Goal: Task Accomplishment & Management: Manage account settings

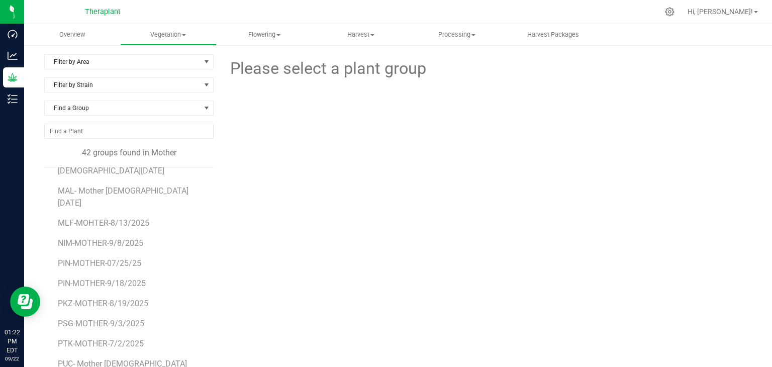
scroll to position [502, 0]
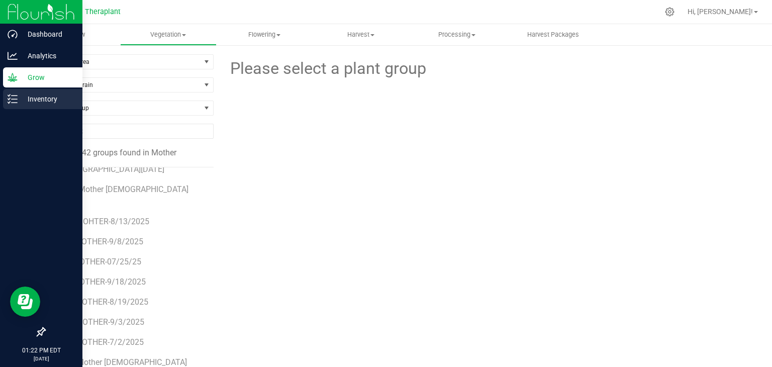
click at [11, 103] on icon at bounding box center [13, 99] width 10 height 10
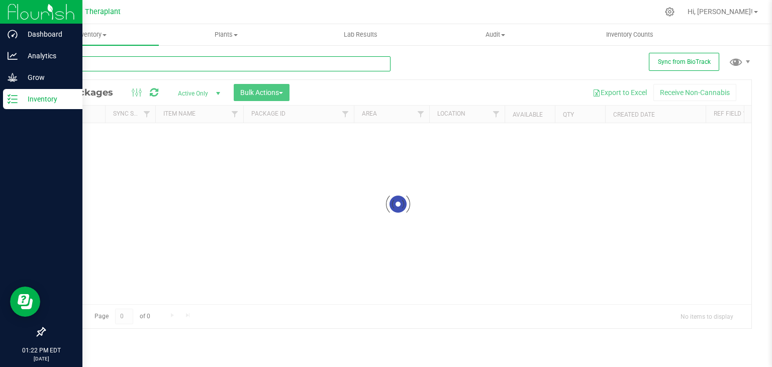
click at [104, 66] on input "text" at bounding box center [217, 63] width 346 height 15
type input "pt"
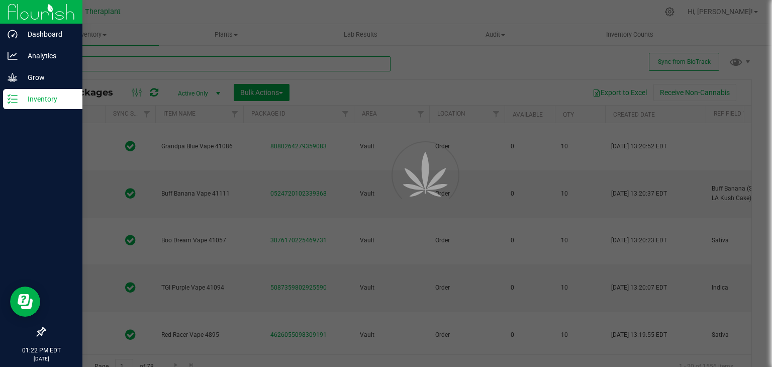
type input "[DATE]"
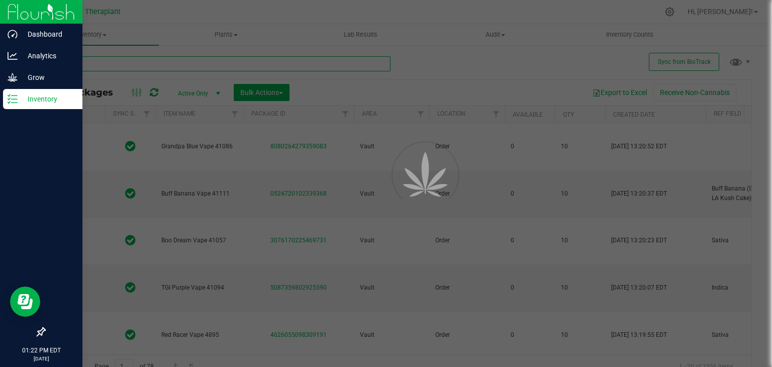
type input "[DATE]"
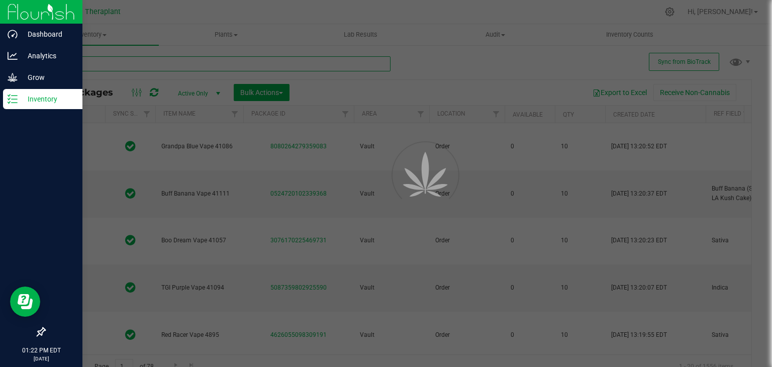
type input "[DATE]"
type input "2026-06-25"
type input "2026-06-09"
type input "2026-03-27"
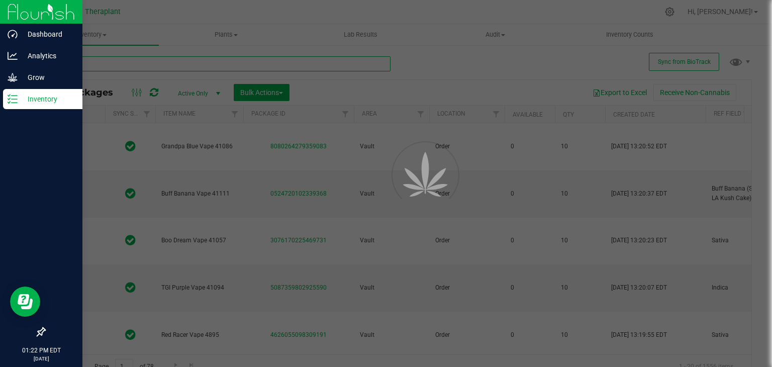
type input "2026-08-11"
type input "2026-09-02"
type input "2026-09-05"
type input "2026-09-15"
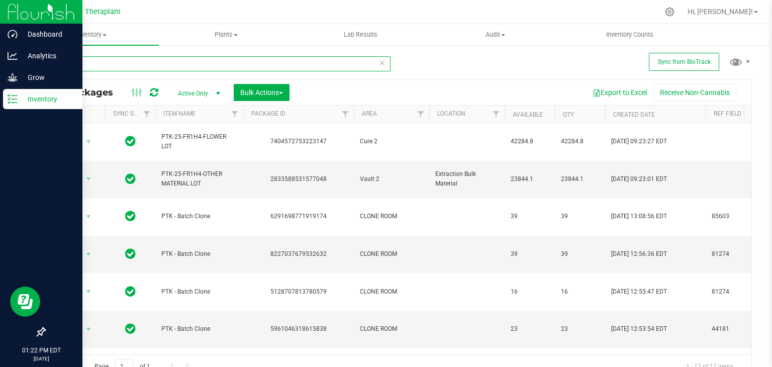
type input "ptk"
drag, startPoint x: 416, startPoint y: 116, endPoint x: 420, endPoint y: 113, distance: 5.2
click at [420, 113] on span "Filter" at bounding box center [420, 114] width 8 height 8
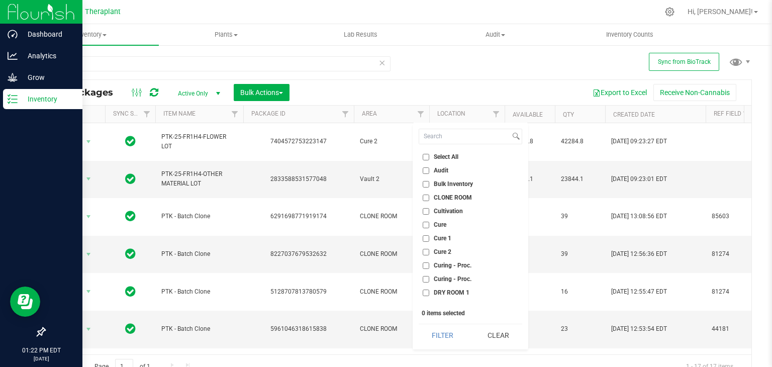
click at [450, 196] on span "CLONE ROOM" at bounding box center [452, 197] width 38 height 6
click at [429, 196] on input "CLONE ROOM" at bounding box center [425, 197] width 7 height 7
checkbox input "true"
click at [453, 337] on button "Filter" at bounding box center [442, 335] width 48 height 22
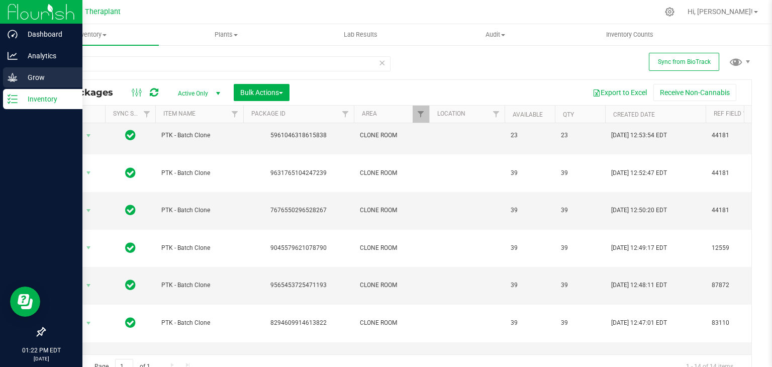
click at [16, 79] on icon at bounding box center [13, 77] width 10 height 10
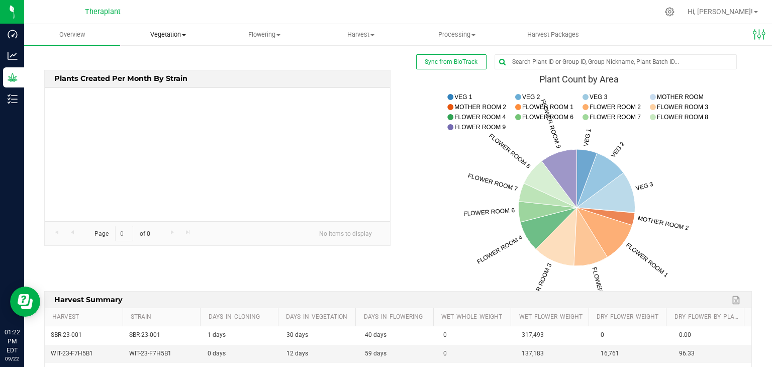
click at [167, 37] on span "Vegetation" at bounding box center [168, 34] width 95 height 9
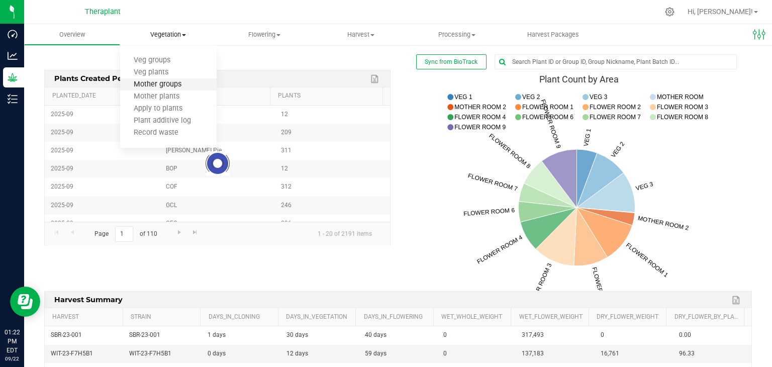
click at [169, 86] on span "Mother groups" at bounding box center [157, 84] width 75 height 9
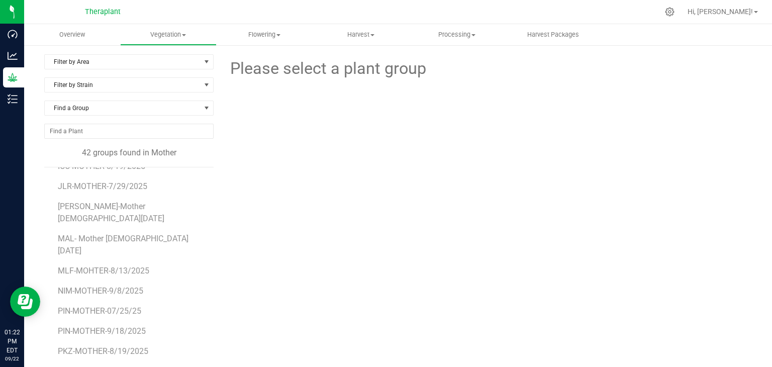
scroll to position [502, 0]
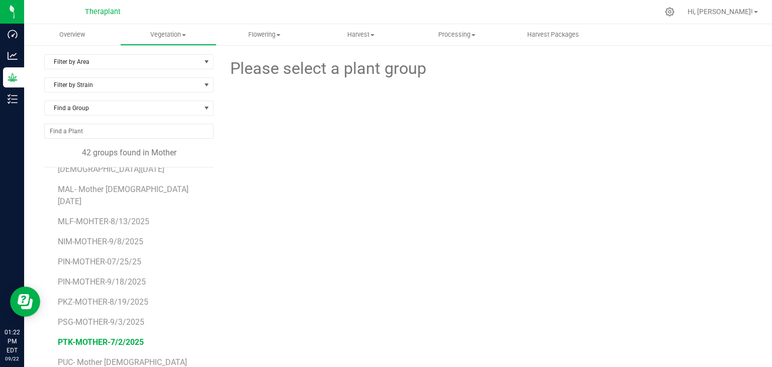
click at [86, 337] on span "PTK-MOTHER-7/2/2025" at bounding box center [101, 342] width 86 height 10
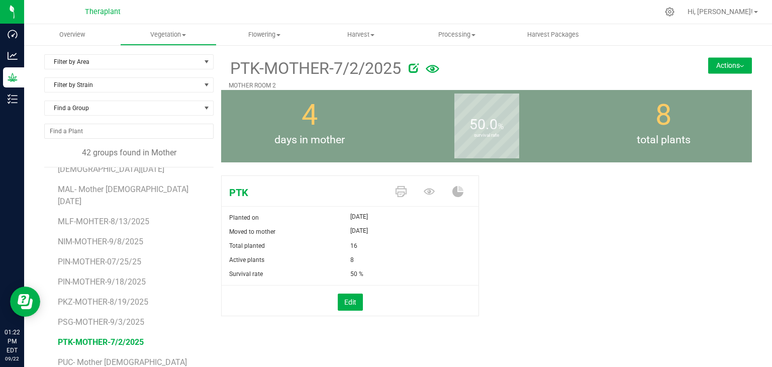
click at [738, 67] on button "Actions" at bounding box center [730, 65] width 44 height 16
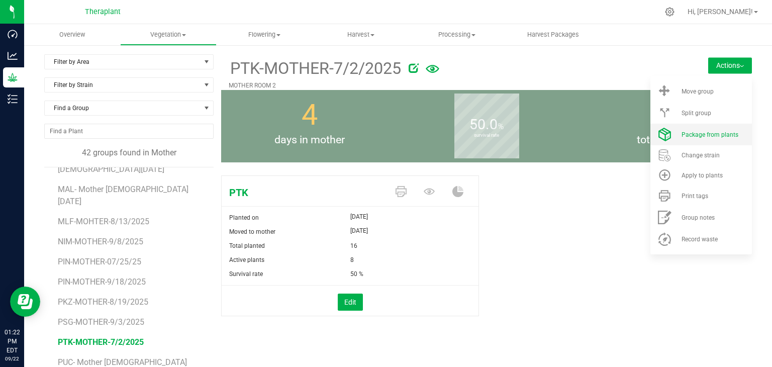
click at [713, 135] on span "Package from plants" at bounding box center [709, 134] width 57 height 7
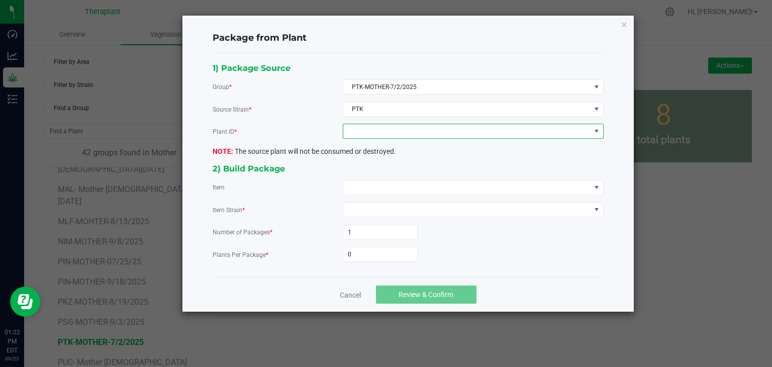
click at [366, 130] on span at bounding box center [466, 131] width 247 height 14
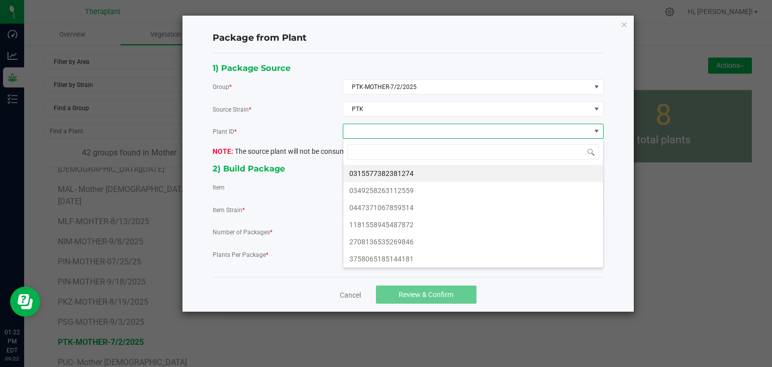
scroll to position [15, 260]
type input "83110"
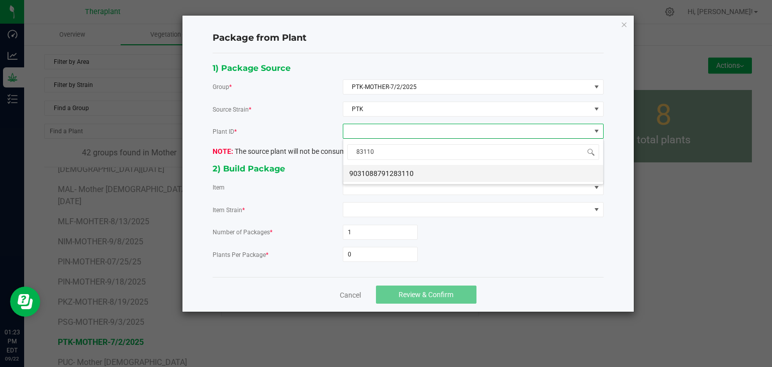
click at [374, 172] on li "9031088791283110" at bounding box center [473, 173] width 260 height 17
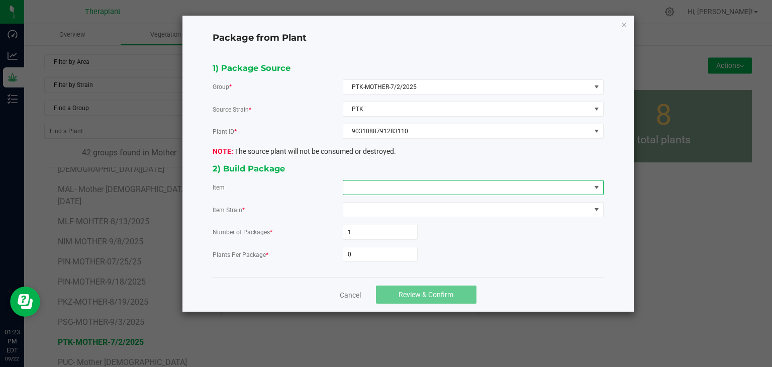
click at [370, 181] on span at bounding box center [466, 187] width 247 height 14
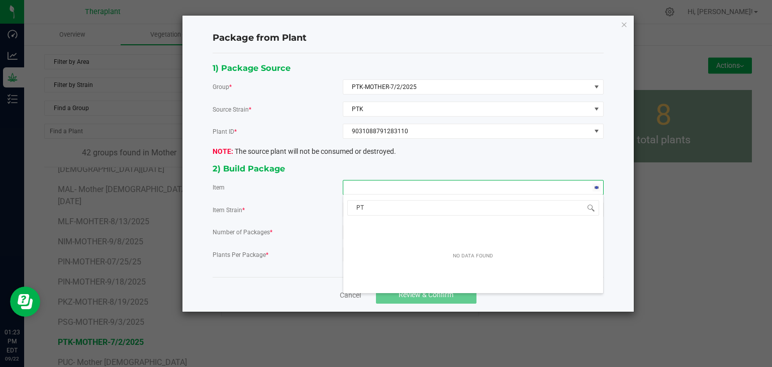
type input "PTK"
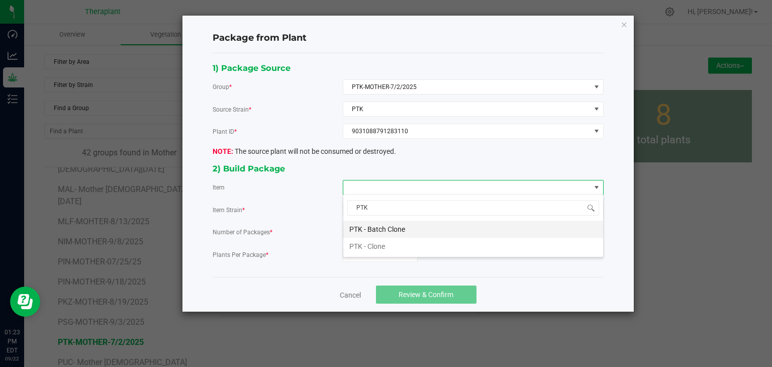
click at [380, 231] on Clone "PTK - Batch Clone" at bounding box center [473, 229] width 260 height 17
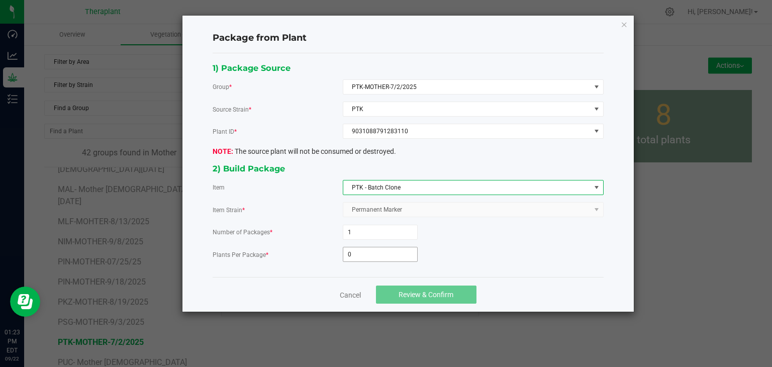
click at [368, 249] on input "0" at bounding box center [380, 254] width 74 height 14
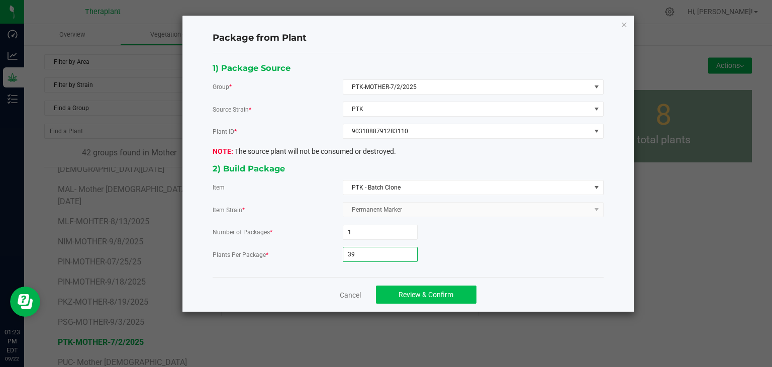
type input "39"
click at [415, 294] on span "Review & Confirm" at bounding box center [425, 294] width 55 height 8
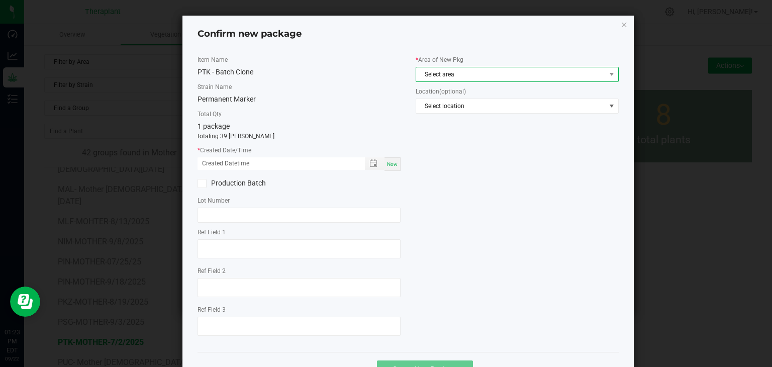
click at [435, 77] on span "Select area" at bounding box center [510, 74] width 189 height 14
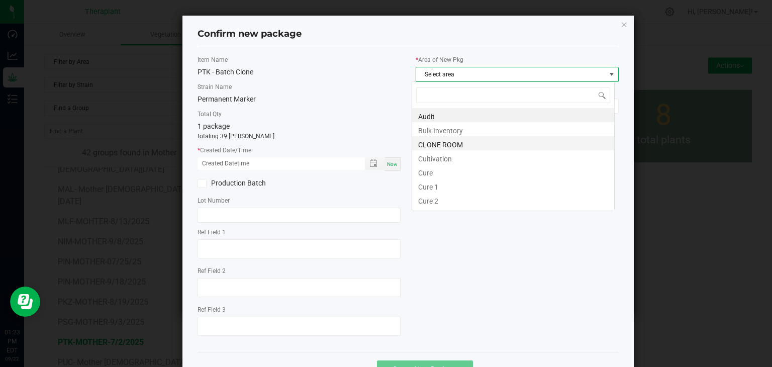
scroll to position [15, 203]
click at [451, 145] on li "CLONE ROOM" at bounding box center [513, 143] width 202 height 14
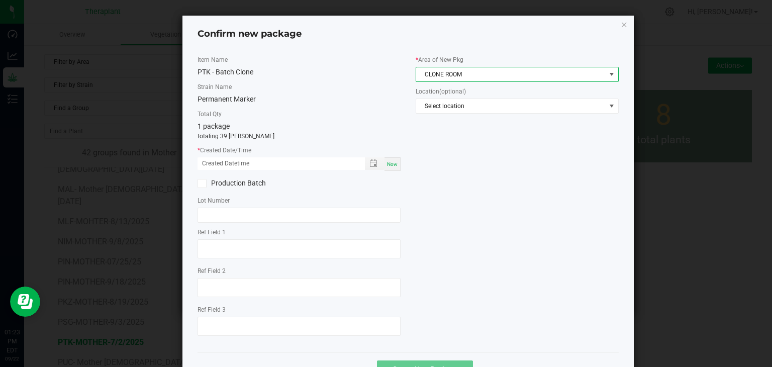
click at [387, 163] on span "Now" at bounding box center [392, 164] width 11 height 6
type input "09/22/2025 01:23 PM"
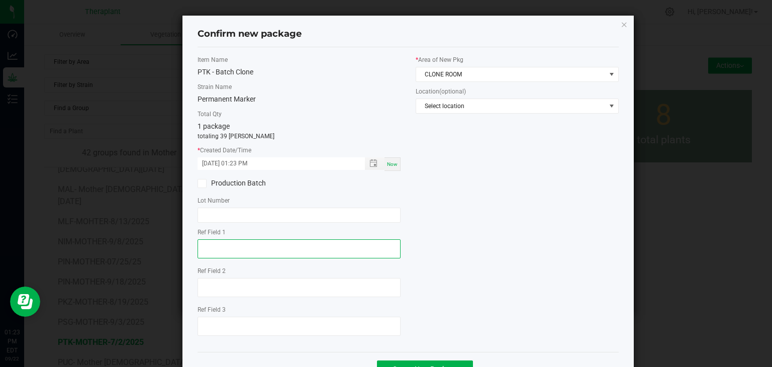
click at [237, 242] on textarea at bounding box center [298, 248] width 203 height 19
type textarea "83110"
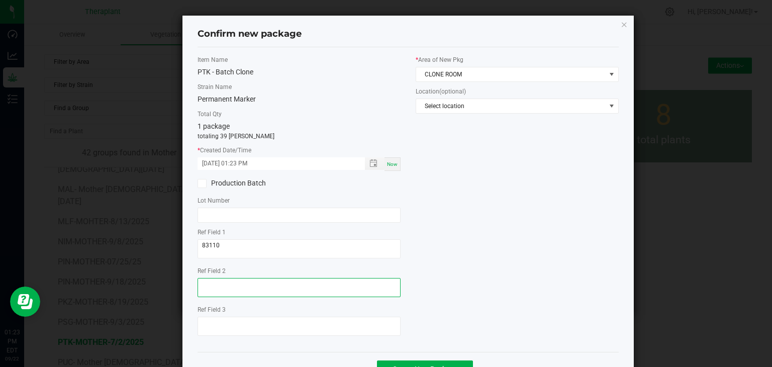
click at [226, 280] on textarea at bounding box center [298, 287] width 203 height 19
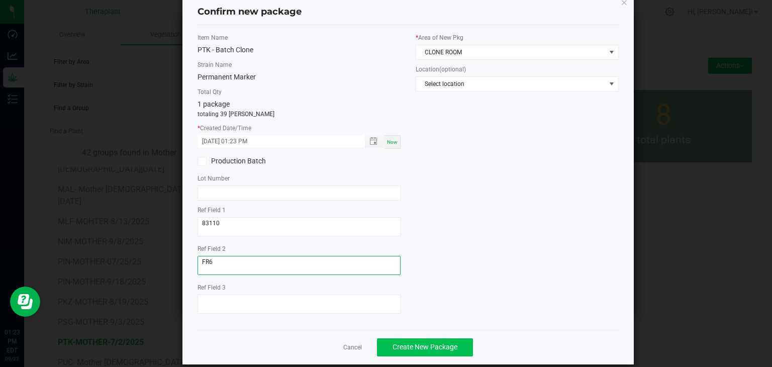
scroll to position [35, 0]
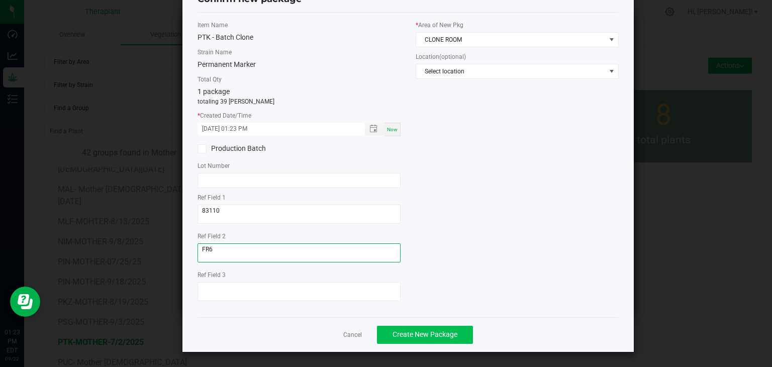
type textarea "FR6"
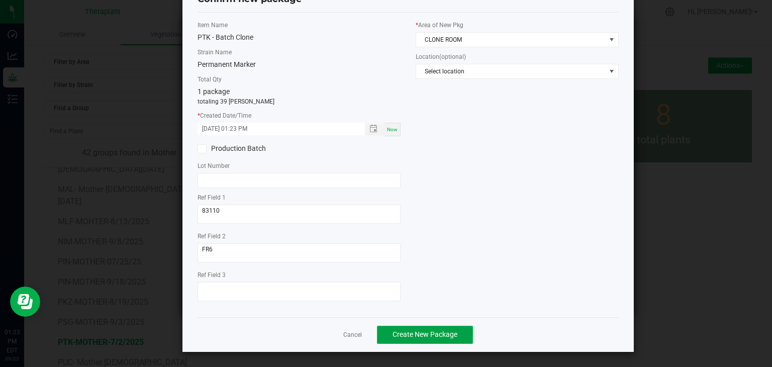
click at [446, 336] on span "Create New Package" at bounding box center [424, 334] width 65 height 8
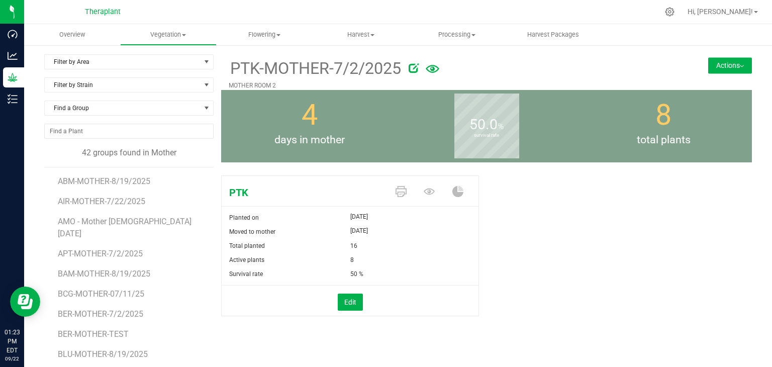
click at [717, 65] on button "Actions" at bounding box center [730, 65] width 44 height 16
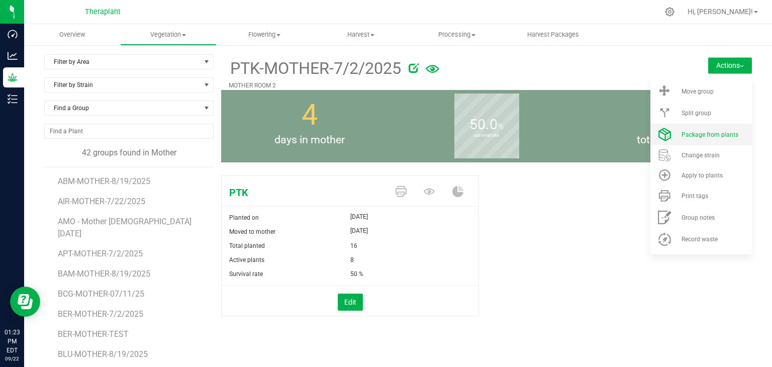
click at [695, 135] on span "Package from plants" at bounding box center [709, 134] width 57 height 7
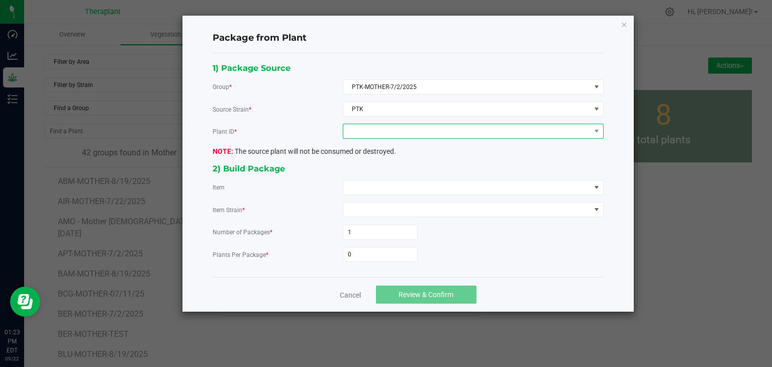
click at [375, 133] on span at bounding box center [466, 131] width 247 height 14
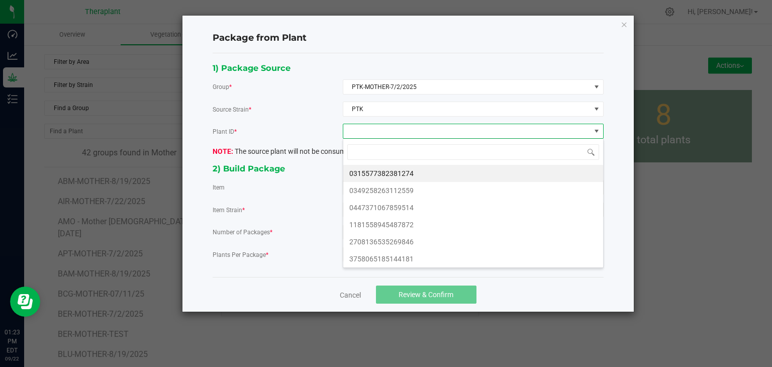
scroll to position [15, 260]
type input "12559"
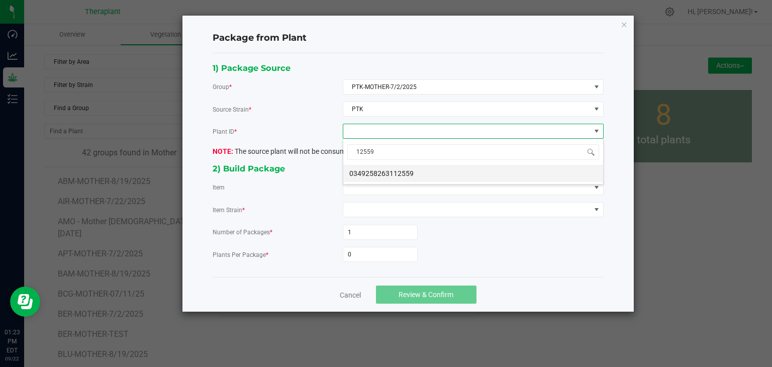
click at [414, 174] on li "0349258263112559" at bounding box center [473, 173] width 260 height 17
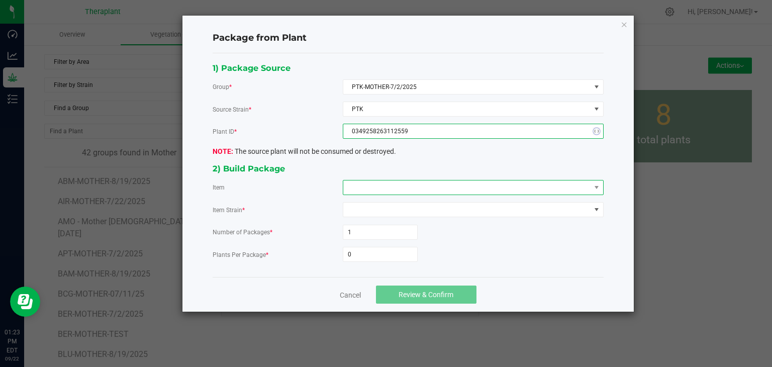
click at [408, 189] on span at bounding box center [466, 187] width 247 height 14
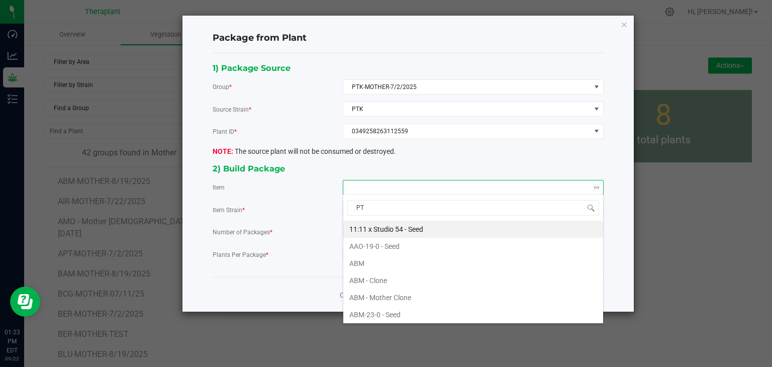
type input "PTK"
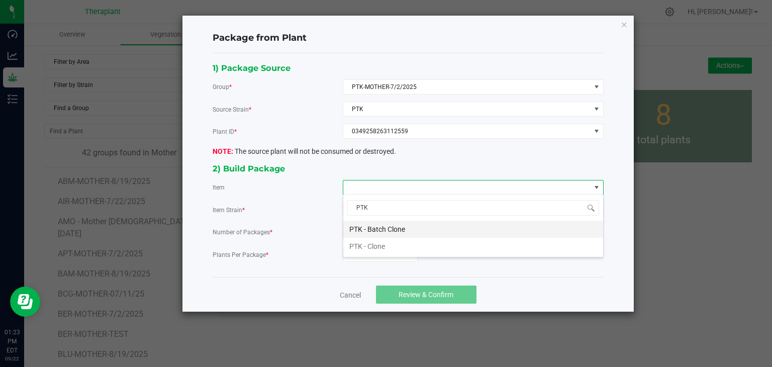
click at [395, 229] on Clone "PTK - Batch Clone" at bounding box center [473, 229] width 260 height 17
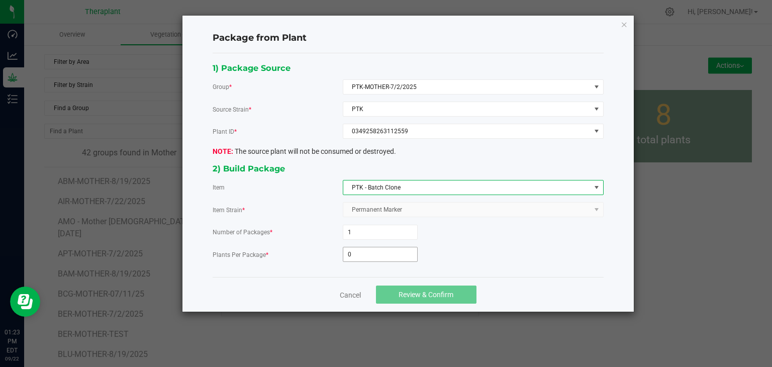
click at [374, 252] on input "0" at bounding box center [380, 254] width 74 height 14
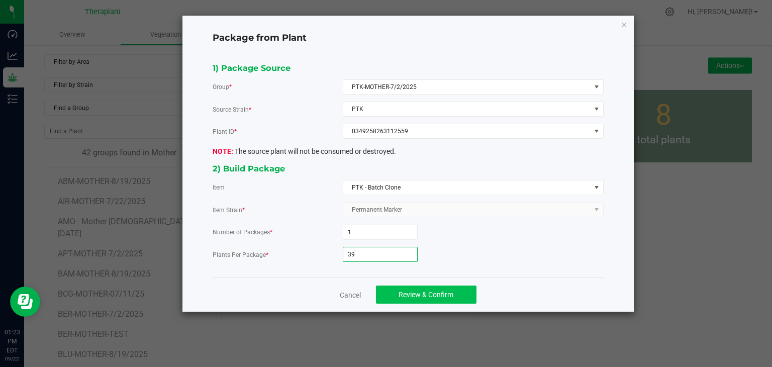
type input "39"
click at [463, 286] on button "Review & Confirm" at bounding box center [426, 294] width 100 height 18
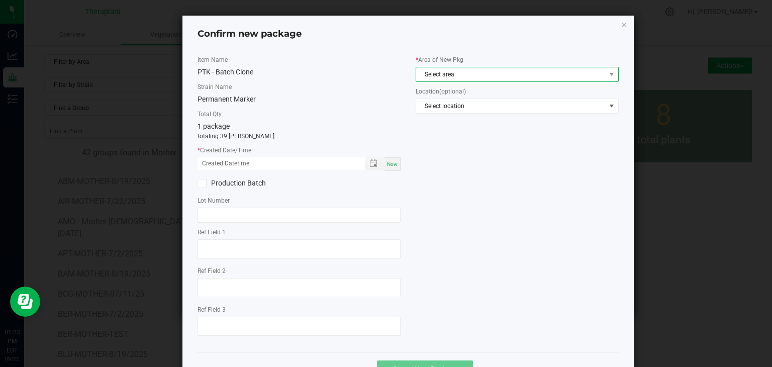
click at [424, 72] on span "Select area" at bounding box center [510, 74] width 189 height 14
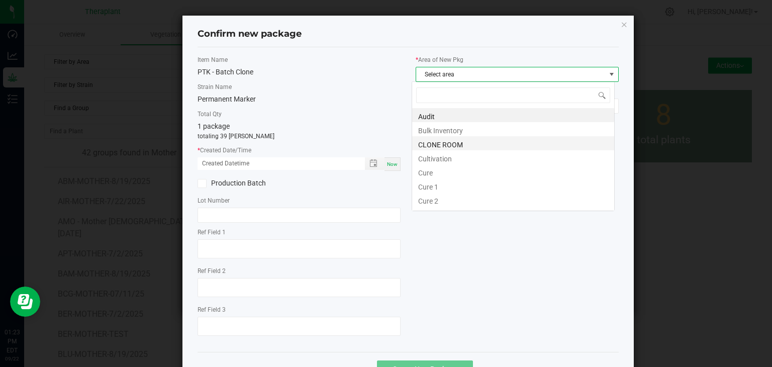
scroll to position [15, 203]
click at [433, 142] on li "CLONE ROOM" at bounding box center [513, 143] width 202 height 14
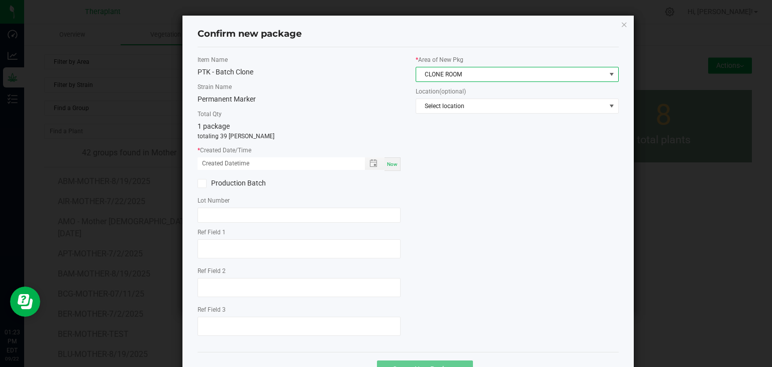
click at [388, 165] on span "Now" at bounding box center [392, 164] width 11 height 6
type input "09/22/2025 01:23 PM"
click at [239, 261] on div "Ref Field 1 Ref Field 2 Ref Field 3" at bounding box center [298, 283] width 203 height 111
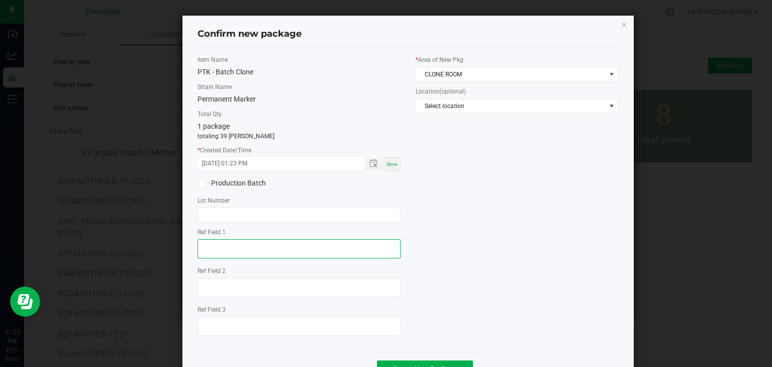
click at [241, 243] on textarea at bounding box center [298, 248] width 203 height 19
type textarea "12559"
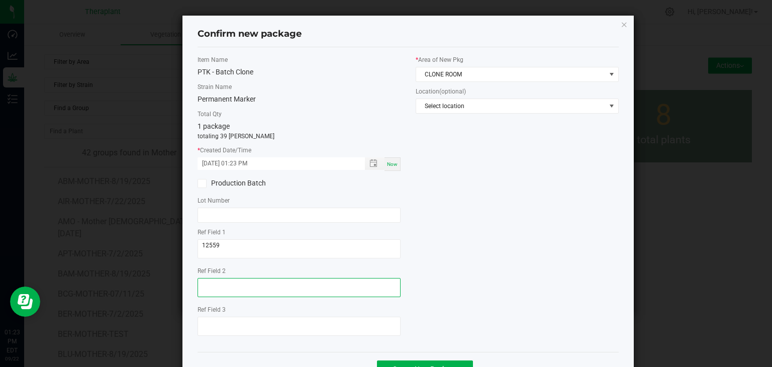
click at [259, 287] on textarea at bounding box center [298, 287] width 203 height 19
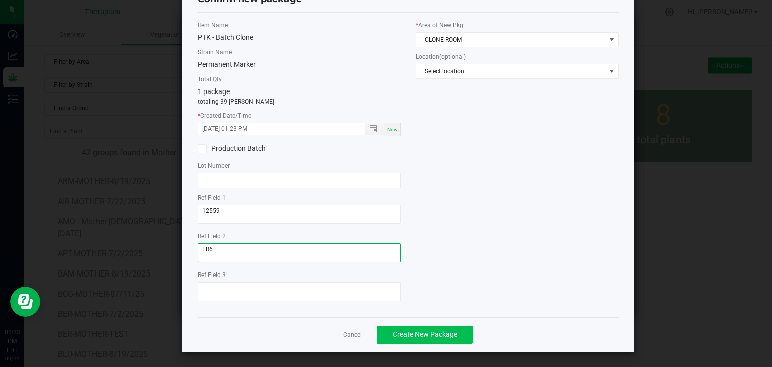
type textarea "FR6"
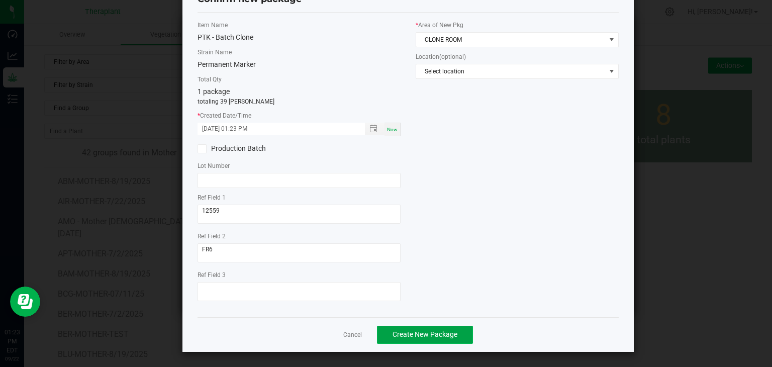
click at [419, 330] on span "Create New Package" at bounding box center [424, 334] width 65 height 8
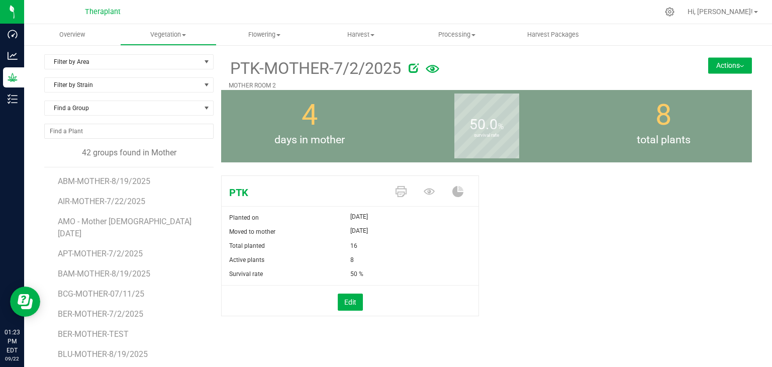
click at [738, 61] on button "Actions" at bounding box center [730, 65] width 44 height 16
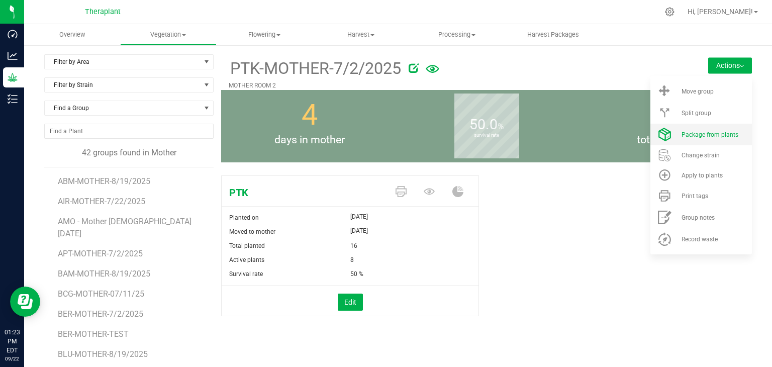
click at [690, 136] on span "Package from plants" at bounding box center [709, 134] width 57 height 7
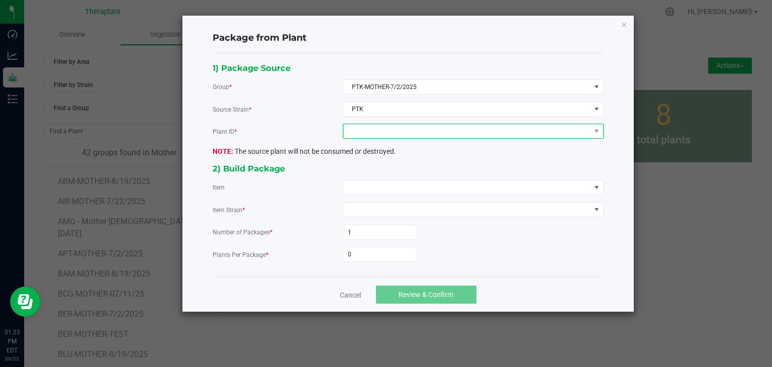
click at [390, 135] on span at bounding box center [466, 131] width 247 height 14
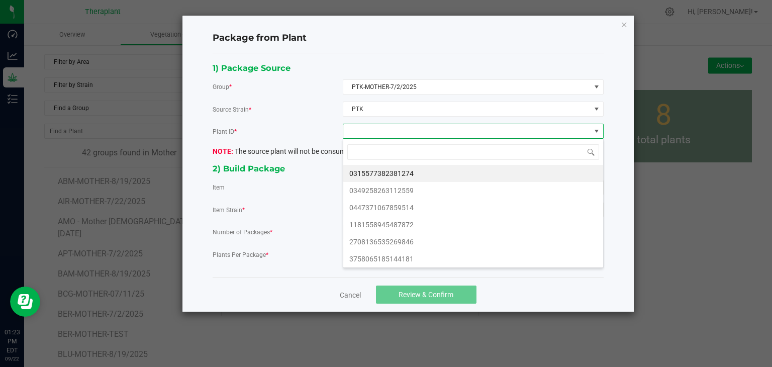
scroll to position [15, 260]
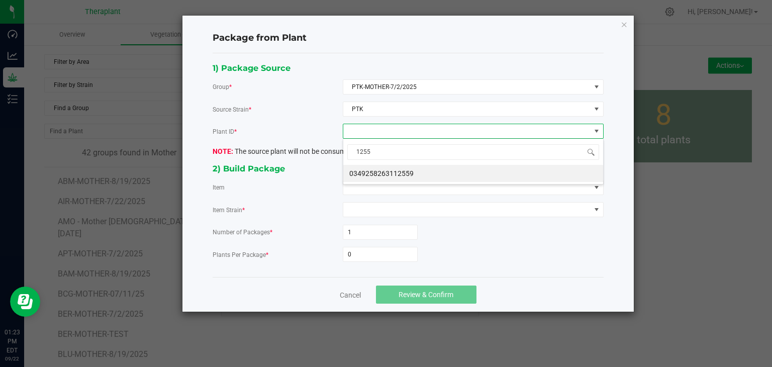
type input "12559"
click at [389, 172] on li "0349258263112559" at bounding box center [473, 173] width 260 height 17
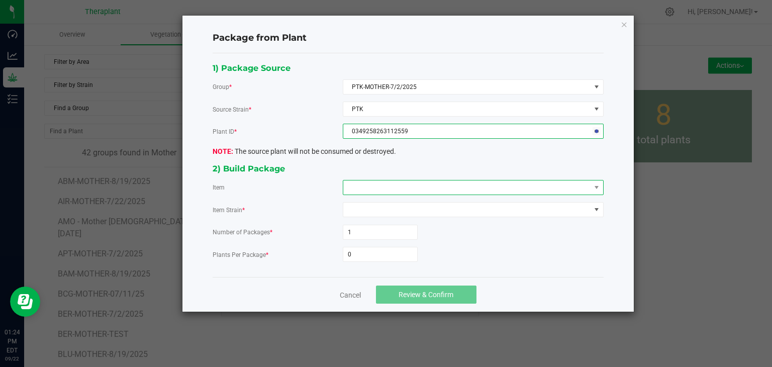
click at [383, 180] on span at bounding box center [466, 187] width 247 height 14
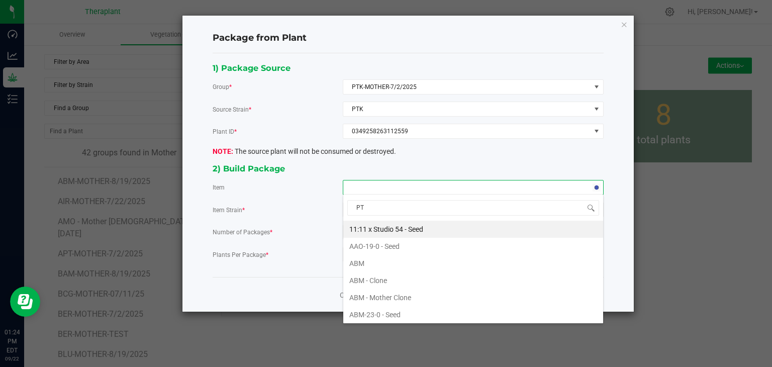
type input "PTK"
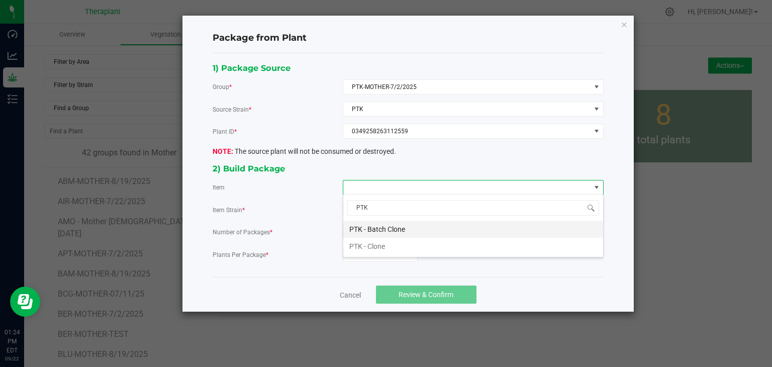
click at [367, 227] on Clone "PTK - Batch Clone" at bounding box center [473, 229] width 260 height 17
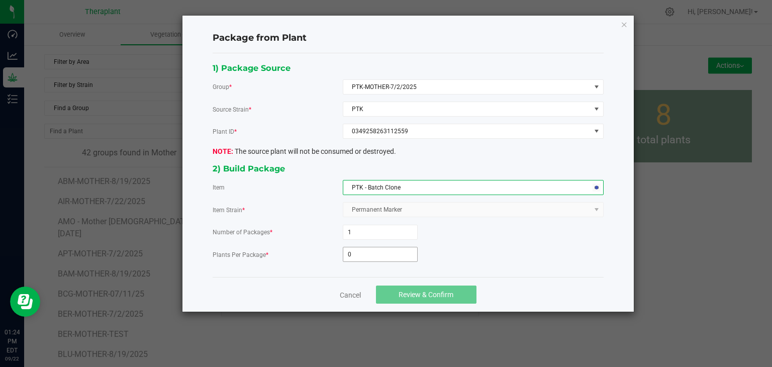
click at [364, 252] on input "0" at bounding box center [380, 254] width 74 height 14
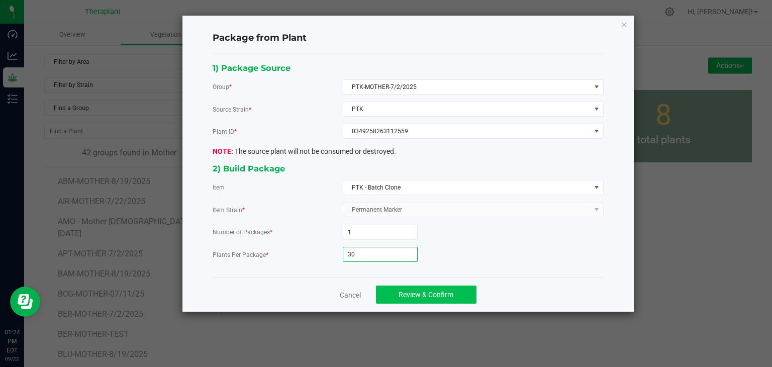
type input "30"
click at [436, 294] on span "Review & Confirm" at bounding box center [425, 294] width 55 height 8
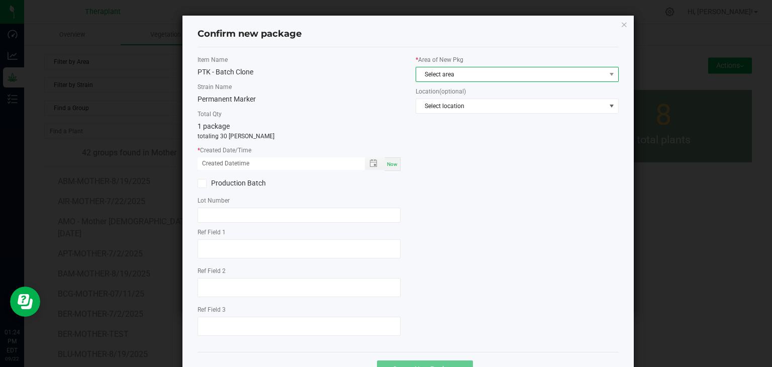
click at [450, 74] on span "Select area" at bounding box center [510, 74] width 189 height 14
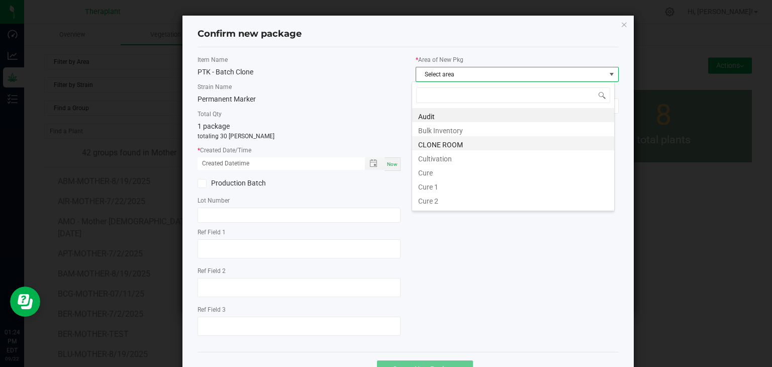
scroll to position [15, 203]
click at [439, 143] on li "CLONE ROOM" at bounding box center [513, 143] width 202 height 14
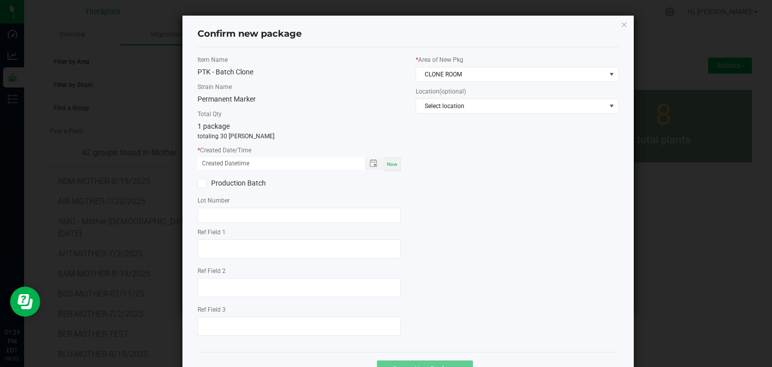
click at [387, 166] on span "Now" at bounding box center [392, 164] width 11 height 6
type input "09/22/2025 01:24 PM"
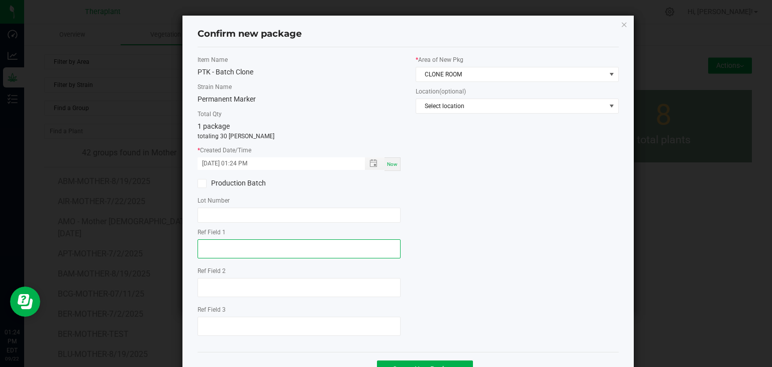
click at [253, 250] on textarea at bounding box center [298, 248] width 203 height 19
type textarea "12559"
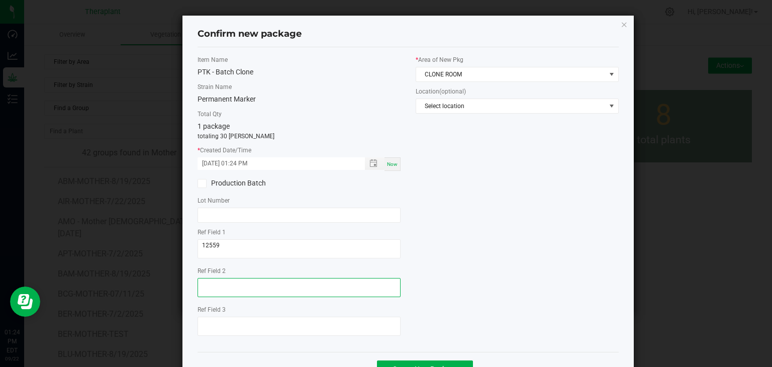
click at [226, 283] on textarea at bounding box center [298, 287] width 203 height 19
type textarea "D"
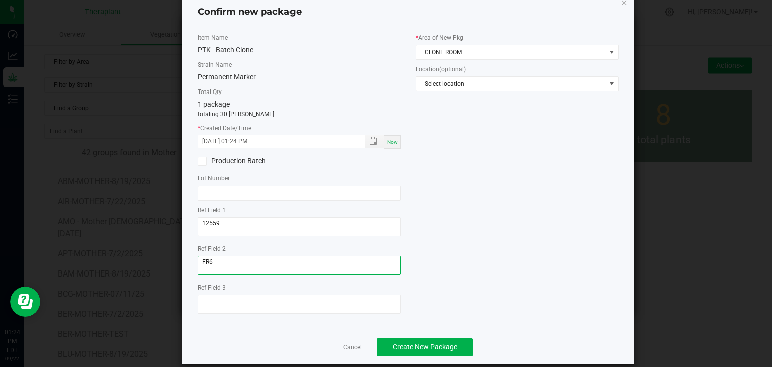
scroll to position [35, 0]
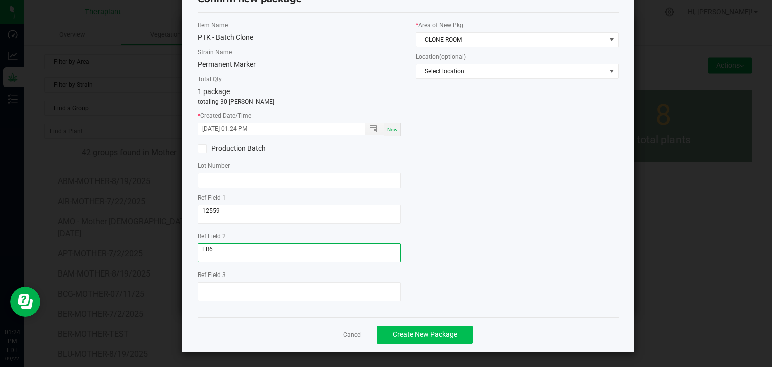
type textarea "FR6"
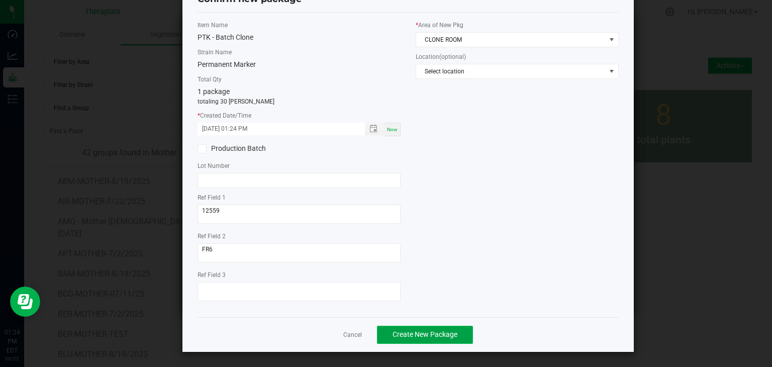
click at [446, 340] on button "Create New Package" at bounding box center [425, 334] width 96 height 18
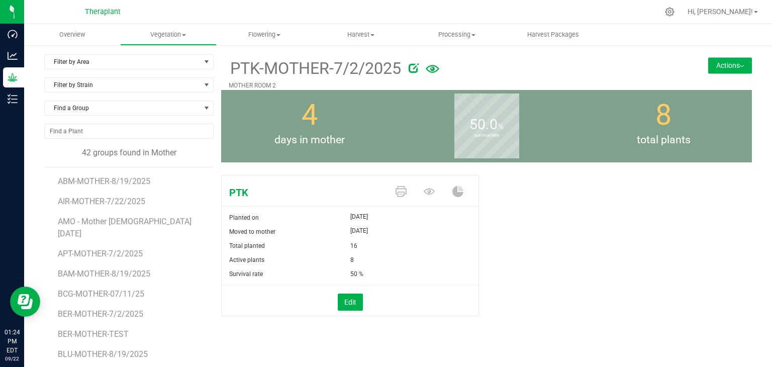
click at [735, 67] on button "Actions" at bounding box center [730, 65] width 44 height 16
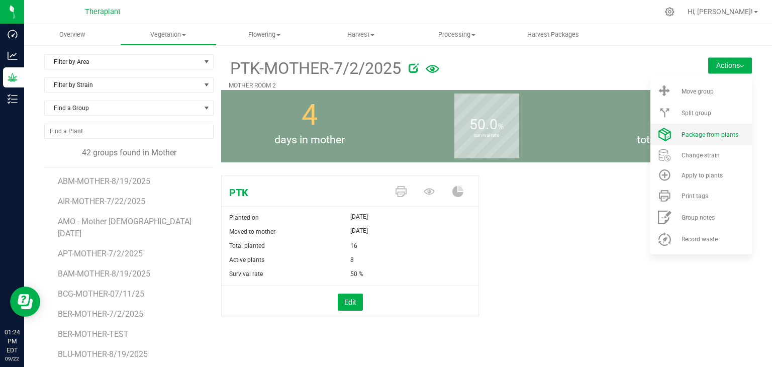
click at [716, 137] on span "Package from plants" at bounding box center [709, 134] width 57 height 7
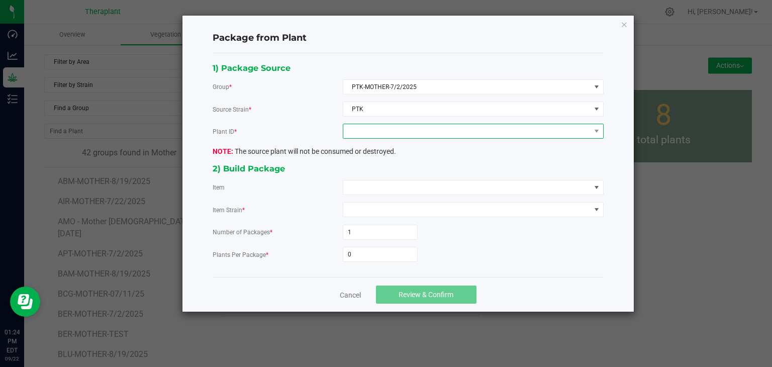
click at [418, 137] on span at bounding box center [466, 131] width 247 height 14
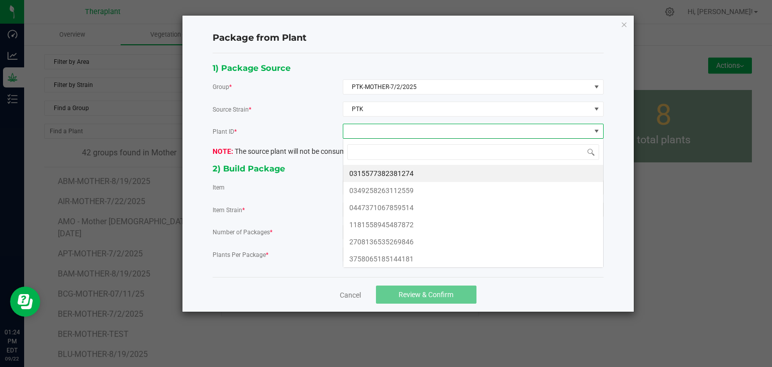
scroll to position [15, 260]
type input "85603"
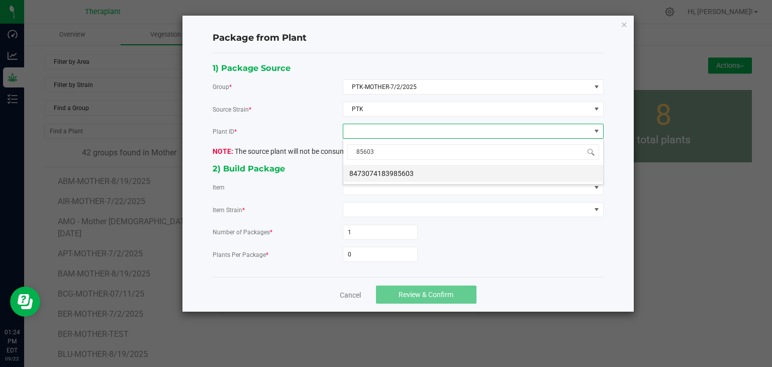
click at [383, 171] on li "8473074183985603" at bounding box center [473, 173] width 260 height 17
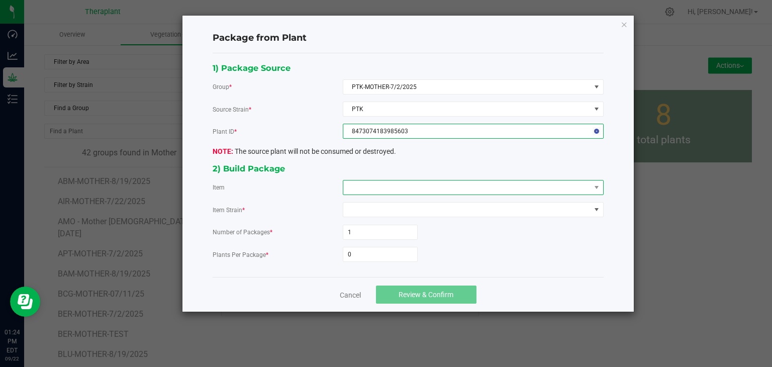
click at [378, 183] on span at bounding box center [466, 187] width 247 height 14
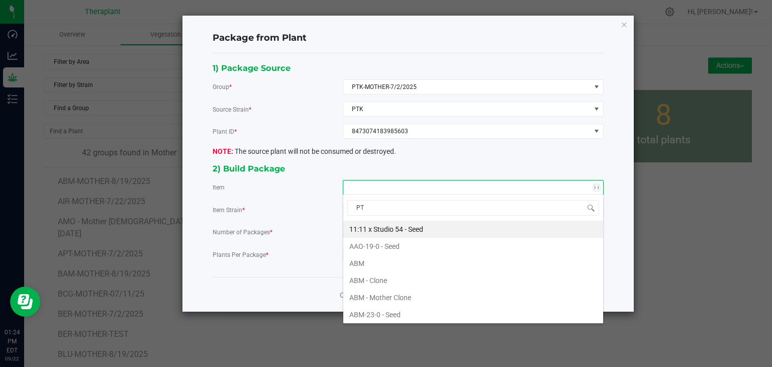
type input "PTK"
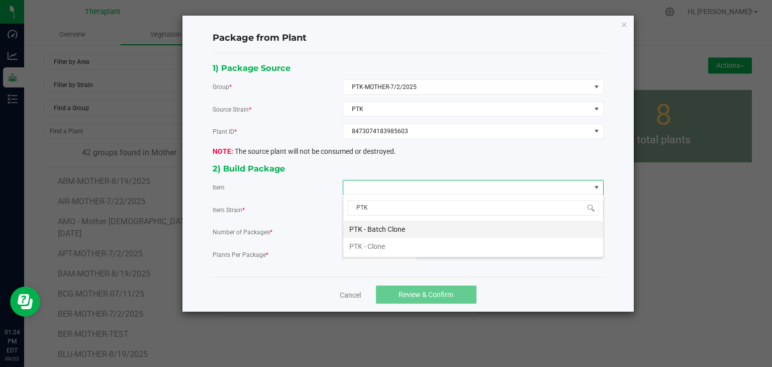
click at [382, 227] on Clone "PTK - Batch Clone" at bounding box center [473, 229] width 260 height 17
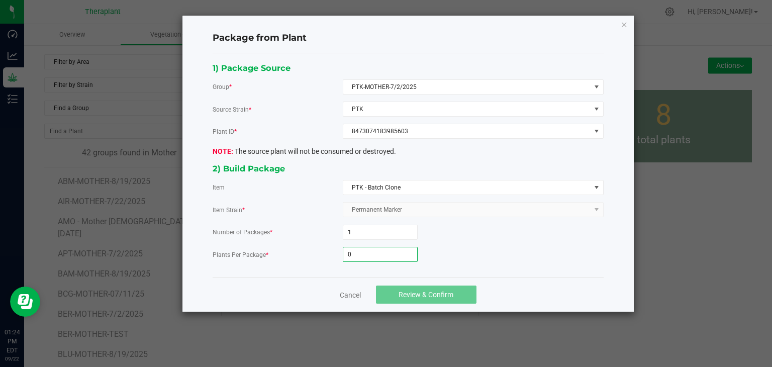
click at [374, 252] on input "0" at bounding box center [380, 254] width 74 height 14
type input "9"
click at [402, 292] on span "Review & Confirm" at bounding box center [425, 294] width 55 height 8
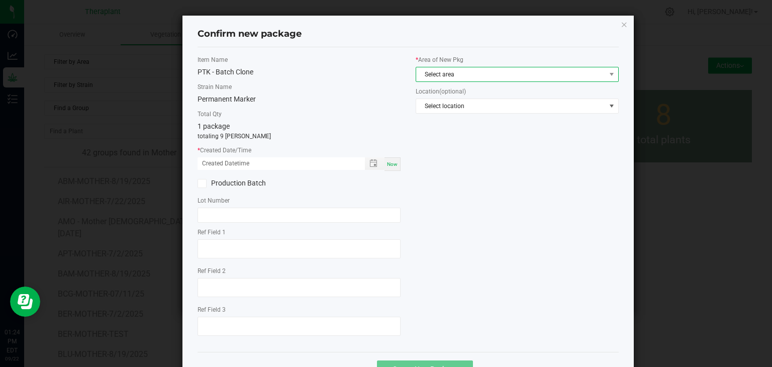
click at [466, 71] on span "Select area" at bounding box center [510, 74] width 189 height 14
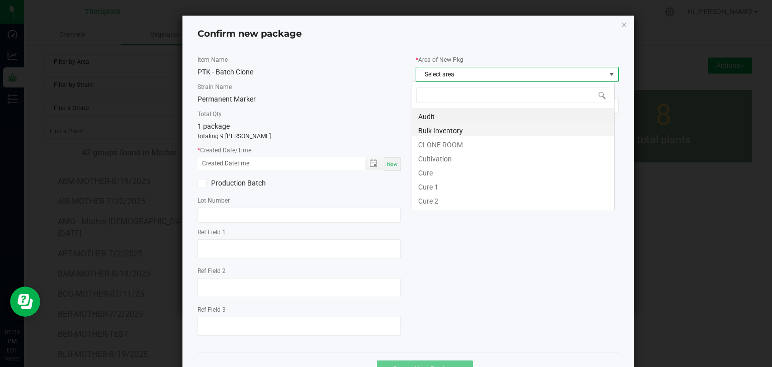
scroll to position [15, 203]
click at [459, 145] on li "CLONE ROOM" at bounding box center [513, 143] width 202 height 14
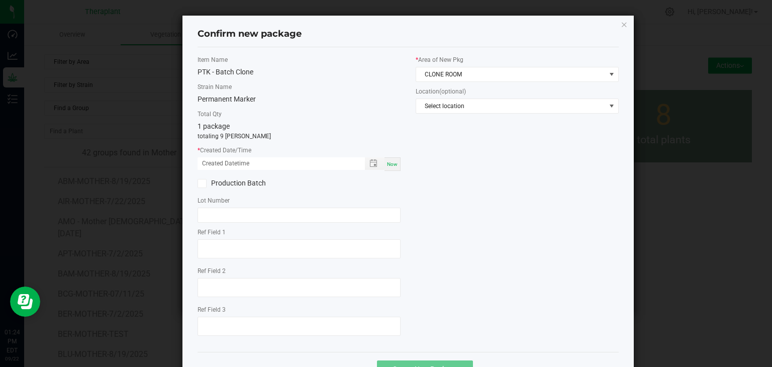
click at [393, 165] on span "Now" at bounding box center [392, 164] width 11 height 6
type input "09/22/2025 01:24 PM"
click at [263, 233] on label "Ref Field 1" at bounding box center [298, 232] width 203 height 9
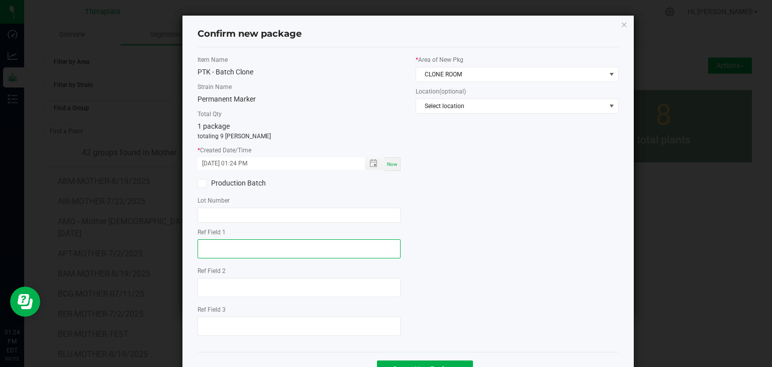
click at [252, 241] on textarea at bounding box center [298, 248] width 203 height 19
type textarea "85603"
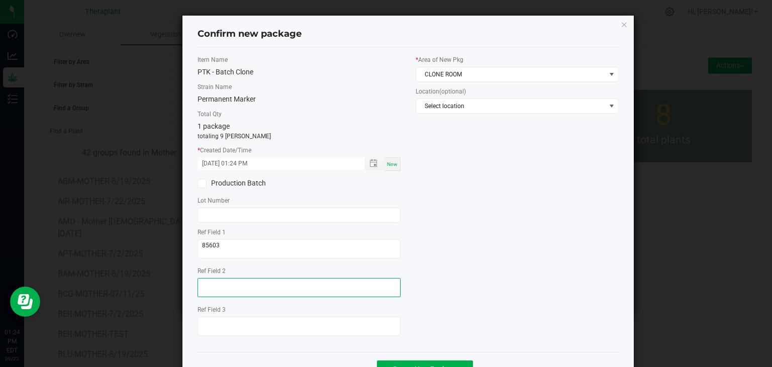
click at [217, 283] on textarea at bounding box center [298, 287] width 203 height 19
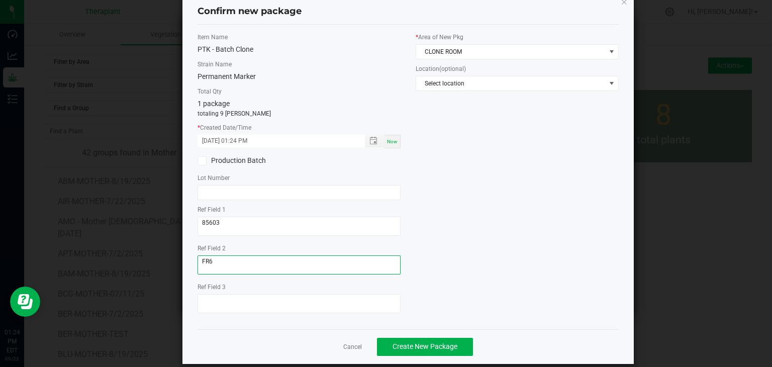
scroll to position [35, 0]
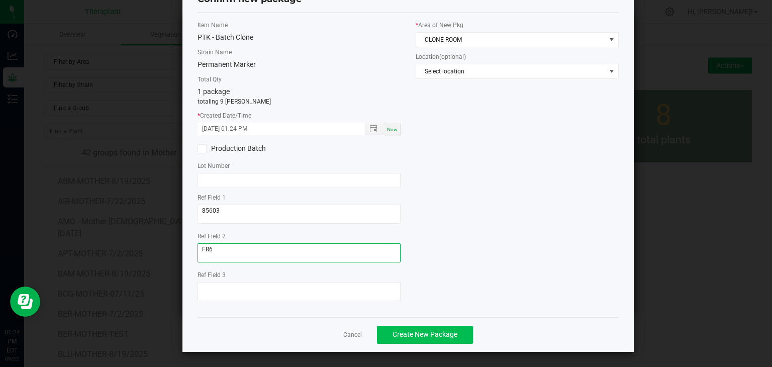
type textarea "FR6"
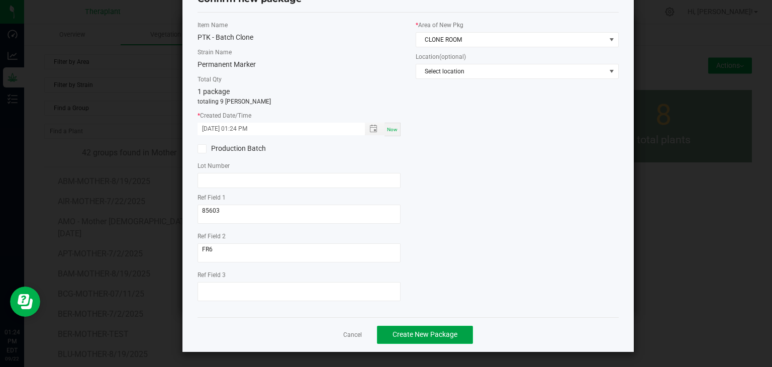
click at [440, 337] on span "Create New Package" at bounding box center [424, 334] width 65 height 8
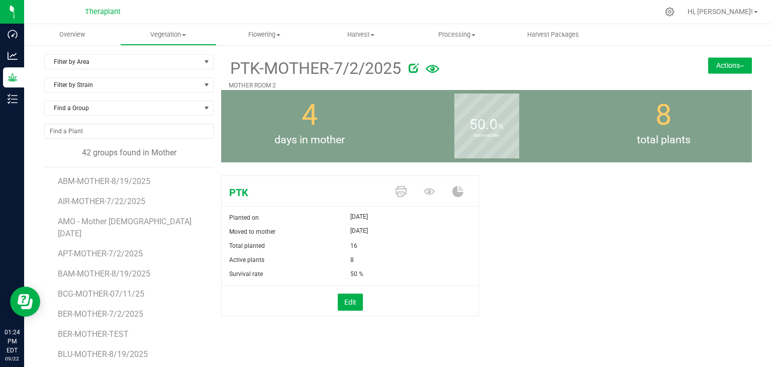
drag, startPoint x: 733, startPoint y: 69, endPoint x: 731, endPoint y: 79, distance: 10.7
click at [733, 69] on button "Actions" at bounding box center [730, 65] width 44 height 16
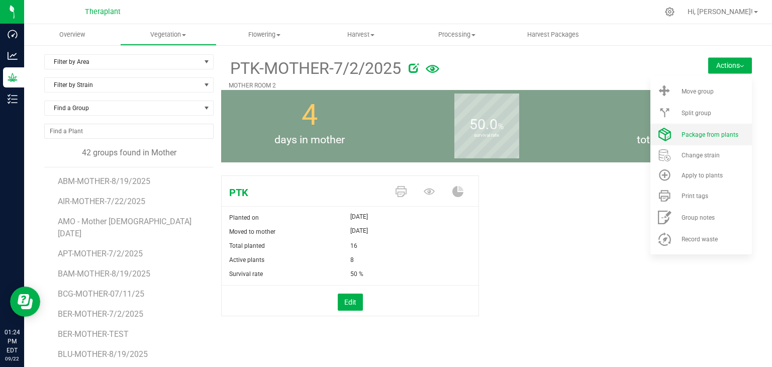
click at [707, 136] on span "Package from plants" at bounding box center [709, 134] width 57 height 7
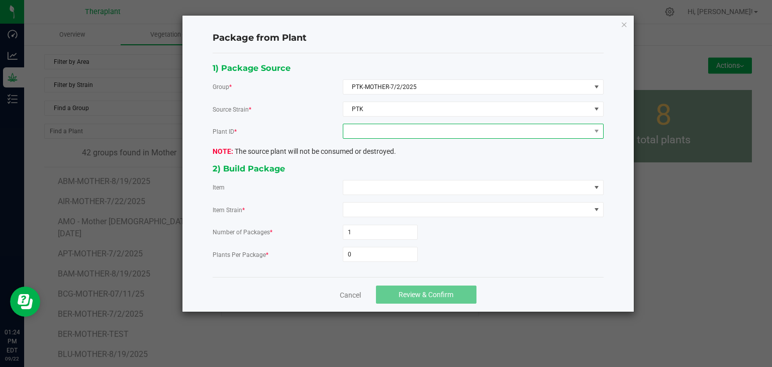
click at [376, 128] on span at bounding box center [466, 131] width 247 height 14
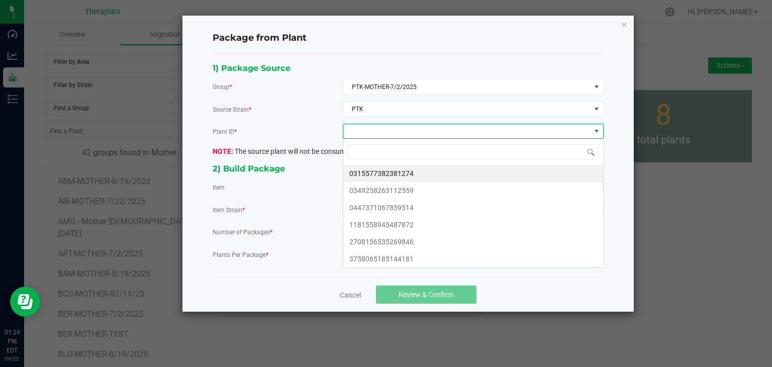
scroll to position [15, 260]
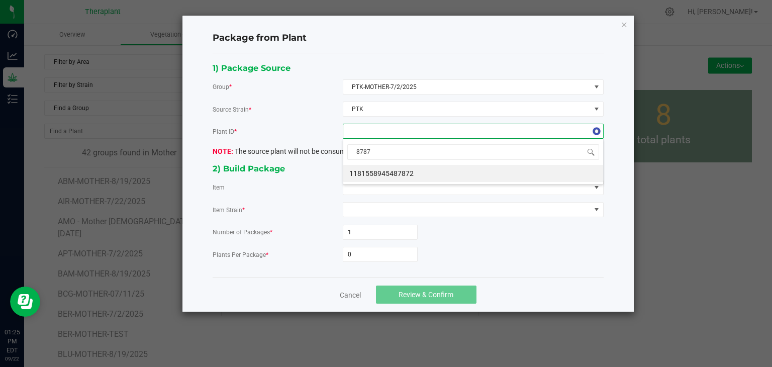
type input "87872"
click at [380, 168] on li "1181558945487872" at bounding box center [473, 173] width 260 height 17
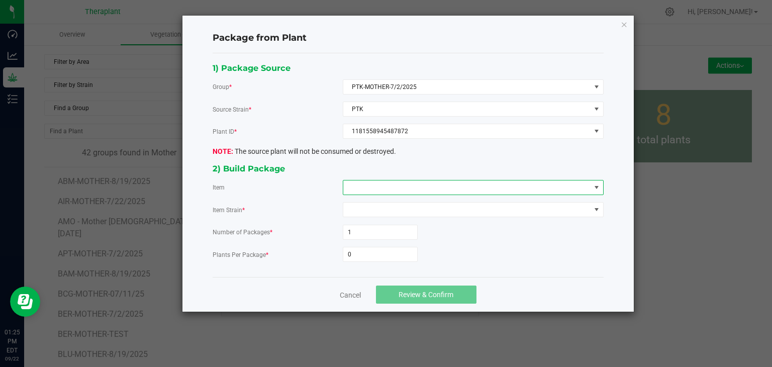
click at [376, 181] on span at bounding box center [466, 187] width 247 height 14
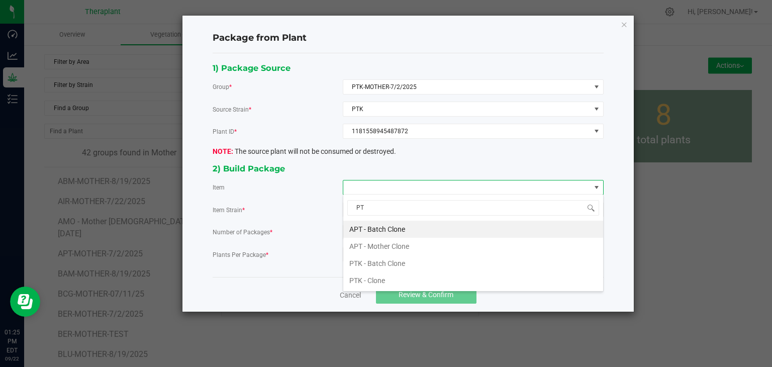
type input "PTK"
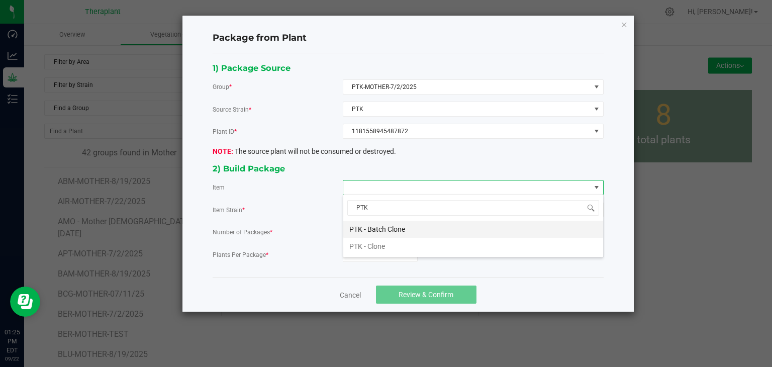
click at [376, 232] on Clone "PTK - Batch Clone" at bounding box center [473, 229] width 260 height 17
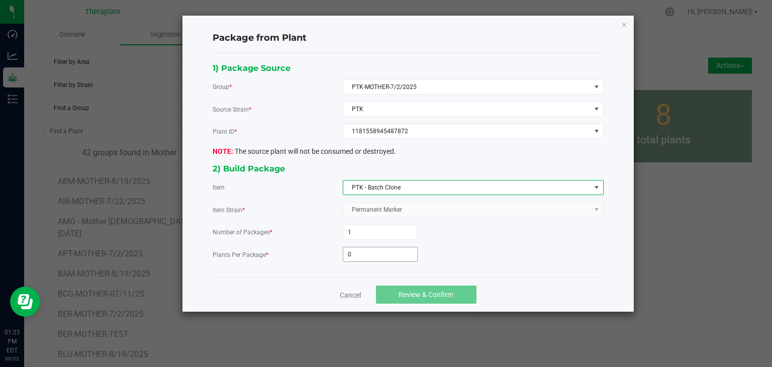
click at [365, 249] on input "0" at bounding box center [380, 254] width 74 height 14
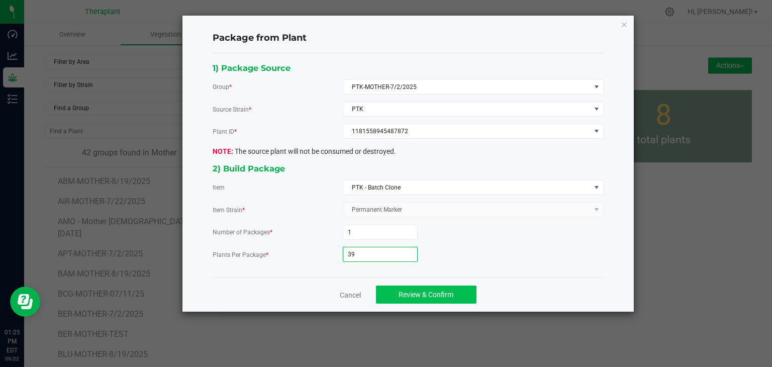
type input "39"
click at [413, 297] on button "Review & Confirm" at bounding box center [426, 294] width 100 height 18
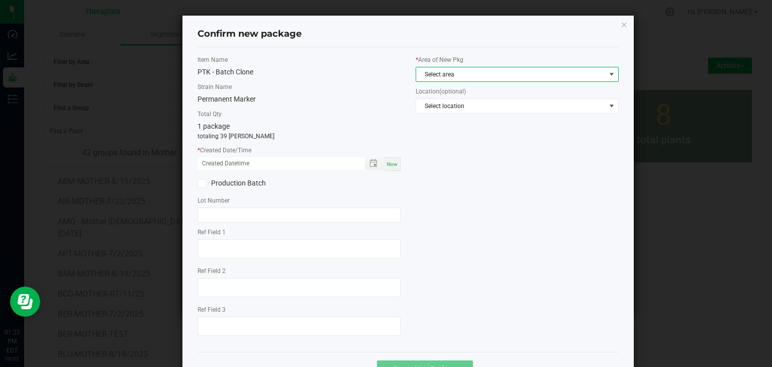
click at [442, 73] on span "Select area" at bounding box center [510, 74] width 189 height 14
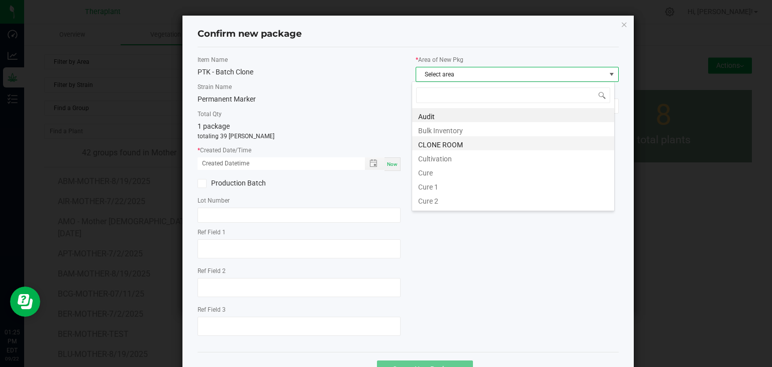
scroll to position [15, 203]
click at [444, 145] on li "CLONE ROOM" at bounding box center [513, 143] width 202 height 14
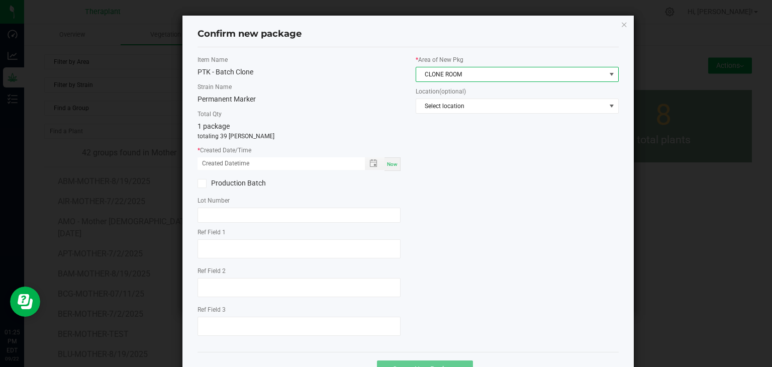
click at [387, 164] on span "Now" at bounding box center [392, 164] width 11 height 6
type input "09/22/2025 01:25 PM"
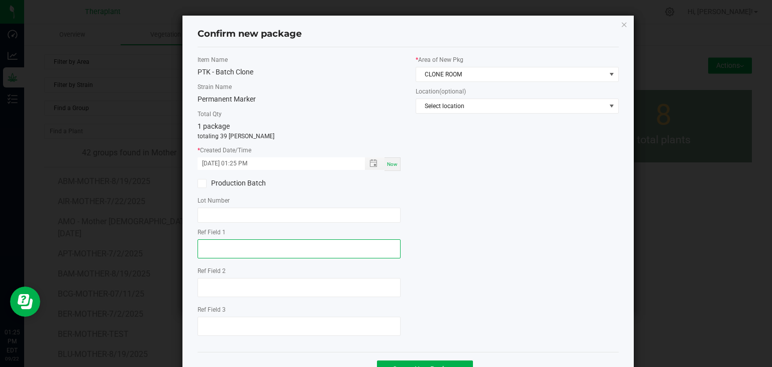
drag, startPoint x: 261, startPoint y: 244, endPoint x: 255, endPoint y: 246, distance: 6.4
click at [261, 244] on textarea at bounding box center [298, 248] width 203 height 19
type textarea "87872"
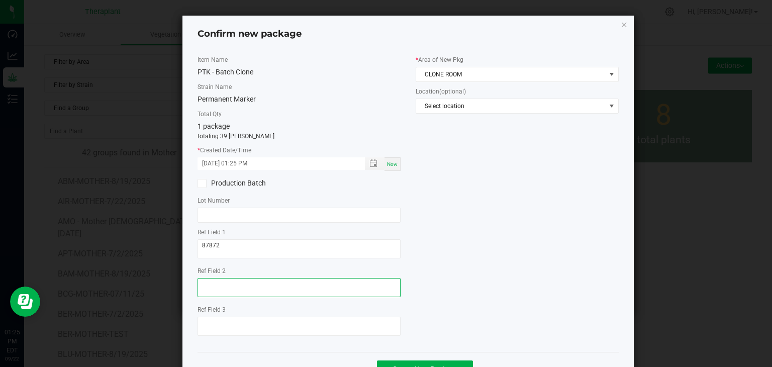
click at [218, 288] on textarea at bounding box center [298, 287] width 203 height 19
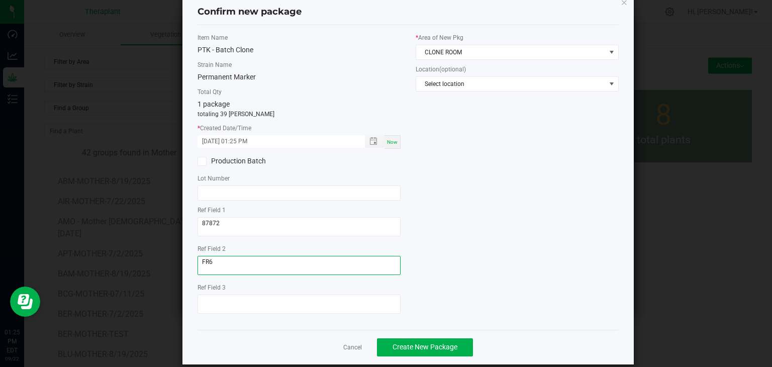
scroll to position [35, 0]
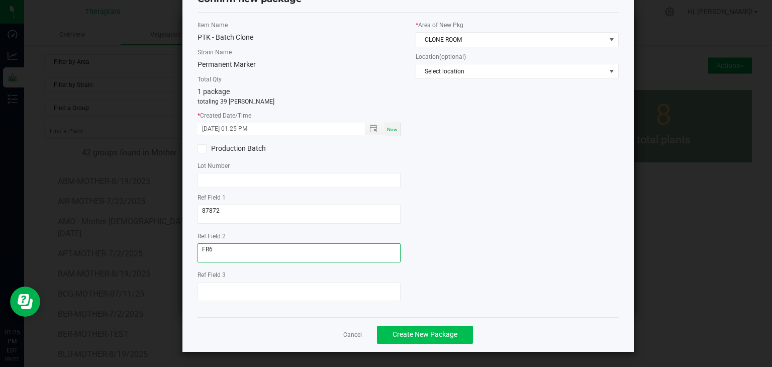
type textarea "FR6"
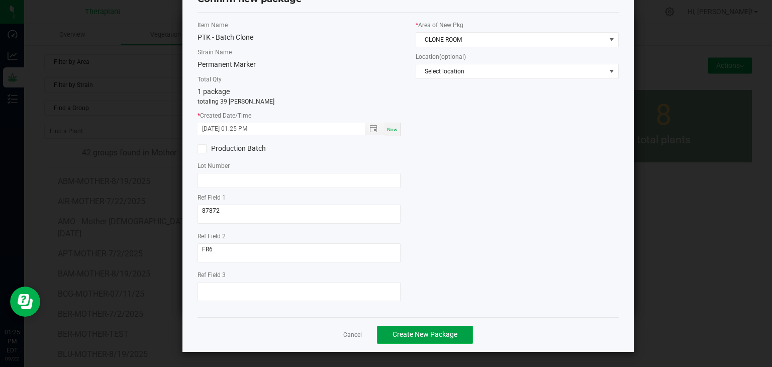
click at [401, 338] on button "Create New Package" at bounding box center [425, 334] width 96 height 18
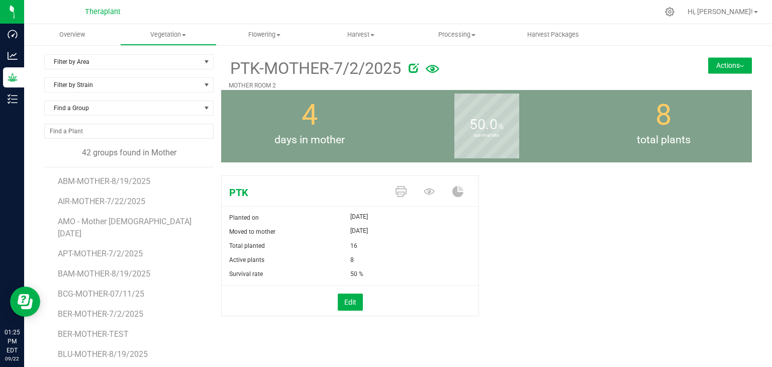
click at [739, 65] on img at bounding box center [741, 66] width 4 height 2
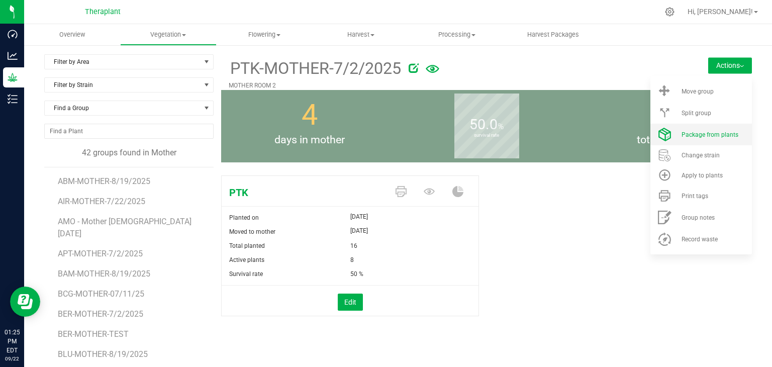
click at [712, 133] on span "Package from plants" at bounding box center [709, 134] width 57 height 7
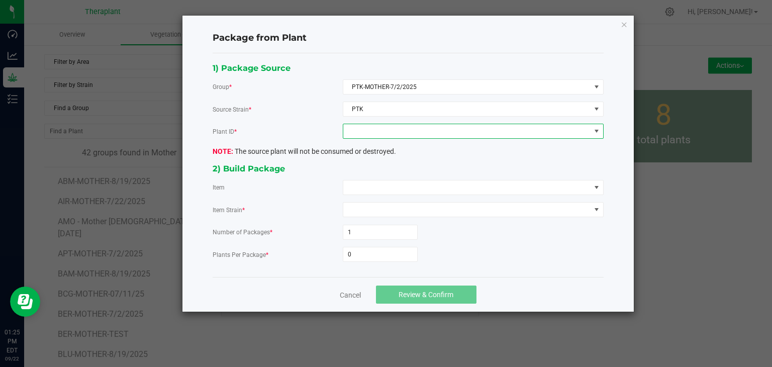
click at [456, 131] on span at bounding box center [466, 131] width 247 height 14
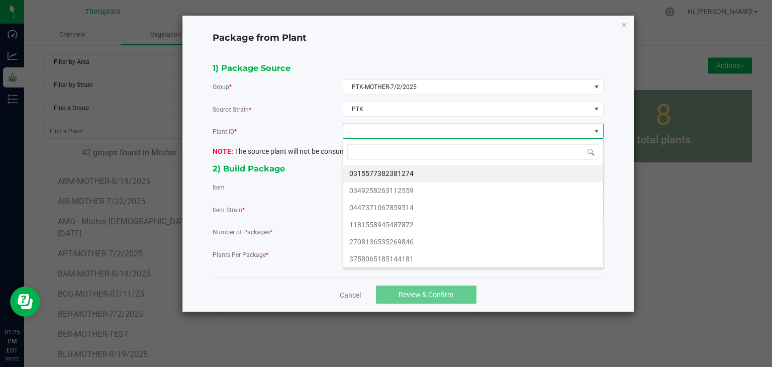
scroll to position [15, 260]
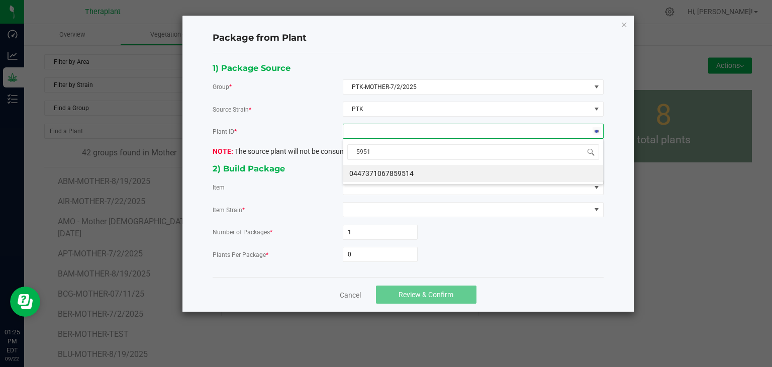
type input "59514"
click at [368, 173] on li "0447371067859514" at bounding box center [473, 173] width 260 height 17
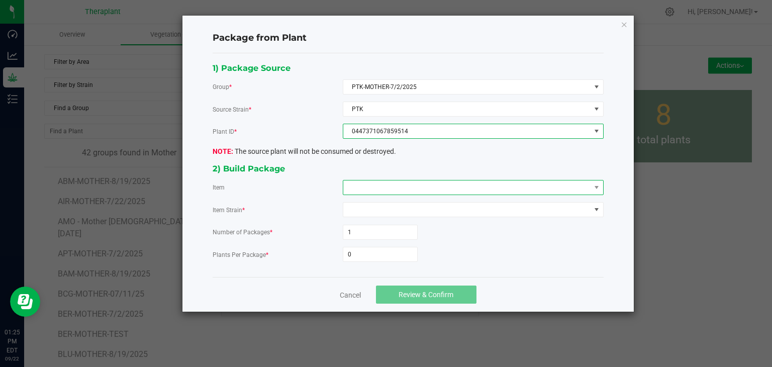
click at [362, 186] on span at bounding box center [466, 187] width 247 height 14
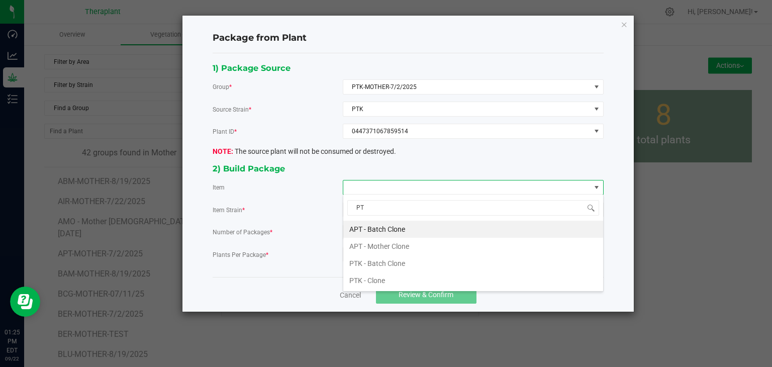
type input "PTK"
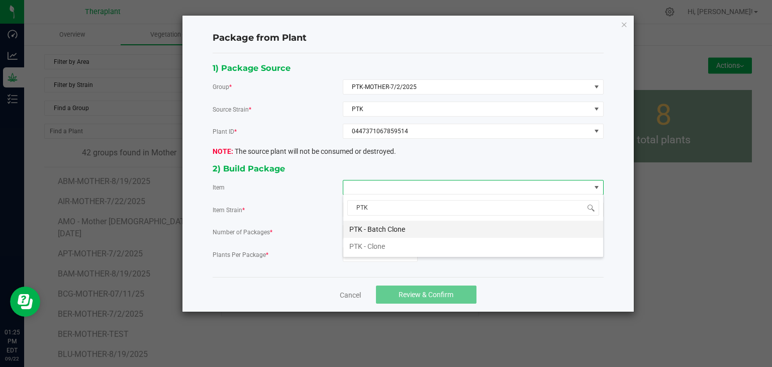
click at [368, 228] on Clone "PTK - Batch Clone" at bounding box center [473, 229] width 260 height 17
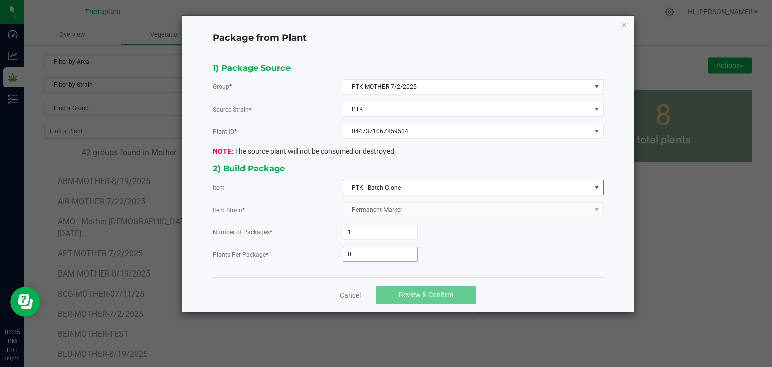
click at [357, 256] on input "0" at bounding box center [380, 254] width 74 height 14
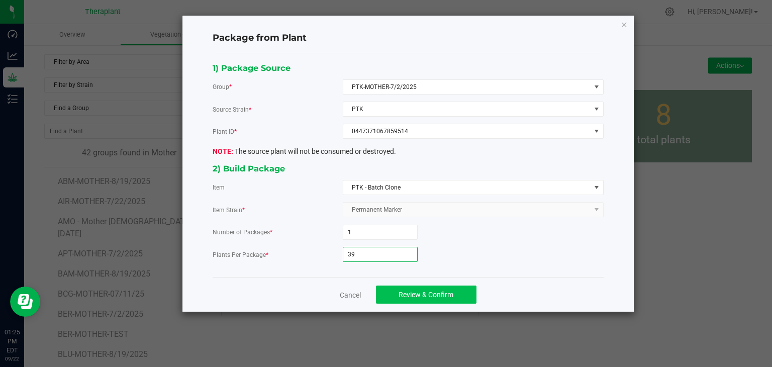
type input "39"
click at [399, 290] on span "Review & Confirm" at bounding box center [425, 294] width 55 height 8
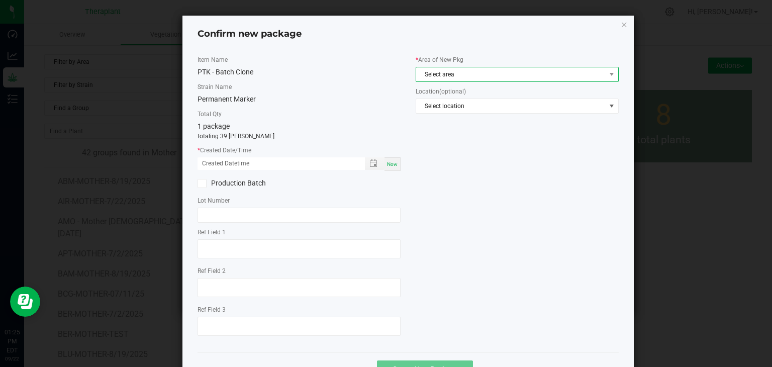
click at [465, 72] on span "Select area" at bounding box center [510, 74] width 189 height 14
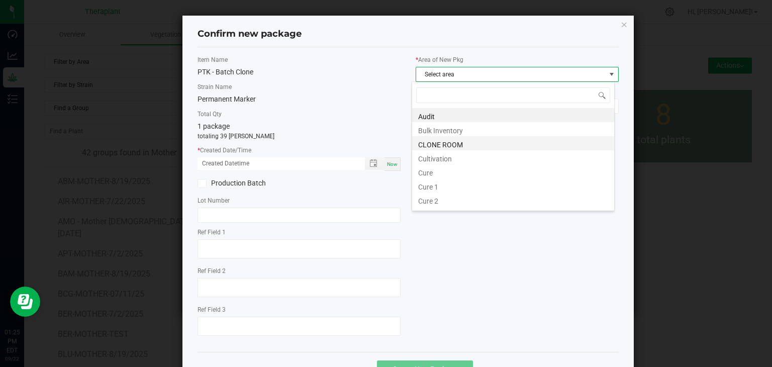
scroll to position [15, 203]
click at [447, 145] on li "CLONE ROOM" at bounding box center [513, 143] width 202 height 14
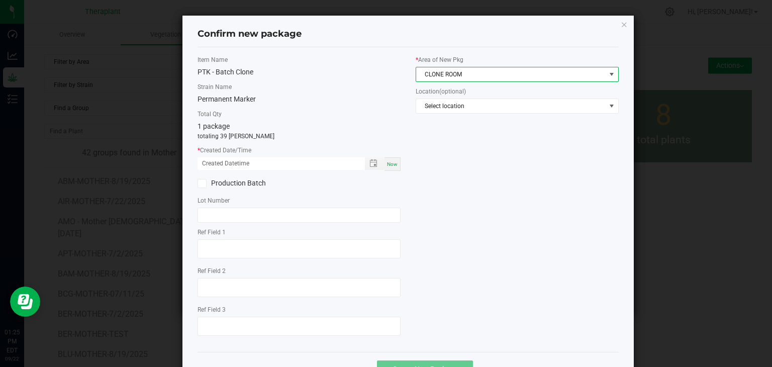
click at [388, 166] on span "Now" at bounding box center [392, 164] width 11 height 6
type input "09/22/2025 01:25 PM"
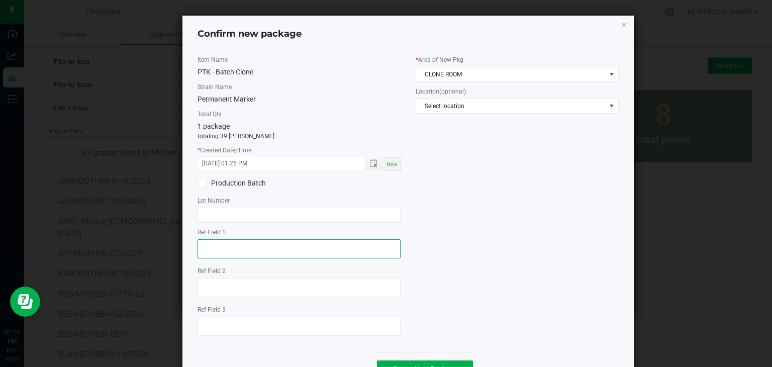
click at [230, 244] on textarea at bounding box center [298, 248] width 203 height 19
type textarea "59514"
click at [228, 278] on div at bounding box center [298, 289] width 203 height 22
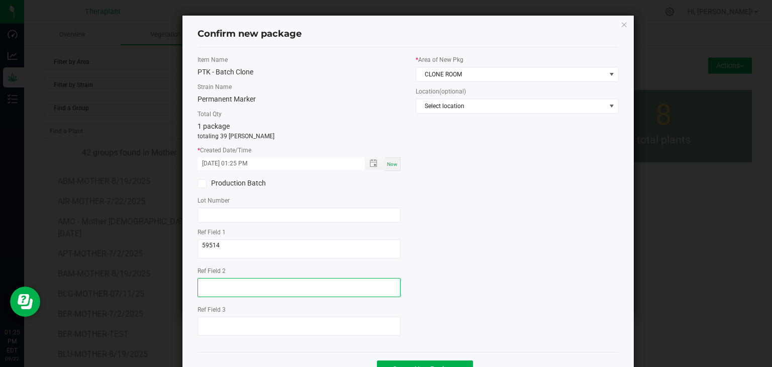
click at [223, 283] on textarea at bounding box center [298, 287] width 203 height 19
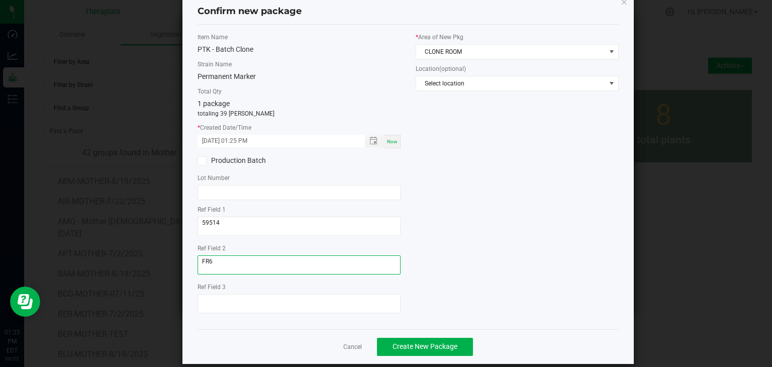
scroll to position [35, 0]
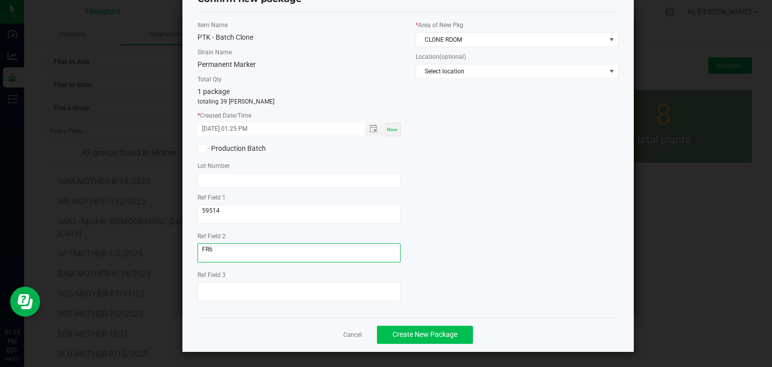
type textarea "FR6"
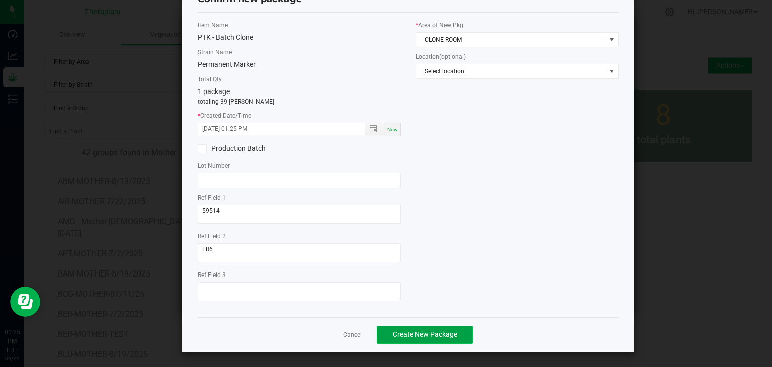
click at [423, 334] on span "Create New Package" at bounding box center [424, 334] width 65 height 8
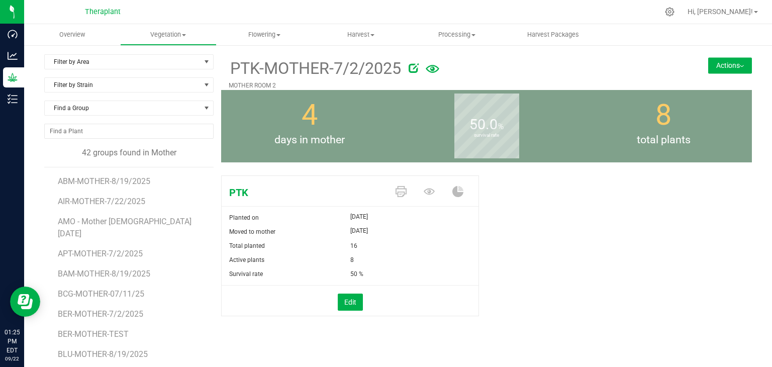
click at [741, 64] on button "Actions" at bounding box center [730, 65] width 44 height 16
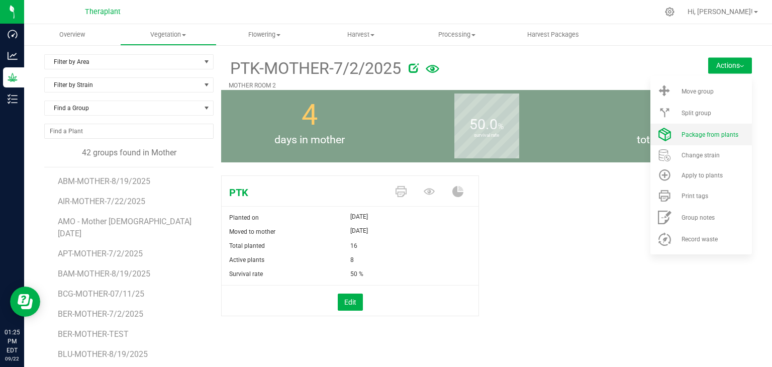
click at [692, 140] on li "Package from plants" at bounding box center [700, 135] width 101 height 22
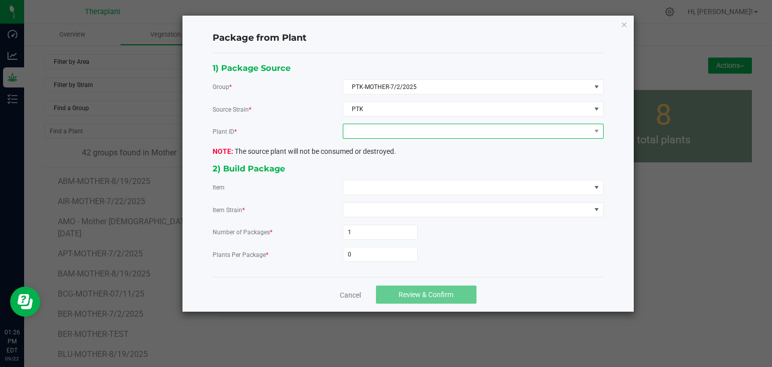
click at [400, 130] on span at bounding box center [466, 131] width 247 height 14
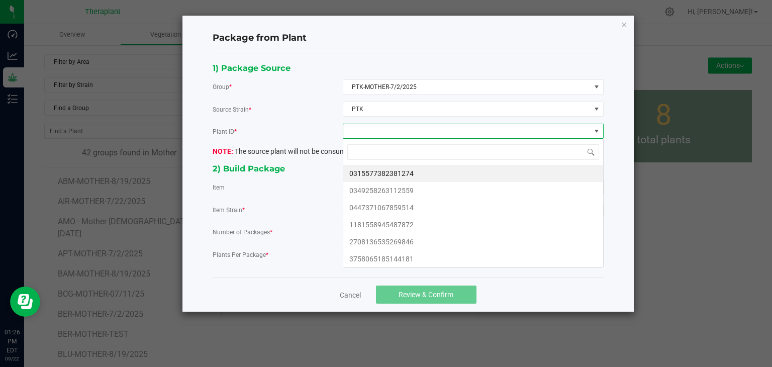
scroll to position [15, 260]
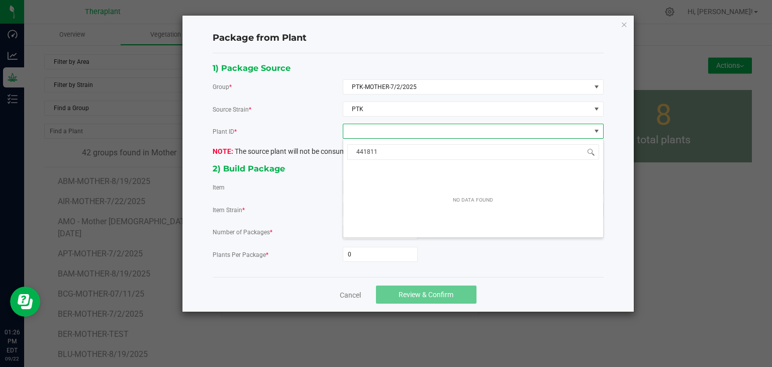
type input "44181"
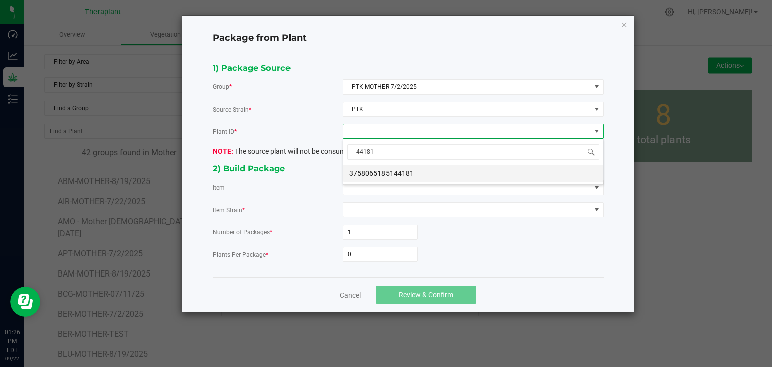
click at [402, 169] on li "3758065185144181" at bounding box center [473, 173] width 260 height 17
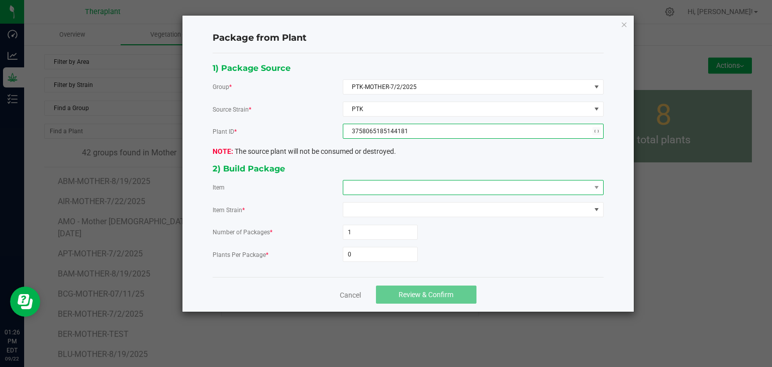
click at [394, 184] on span at bounding box center [466, 187] width 247 height 14
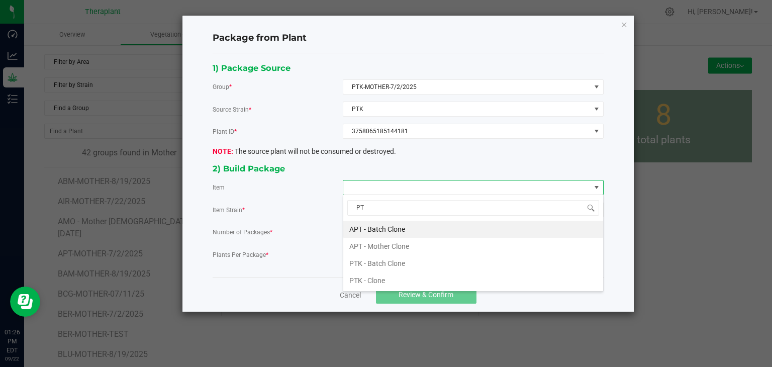
type input "PTK"
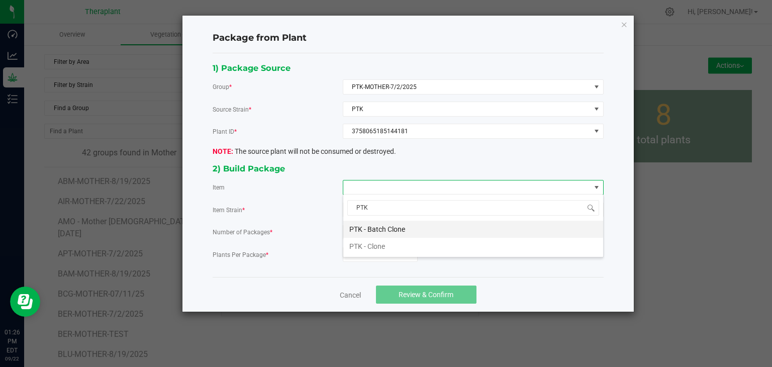
click at [375, 229] on Clone "PTK - Batch Clone" at bounding box center [473, 229] width 260 height 17
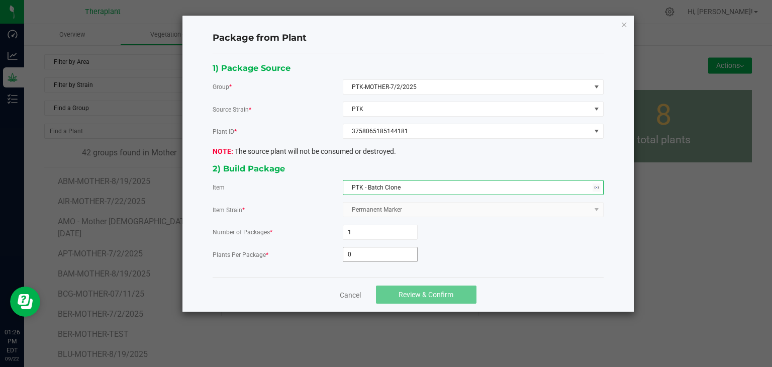
click at [364, 254] on input "0" at bounding box center [380, 254] width 74 height 14
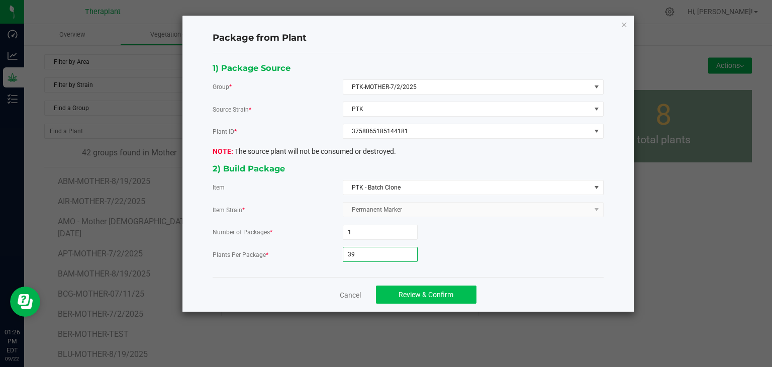
type input "39"
click at [382, 290] on button "Review & Confirm" at bounding box center [426, 294] width 100 height 18
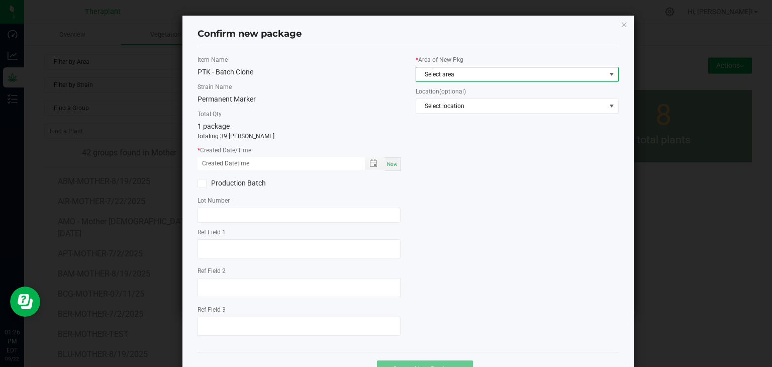
click at [452, 77] on span "Select area" at bounding box center [510, 74] width 189 height 14
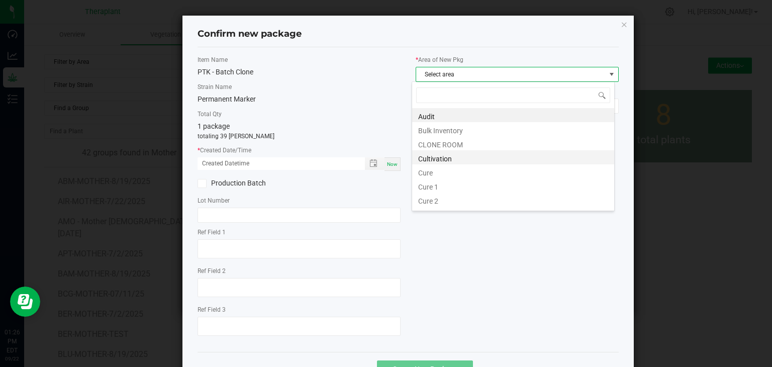
scroll to position [15, 203]
click at [442, 148] on li "CLONE ROOM" at bounding box center [513, 143] width 202 height 14
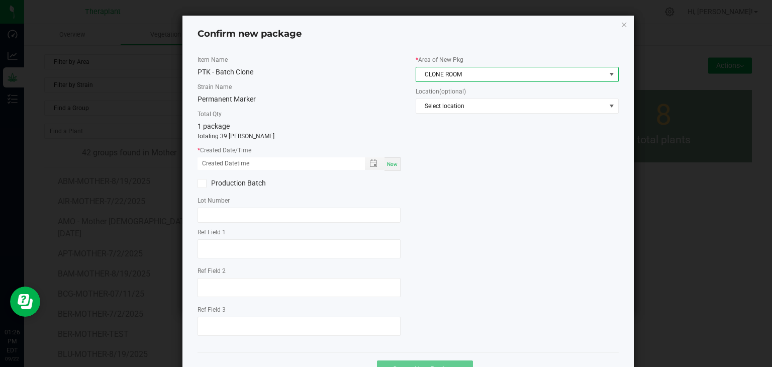
click at [387, 164] on span "Now" at bounding box center [392, 164] width 11 height 6
type input "09/22/2025 01:26 PM"
click at [250, 261] on div "Ref Field 1 Ref Field 2 Ref Field 3" at bounding box center [298, 283] width 203 height 111
click at [254, 236] on label "Ref Field 1" at bounding box center [298, 232] width 203 height 9
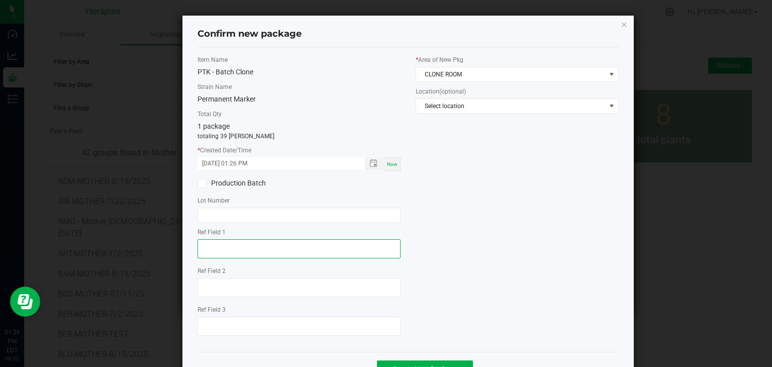
click at [241, 247] on textarea at bounding box center [298, 248] width 203 height 19
type textarea "44181"
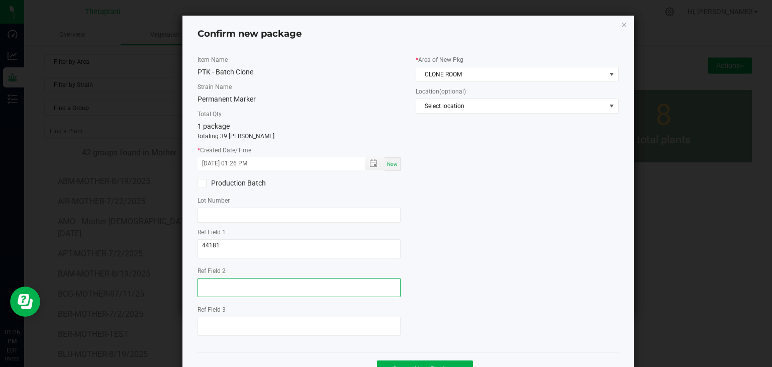
click at [219, 282] on textarea at bounding box center [298, 287] width 203 height 19
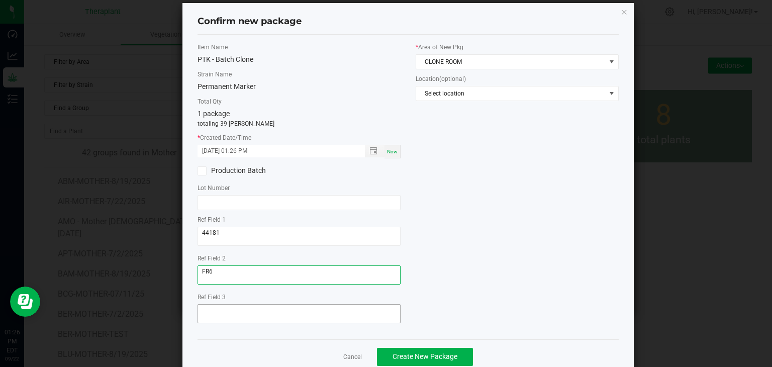
scroll to position [35, 0]
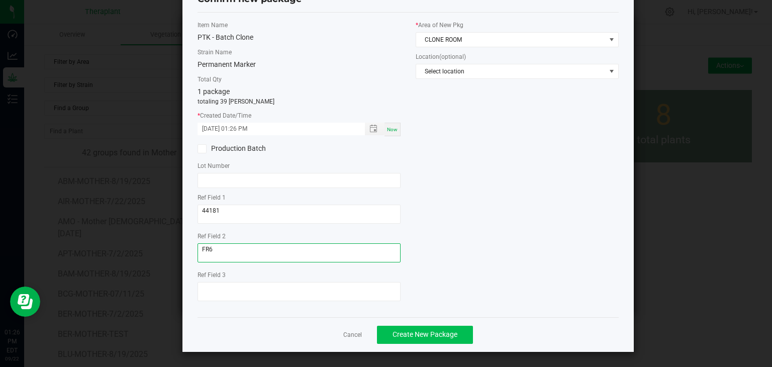
type textarea "FR6"
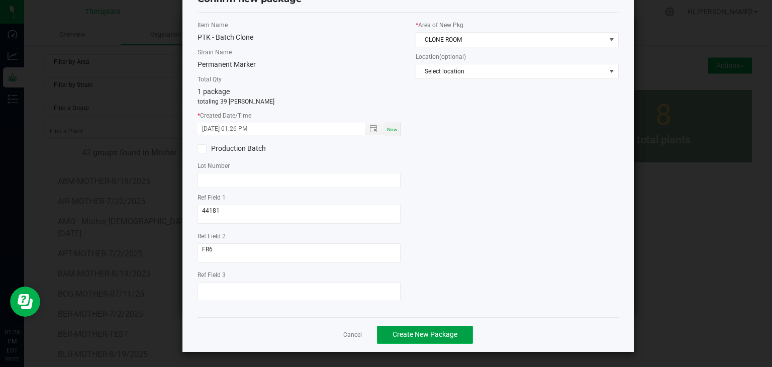
click at [407, 340] on button "Create New Package" at bounding box center [425, 334] width 96 height 18
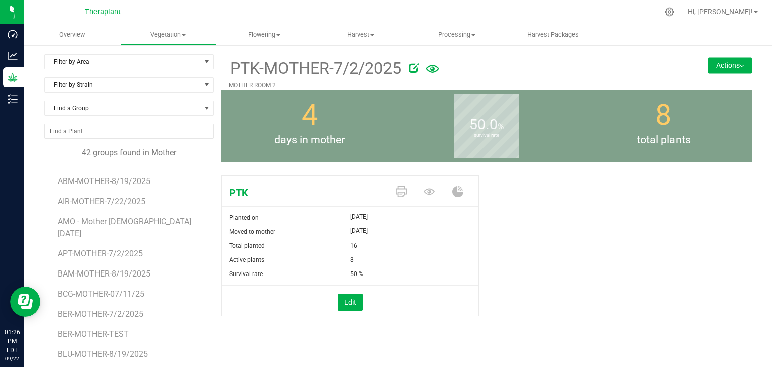
click at [735, 62] on button "Actions" at bounding box center [730, 65] width 44 height 16
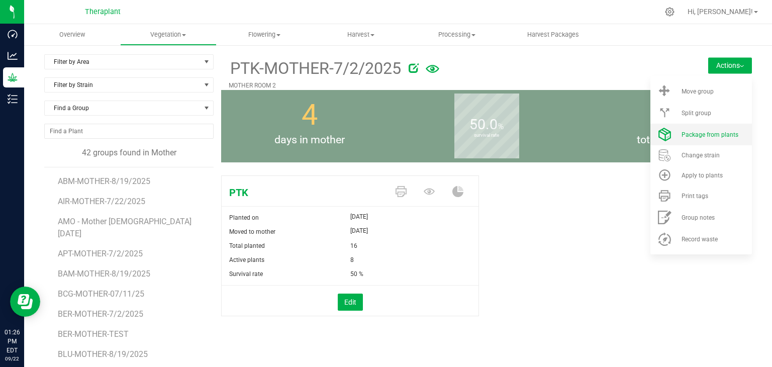
click at [713, 133] on span "Package from plants" at bounding box center [709, 134] width 57 height 7
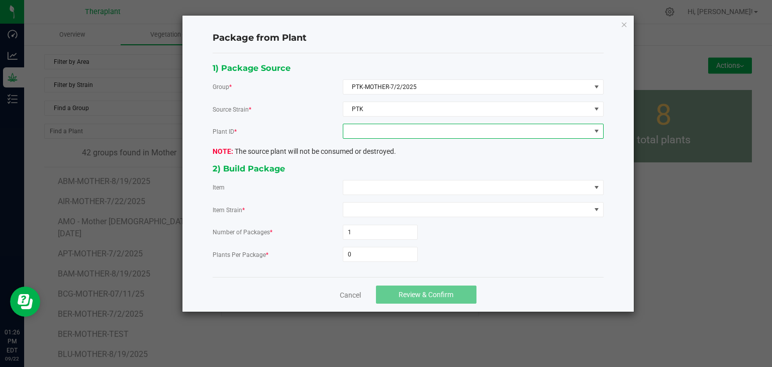
click at [371, 131] on span at bounding box center [466, 131] width 247 height 14
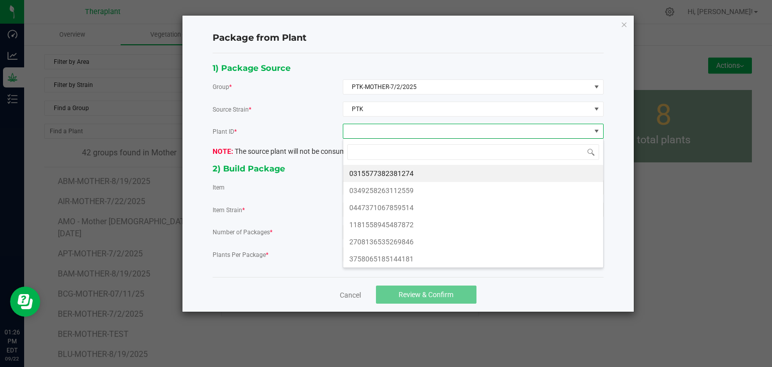
scroll to position [15, 260]
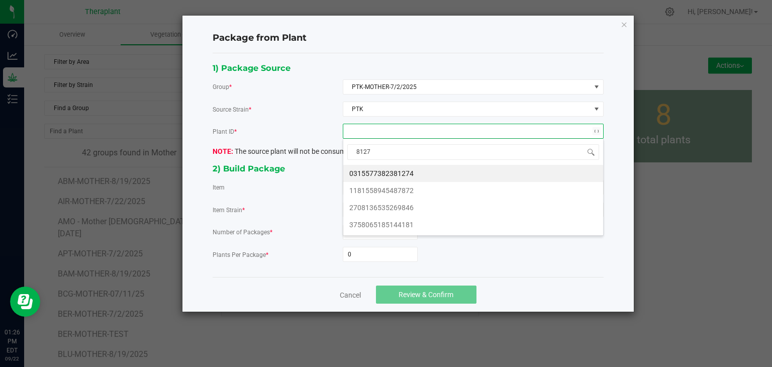
type input "81274"
click at [365, 169] on li "0315577382381274" at bounding box center [473, 173] width 260 height 17
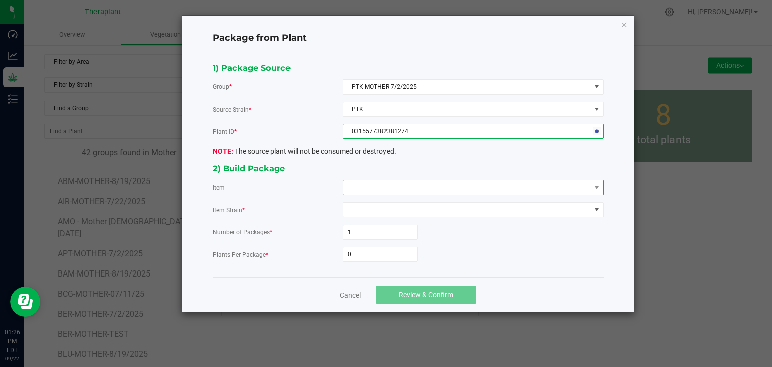
click at [363, 180] on span at bounding box center [466, 187] width 247 height 14
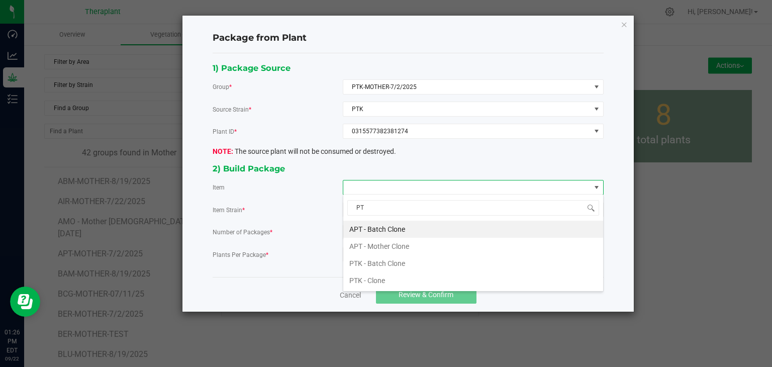
type input "PTK"
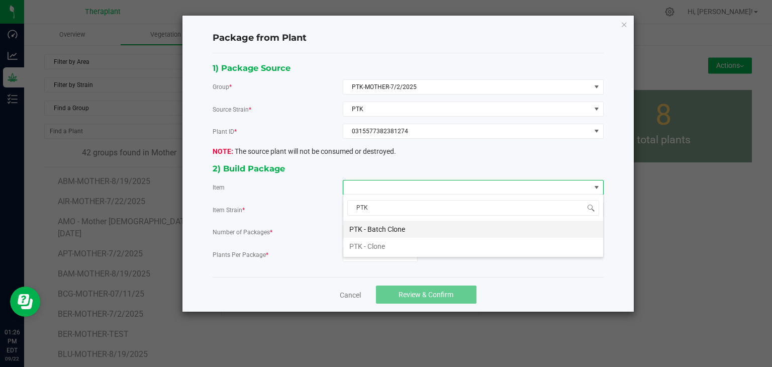
click at [364, 228] on Clone "PTK - Batch Clone" at bounding box center [473, 229] width 260 height 17
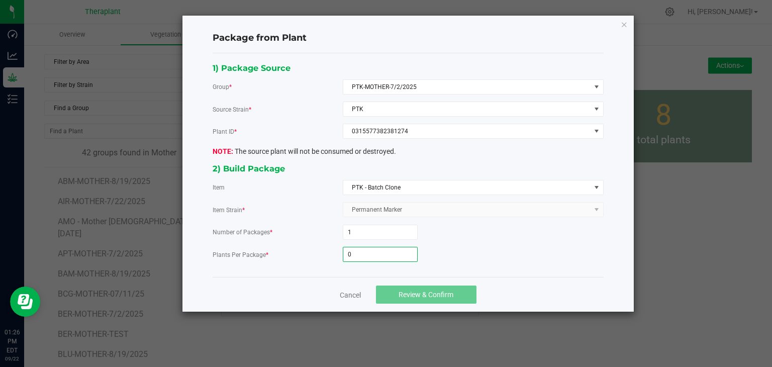
click at [358, 251] on input "0" at bounding box center [380, 254] width 74 height 14
type input "39"
click at [401, 308] on div "Cancel Review & Confirm" at bounding box center [407, 294] width 391 height 35
click at [409, 290] on span "Review & Confirm" at bounding box center [425, 294] width 55 height 8
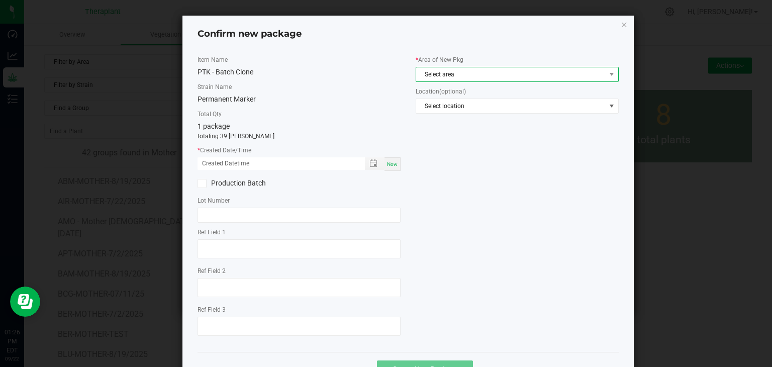
click at [438, 80] on span "Select area" at bounding box center [510, 74] width 189 height 14
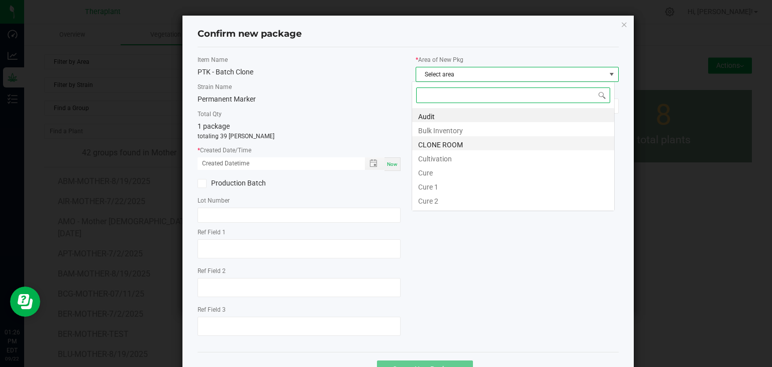
scroll to position [15, 203]
click at [435, 143] on li "CLONE ROOM" at bounding box center [513, 143] width 202 height 14
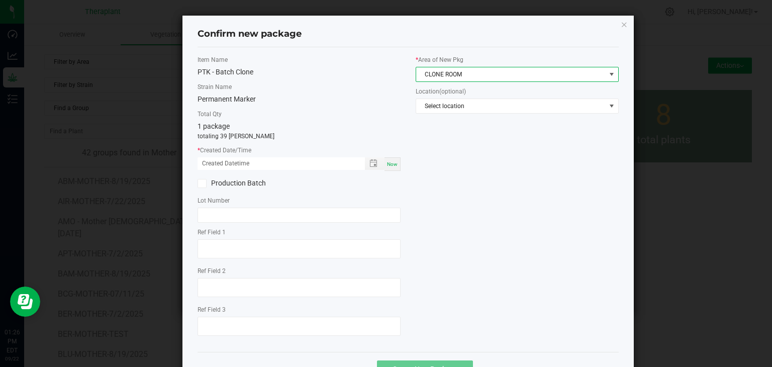
click at [393, 163] on span "Now" at bounding box center [392, 164] width 11 height 6
type input "09/22/2025 01:26 PM"
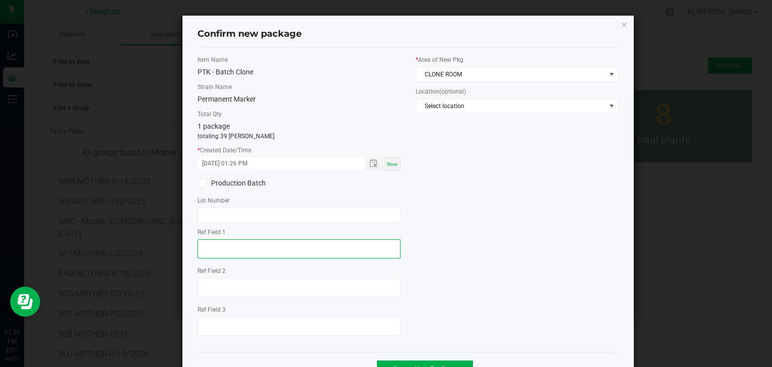
click at [244, 253] on textarea at bounding box center [298, 248] width 203 height 19
type textarea "81274"
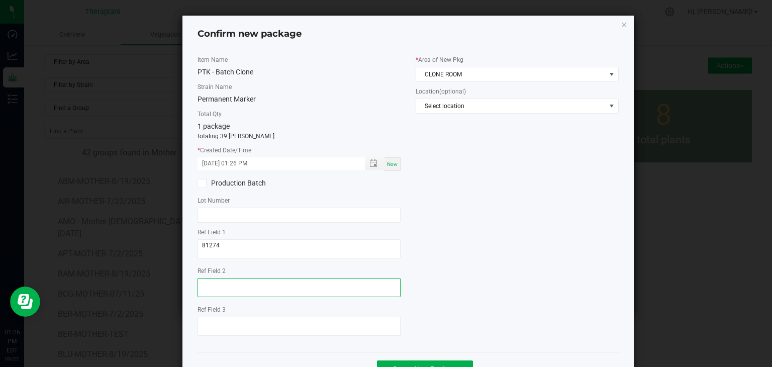
click at [217, 285] on textarea at bounding box center [298, 287] width 203 height 19
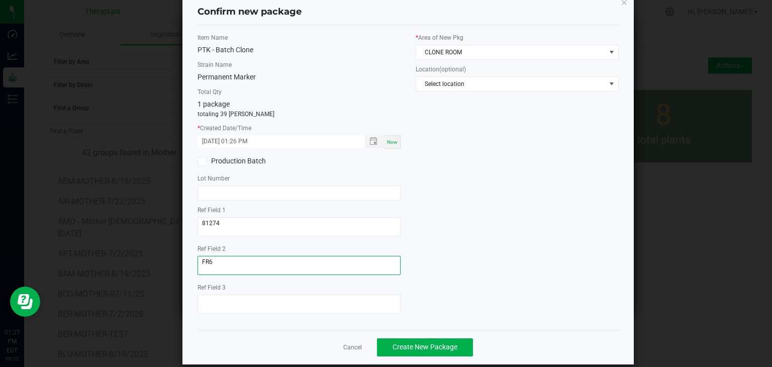
scroll to position [35, 0]
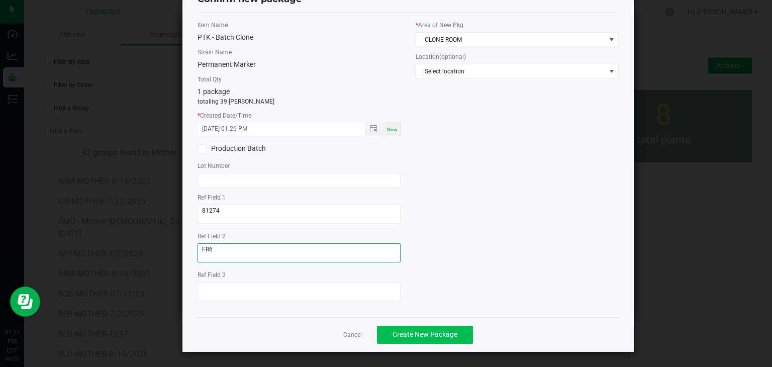
type textarea "FR6"
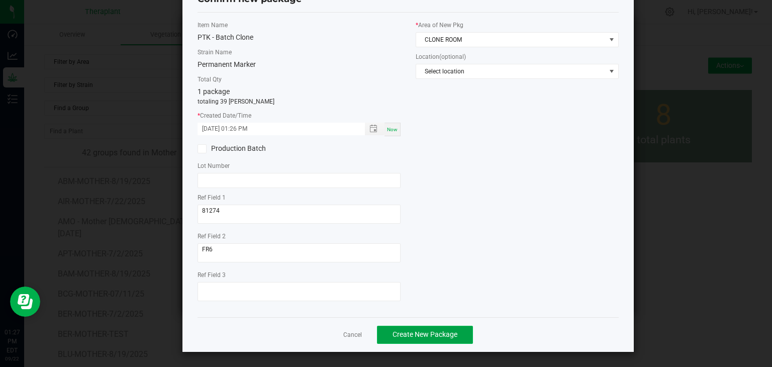
click at [426, 328] on button "Create New Package" at bounding box center [425, 334] width 96 height 18
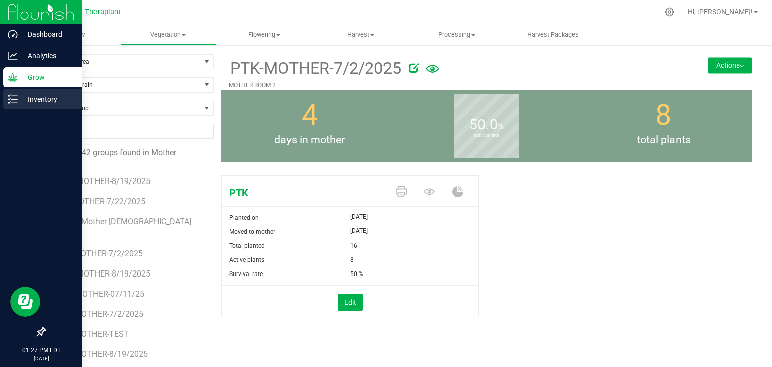
click at [19, 105] on div "Inventory" at bounding box center [42, 99] width 79 height 20
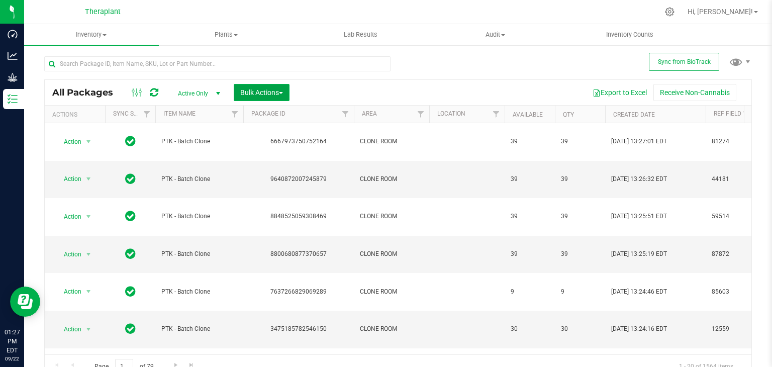
click at [267, 96] on button "Bulk Actions" at bounding box center [262, 92] width 56 height 17
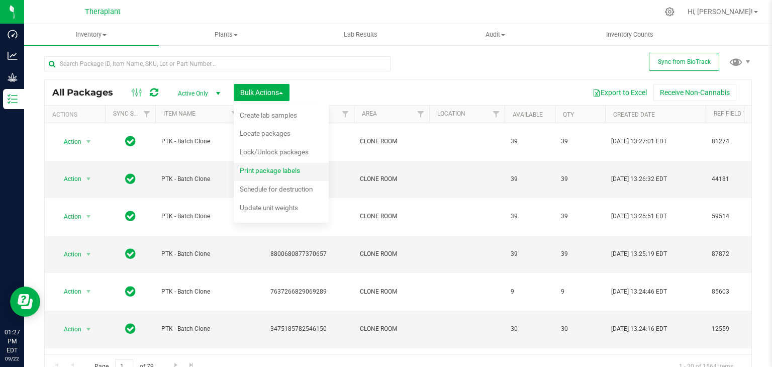
click at [265, 170] on span "Print package labels" at bounding box center [270, 170] width 60 height 8
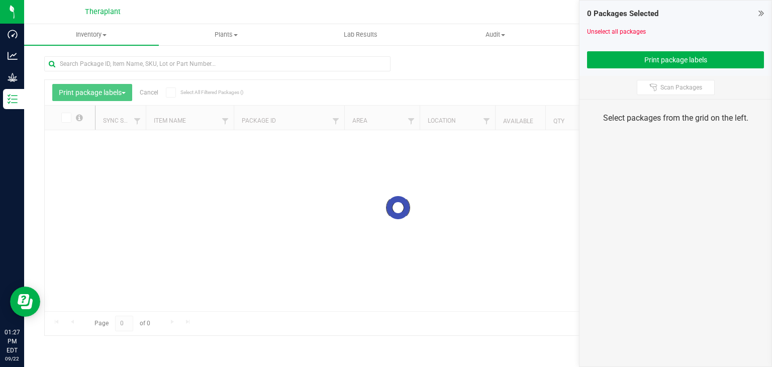
click at [758, 14] on icon at bounding box center [761, 13] width 6 height 10
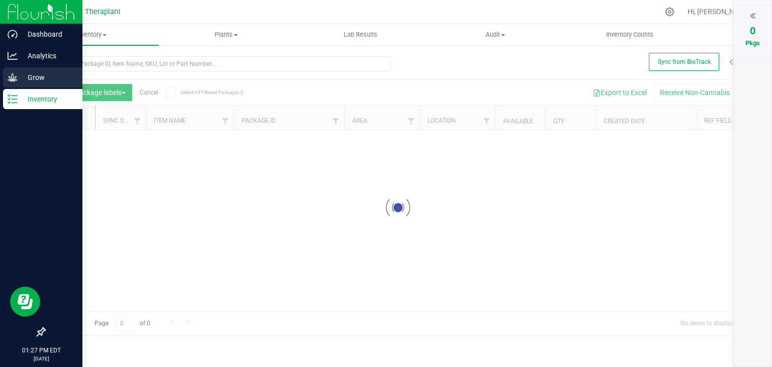
click at [30, 77] on p "Grow" at bounding box center [48, 77] width 60 height 12
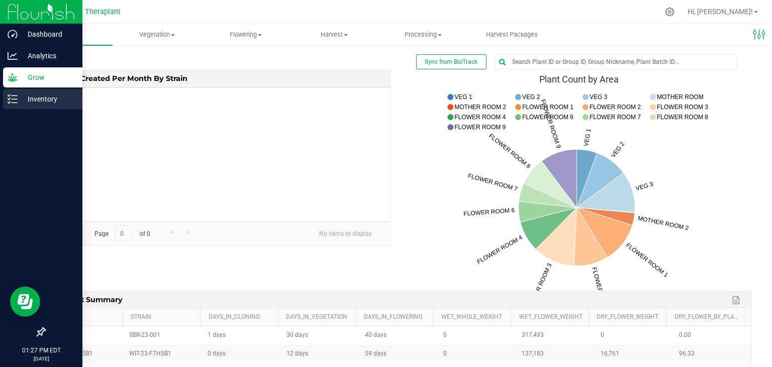
click at [35, 97] on p "Inventory" at bounding box center [48, 99] width 60 height 12
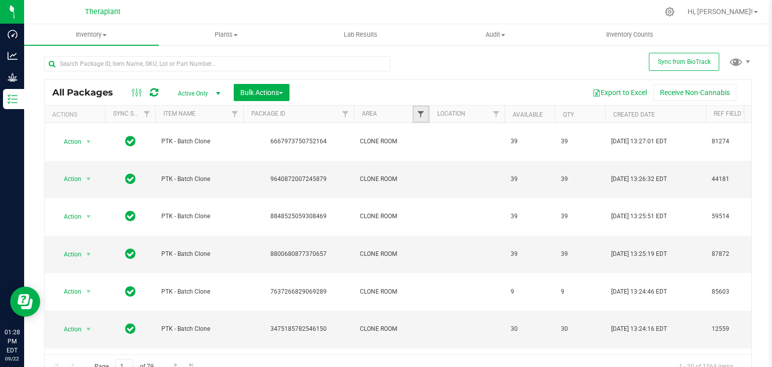
click at [424, 111] on span "Filter" at bounding box center [420, 114] width 8 height 8
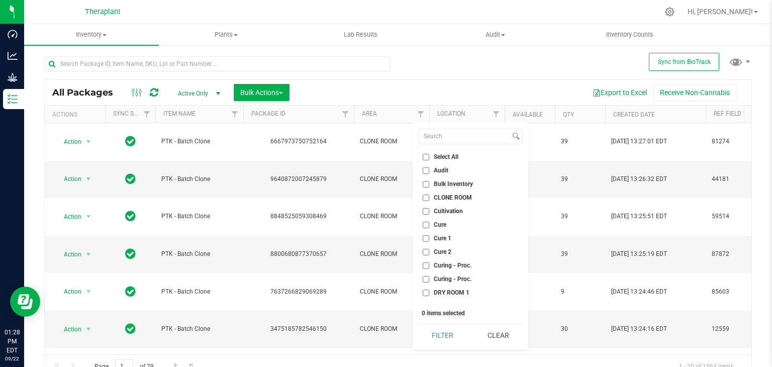
click at [444, 197] on span "CLONE ROOM" at bounding box center [452, 197] width 38 height 6
click at [429, 197] on input "CLONE ROOM" at bounding box center [425, 197] width 7 height 7
checkbox input "true"
click at [442, 336] on button "Filter" at bounding box center [442, 335] width 48 height 22
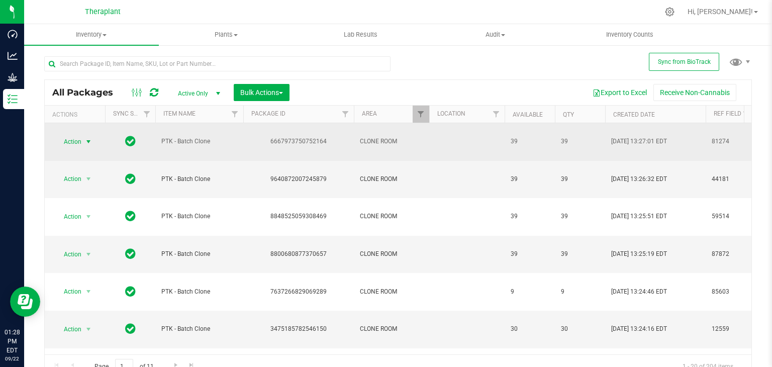
click at [91, 138] on span "select" at bounding box center [88, 142] width 8 height 8
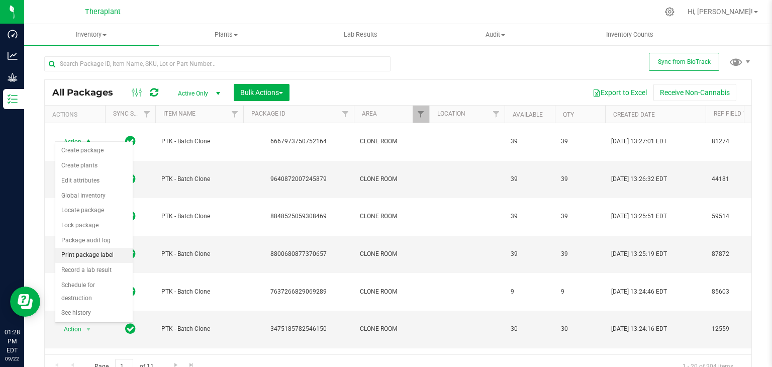
click at [79, 254] on li "Print package label" at bounding box center [93, 255] width 77 height 15
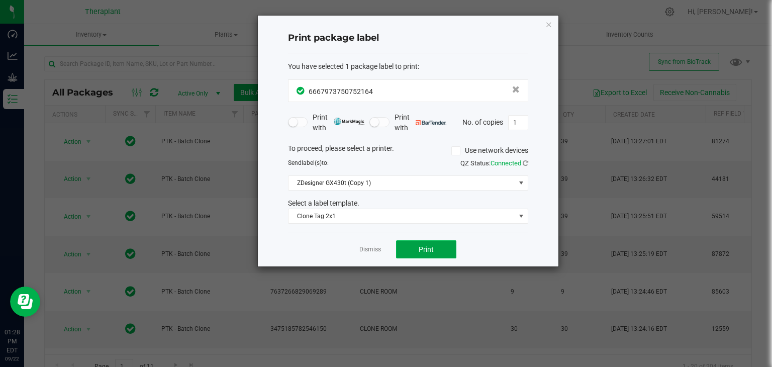
click at [418, 250] on span "Print" at bounding box center [425, 249] width 15 height 8
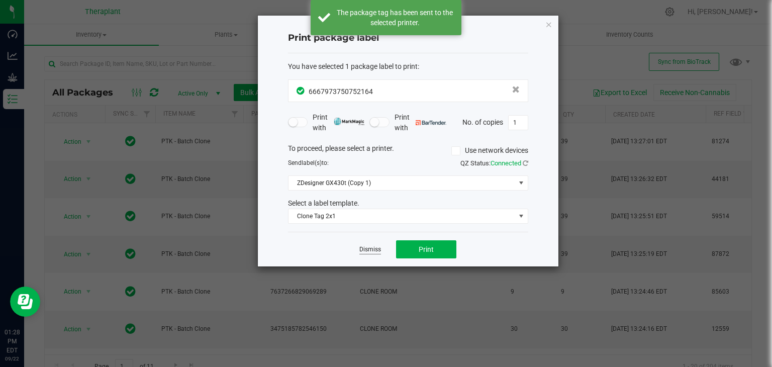
click at [374, 250] on link "Dismiss" at bounding box center [370, 249] width 22 height 9
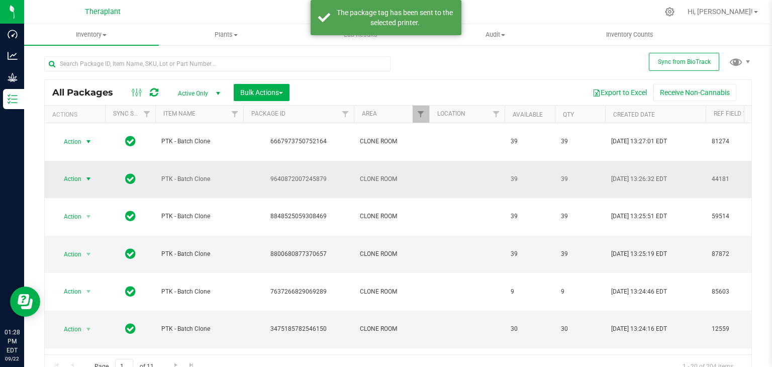
click at [87, 175] on span "select" at bounding box center [88, 179] width 8 height 8
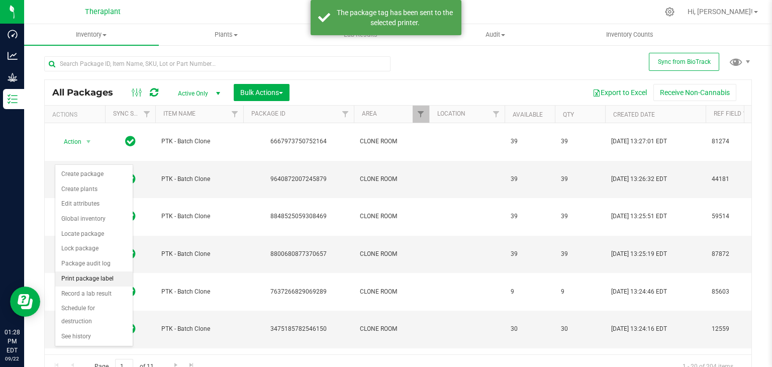
click at [81, 274] on li "Print package label" at bounding box center [93, 278] width 77 height 15
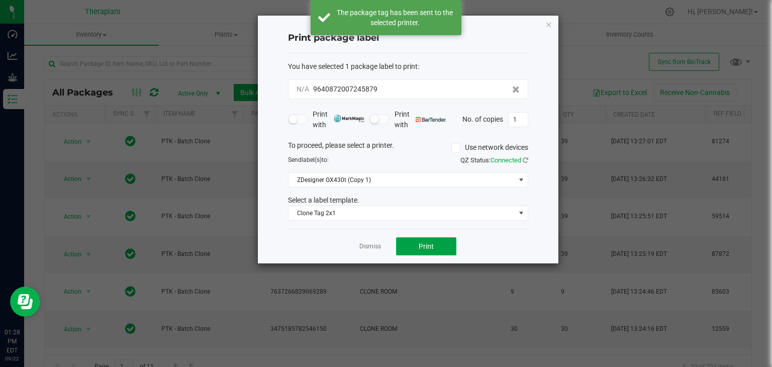
click at [414, 242] on button "Print" at bounding box center [426, 246] width 60 height 18
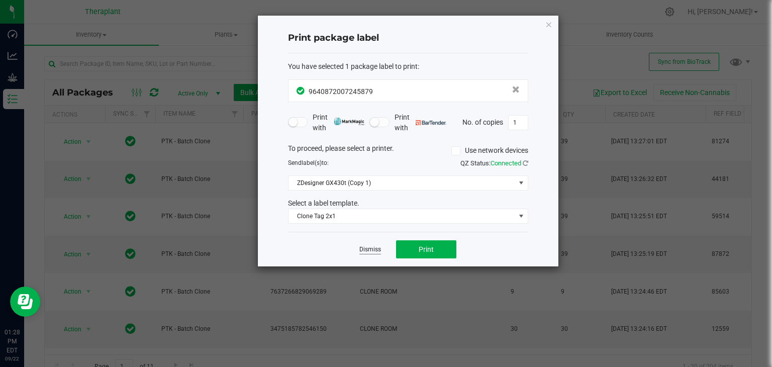
click at [372, 248] on link "Dismiss" at bounding box center [370, 249] width 22 height 9
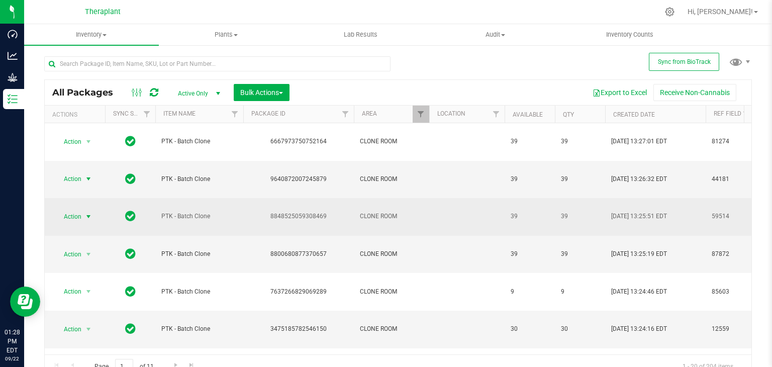
click at [87, 212] on span "select" at bounding box center [88, 216] width 8 height 8
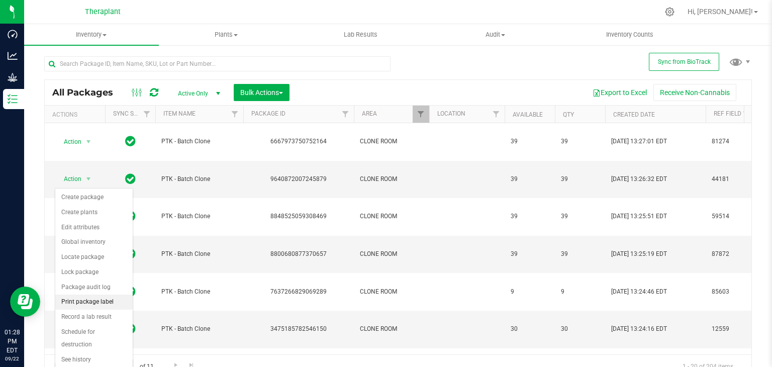
click at [83, 300] on li "Print package label" at bounding box center [93, 301] width 77 height 15
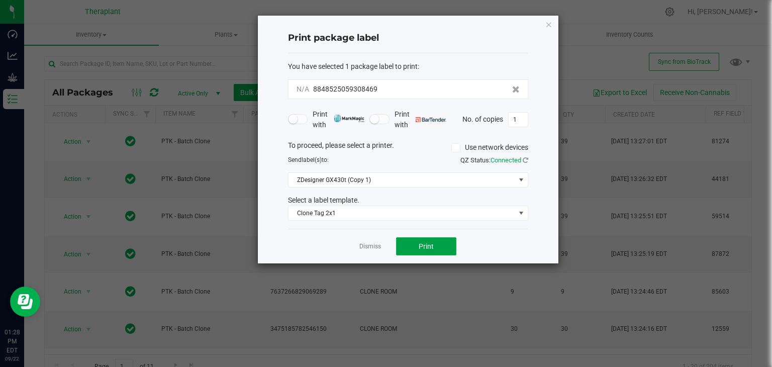
click at [434, 247] on button "Print" at bounding box center [426, 246] width 60 height 18
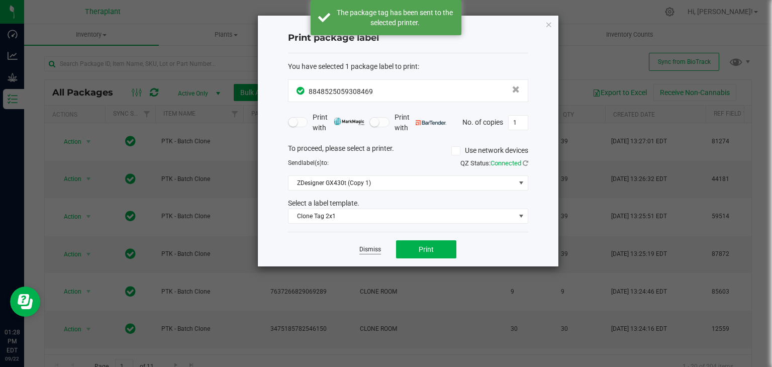
click at [360, 251] on link "Dismiss" at bounding box center [370, 249] width 22 height 9
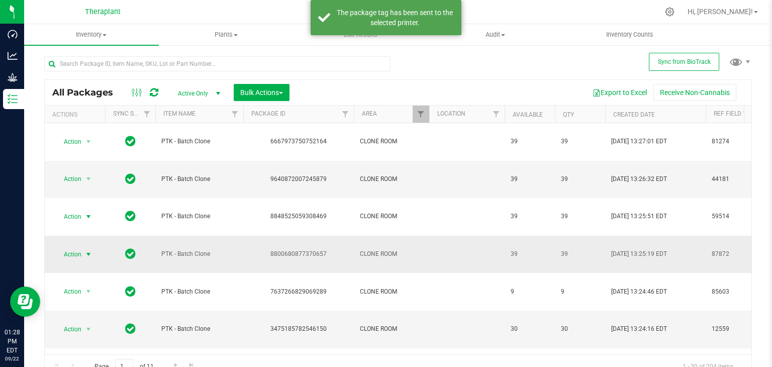
click at [90, 250] on span "select" at bounding box center [88, 254] width 8 height 8
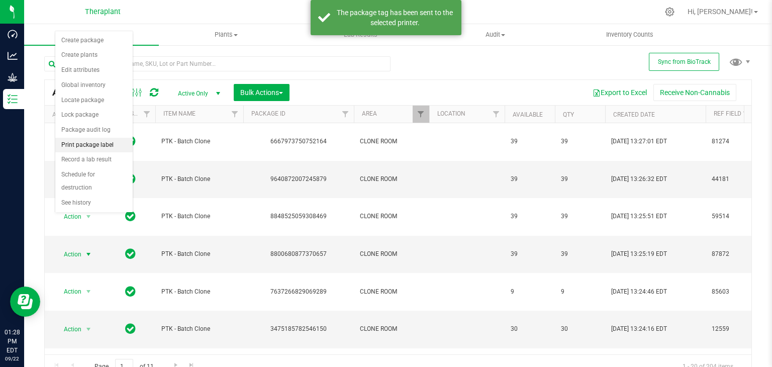
click at [94, 143] on li "Print package label" at bounding box center [93, 145] width 77 height 15
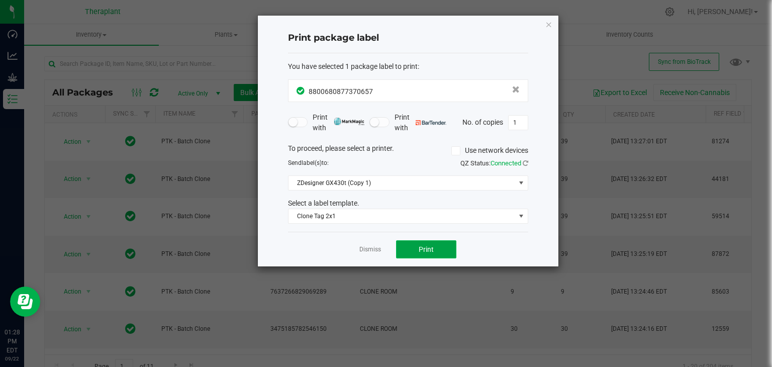
click at [430, 248] on span "Print" at bounding box center [425, 249] width 15 height 8
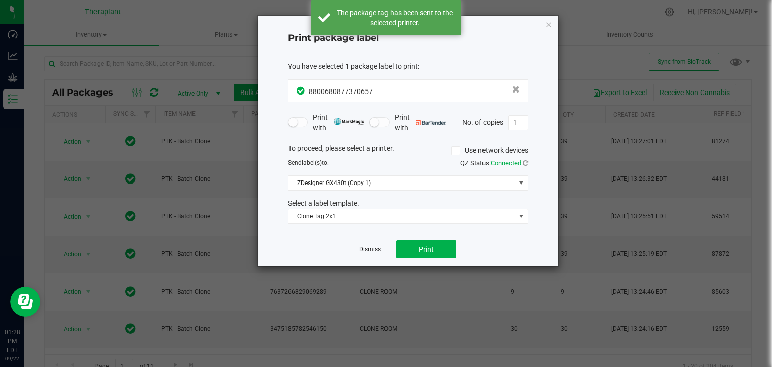
click at [368, 248] on link "Dismiss" at bounding box center [370, 249] width 22 height 9
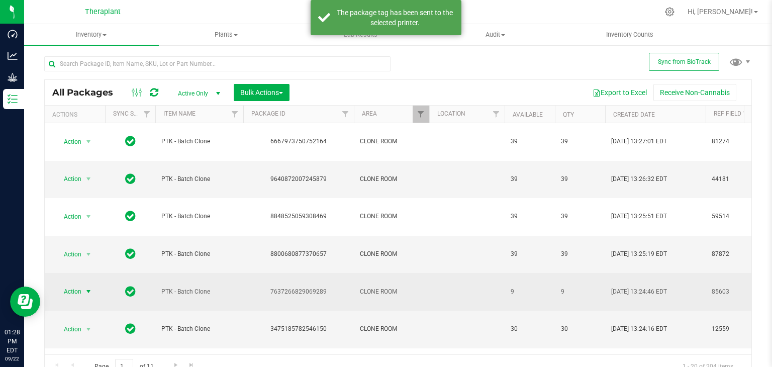
click at [90, 287] on span "select" at bounding box center [88, 291] width 8 height 8
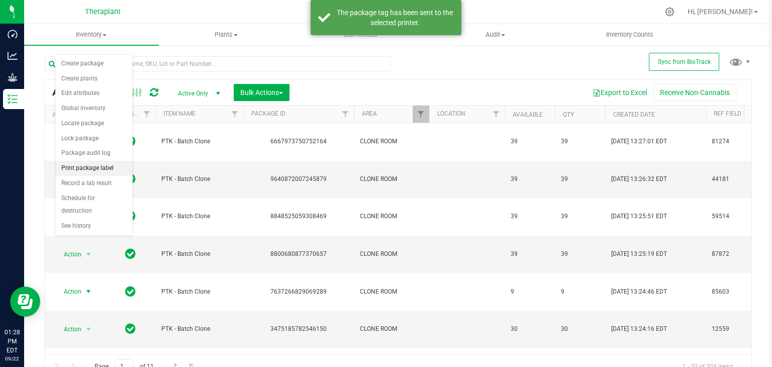
click at [90, 168] on li "Print package label" at bounding box center [93, 168] width 77 height 15
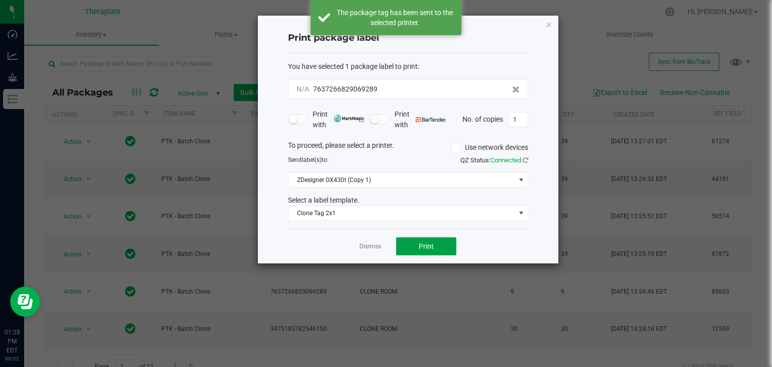
click at [400, 243] on button "Print" at bounding box center [426, 246] width 60 height 18
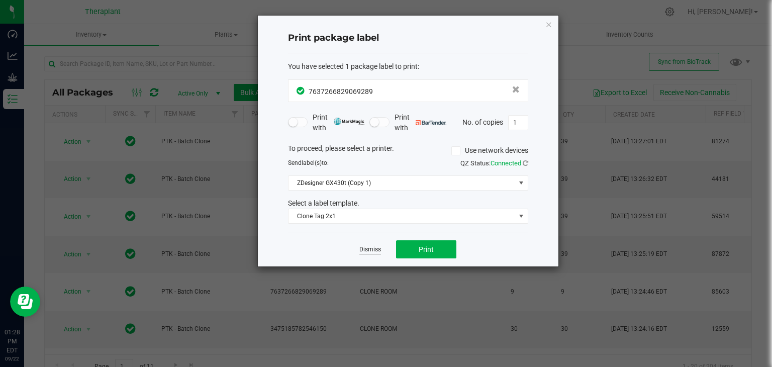
click at [370, 250] on link "Dismiss" at bounding box center [370, 249] width 22 height 9
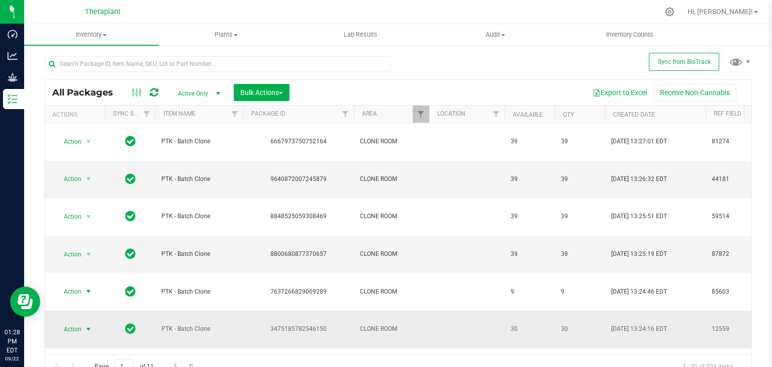
click at [89, 325] on span "select" at bounding box center [88, 329] width 8 height 8
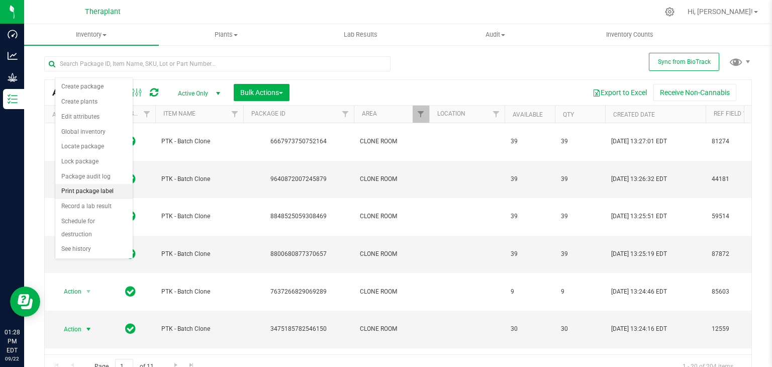
click at [96, 193] on li "Print package label" at bounding box center [93, 191] width 77 height 15
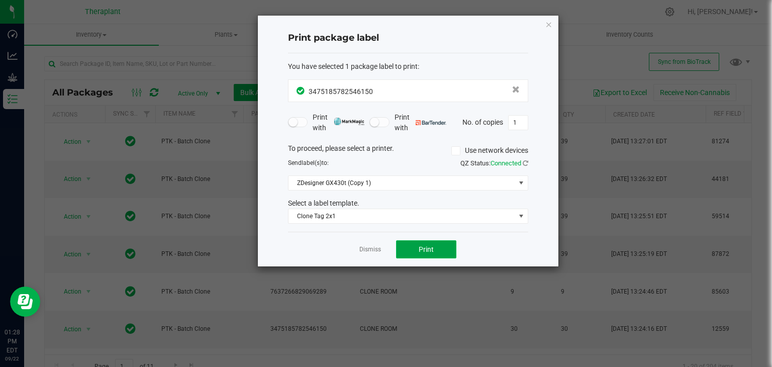
click at [416, 243] on button "Print" at bounding box center [426, 249] width 60 height 18
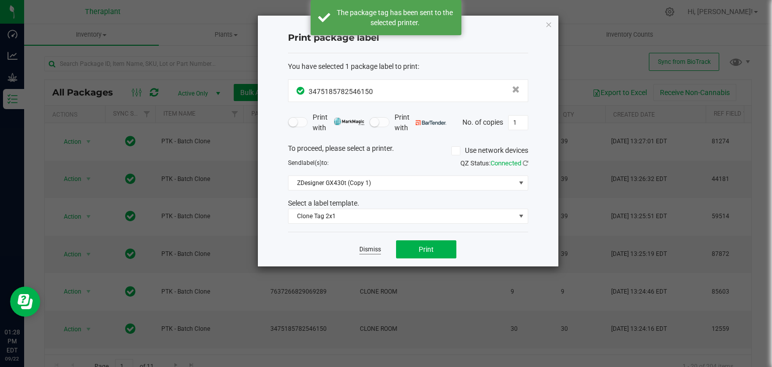
click at [364, 248] on link "Dismiss" at bounding box center [370, 249] width 22 height 9
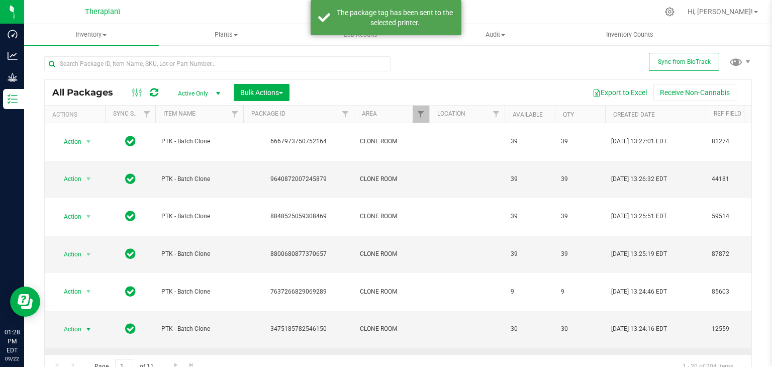
click at [85, 362] on span "select" at bounding box center [88, 366] width 8 height 8
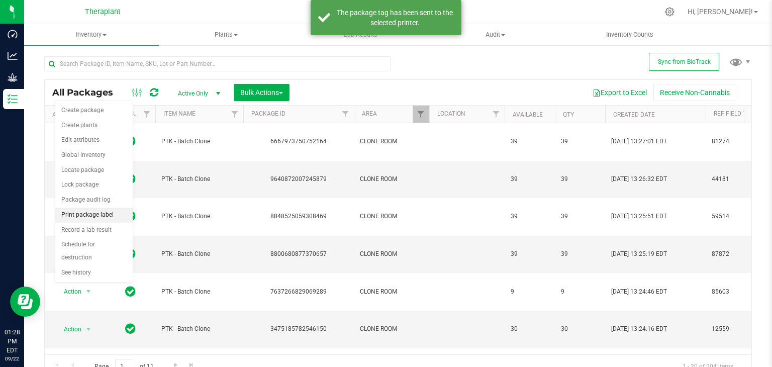
click at [92, 212] on li "Print package label" at bounding box center [93, 214] width 77 height 15
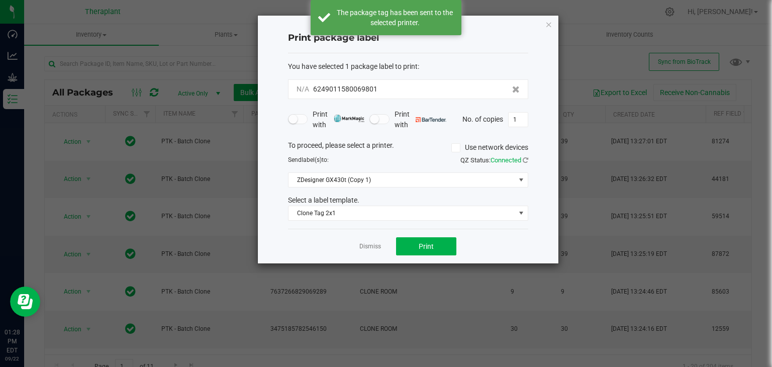
click at [463, 252] on div "Dismiss Print" at bounding box center [408, 246] width 240 height 35
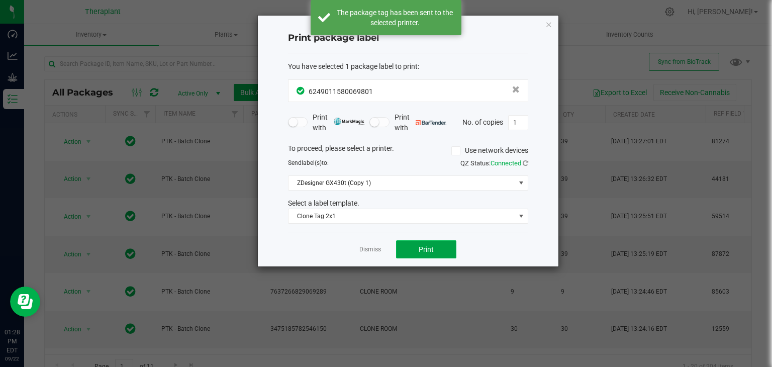
click at [438, 250] on button "Print" at bounding box center [426, 249] width 60 height 18
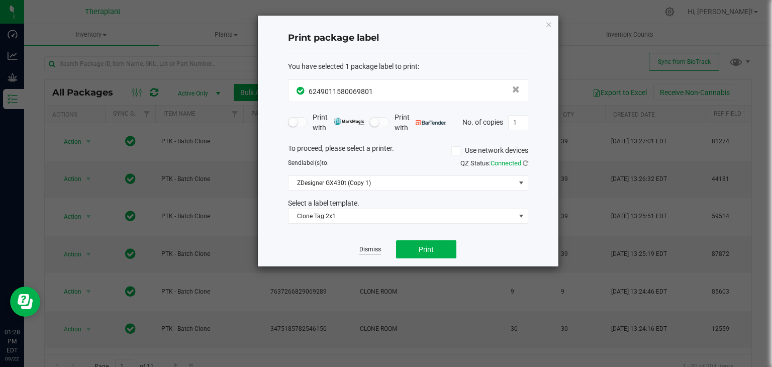
click at [366, 248] on link "Dismiss" at bounding box center [370, 249] width 22 height 9
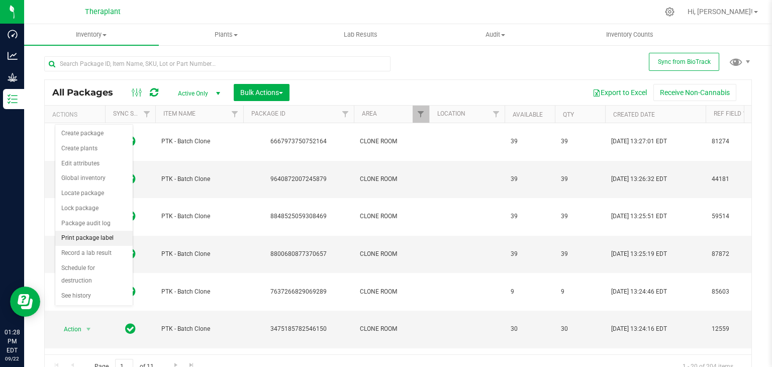
click at [98, 236] on li "Print package label" at bounding box center [93, 238] width 77 height 15
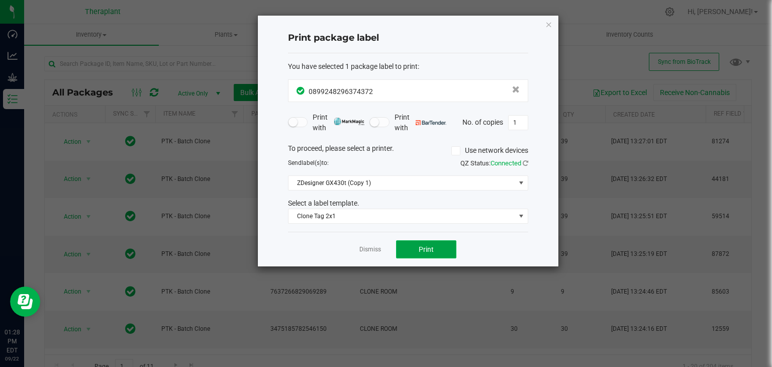
click at [437, 250] on button "Print" at bounding box center [426, 249] width 60 height 18
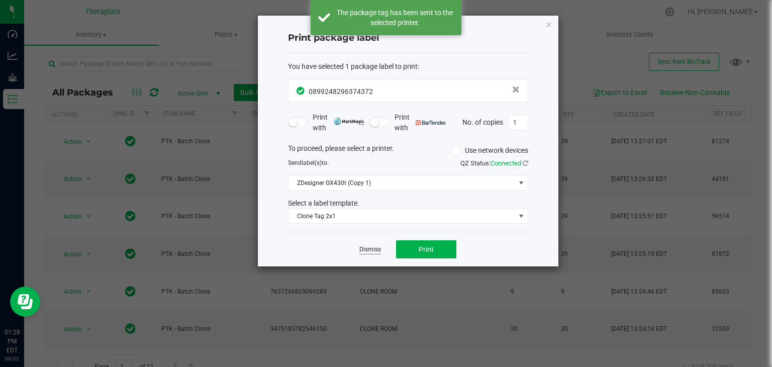
click at [367, 250] on link "Dismiss" at bounding box center [370, 249] width 22 height 9
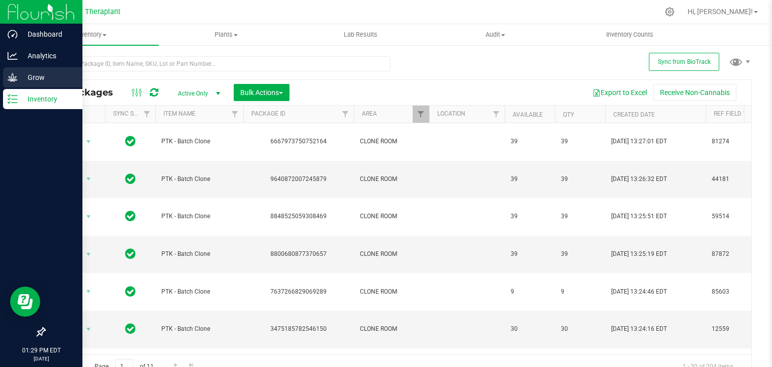
click at [20, 78] on p "Grow" at bounding box center [48, 77] width 60 height 12
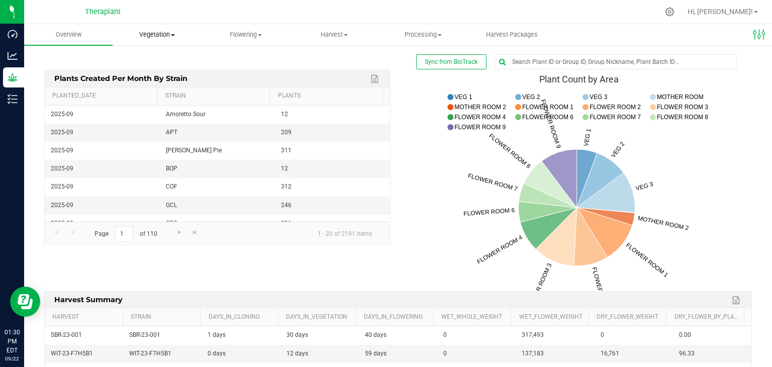
click at [164, 34] on span "Vegetation" at bounding box center [156, 34] width 87 height 9
click at [164, 81] on span "Mother groups" at bounding box center [150, 84] width 75 height 9
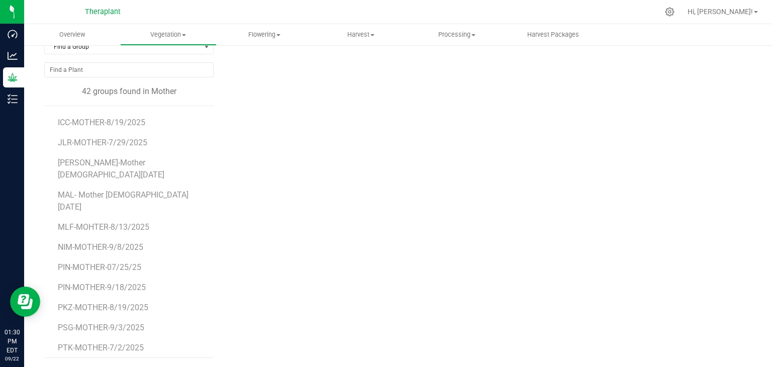
scroll to position [452, 0]
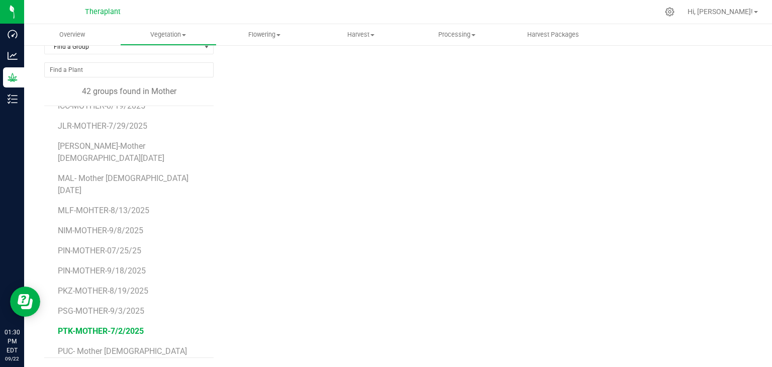
click at [87, 326] on span "PTK-MOTHER-7/2/2025" at bounding box center [101, 331] width 86 height 10
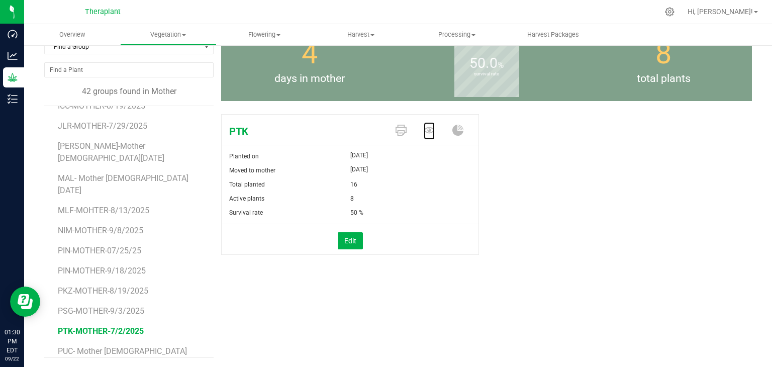
click at [426, 133] on icon at bounding box center [428, 130] width 11 height 11
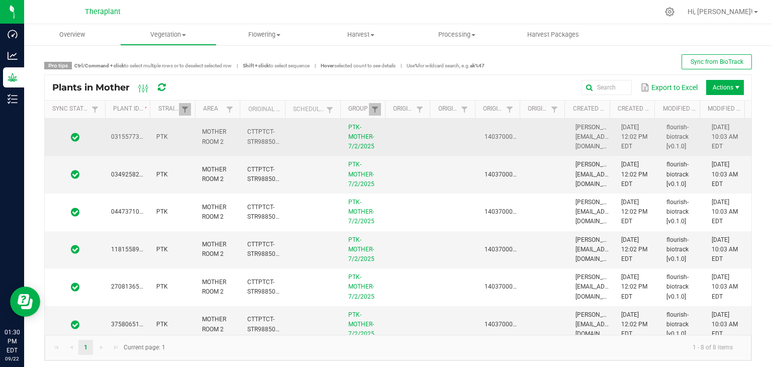
click at [409, 144] on td at bounding box center [409, 138] width 45 height 38
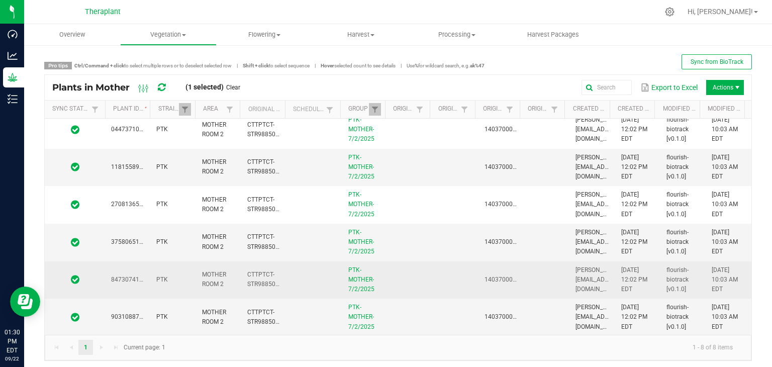
scroll to position [4, 0]
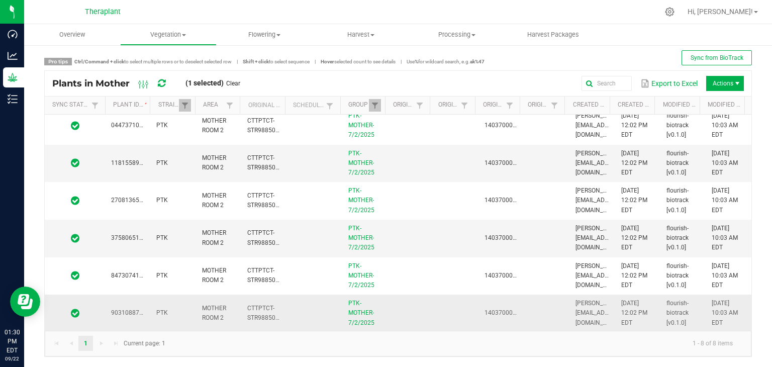
click at [415, 310] on td at bounding box center [409, 312] width 45 height 37
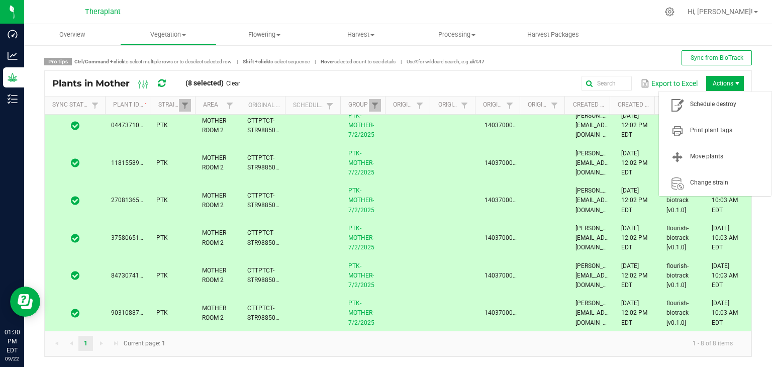
click at [733, 85] on span "Actions" at bounding box center [737, 83] width 8 height 8
click at [719, 107] on span "Schedule destroy" at bounding box center [727, 104] width 75 height 9
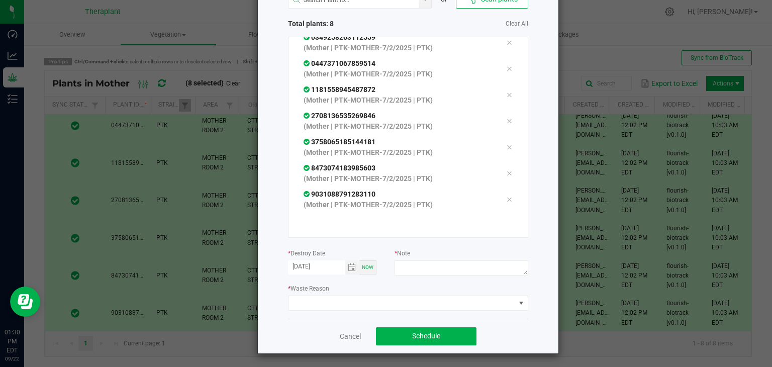
scroll to position [74, 0]
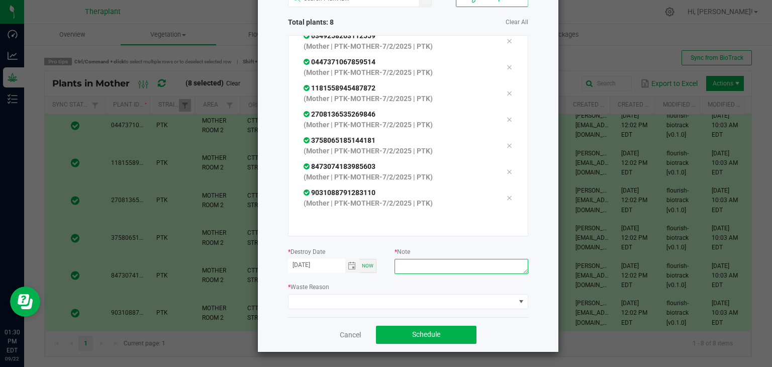
click at [440, 271] on textarea at bounding box center [460, 266] width 133 height 15
type textarea "end of mother run"
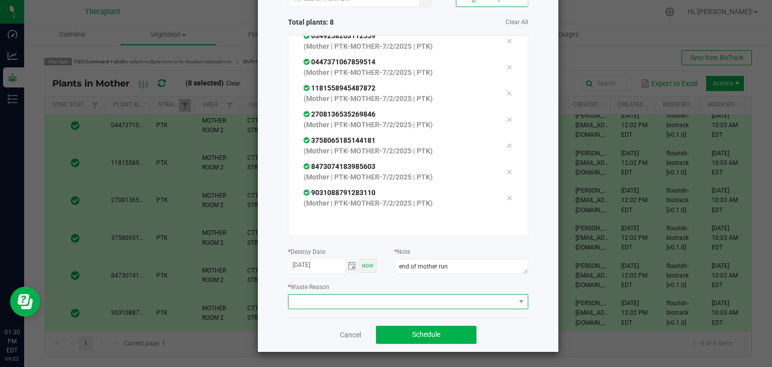
click at [424, 302] on span at bounding box center [401, 301] width 227 height 14
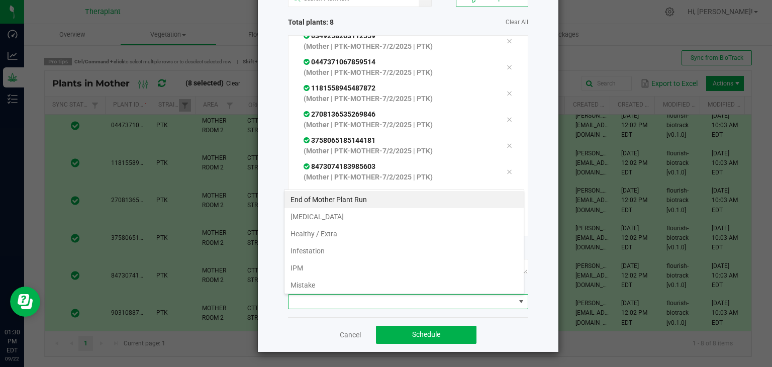
scroll to position [15, 240]
click at [356, 199] on li "End of Mother Plant Run" at bounding box center [403, 199] width 239 height 17
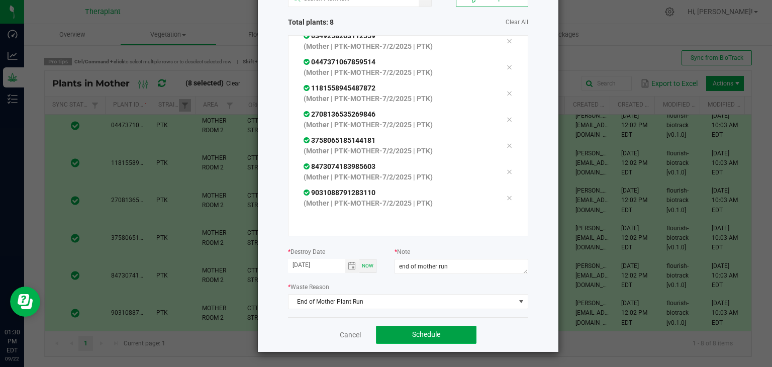
click at [422, 337] on span "Schedule" at bounding box center [426, 334] width 28 height 8
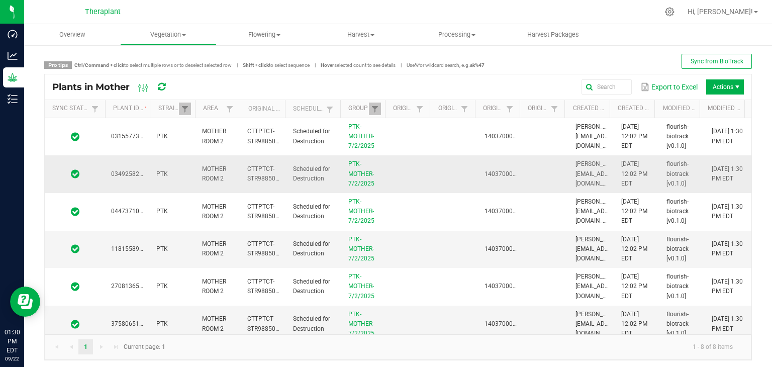
scroll to position [0, 0]
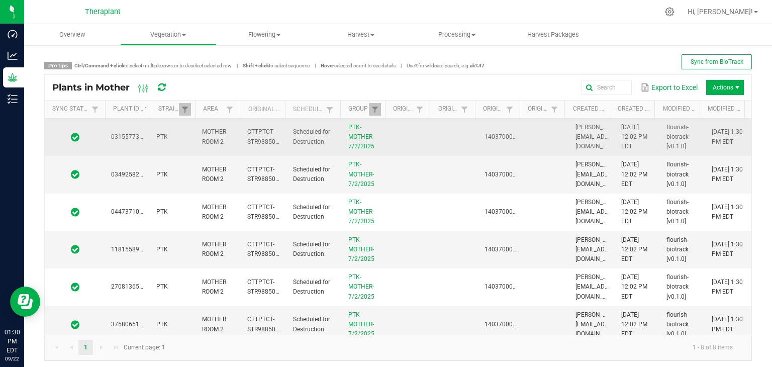
click at [419, 139] on td at bounding box center [409, 138] width 45 height 38
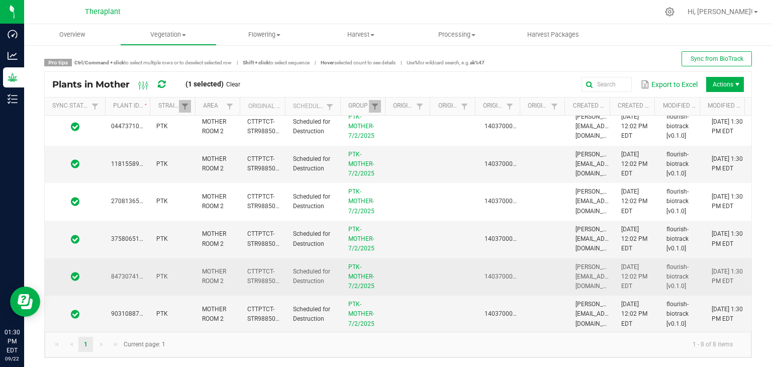
scroll to position [4, 0]
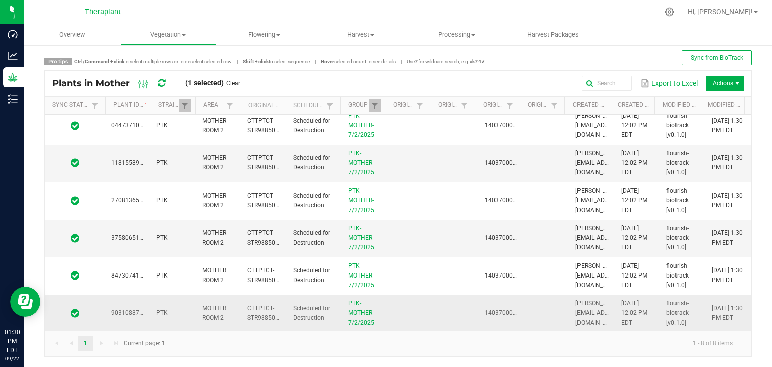
click at [416, 313] on td at bounding box center [409, 312] width 45 height 37
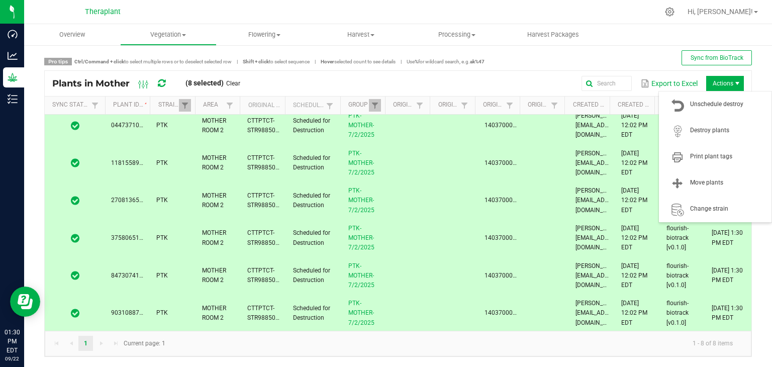
click at [733, 84] on span "Actions" at bounding box center [737, 83] width 8 height 8
click at [719, 136] on span "Destroy plants" at bounding box center [715, 131] width 100 height 20
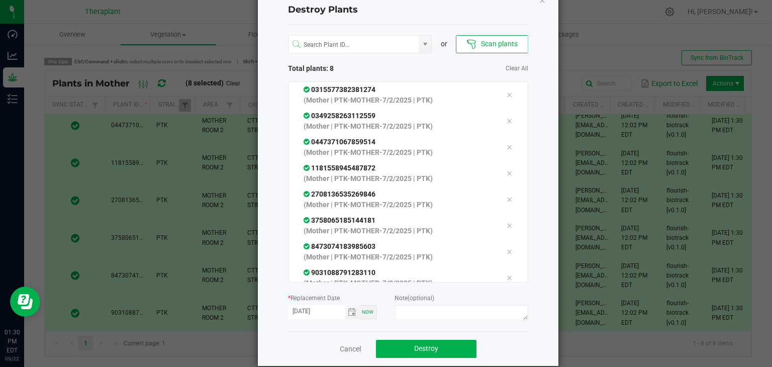
scroll to position [42, 0]
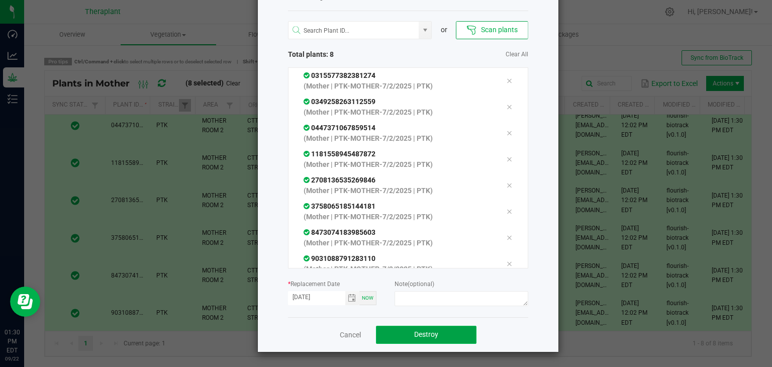
click at [439, 332] on button "Destroy" at bounding box center [426, 334] width 100 height 18
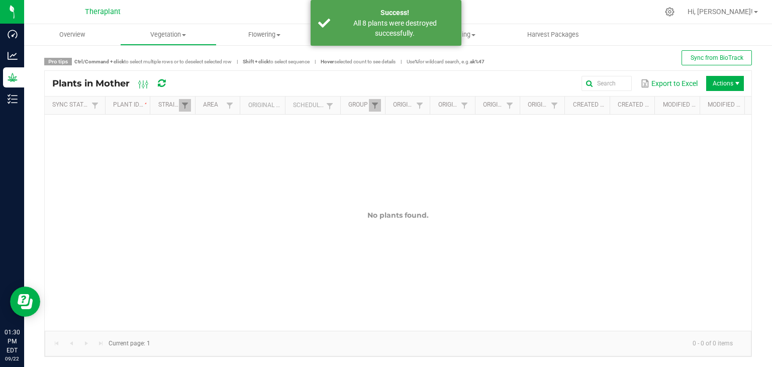
scroll to position [0, 0]
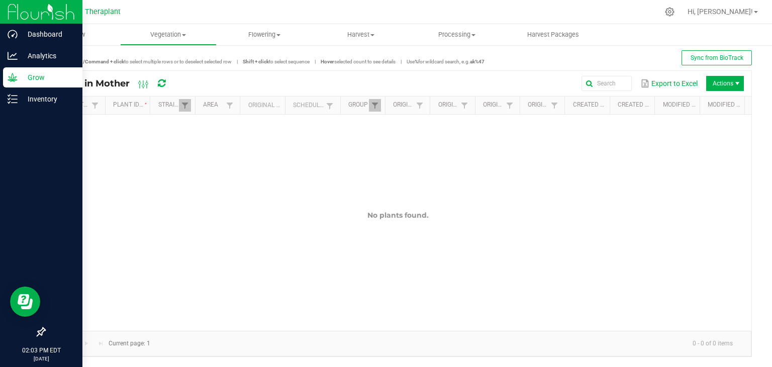
click at [11, 76] on icon at bounding box center [13, 77] width 10 height 10
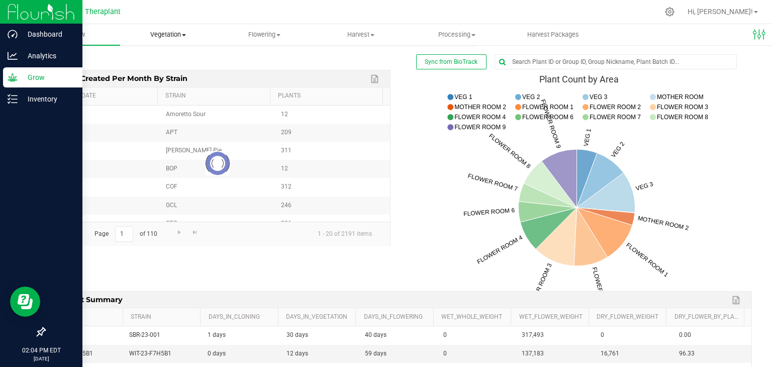
click at [167, 35] on span "Vegetation" at bounding box center [168, 34] width 95 height 9
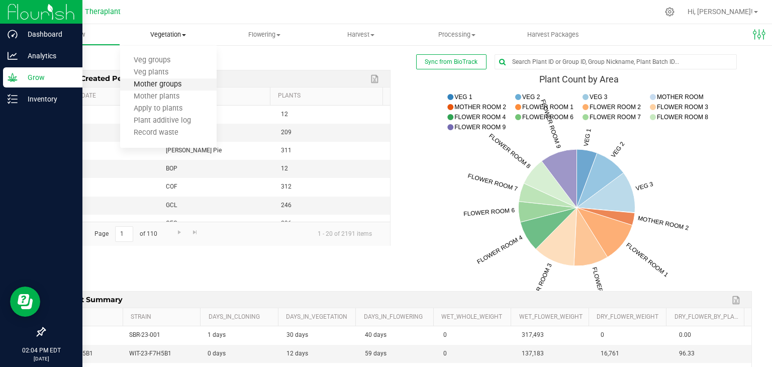
click at [167, 86] on span "Mother groups" at bounding box center [157, 84] width 75 height 9
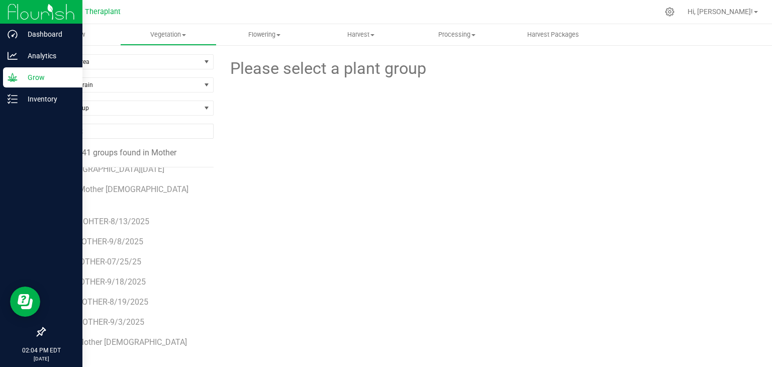
scroll to position [553, 0]
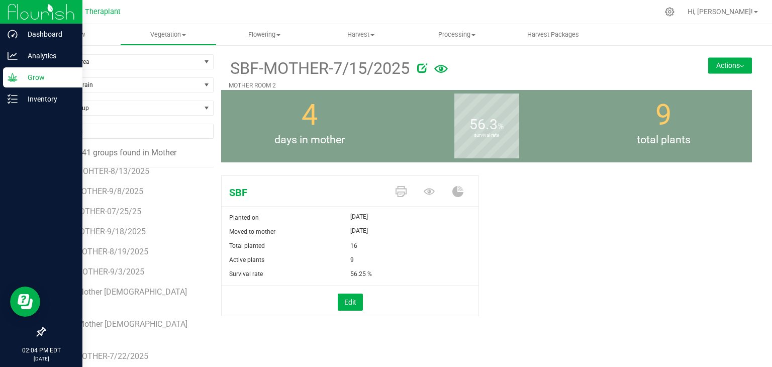
click at [728, 67] on button "Actions" at bounding box center [730, 65] width 44 height 16
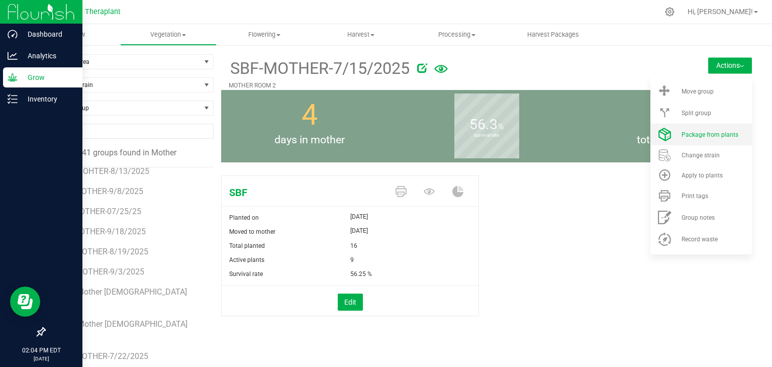
click at [698, 142] on li "Package from plants" at bounding box center [700, 135] width 101 height 22
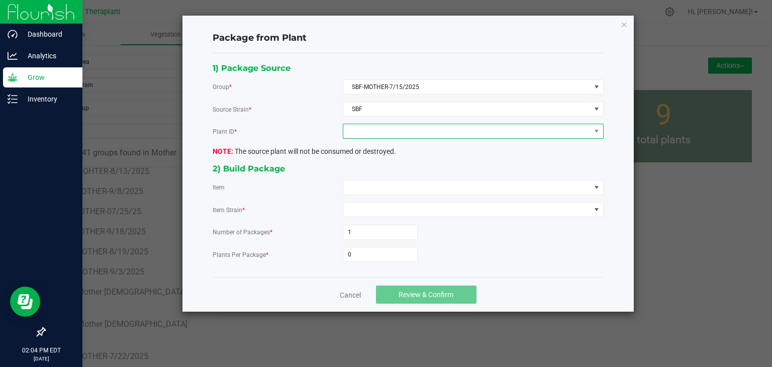
click at [390, 136] on span at bounding box center [466, 131] width 247 height 14
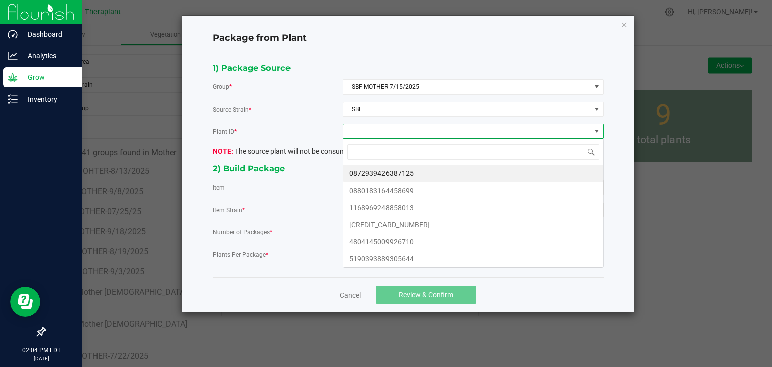
scroll to position [15, 260]
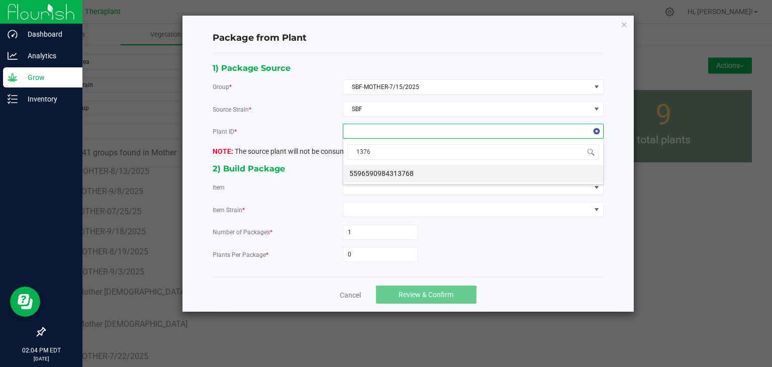
type input "13768"
click at [401, 175] on li "5596590984313768" at bounding box center [473, 173] width 260 height 17
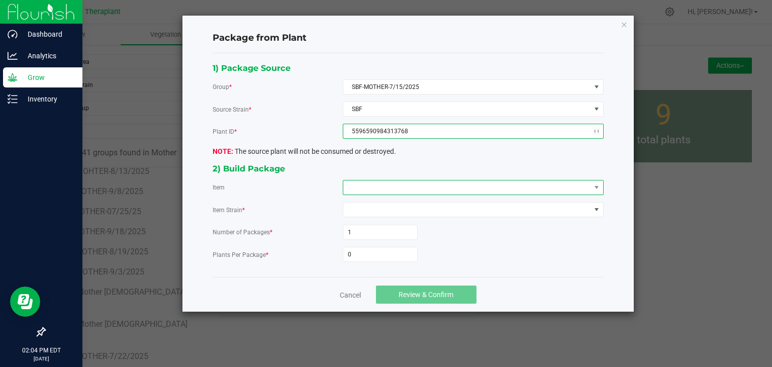
click at [399, 185] on span at bounding box center [466, 187] width 247 height 14
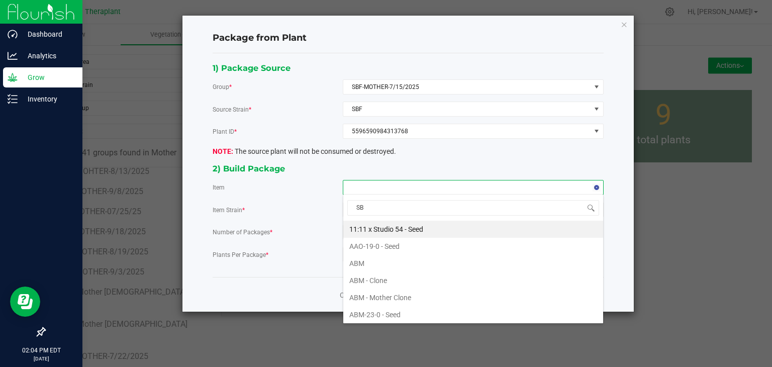
type input "SBF"
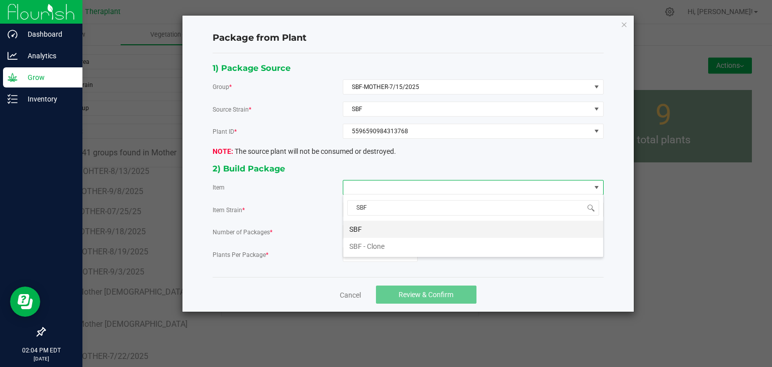
click at [392, 225] on li "SBF" at bounding box center [473, 229] width 260 height 17
click at [359, 249] on input "0" at bounding box center [380, 254] width 74 height 14
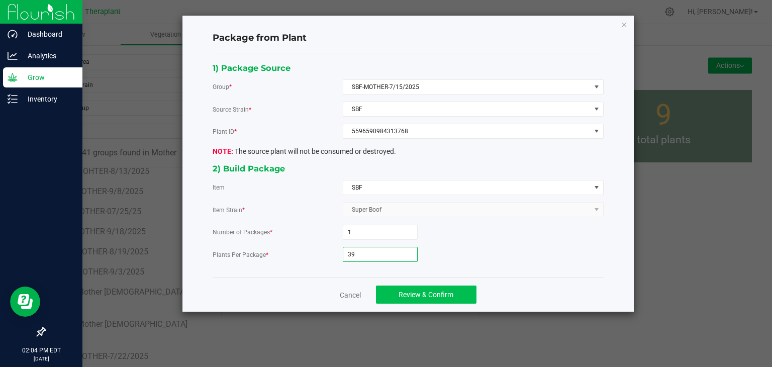
type input "39"
click at [444, 292] on span "Review & Confirm" at bounding box center [425, 294] width 55 height 8
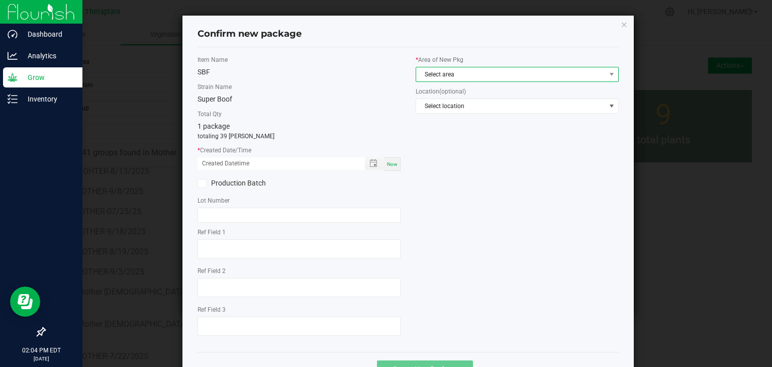
click at [451, 75] on span "Select area" at bounding box center [510, 74] width 189 height 14
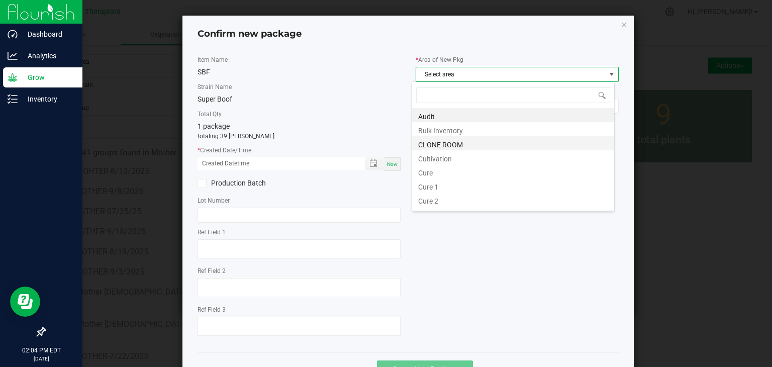
scroll to position [15, 203]
click at [437, 144] on li "CLONE ROOM" at bounding box center [513, 143] width 202 height 14
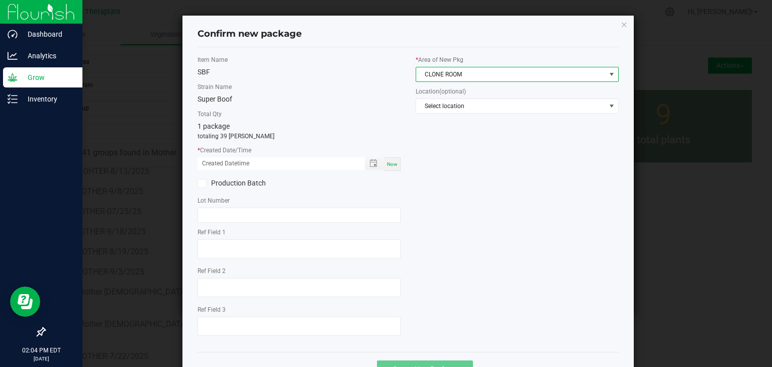
click at [390, 166] on span "Now" at bounding box center [392, 164] width 11 height 6
type input "[DATE] 02:04 PM"
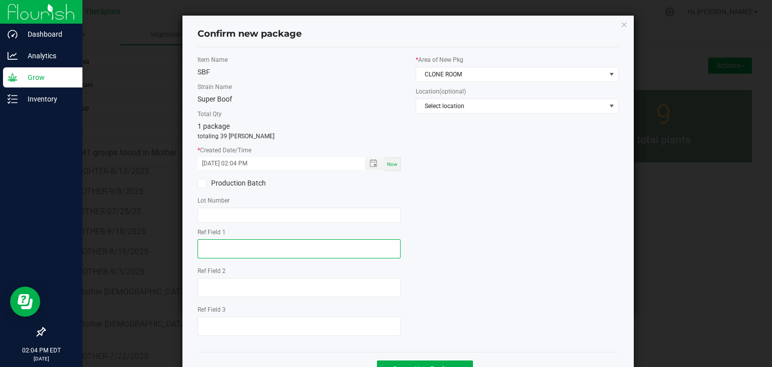
click at [221, 246] on textarea at bounding box center [298, 248] width 203 height 19
type textarea "13768"
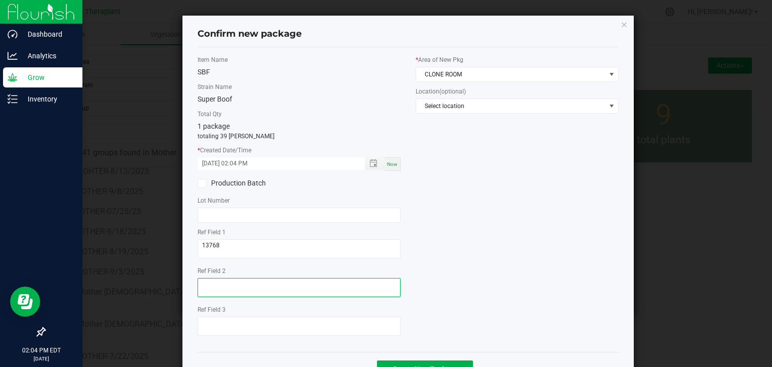
click at [219, 295] on textarea at bounding box center [298, 287] width 203 height 19
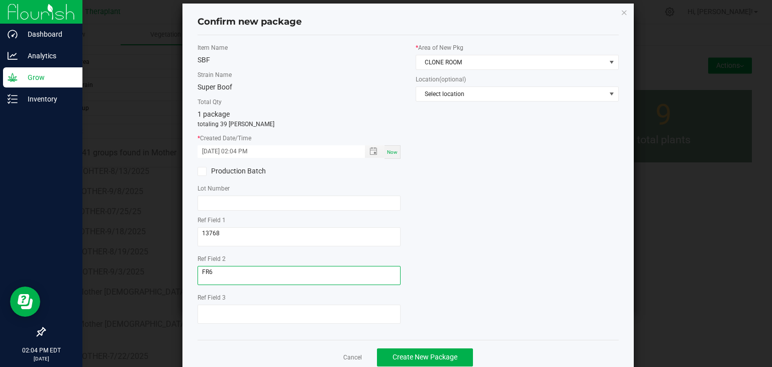
scroll to position [35, 0]
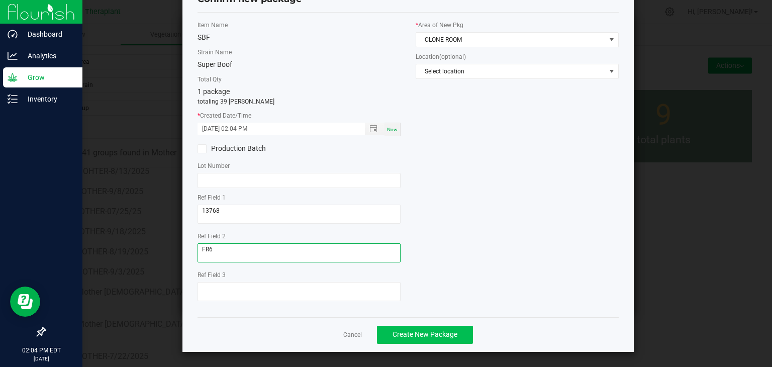
type textarea "FR6"
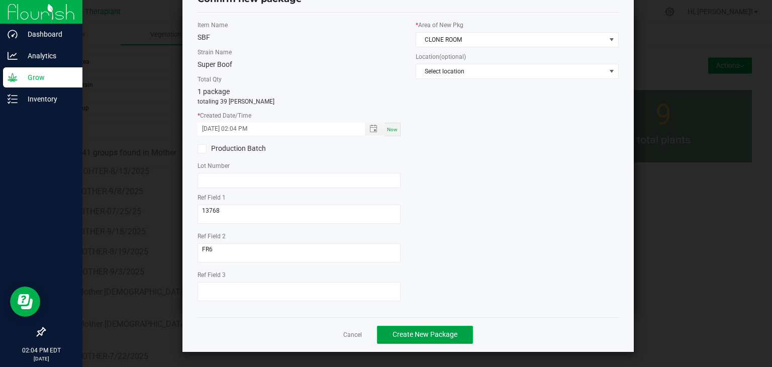
click at [428, 331] on span "Create New Package" at bounding box center [424, 334] width 65 height 8
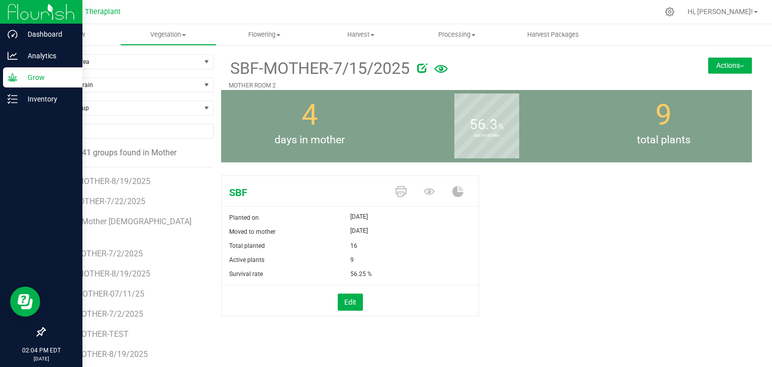
click at [726, 65] on button "Actions" at bounding box center [730, 65] width 44 height 16
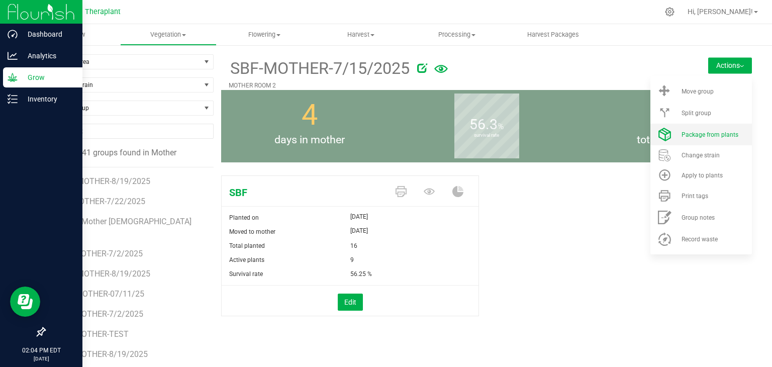
click at [697, 140] on li "Package from plants" at bounding box center [700, 135] width 101 height 22
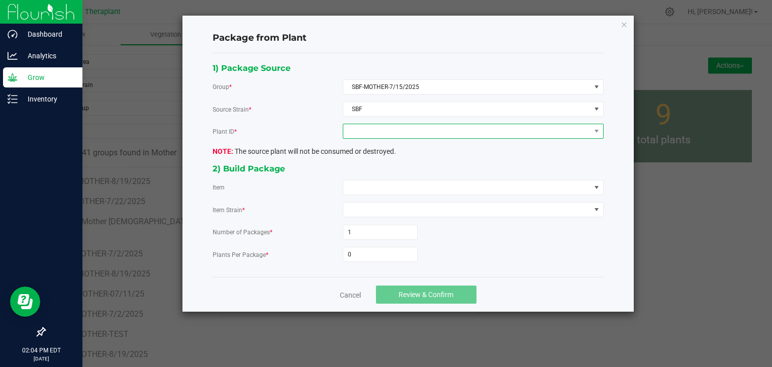
click at [360, 127] on span at bounding box center [466, 131] width 247 height 14
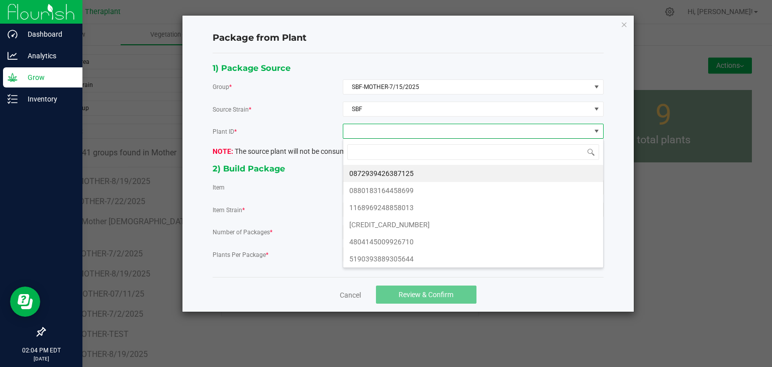
scroll to position [15, 260]
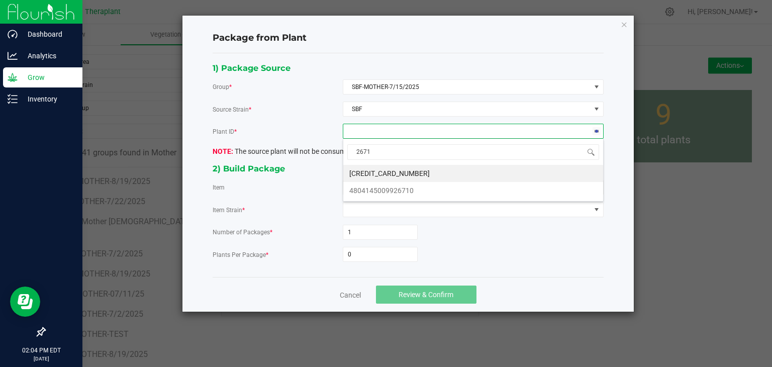
type input "26710"
click at [407, 175] on li "4804145009926710" at bounding box center [473, 173] width 260 height 17
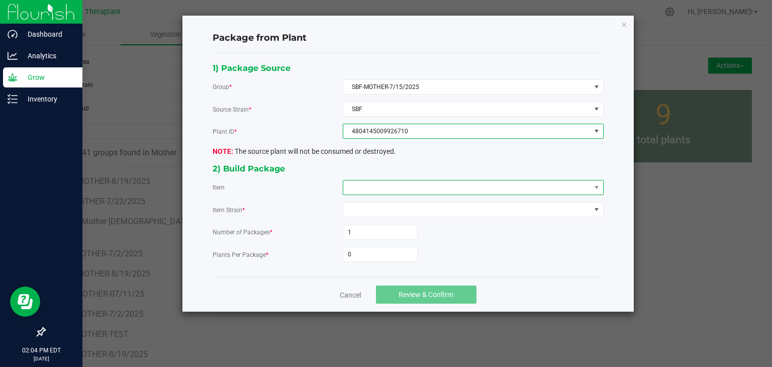
click at [396, 189] on span at bounding box center [466, 187] width 247 height 14
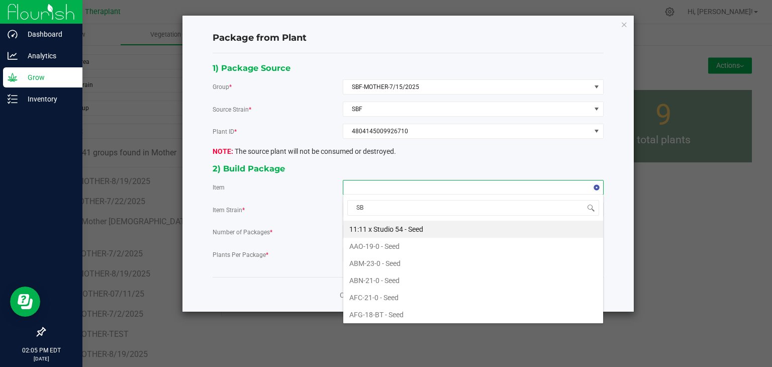
type input "SBF"
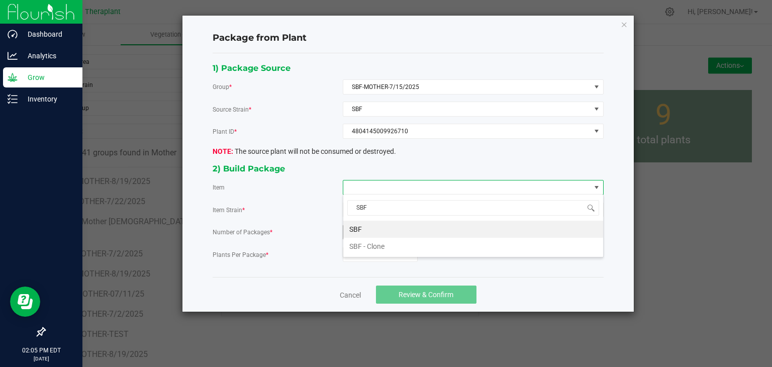
click at [365, 228] on li "SBF" at bounding box center [473, 229] width 260 height 17
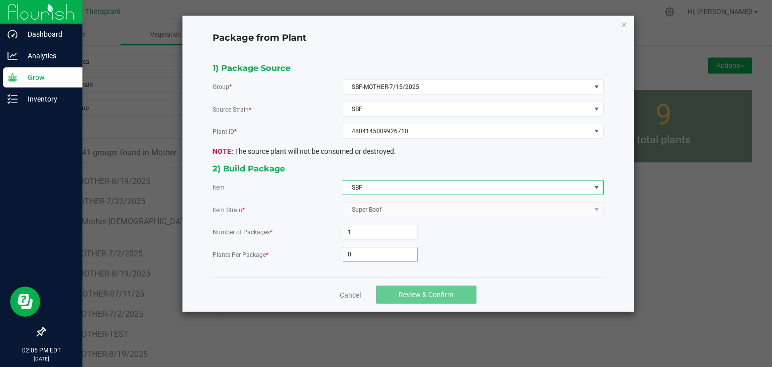
click at [381, 247] on input "0" at bounding box center [380, 254] width 74 height 14
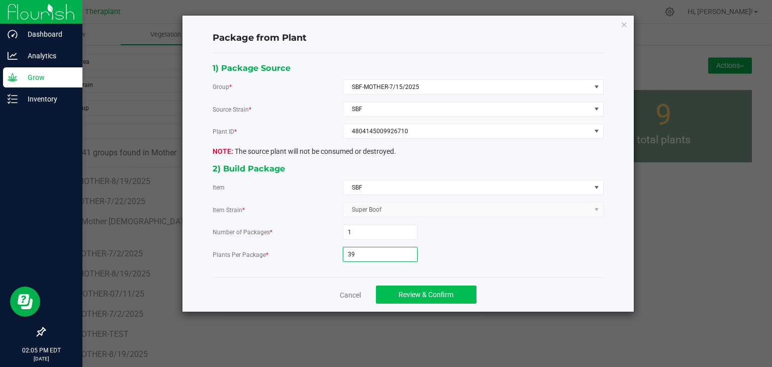
type input "39"
click at [414, 297] on button "Review & Confirm" at bounding box center [426, 294] width 100 height 18
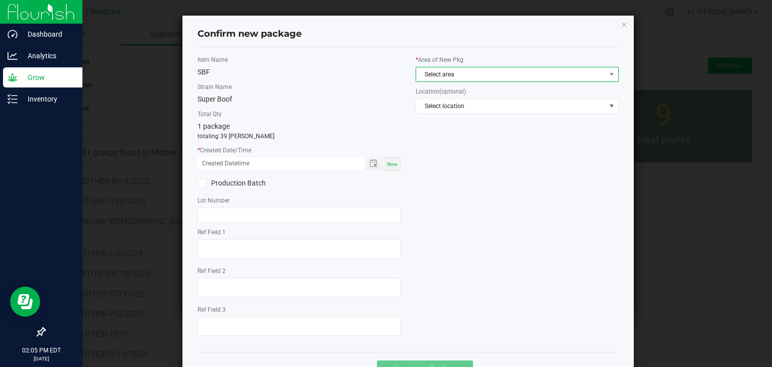
click at [448, 71] on span "Select area" at bounding box center [510, 74] width 189 height 14
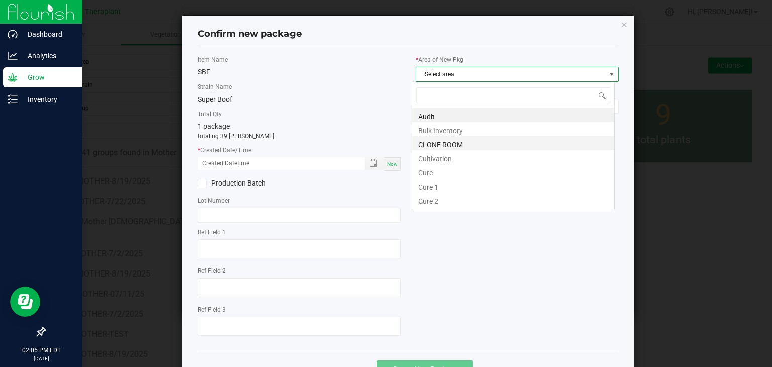
scroll to position [15, 203]
click at [446, 148] on li "CLONE ROOM" at bounding box center [513, 143] width 202 height 14
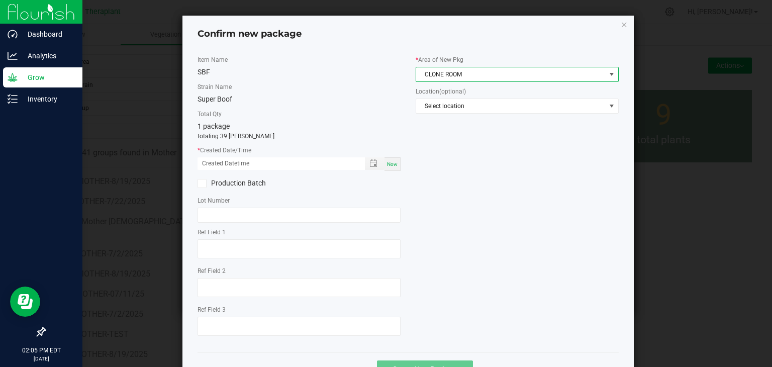
click at [388, 161] on span "Now" at bounding box center [392, 164] width 11 height 6
type input "[DATE] 02:05 PM"
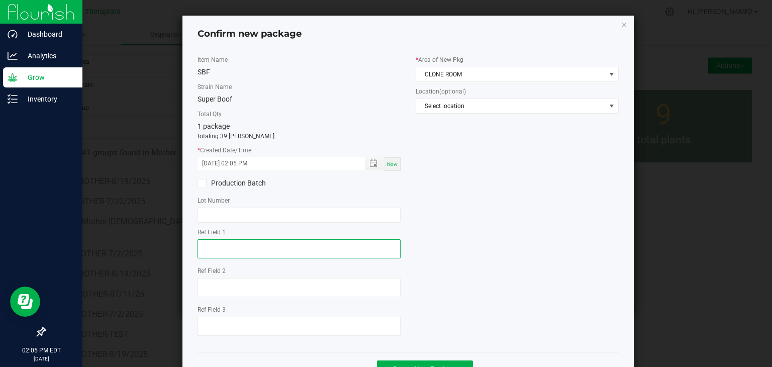
click at [239, 244] on textarea at bounding box center [298, 248] width 203 height 19
type textarea "26710"
click at [250, 278] on div at bounding box center [298, 289] width 203 height 22
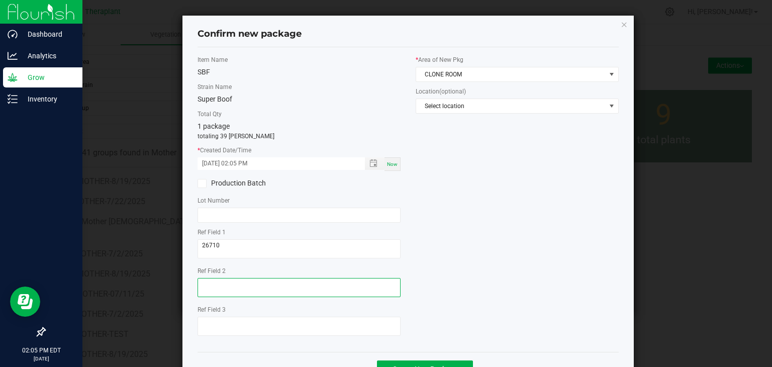
click at [247, 282] on textarea at bounding box center [298, 287] width 203 height 19
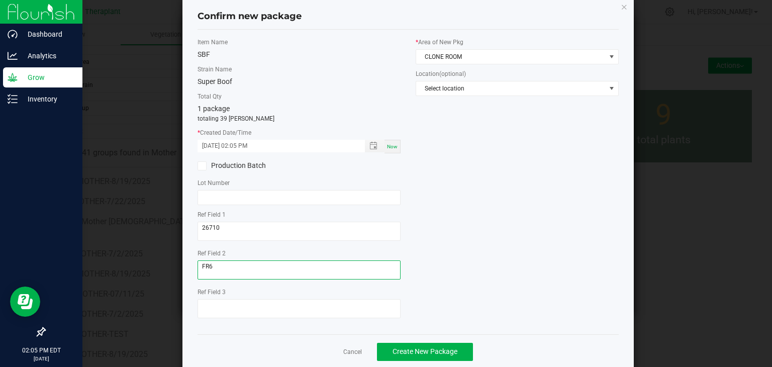
scroll to position [35, 0]
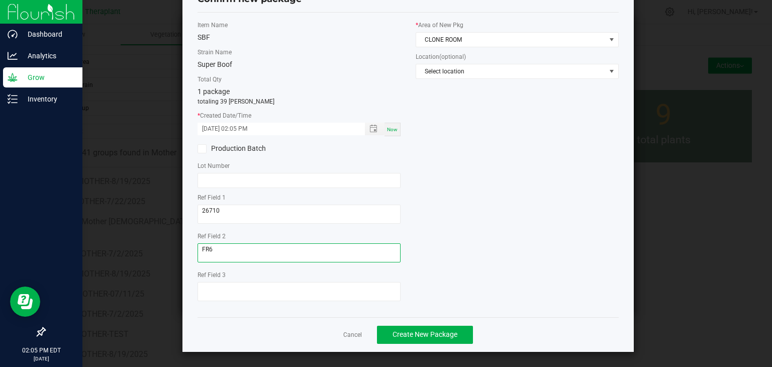
type textarea "FR6"
click at [416, 343] on div "Cancel Create New Package" at bounding box center [407, 334] width 421 height 35
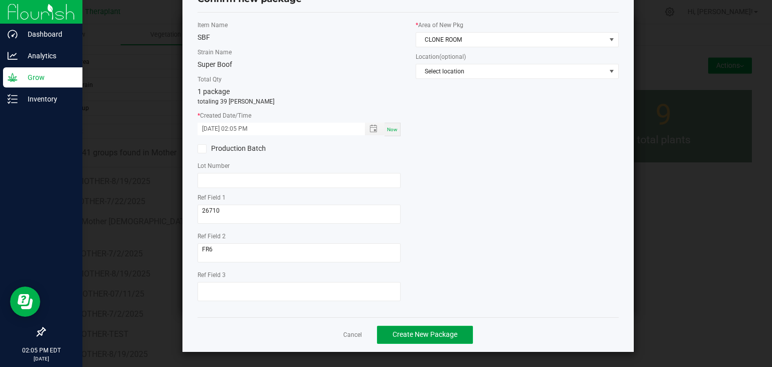
click at [415, 335] on span "Create New Package" at bounding box center [424, 334] width 65 height 8
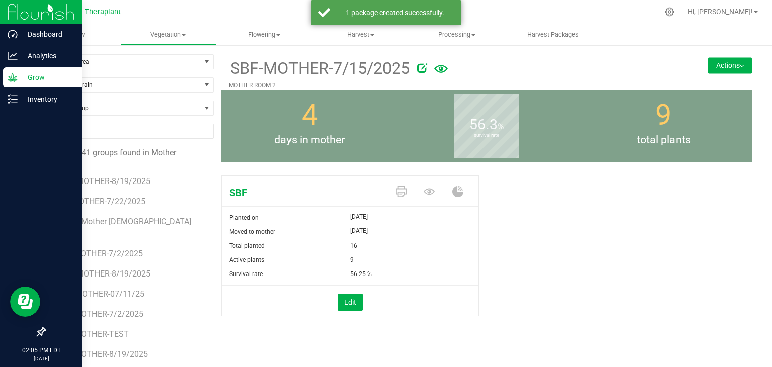
click at [715, 69] on button "Actions" at bounding box center [730, 65] width 44 height 16
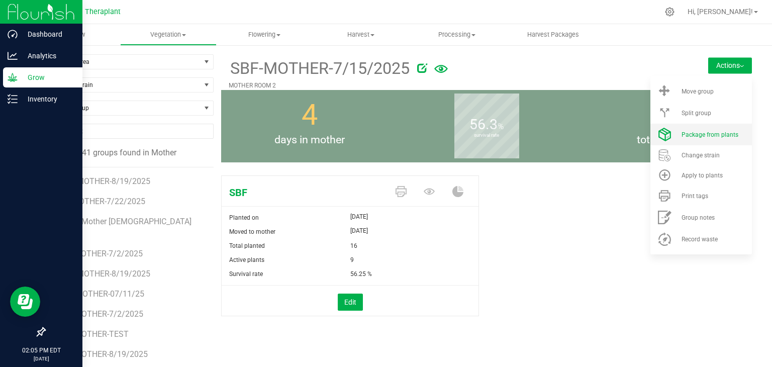
click at [712, 138] on li "Package from plants" at bounding box center [700, 135] width 101 height 22
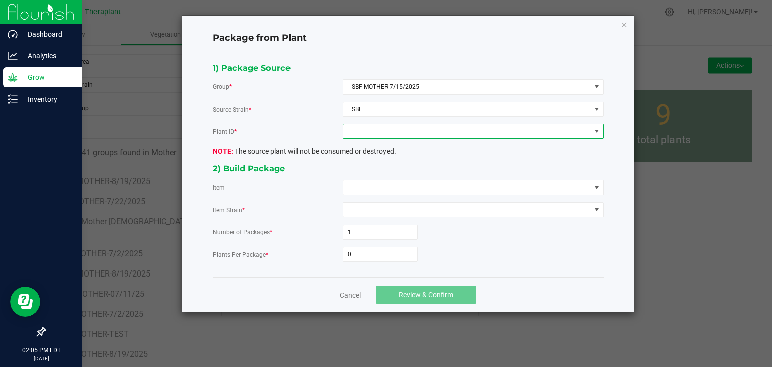
click at [416, 135] on span at bounding box center [466, 131] width 247 height 14
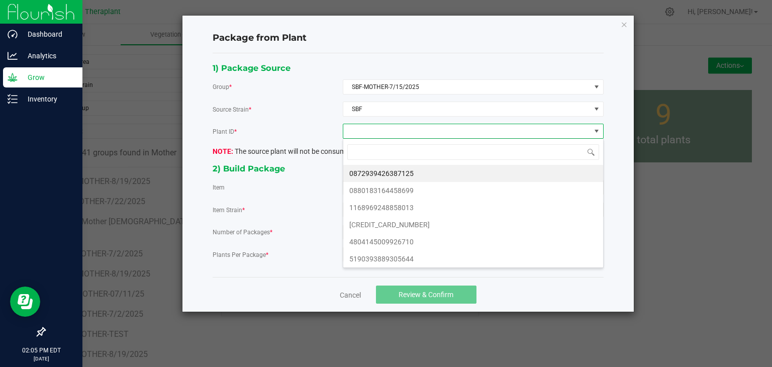
scroll to position [15, 260]
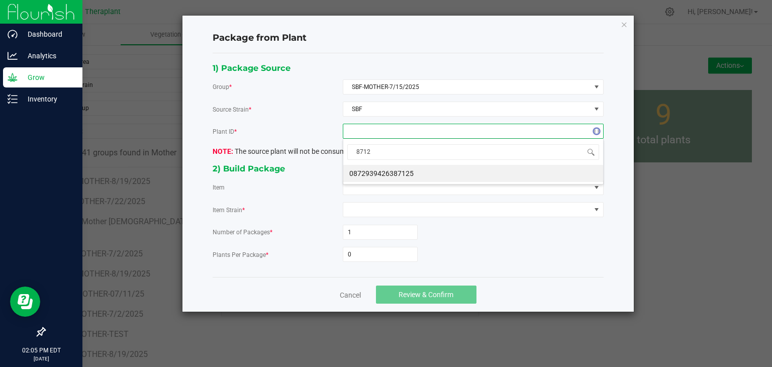
type input "87125"
click at [382, 172] on li "0872939426387125" at bounding box center [473, 173] width 260 height 17
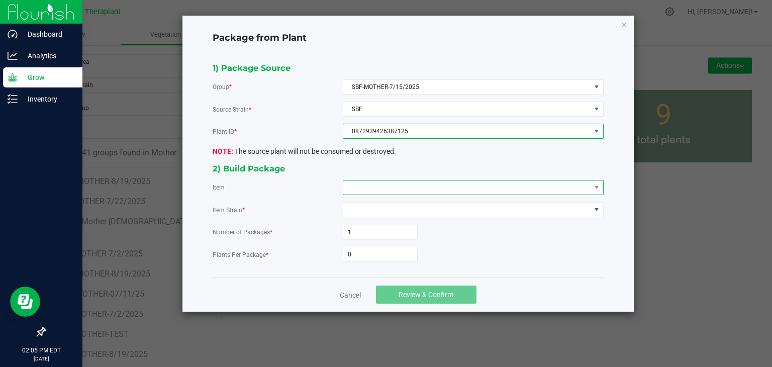
click at [382, 180] on span at bounding box center [466, 187] width 247 height 14
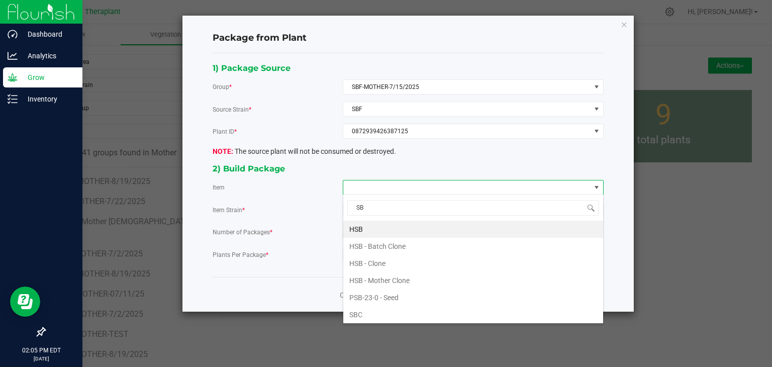
type input "SBF"
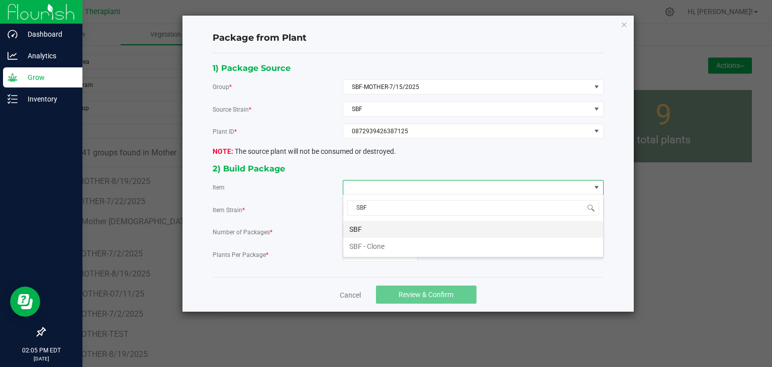
click at [368, 227] on li "SBF" at bounding box center [473, 229] width 260 height 17
click at [368, 247] on input "0" at bounding box center [380, 254] width 74 height 14
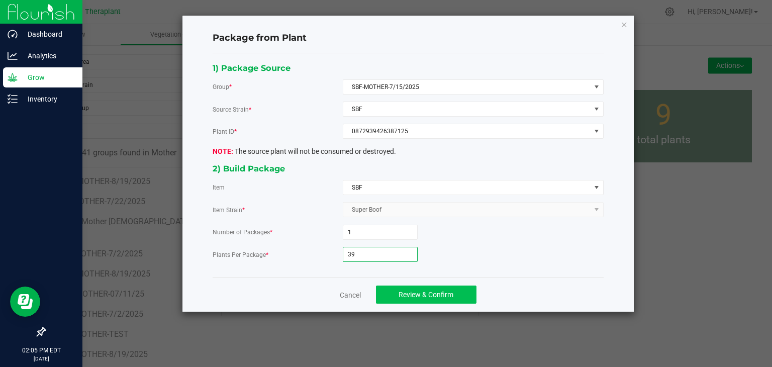
type input "39"
click at [403, 296] on span "Review & Confirm" at bounding box center [425, 294] width 55 height 8
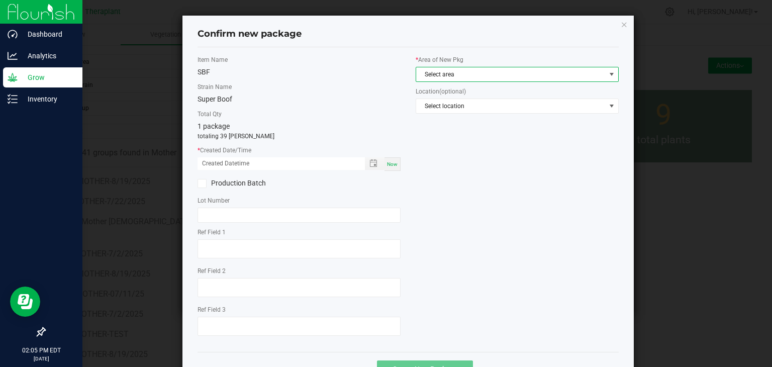
click at [449, 79] on span "Select area" at bounding box center [510, 74] width 189 height 14
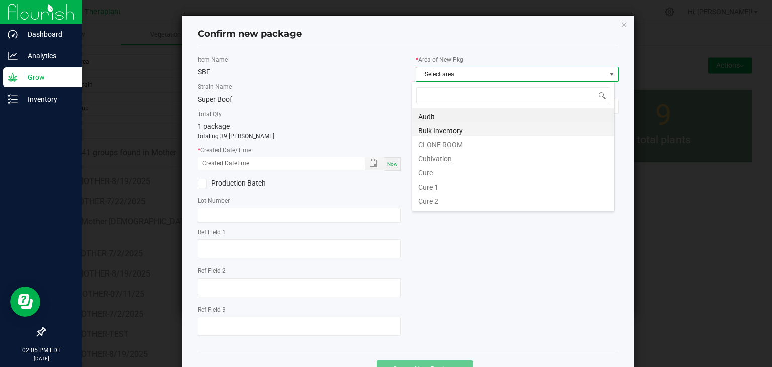
scroll to position [15, 203]
click at [446, 142] on li "CLONE ROOM" at bounding box center [513, 143] width 202 height 14
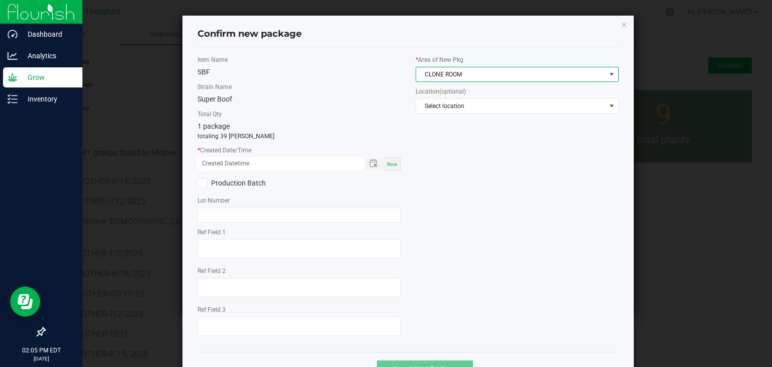
click at [393, 166] on span "Now" at bounding box center [392, 164] width 11 height 6
type input "[DATE] 02:05 PM"
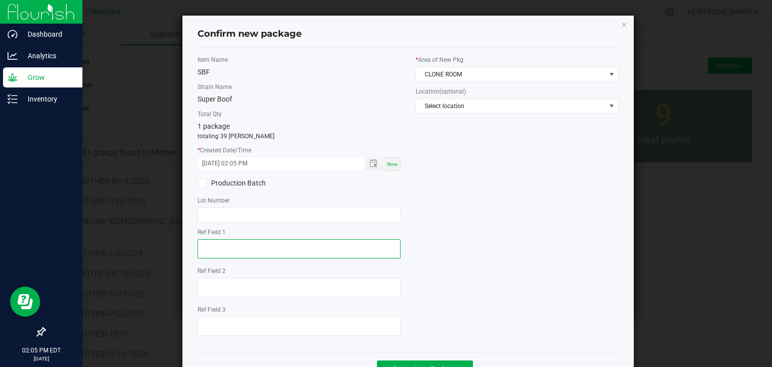
click at [219, 244] on textarea at bounding box center [298, 248] width 203 height 19
type textarea "87125"
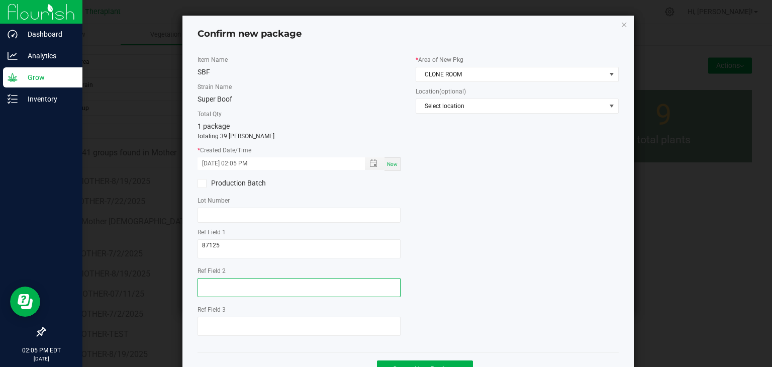
click at [212, 292] on textarea at bounding box center [298, 287] width 203 height 19
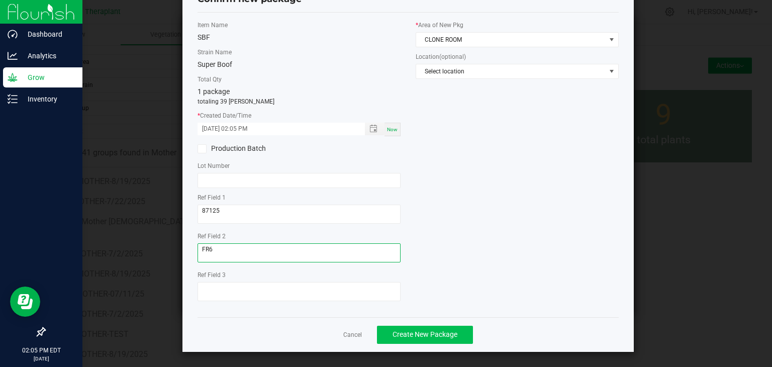
type textarea "FR6"
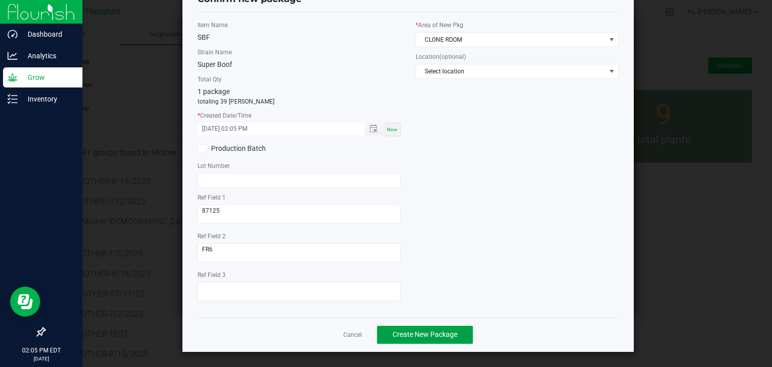
click at [447, 332] on span "Create New Package" at bounding box center [424, 334] width 65 height 8
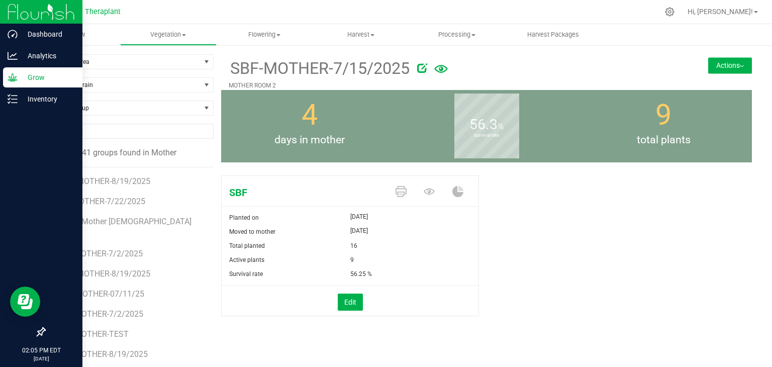
click at [728, 66] on button "Actions" at bounding box center [730, 65] width 44 height 16
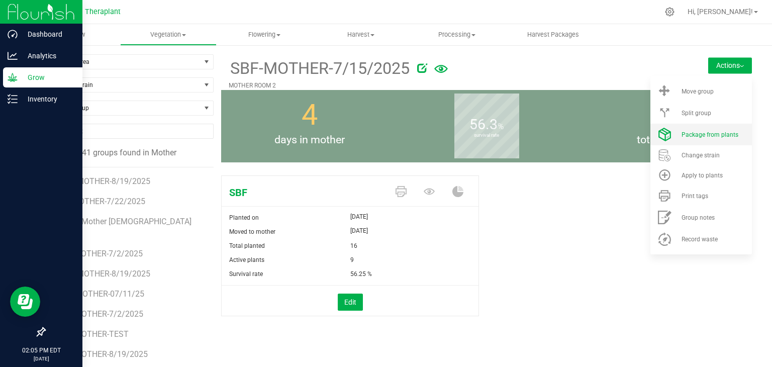
click at [697, 135] on span "Package from plants" at bounding box center [709, 134] width 57 height 7
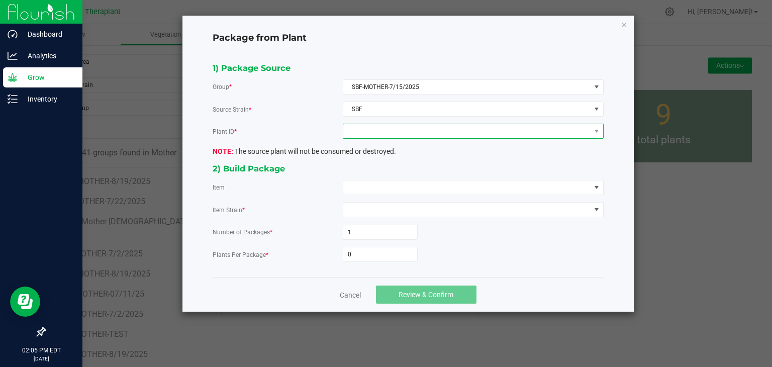
click at [375, 128] on span at bounding box center [466, 131] width 247 height 14
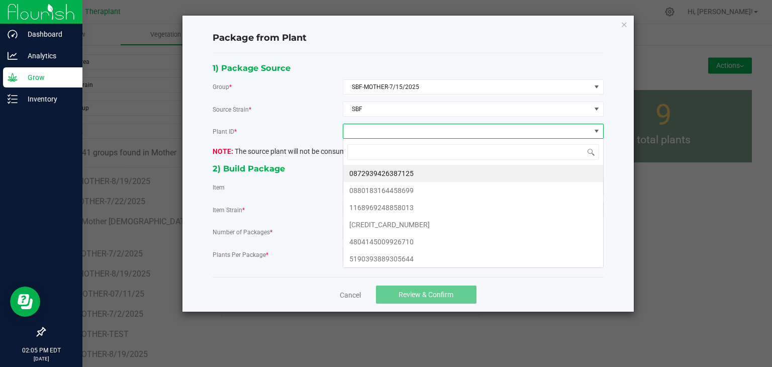
scroll to position [15, 260]
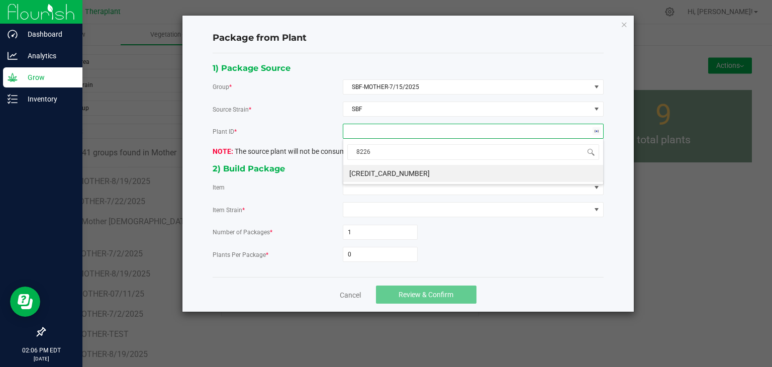
type input "82267"
click at [394, 173] on li "[CREDIT_CARD_NUMBER]" at bounding box center [473, 173] width 260 height 17
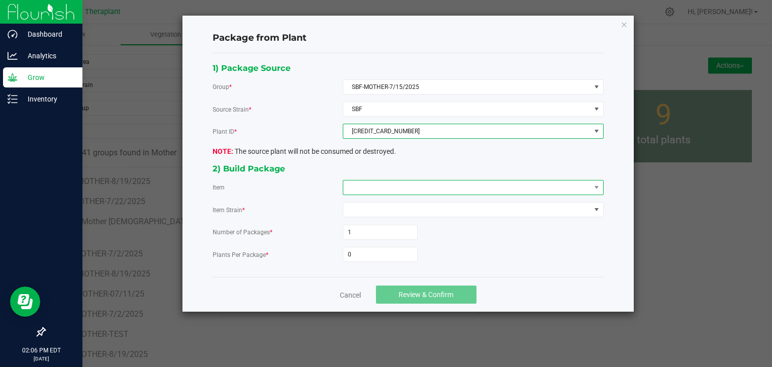
click at [392, 186] on span at bounding box center [466, 187] width 247 height 14
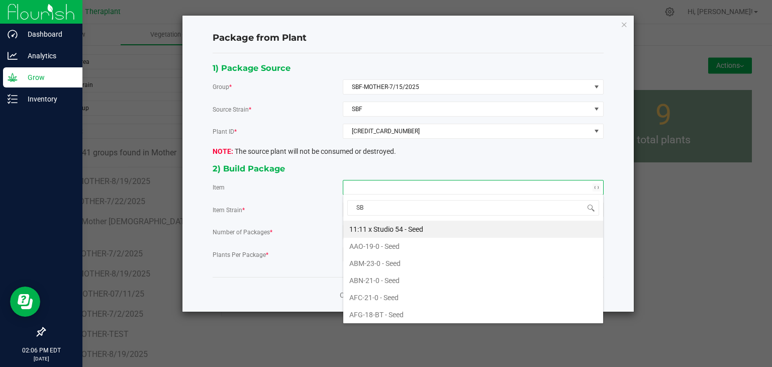
type input "SBF"
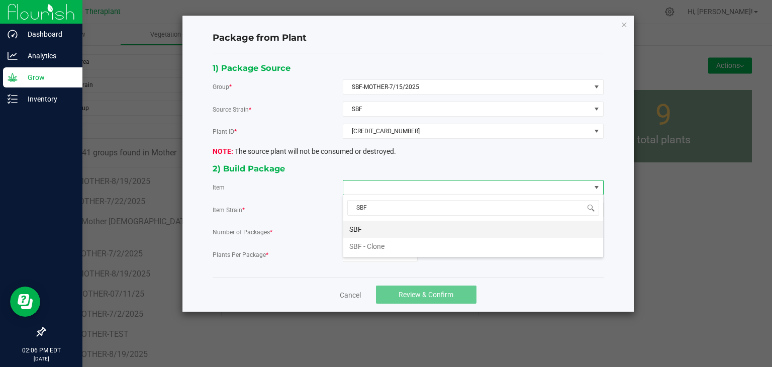
click at [354, 231] on li "SBF" at bounding box center [473, 229] width 260 height 17
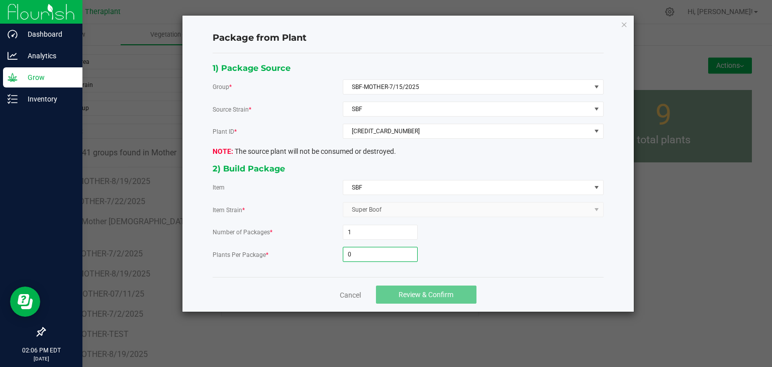
click at [357, 252] on input "0" at bounding box center [380, 254] width 74 height 14
type input "39"
click at [411, 293] on span "Review & Confirm" at bounding box center [425, 294] width 55 height 8
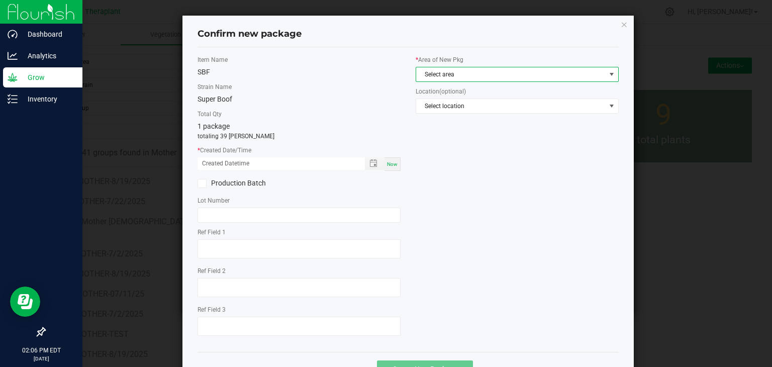
click at [448, 74] on span "Select area" at bounding box center [510, 74] width 189 height 14
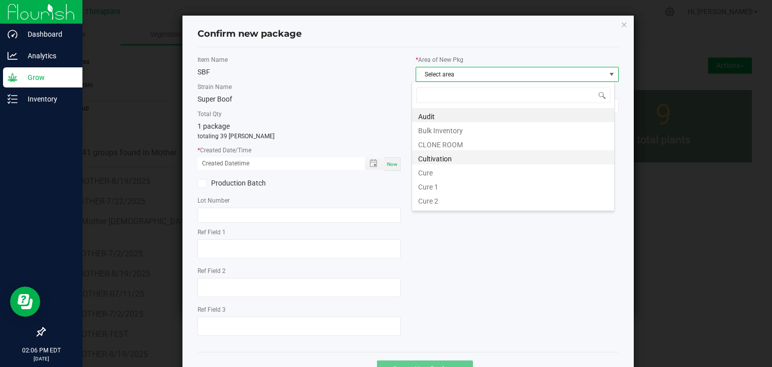
scroll to position [15, 203]
click at [439, 141] on li "CLONE ROOM" at bounding box center [513, 143] width 202 height 14
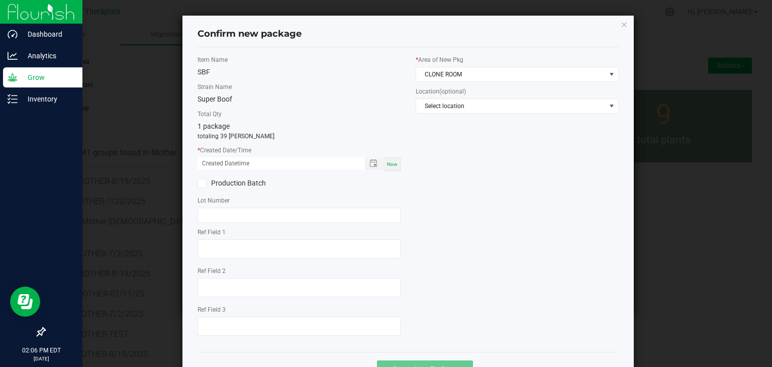
click at [392, 163] on span "Now" at bounding box center [392, 164] width 11 height 6
type input "[DATE] 02:06 PM"
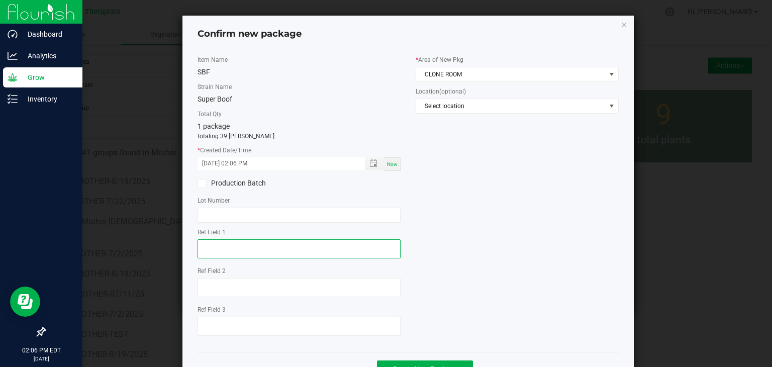
click at [213, 252] on textarea at bounding box center [298, 248] width 203 height 19
type textarea "82267"
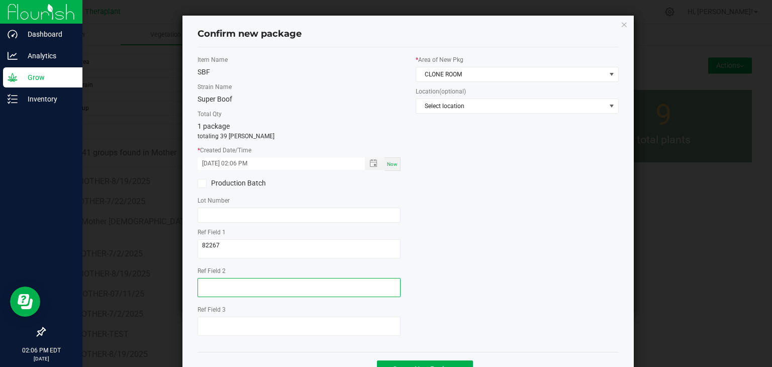
click at [200, 289] on textarea at bounding box center [298, 287] width 203 height 19
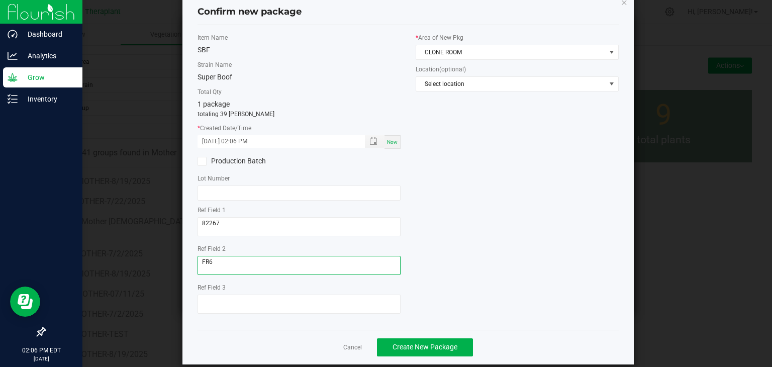
scroll to position [35, 0]
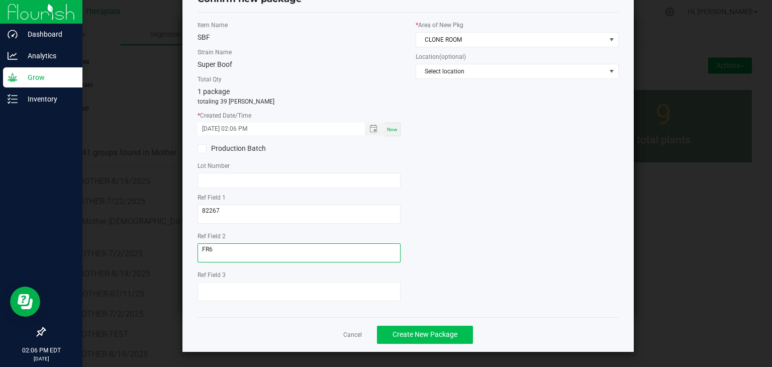
type textarea "FR6"
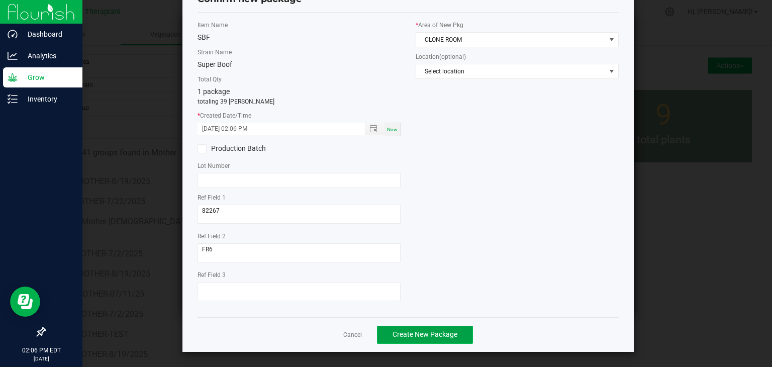
click at [437, 338] on span "Create New Package" at bounding box center [424, 334] width 65 height 8
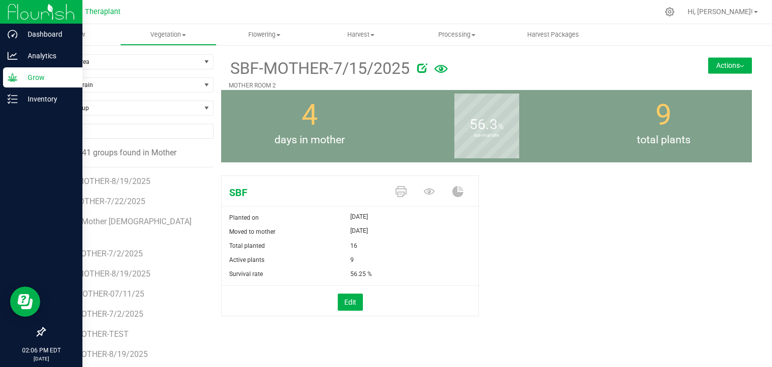
click at [742, 66] on button "Actions" at bounding box center [730, 65] width 44 height 16
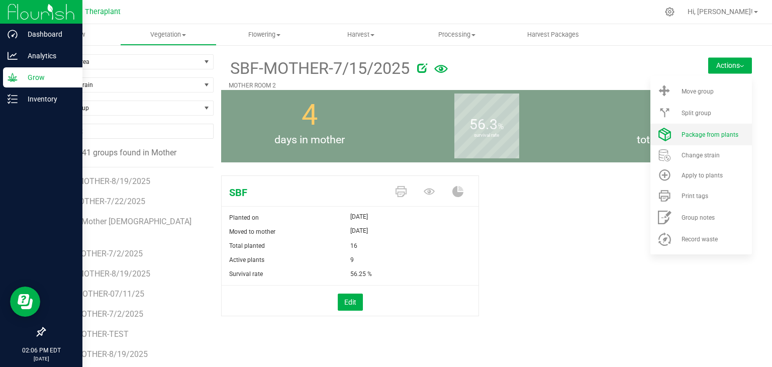
click at [720, 136] on span "Package from plants" at bounding box center [709, 134] width 57 height 7
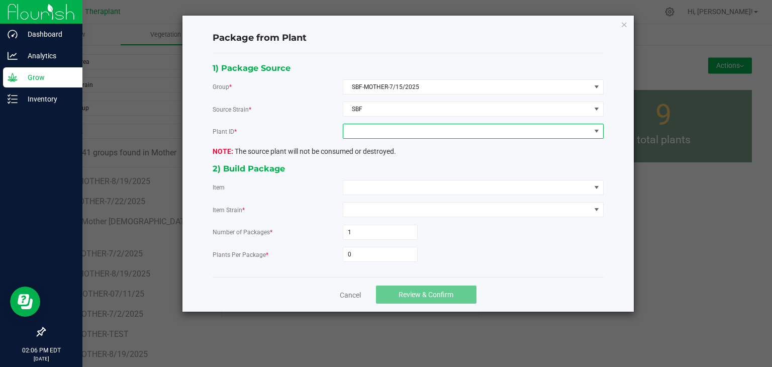
click at [359, 126] on span at bounding box center [466, 131] width 247 height 14
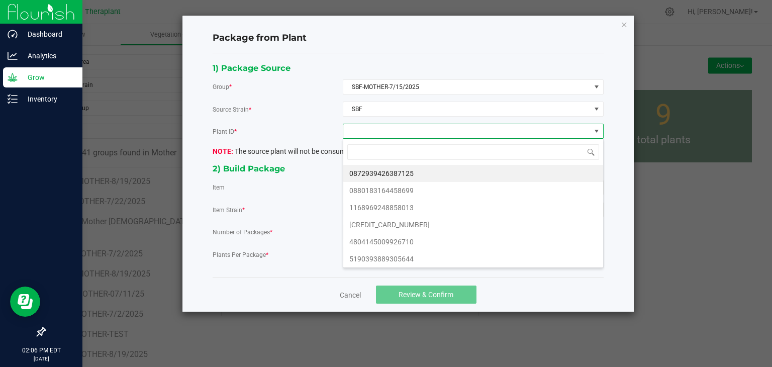
scroll to position [15, 260]
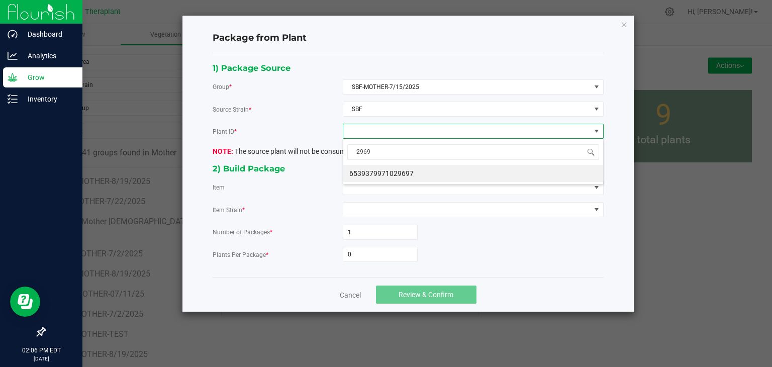
type input "29697"
click at [383, 176] on li "6539379971029697" at bounding box center [473, 173] width 260 height 17
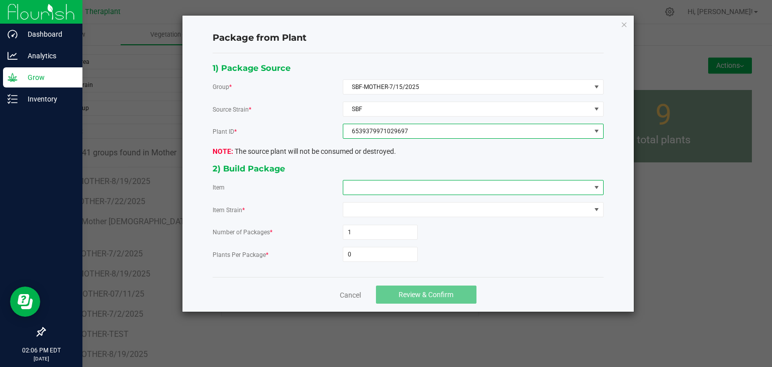
click at [375, 189] on span at bounding box center [466, 187] width 247 height 14
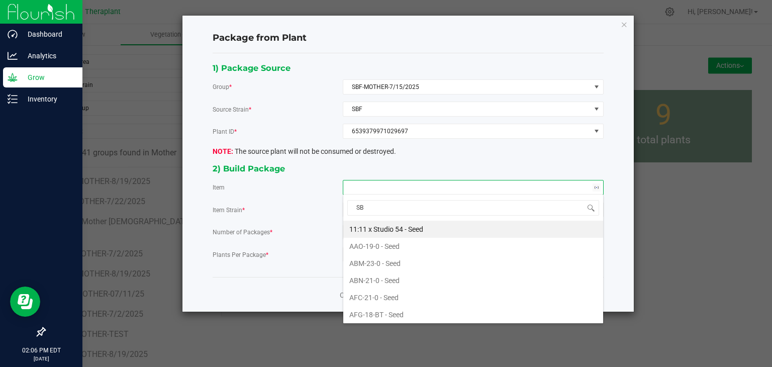
type input "SBF"
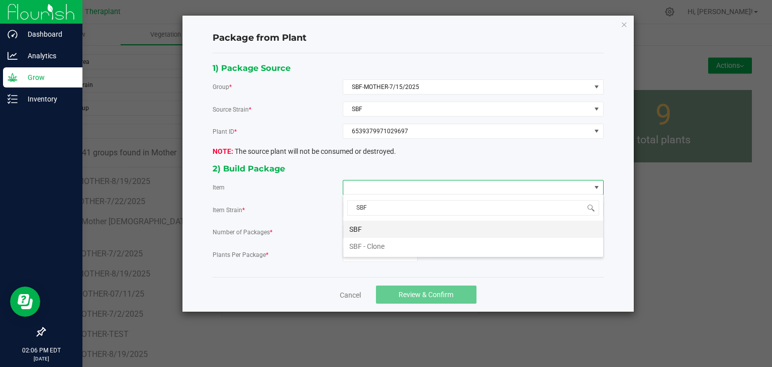
click at [351, 230] on li "SBF" at bounding box center [473, 229] width 260 height 17
click at [361, 256] on input "0" at bounding box center [380, 254] width 74 height 14
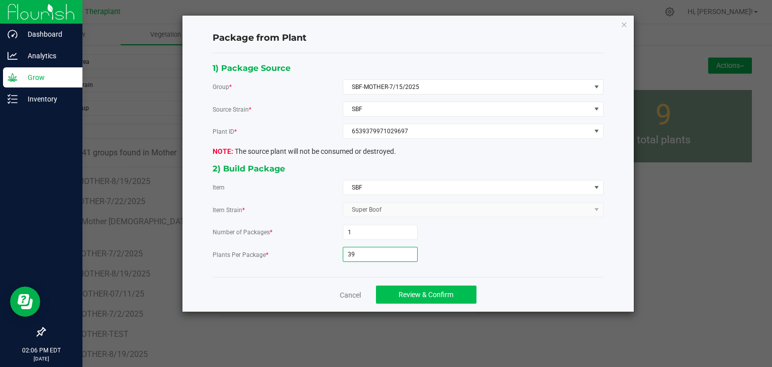
type input "39"
click at [421, 294] on span "Review & Confirm" at bounding box center [425, 294] width 55 height 8
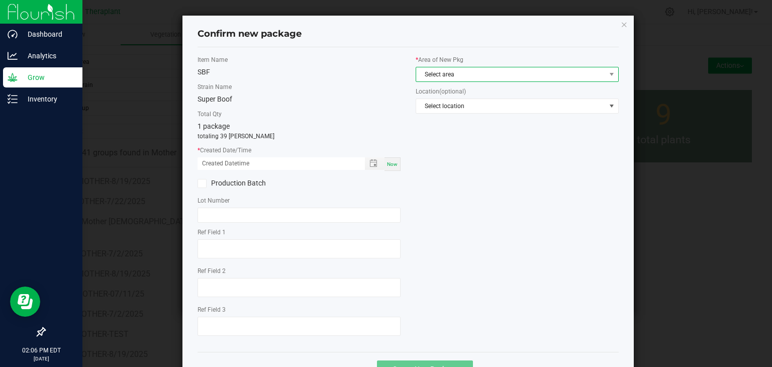
click at [444, 72] on span "Select area" at bounding box center [510, 74] width 189 height 14
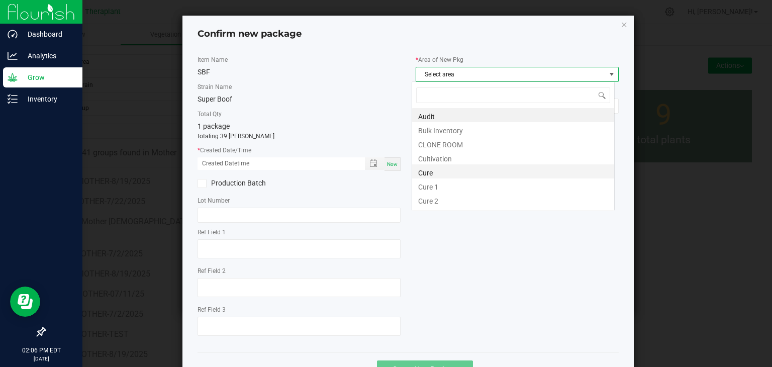
scroll to position [15, 203]
click at [436, 140] on li "CLONE ROOM" at bounding box center [513, 143] width 202 height 14
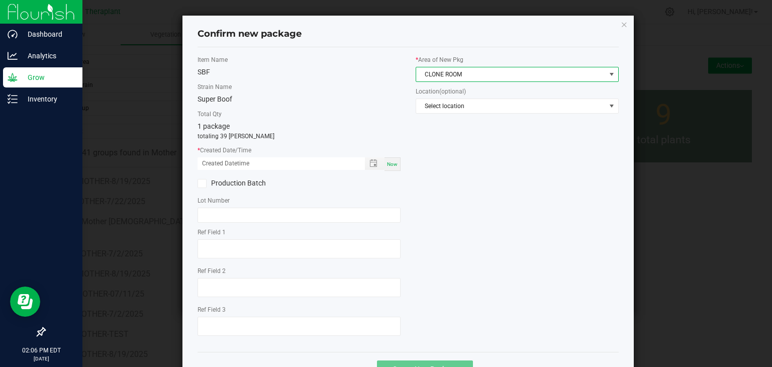
click at [390, 165] on span "Now" at bounding box center [392, 164] width 11 height 6
type input "[DATE] 02:06 PM"
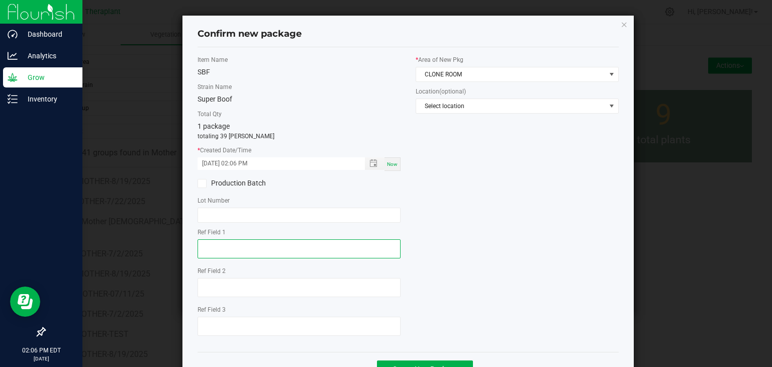
click at [205, 252] on textarea at bounding box center [298, 248] width 203 height 19
type textarea "29697"
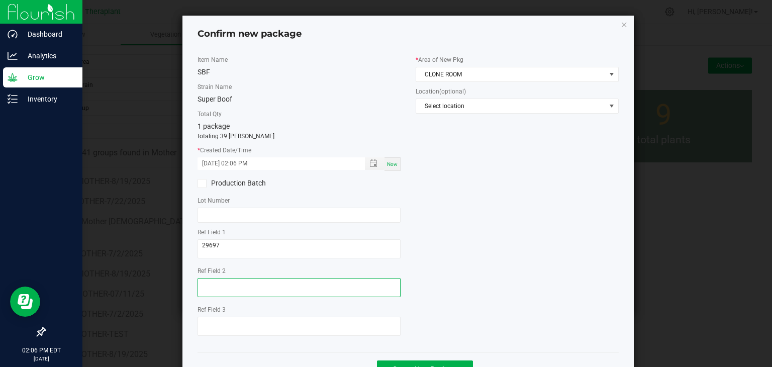
click at [212, 283] on textarea at bounding box center [298, 287] width 203 height 19
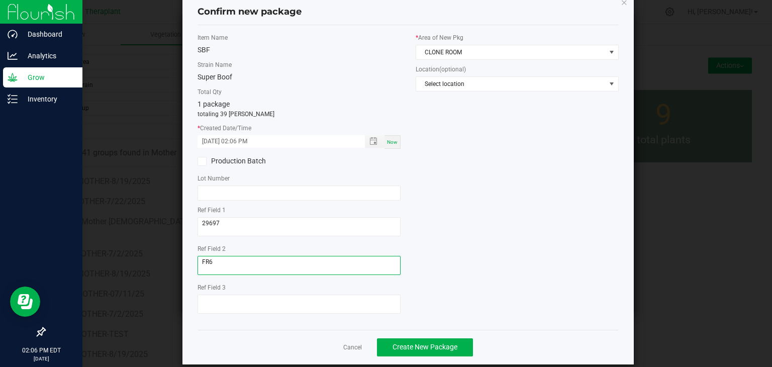
scroll to position [35, 0]
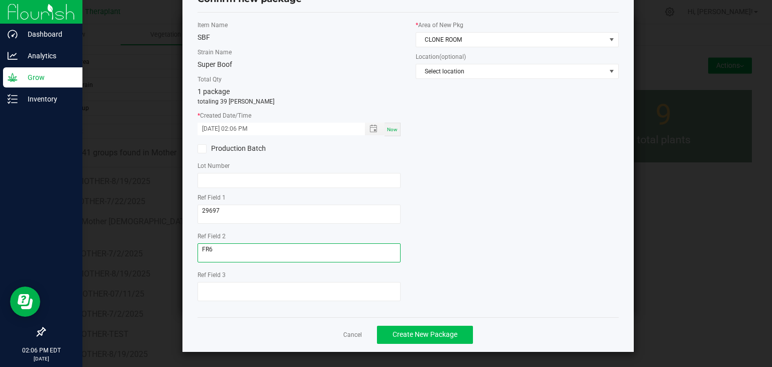
type textarea "FR6"
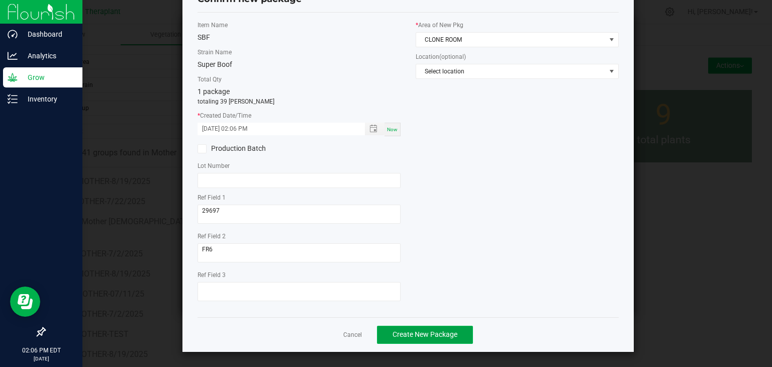
click at [433, 338] on span "Create New Package" at bounding box center [424, 334] width 65 height 8
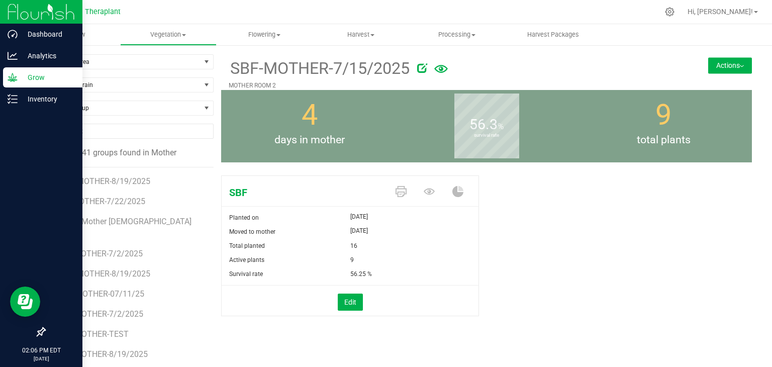
click at [737, 68] on button "Actions" at bounding box center [730, 65] width 44 height 16
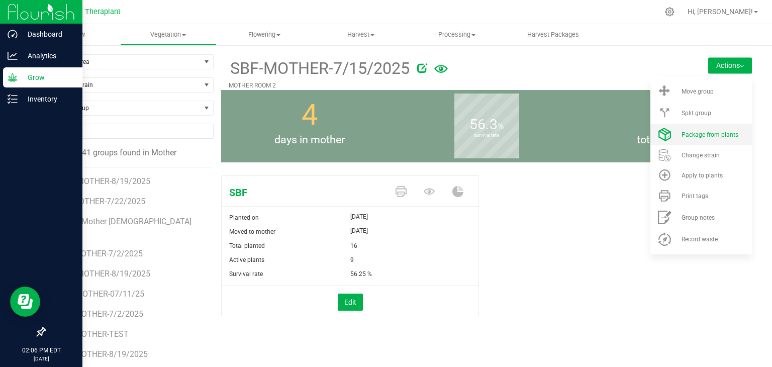
click at [711, 135] on span "Package from plants" at bounding box center [709, 134] width 57 height 7
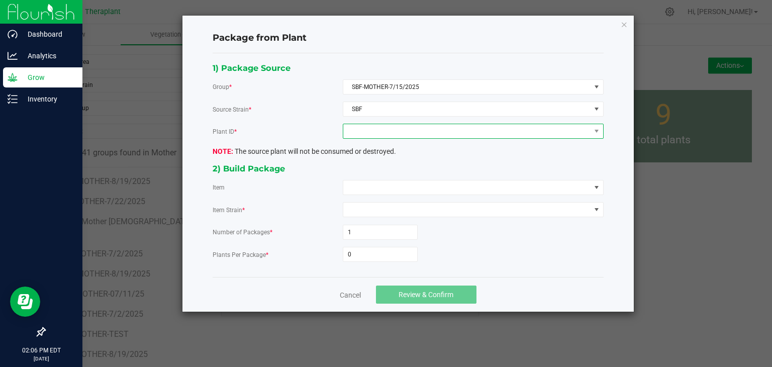
click at [405, 132] on span at bounding box center [466, 131] width 247 height 14
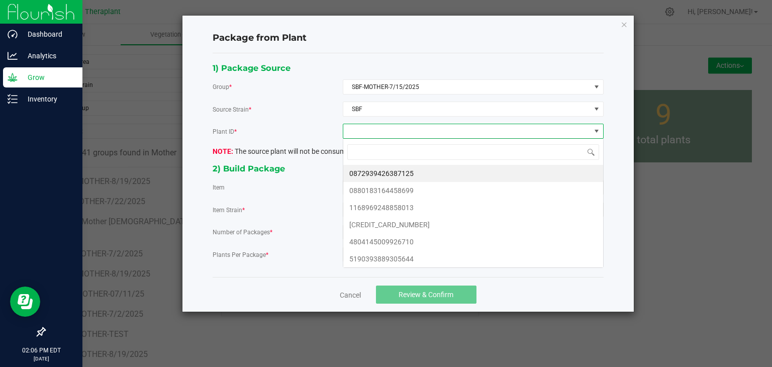
scroll to position [15, 260]
type input "84797"
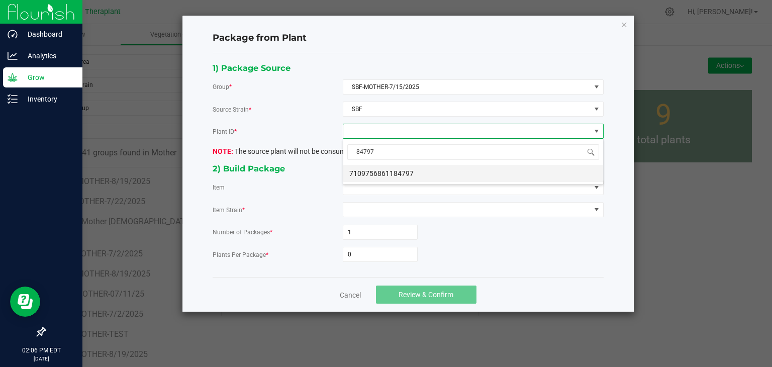
click at [405, 175] on li "7109756861184797" at bounding box center [473, 173] width 260 height 17
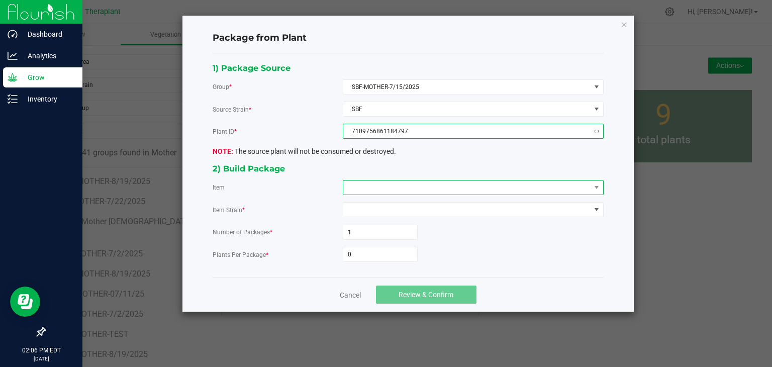
click at [398, 183] on span at bounding box center [466, 187] width 247 height 14
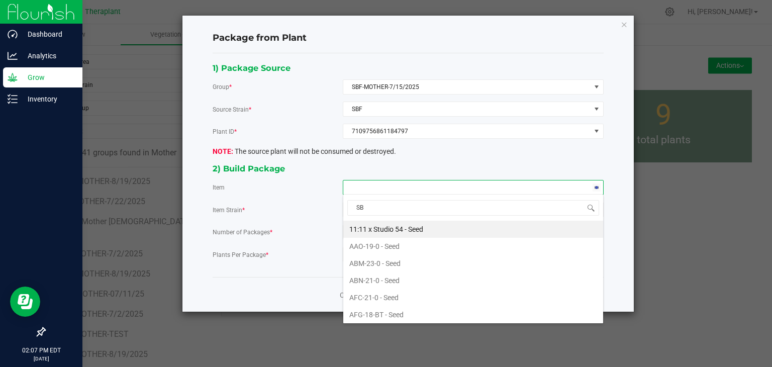
type input "SBF"
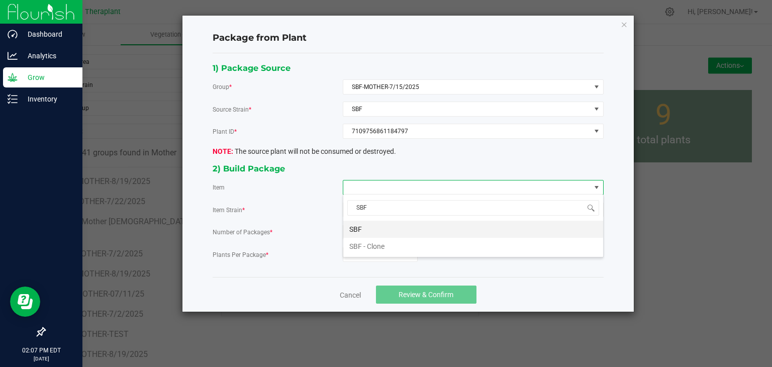
click at [350, 229] on li "SBF" at bounding box center [473, 229] width 260 height 17
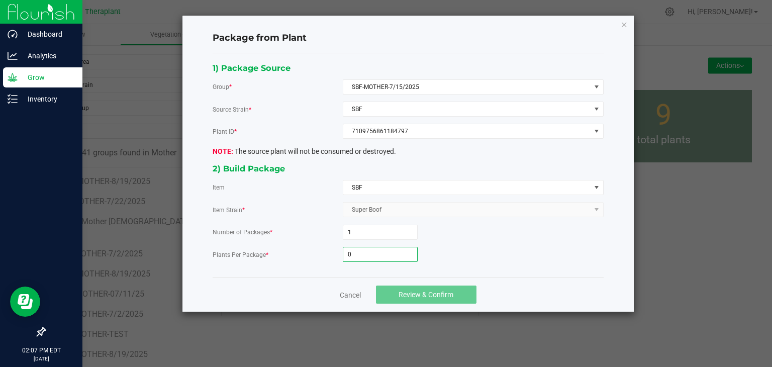
click at [373, 249] on input "0" at bounding box center [380, 254] width 74 height 14
type input "39"
click at [406, 294] on span "Review & Confirm" at bounding box center [425, 294] width 55 height 8
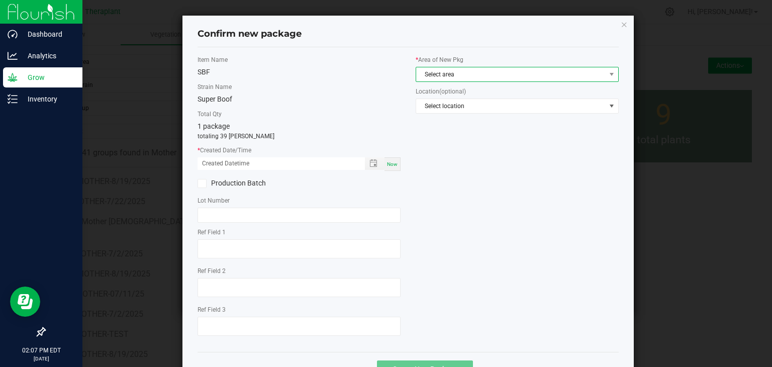
click at [447, 72] on span "Select area" at bounding box center [510, 74] width 189 height 14
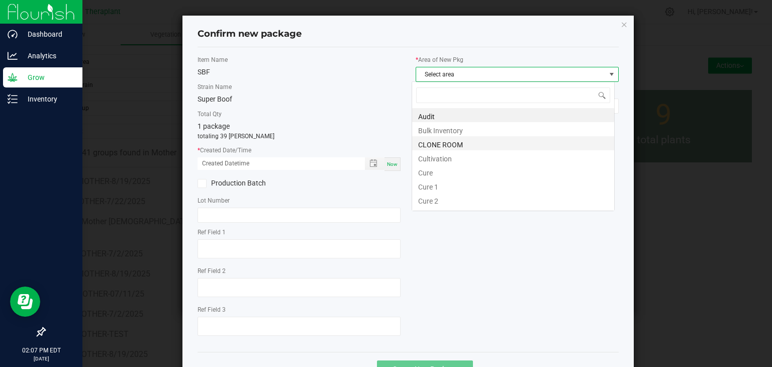
scroll to position [15, 203]
click at [444, 144] on li "CLONE ROOM" at bounding box center [513, 143] width 202 height 14
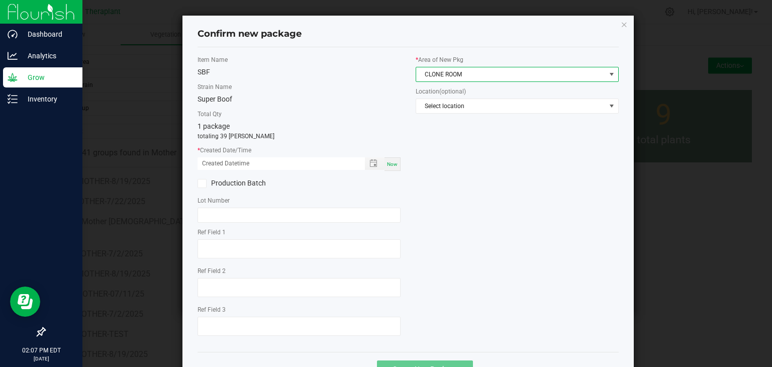
click at [387, 166] on span "Now" at bounding box center [392, 164] width 11 height 6
type input "[DATE] 02:07 PM"
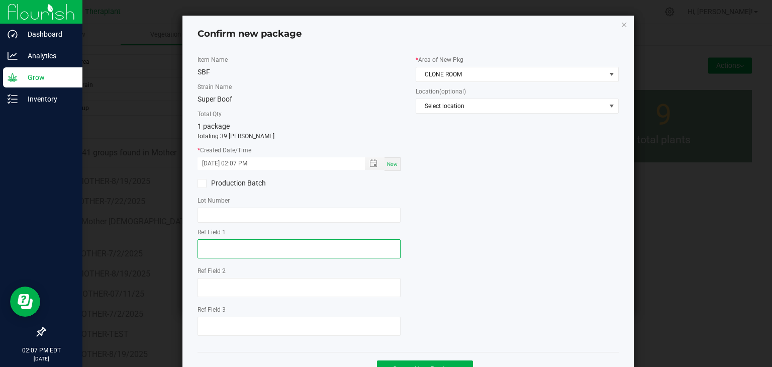
click at [253, 252] on textarea at bounding box center [298, 248] width 203 height 19
type textarea "84797"
click at [222, 276] on div "Ref Field 2" at bounding box center [298, 283] width 203 height 34
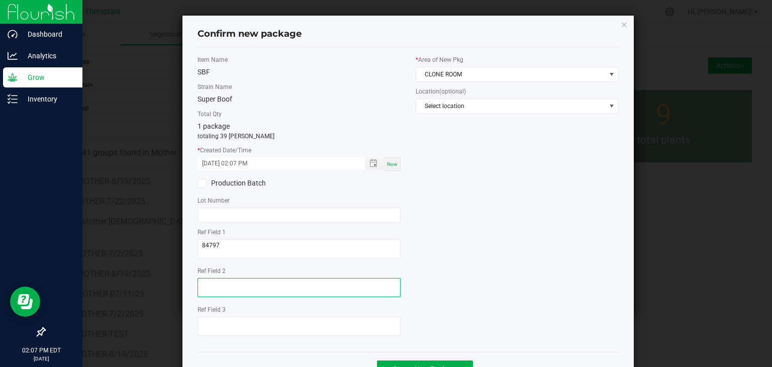
click at [219, 286] on textarea at bounding box center [298, 287] width 203 height 19
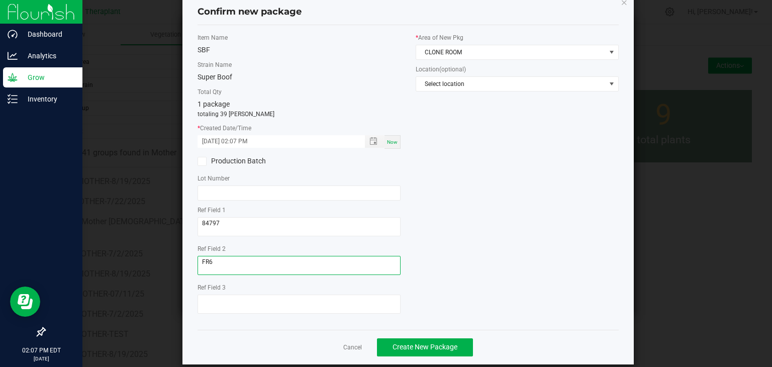
scroll to position [35, 0]
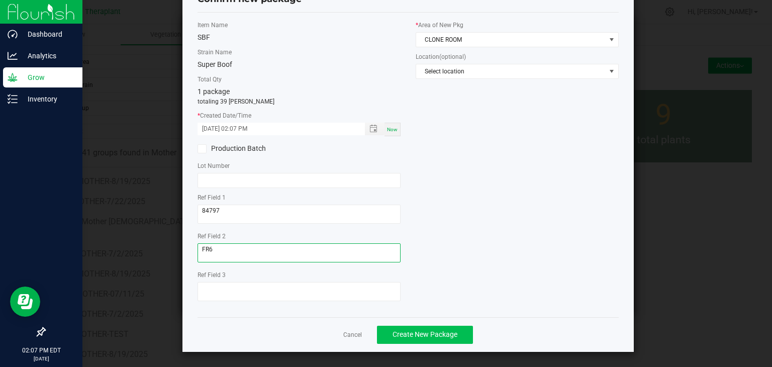
type textarea "FR6"
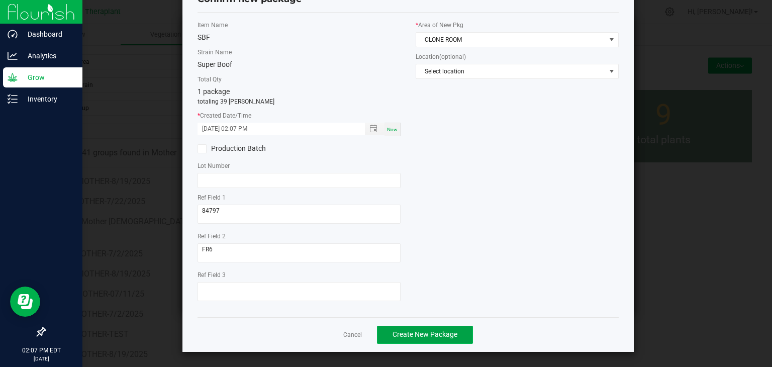
click at [428, 334] on span "Create New Package" at bounding box center [424, 334] width 65 height 8
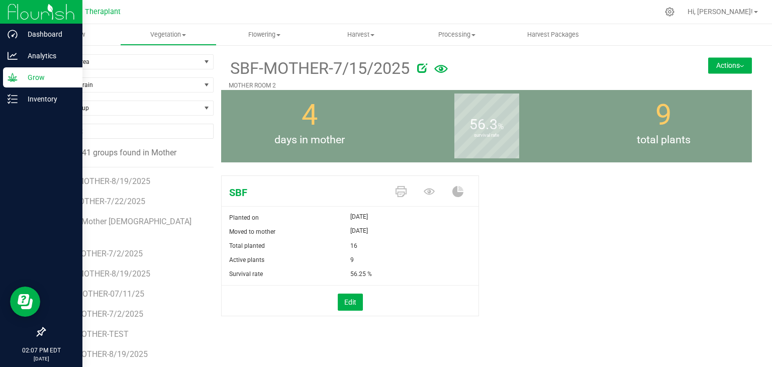
click at [734, 67] on button "Actions" at bounding box center [730, 65] width 44 height 16
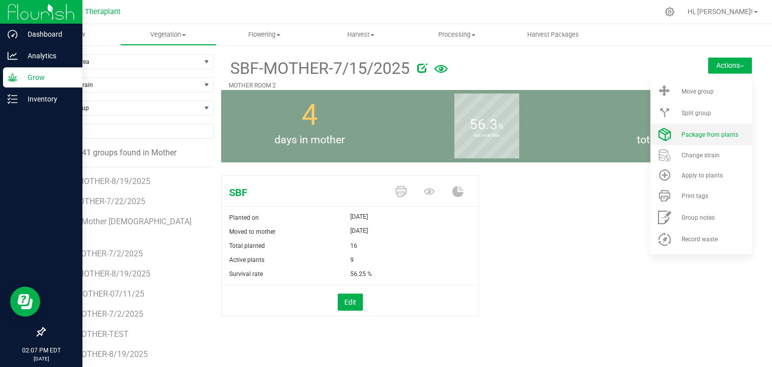
click at [701, 137] on span "Package from plants" at bounding box center [709, 134] width 57 height 7
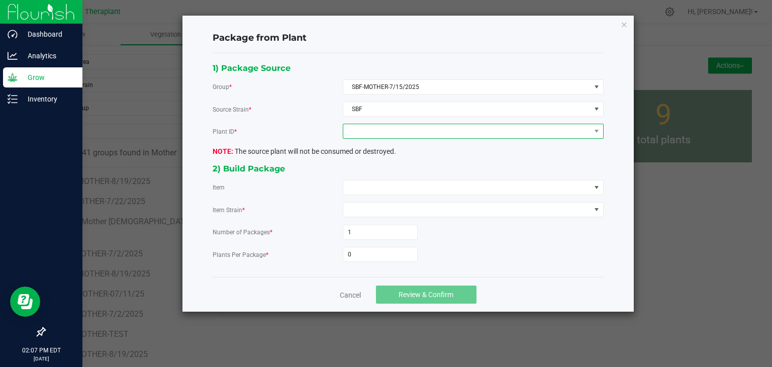
click at [387, 131] on span at bounding box center [466, 131] width 247 height 14
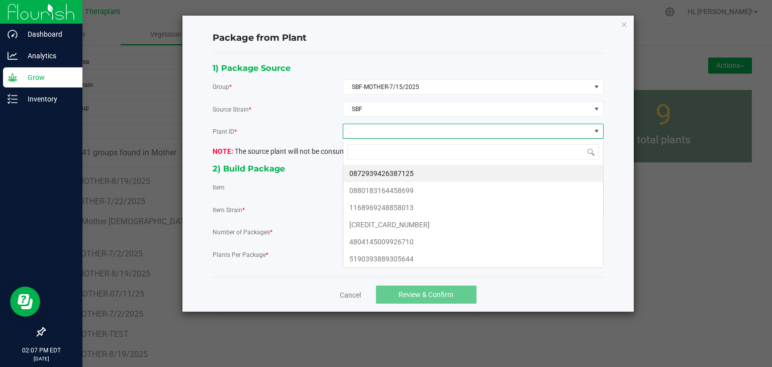
scroll to position [15, 260]
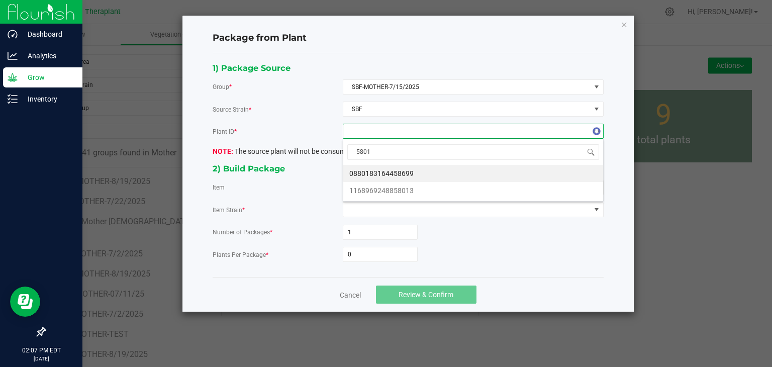
type input "58013"
click at [386, 175] on li "1168969248858013" at bounding box center [473, 173] width 260 height 17
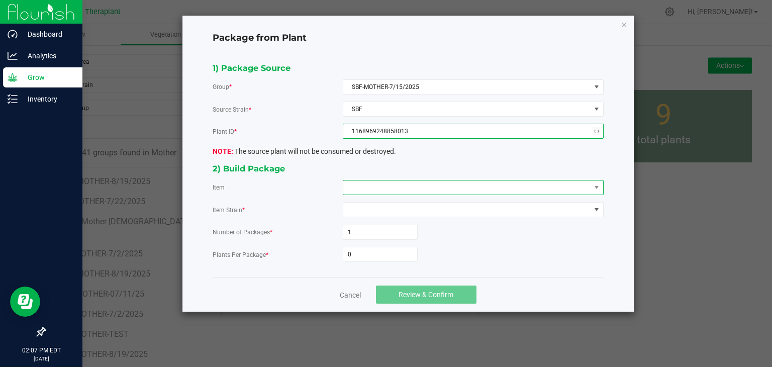
click at [381, 186] on span at bounding box center [466, 187] width 247 height 14
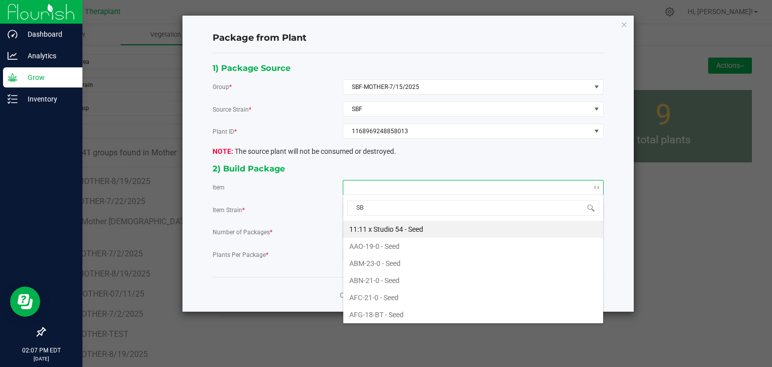
type input "SBF"
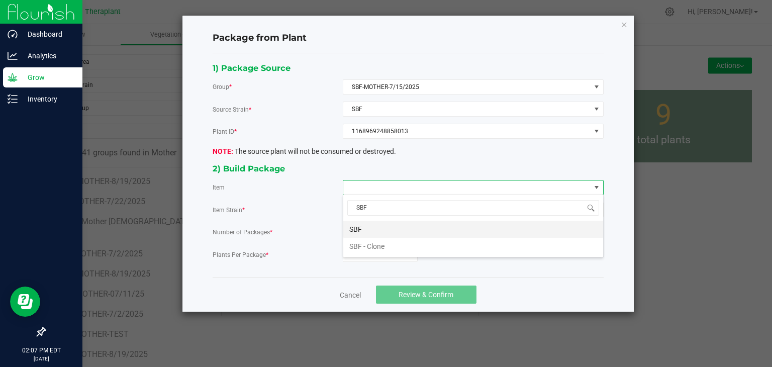
click at [359, 230] on li "SBF" at bounding box center [473, 229] width 260 height 17
click at [360, 247] on input "0" at bounding box center [380, 254] width 74 height 14
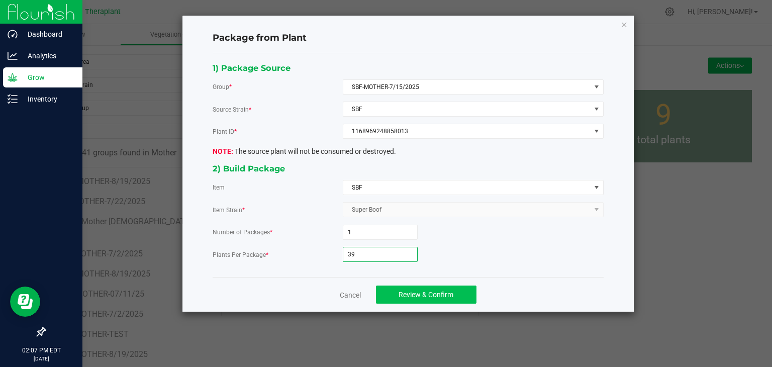
type input "39"
click at [393, 293] on button "Review & Confirm" at bounding box center [426, 294] width 100 height 18
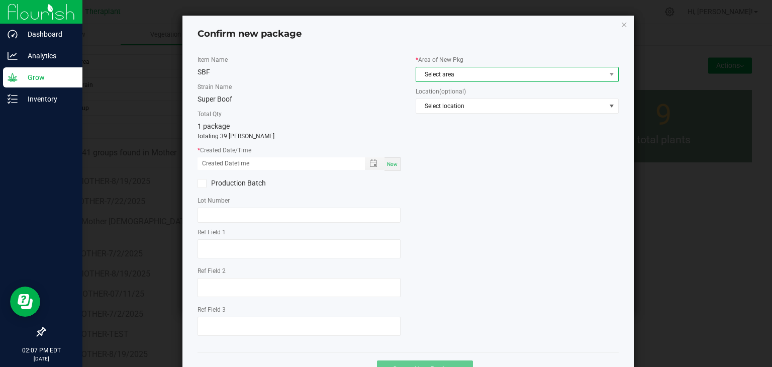
click at [452, 74] on span "Select area" at bounding box center [510, 74] width 189 height 14
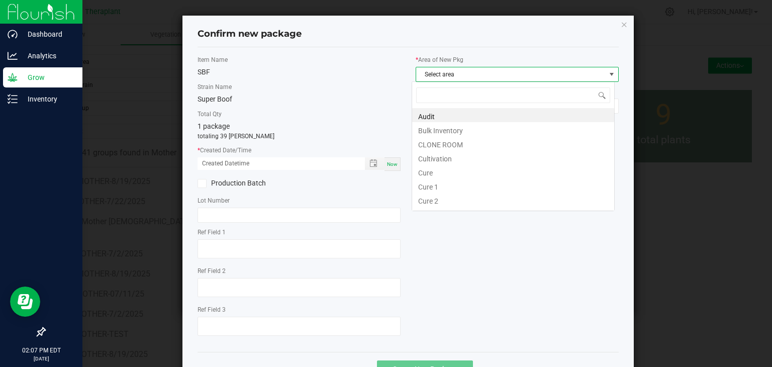
scroll to position [15, 203]
click at [432, 143] on li "CLONE ROOM" at bounding box center [513, 143] width 202 height 14
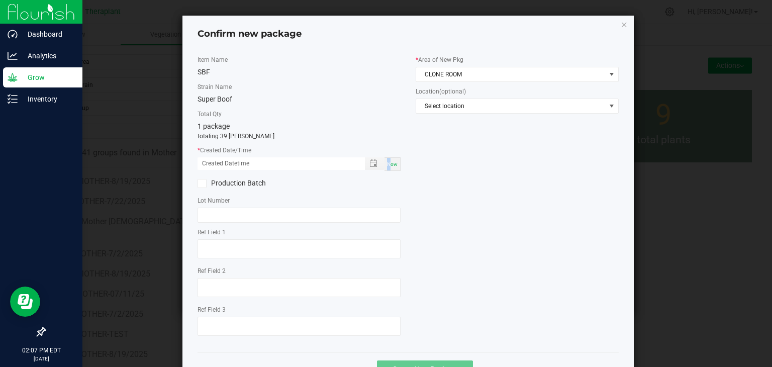
click at [387, 165] on span "Now" at bounding box center [392, 164] width 11 height 6
type input "[DATE] 02:07 PM"
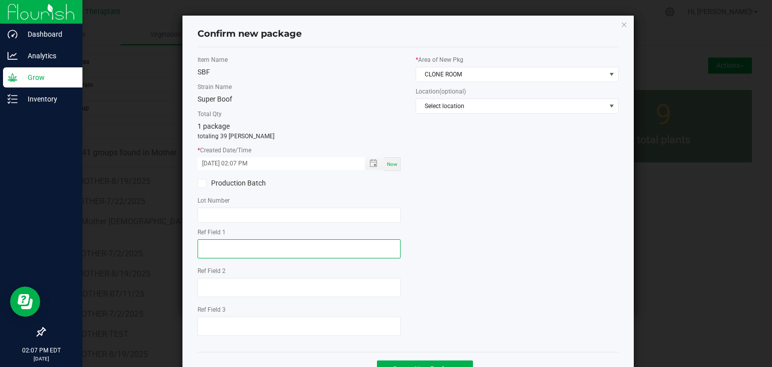
click at [243, 244] on textarea at bounding box center [298, 248] width 203 height 19
type textarea "58013"
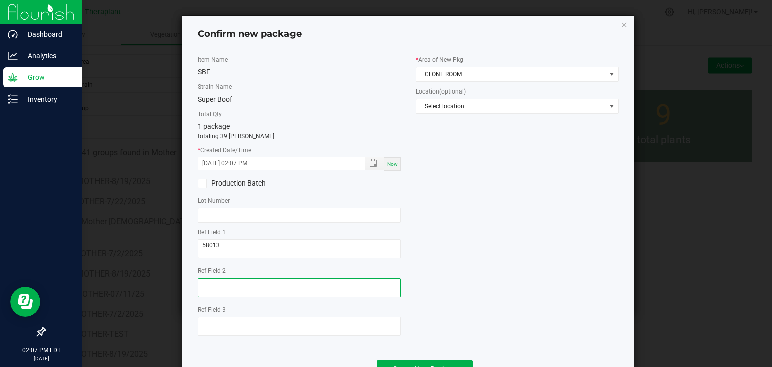
click at [224, 286] on textarea at bounding box center [298, 287] width 203 height 19
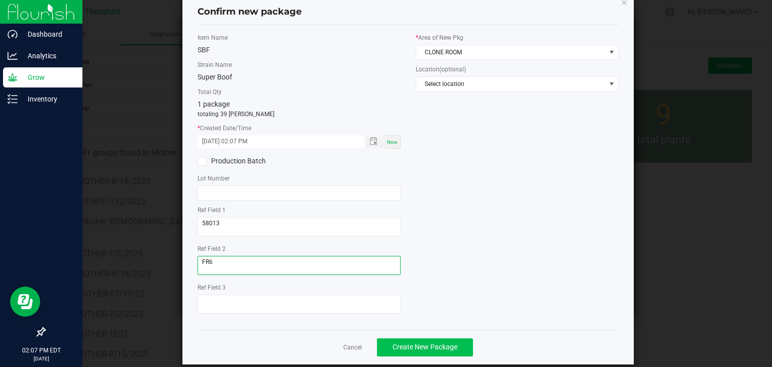
scroll to position [35, 0]
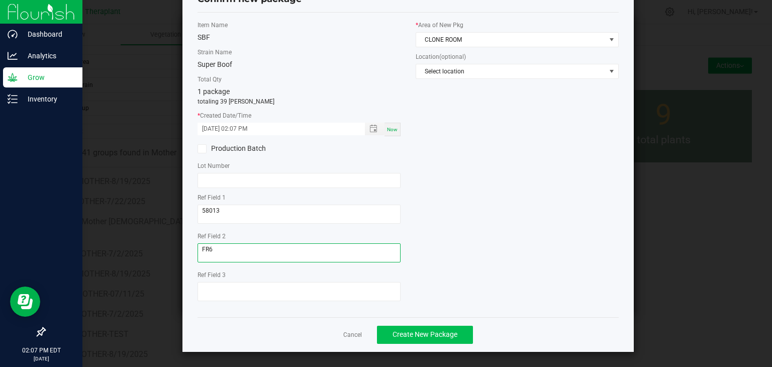
type textarea "FR6"
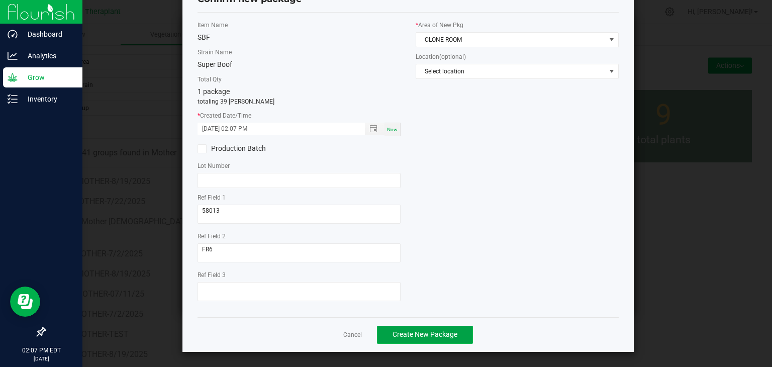
click at [445, 336] on span "Create New Package" at bounding box center [424, 334] width 65 height 8
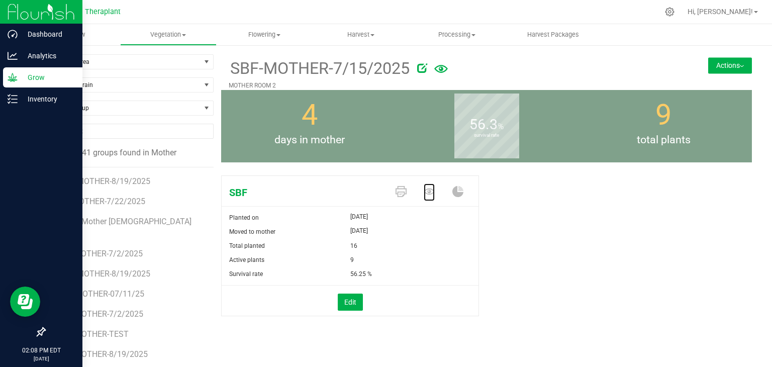
click at [425, 190] on icon at bounding box center [428, 191] width 11 height 7
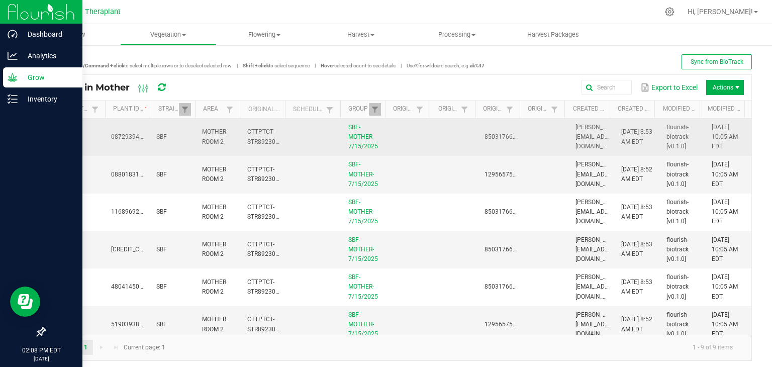
click at [314, 134] on td at bounding box center [314, 138] width 55 height 38
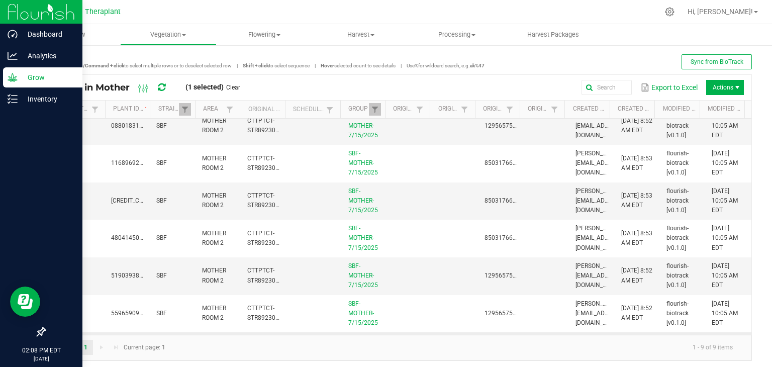
scroll to position [120, 0]
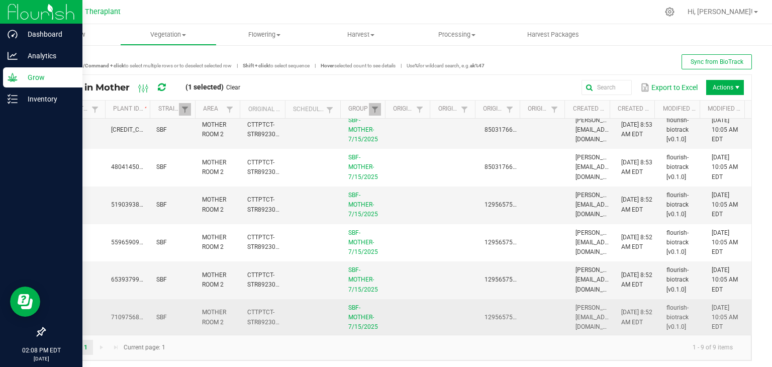
click at [312, 320] on td at bounding box center [314, 317] width 55 height 37
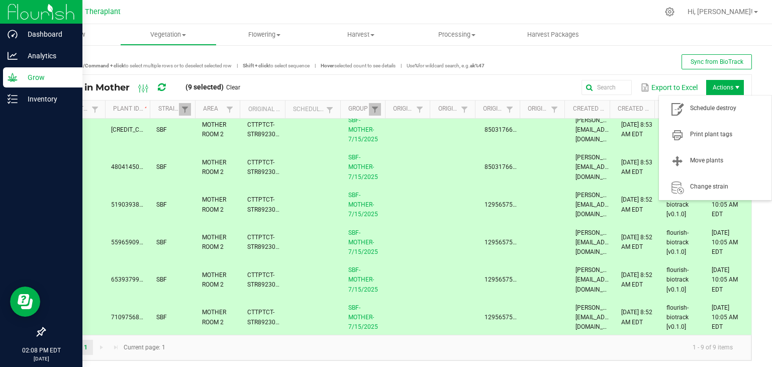
click at [733, 84] on span "Actions" at bounding box center [737, 87] width 8 height 8
click at [717, 109] on span "Schedule destroy" at bounding box center [727, 108] width 75 height 9
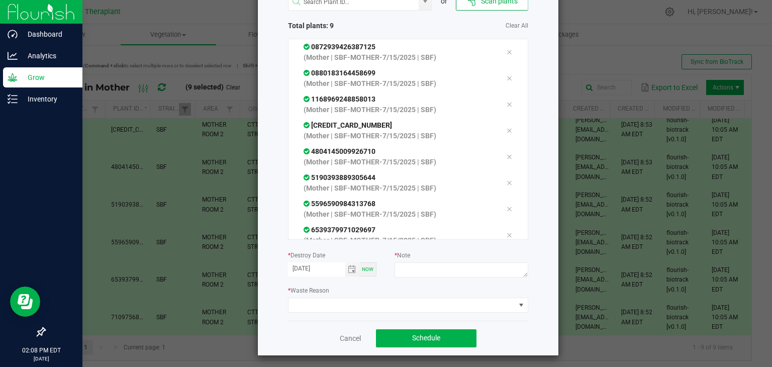
scroll to position [74, 0]
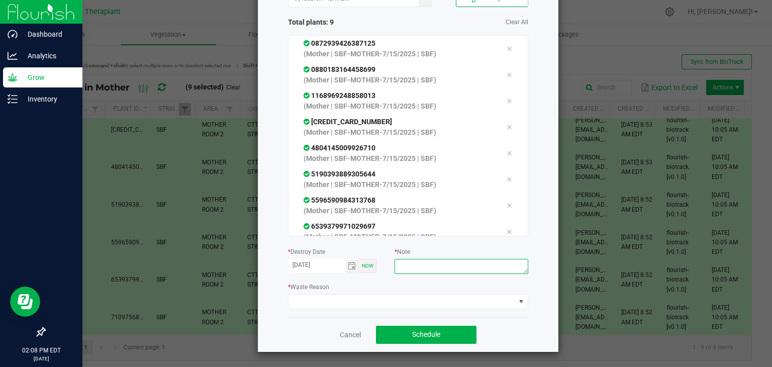
click at [418, 266] on textarea at bounding box center [460, 266] width 133 height 15
type textarea "END OF MOTHER RUN"
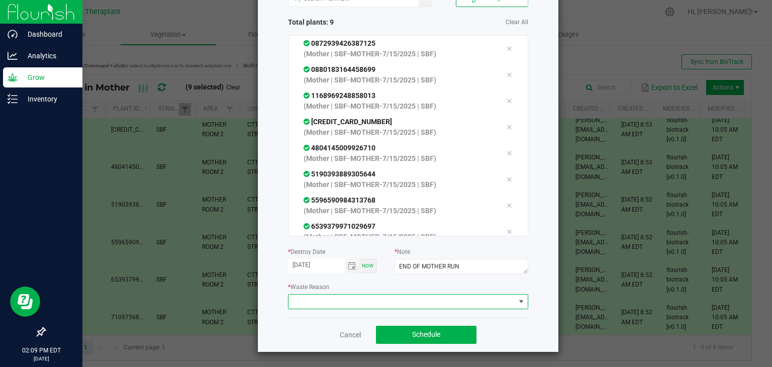
click at [429, 297] on span at bounding box center [401, 301] width 227 height 14
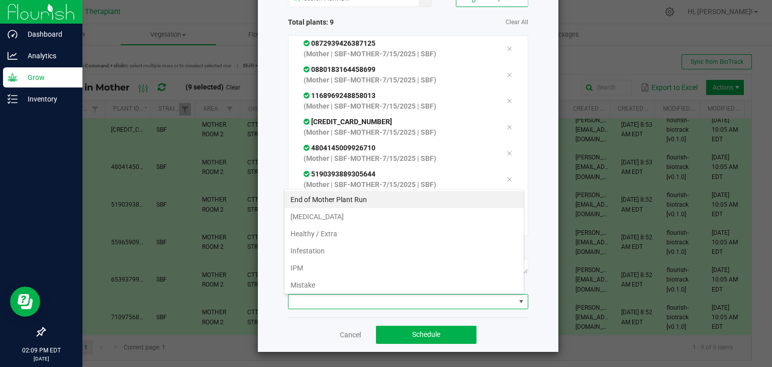
scroll to position [15, 240]
click at [341, 202] on li "End of Mother Plant Run" at bounding box center [403, 199] width 239 height 17
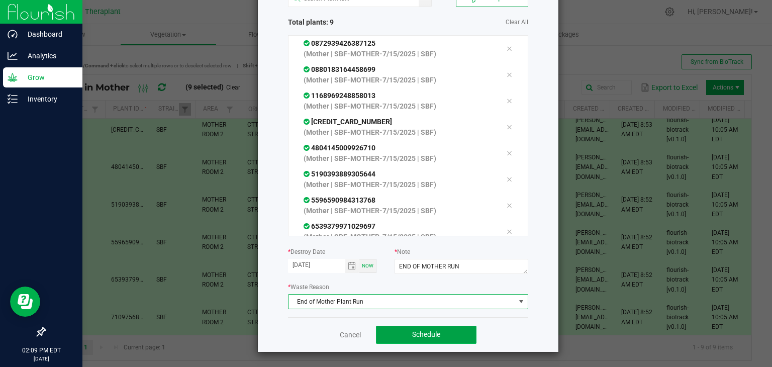
click at [422, 334] on span "Schedule" at bounding box center [426, 334] width 28 height 8
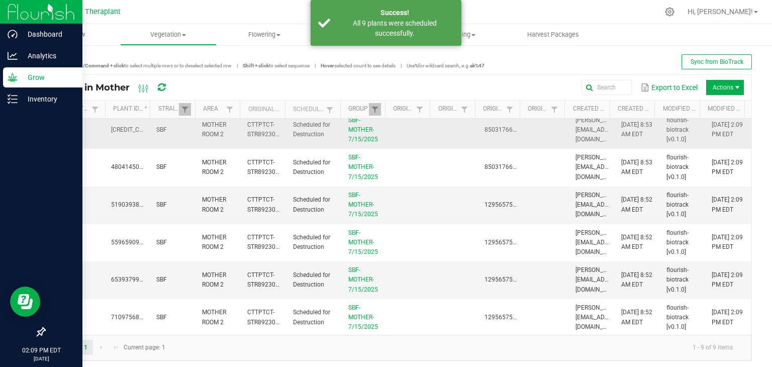
scroll to position [0, 0]
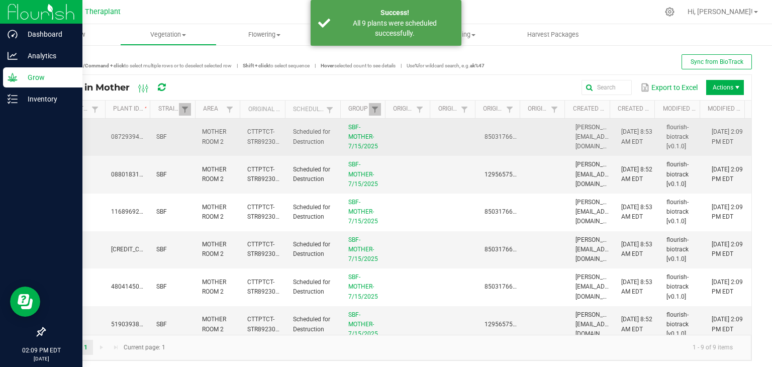
click at [421, 138] on td at bounding box center [409, 138] width 45 height 38
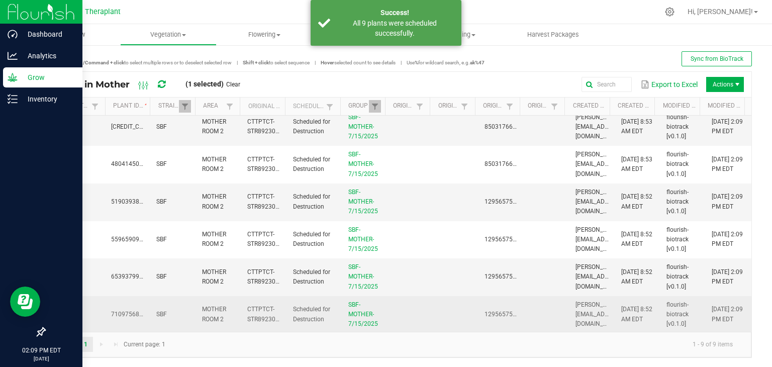
scroll to position [4, 0]
click at [424, 318] on td at bounding box center [409, 313] width 45 height 37
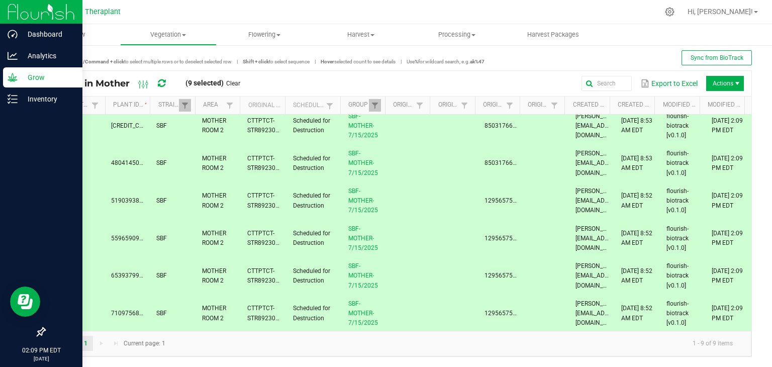
click at [733, 85] on span "Actions" at bounding box center [737, 83] width 8 height 8
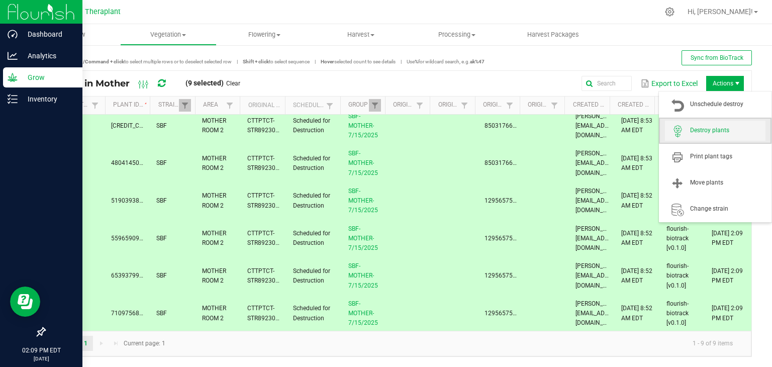
click at [716, 133] on span "Destroy plants" at bounding box center [727, 130] width 75 height 9
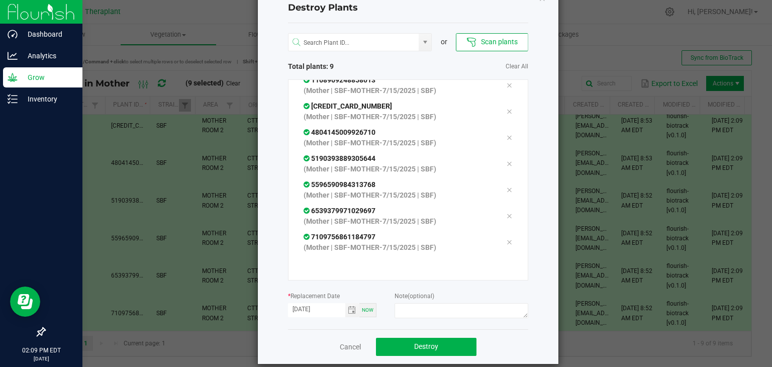
scroll to position [42, 0]
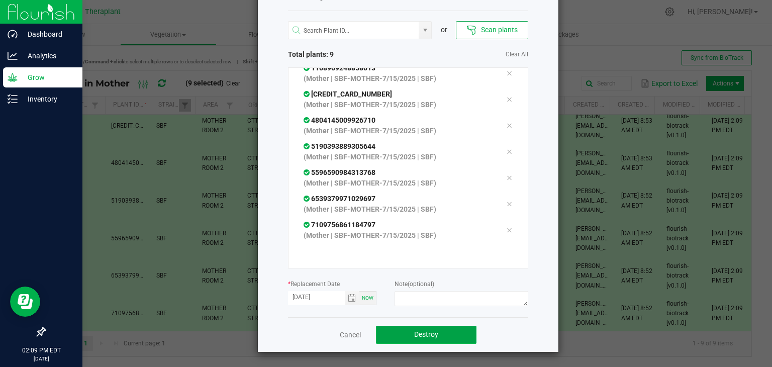
click at [441, 336] on button "Destroy" at bounding box center [426, 334] width 100 height 18
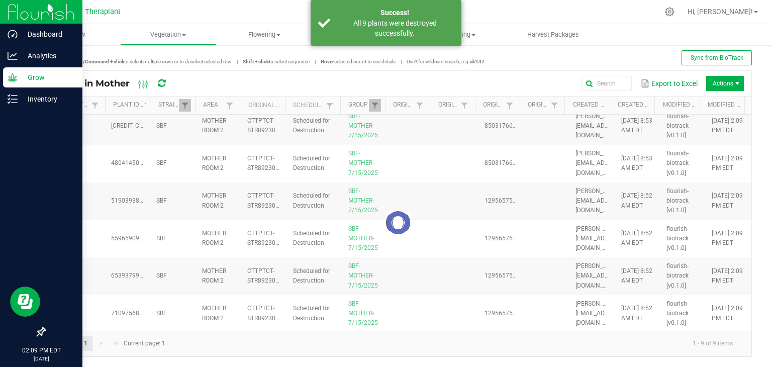
scroll to position [0, 0]
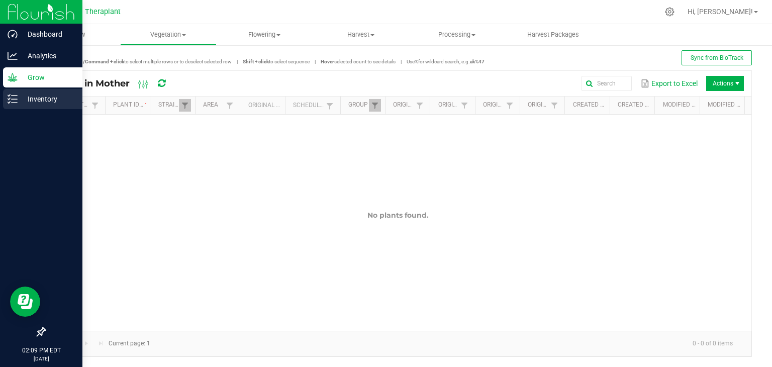
click at [29, 102] on p "Inventory" at bounding box center [48, 99] width 60 height 12
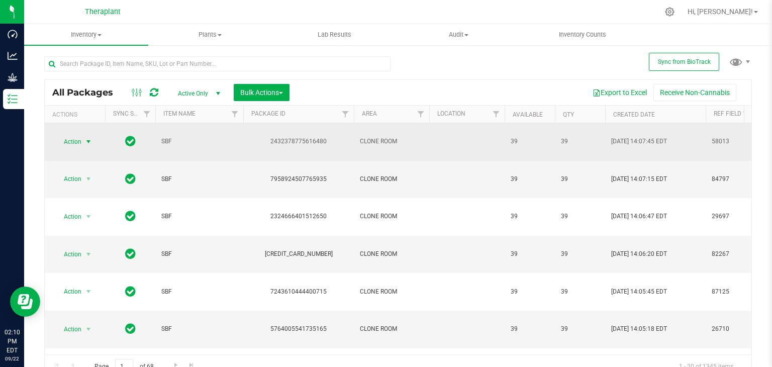
click at [90, 138] on span "select" at bounding box center [88, 142] width 8 height 8
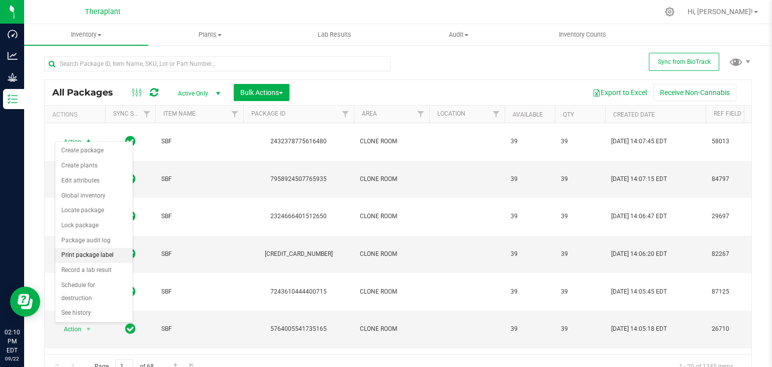
click at [87, 256] on li "Print package label" at bounding box center [93, 255] width 77 height 15
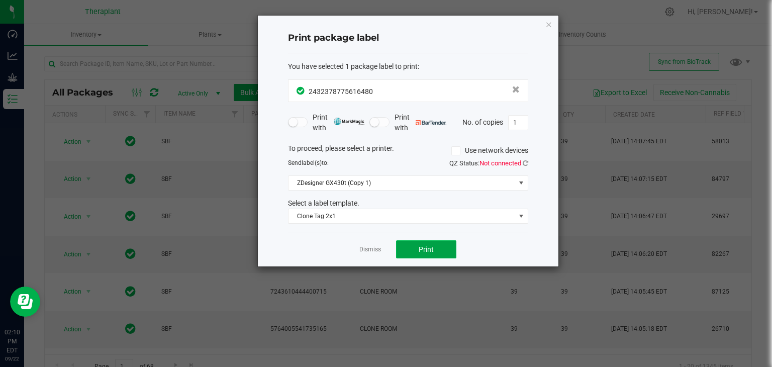
click at [425, 252] on span "Print" at bounding box center [425, 249] width 15 height 8
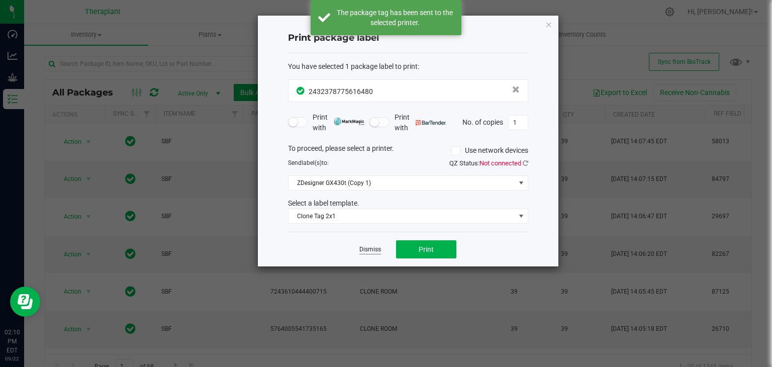
click at [370, 250] on link "Dismiss" at bounding box center [370, 249] width 22 height 9
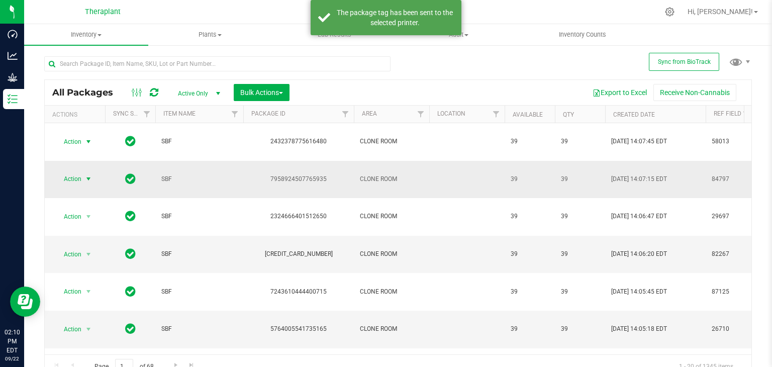
click at [90, 175] on span "select" at bounding box center [88, 179] width 8 height 8
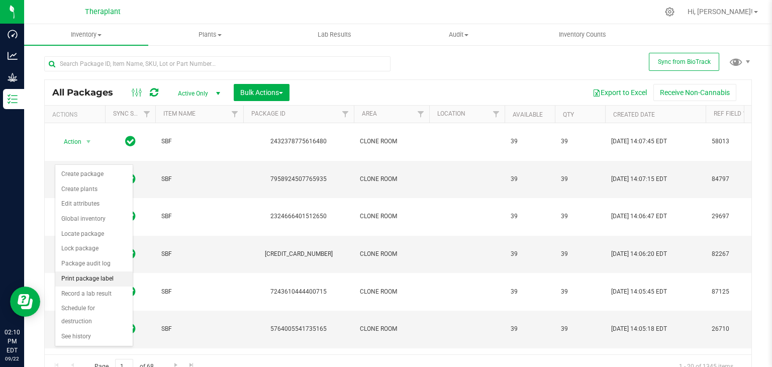
click at [90, 279] on li "Print package label" at bounding box center [93, 278] width 77 height 15
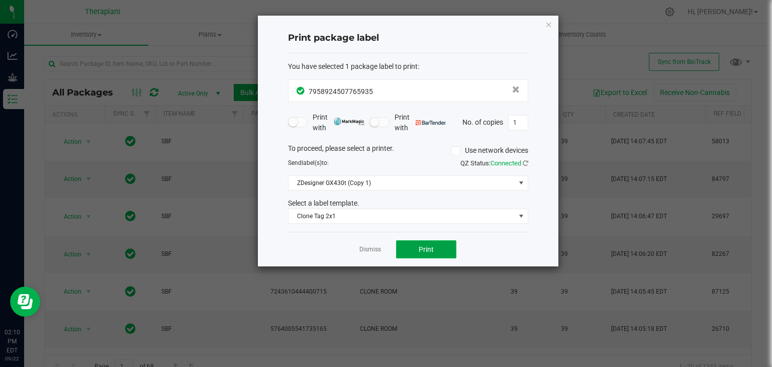
click at [421, 248] on span "Print" at bounding box center [425, 249] width 15 height 8
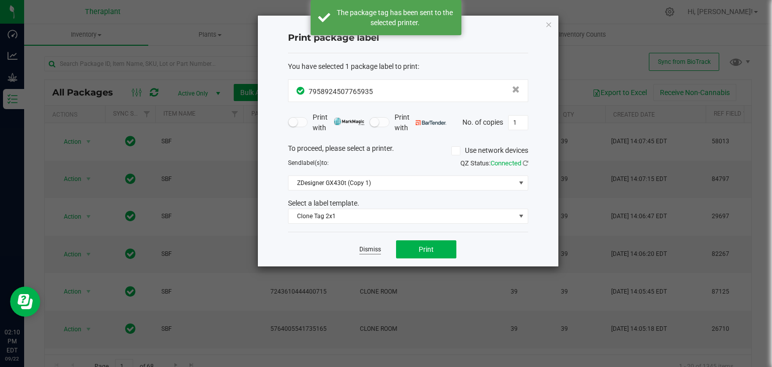
click at [363, 247] on link "Dismiss" at bounding box center [370, 249] width 22 height 9
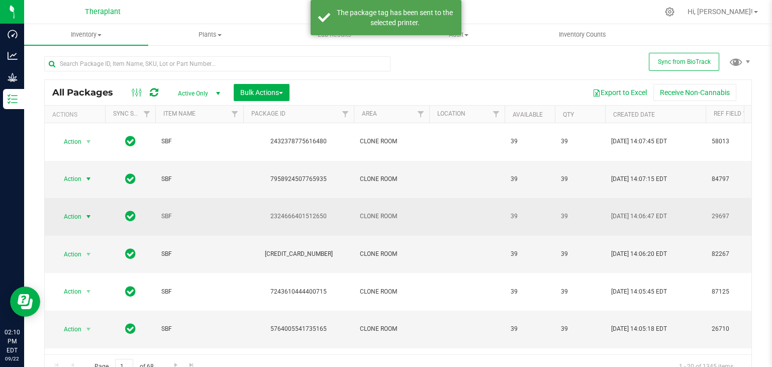
click at [88, 212] on span "select" at bounding box center [88, 216] width 8 height 8
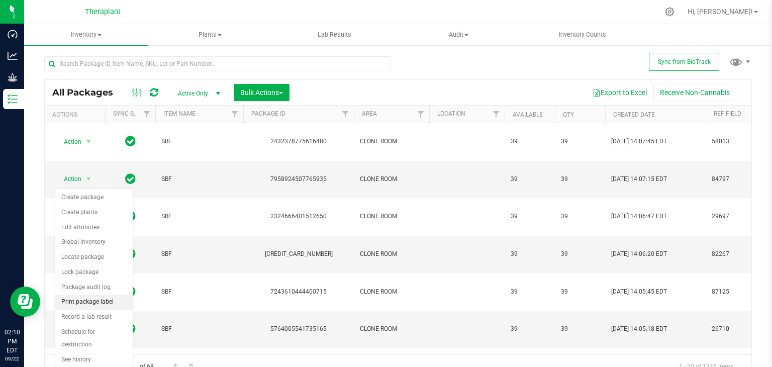
click at [90, 301] on li "Print package label" at bounding box center [93, 301] width 77 height 15
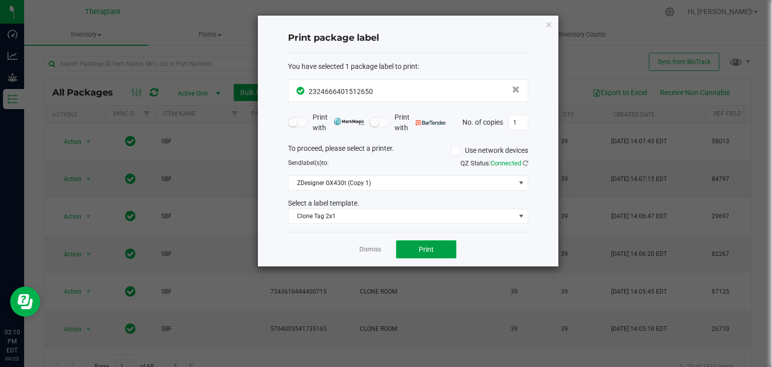
click at [412, 249] on button "Print" at bounding box center [426, 249] width 60 height 18
click at [376, 250] on link "Dismiss" at bounding box center [370, 249] width 22 height 9
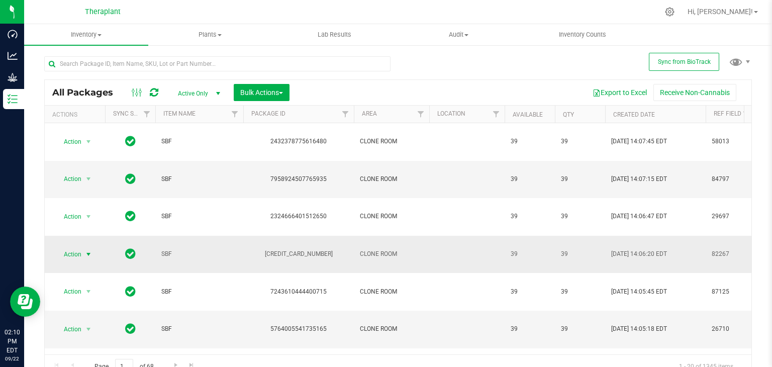
click at [88, 250] on span "select" at bounding box center [88, 254] width 8 height 8
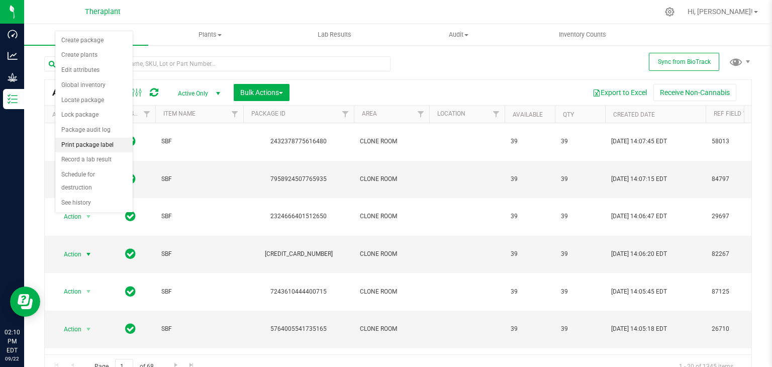
click at [85, 143] on li "Print package label" at bounding box center [93, 145] width 77 height 15
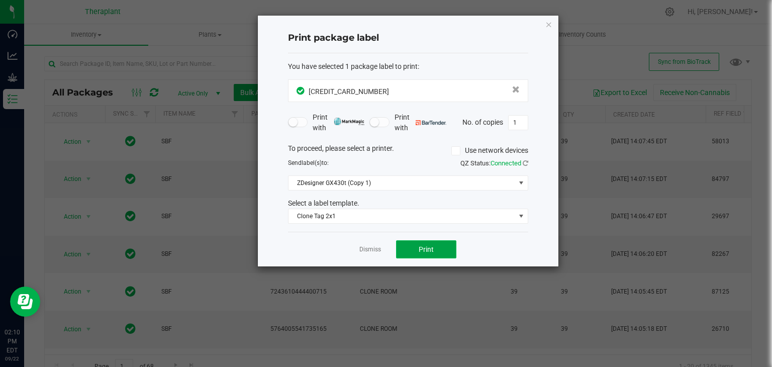
click at [411, 252] on button "Print" at bounding box center [426, 249] width 60 height 18
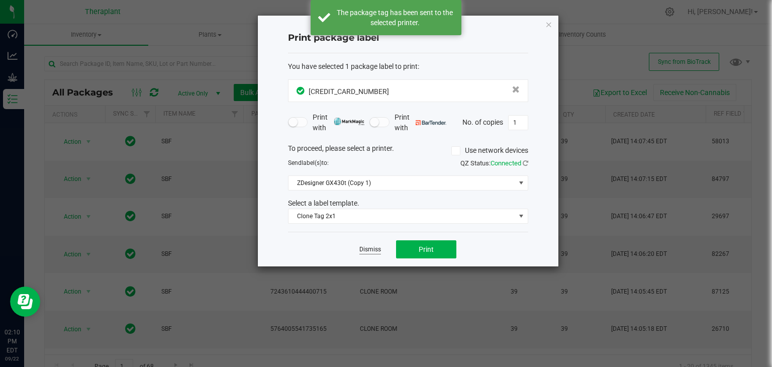
click at [373, 250] on link "Dismiss" at bounding box center [370, 249] width 22 height 9
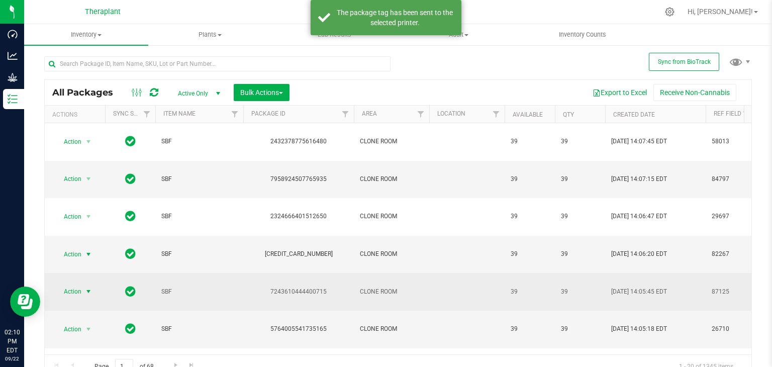
click at [89, 287] on span "select" at bounding box center [88, 291] width 8 height 8
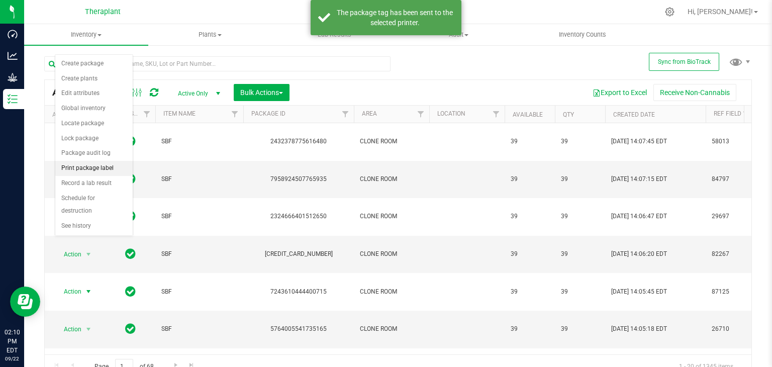
click at [87, 167] on li "Print package label" at bounding box center [93, 168] width 77 height 15
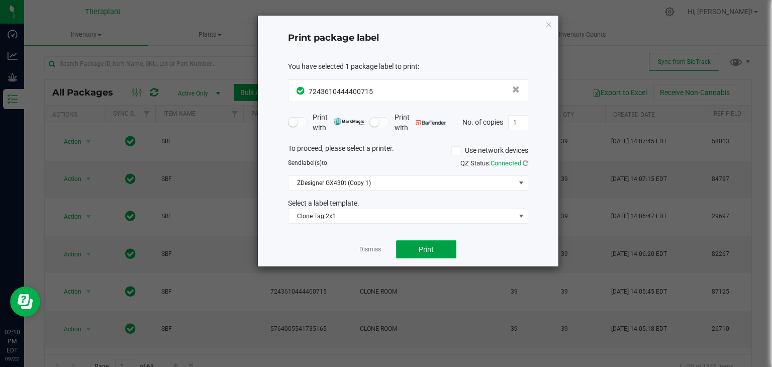
click at [418, 246] on span "Print" at bounding box center [425, 249] width 15 height 8
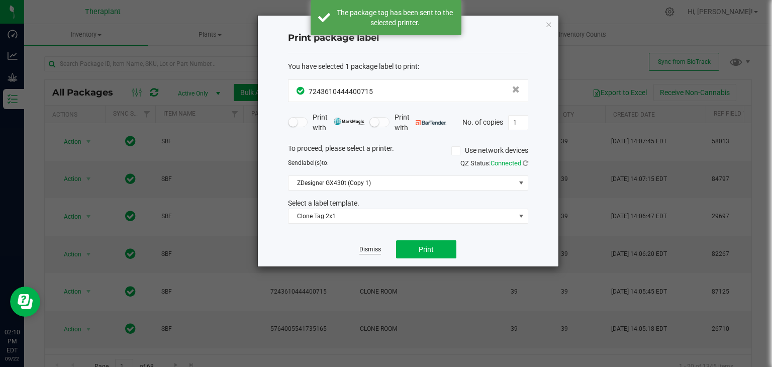
click at [369, 247] on link "Dismiss" at bounding box center [370, 249] width 22 height 9
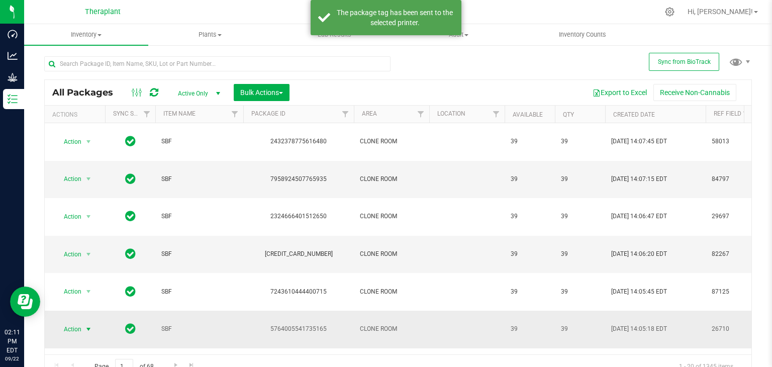
click at [89, 325] on span "select" at bounding box center [88, 329] width 8 height 8
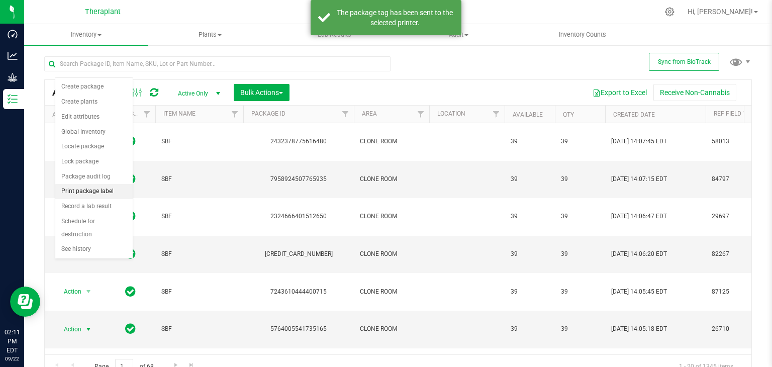
click at [76, 191] on li "Print package label" at bounding box center [93, 191] width 77 height 15
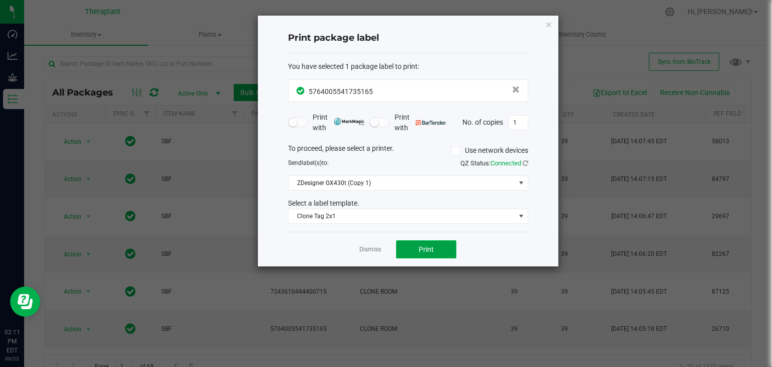
click at [430, 249] on span "Print" at bounding box center [425, 249] width 15 height 8
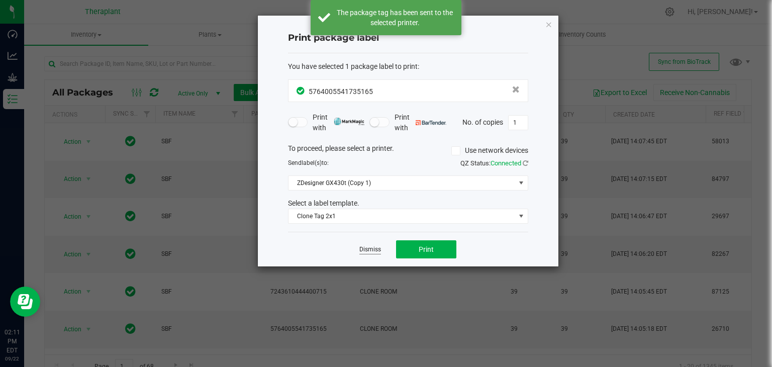
click at [373, 251] on link "Dismiss" at bounding box center [370, 249] width 22 height 9
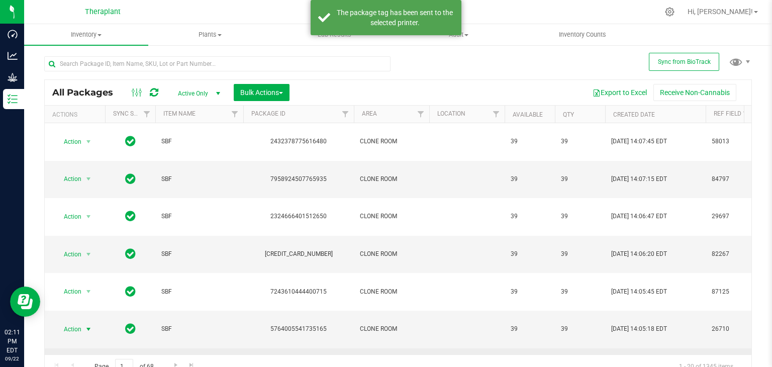
click at [84, 359] on span "select" at bounding box center [88, 366] width 13 height 14
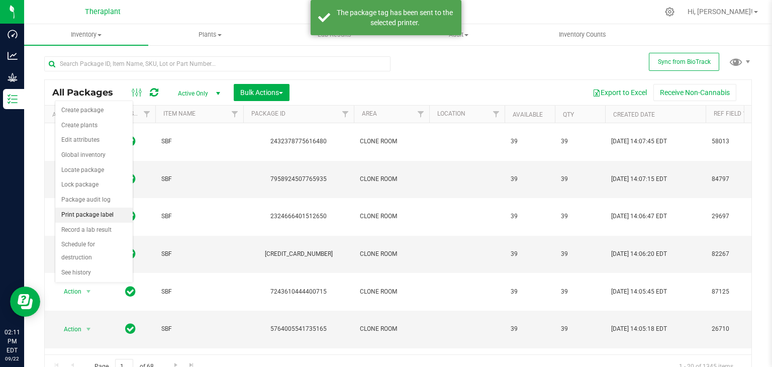
click at [90, 213] on li "Print package label" at bounding box center [93, 214] width 77 height 15
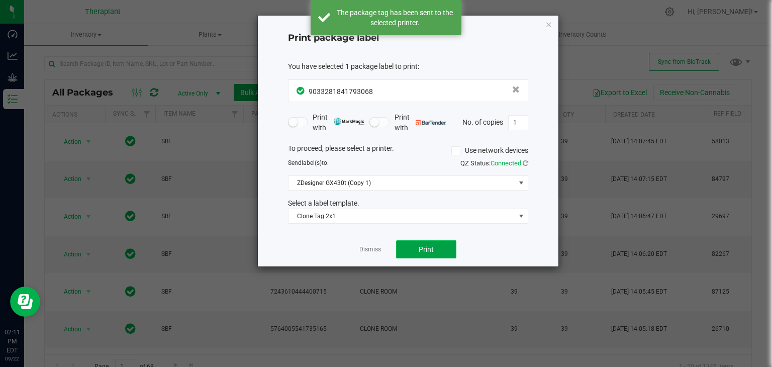
click at [410, 245] on button "Print" at bounding box center [426, 249] width 60 height 18
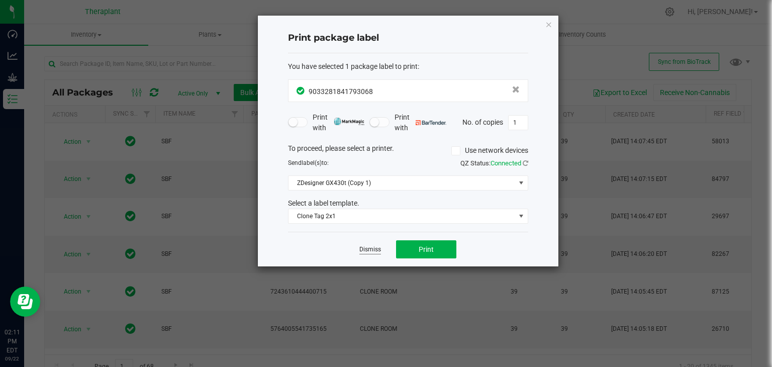
click at [371, 251] on link "Dismiss" at bounding box center [370, 249] width 22 height 9
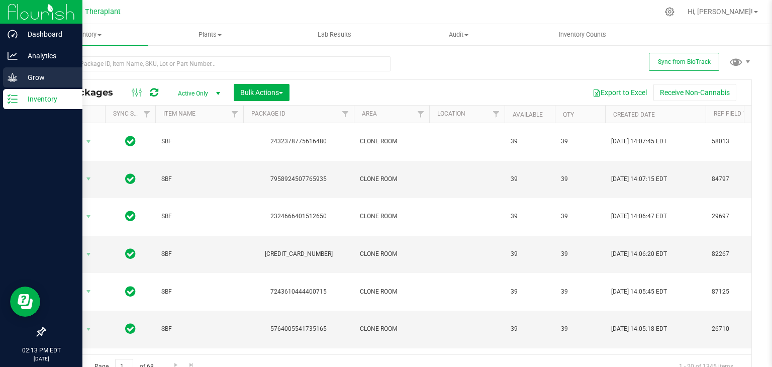
click at [14, 77] on icon at bounding box center [13, 77] width 10 height 9
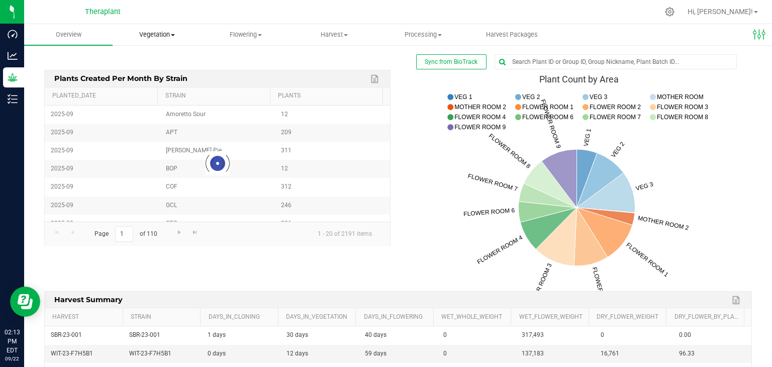
click at [174, 27] on uib-tab-heading "Vegetation Veg groups Veg plants Mother groups Mother plants Apply to plants Pl…" at bounding box center [156, 35] width 87 height 20
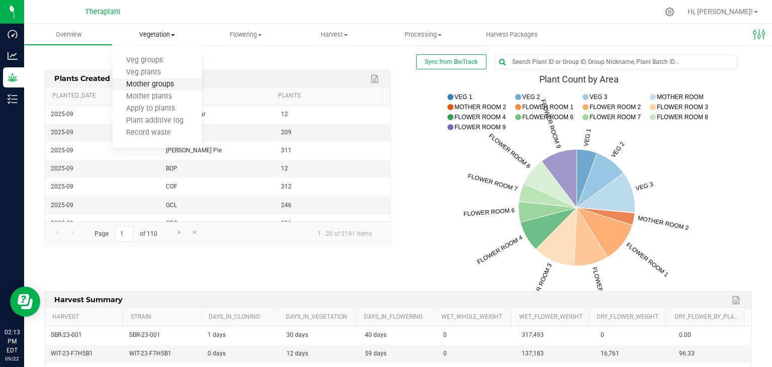
click at [148, 87] on span "Mother groups" at bounding box center [150, 84] width 75 height 9
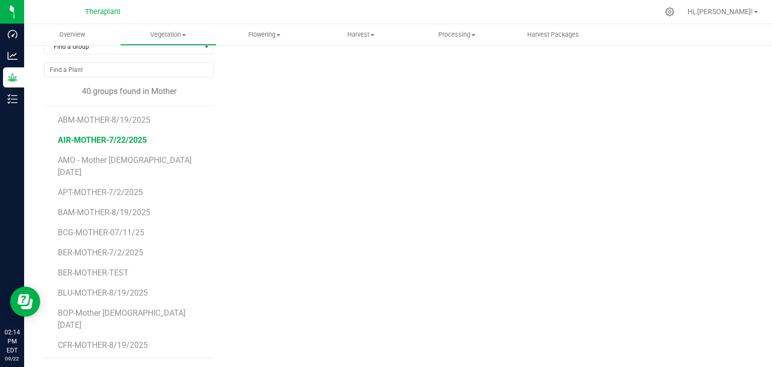
click at [120, 141] on span "AIR-MOTHER-7/22/2025" at bounding box center [102, 140] width 89 height 10
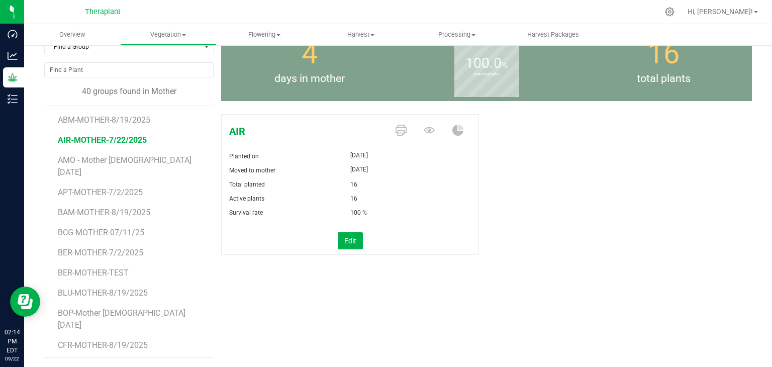
scroll to position [50, 0]
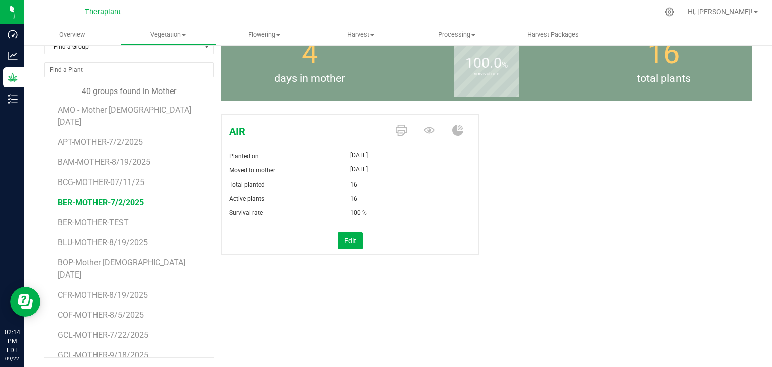
click at [126, 197] on span "BER-MOTHER-7/2/2025" at bounding box center [101, 202] width 86 height 10
click at [115, 217] on span "BER-MOTHER-TEST" at bounding box center [94, 222] width 72 height 10
click at [120, 197] on span "BER-MOTHER-7/2/2025" at bounding box center [101, 202] width 86 height 10
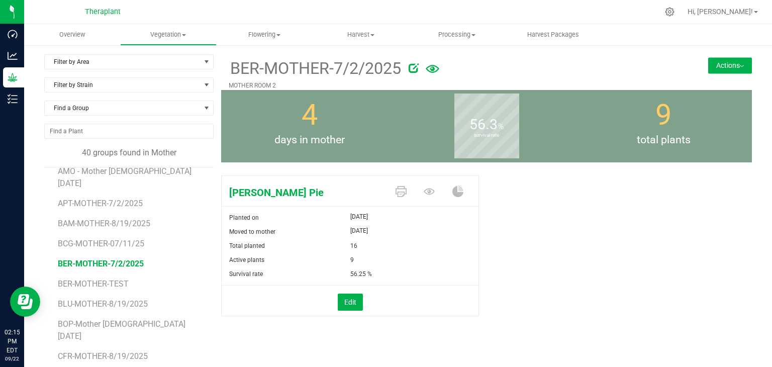
click at [733, 69] on button "Actions" at bounding box center [730, 65] width 44 height 16
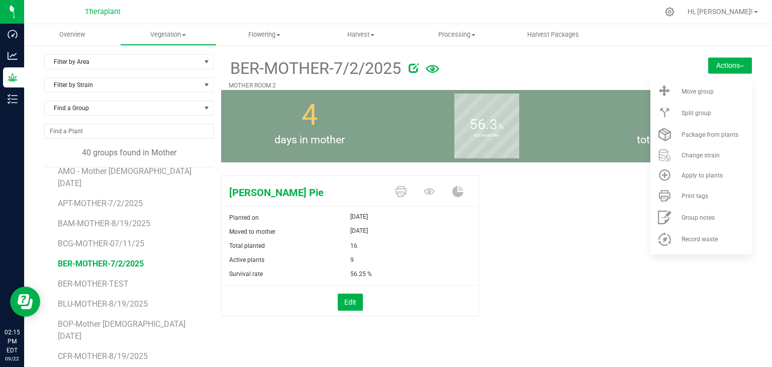
click at [636, 281] on div "[PERSON_NAME] Pie Planted on [DATE] Moved to mother [DATE] Total planted 16 Act…" at bounding box center [486, 256] width 530 height 170
click at [423, 186] on icon at bounding box center [428, 191] width 11 height 11
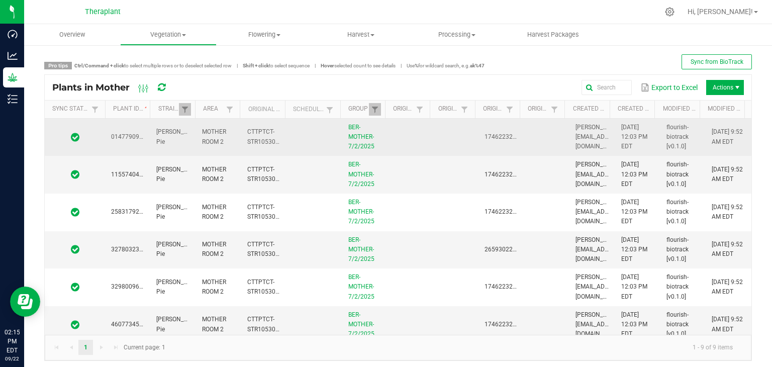
click at [421, 138] on td at bounding box center [409, 138] width 45 height 38
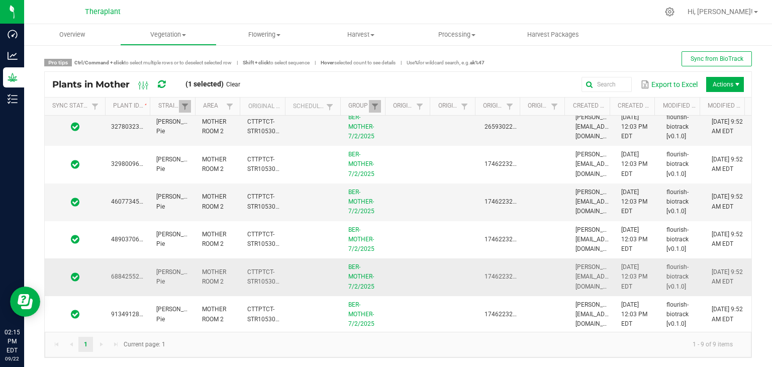
scroll to position [4, 0]
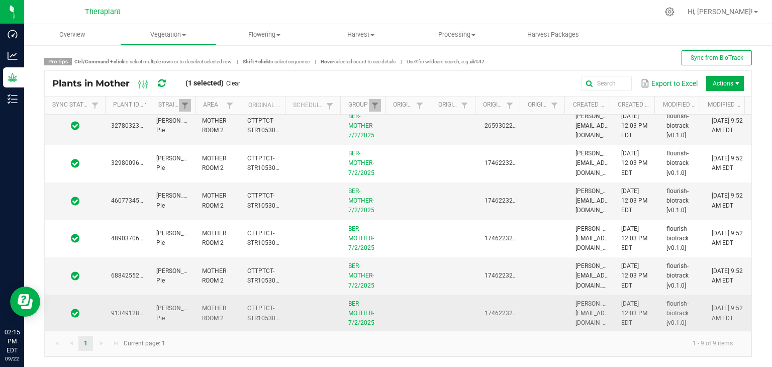
click at [425, 304] on td at bounding box center [409, 313] width 45 height 37
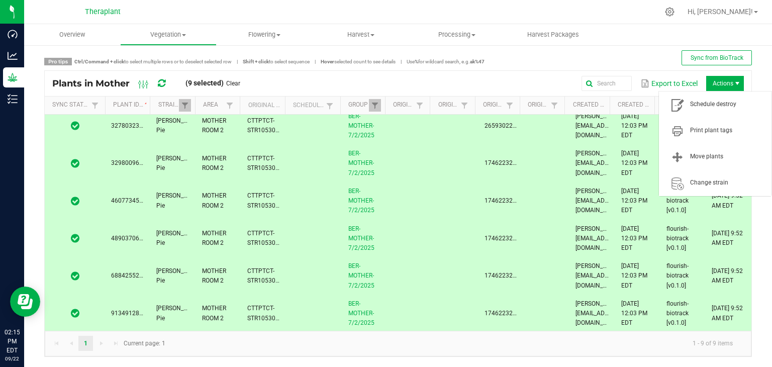
click at [733, 85] on span "Actions" at bounding box center [737, 83] width 8 height 8
click at [723, 105] on span "Schedule destroy" at bounding box center [727, 104] width 75 height 9
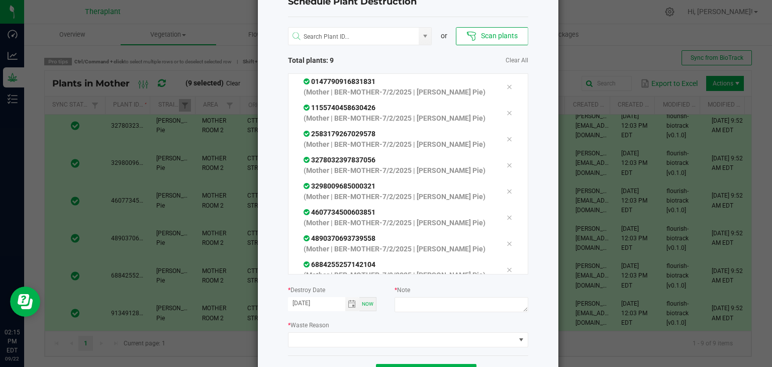
scroll to position [74, 0]
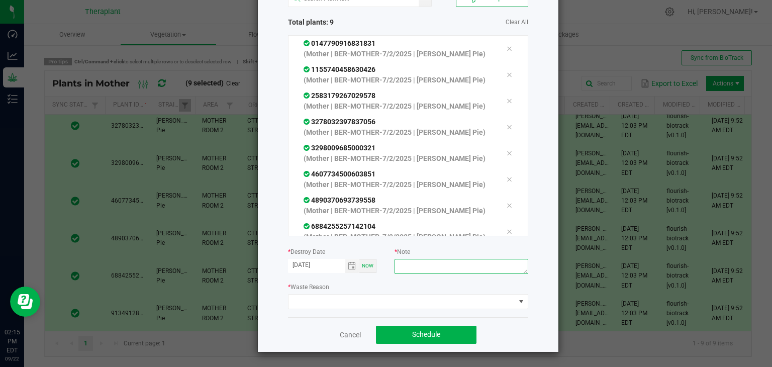
click at [432, 262] on textarea at bounding box center [460, 266] width 133 height 15
type textarea "end of mother run"
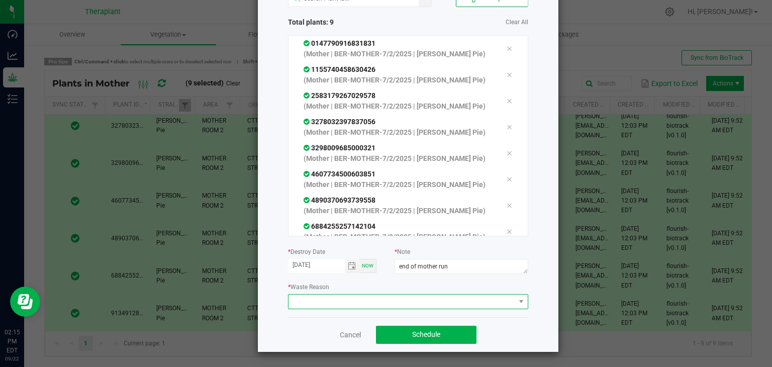
click at [398, 299] on span at bounding box center [401, 301] width 227 height 14
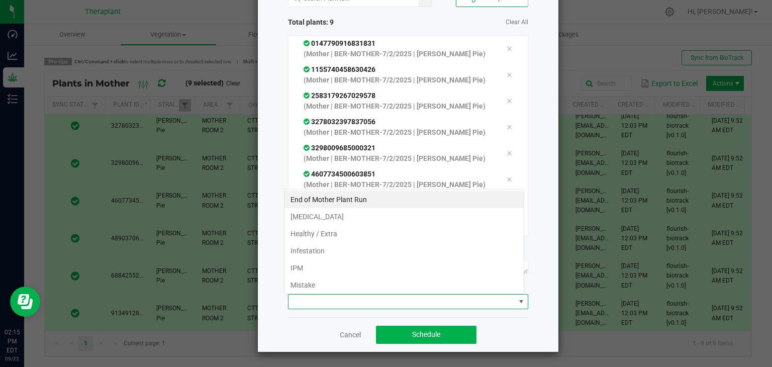
scroll to position [15, 240]
click at [333, 203] on li "End of Mother Plant Run" at bounding box center [403, 199] width 239 height 17
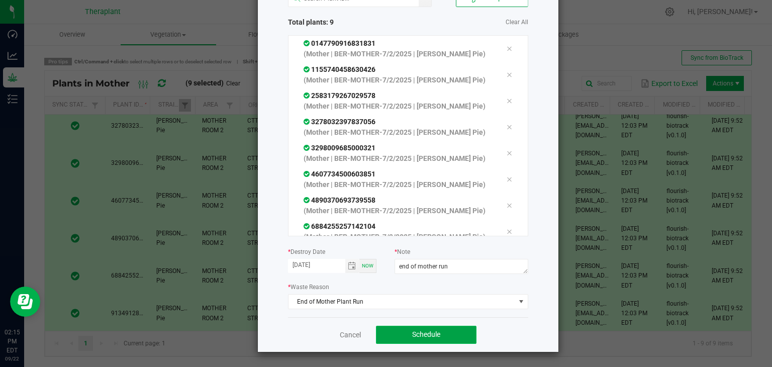
click at [406, 335] on button "Schedule" at bounding box center [426, 334] width 100 height 18
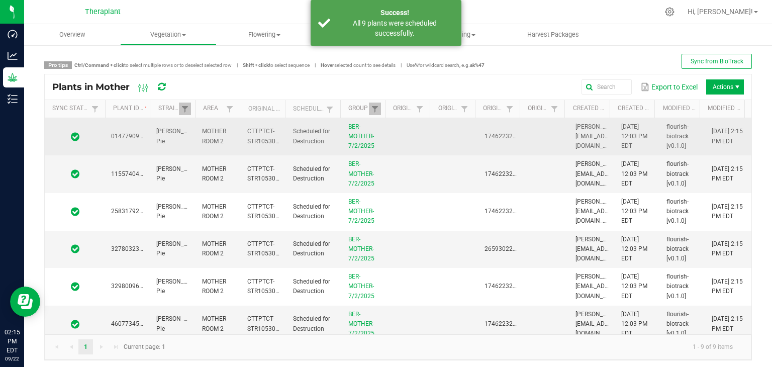
scroll to position [0, 0]
click at [416, 135] on td at bounding box center [409, 138] width 45 height 38
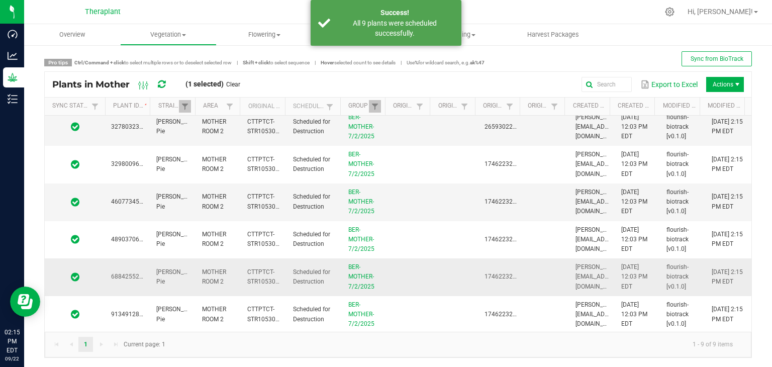
scroll to position [4, 0]
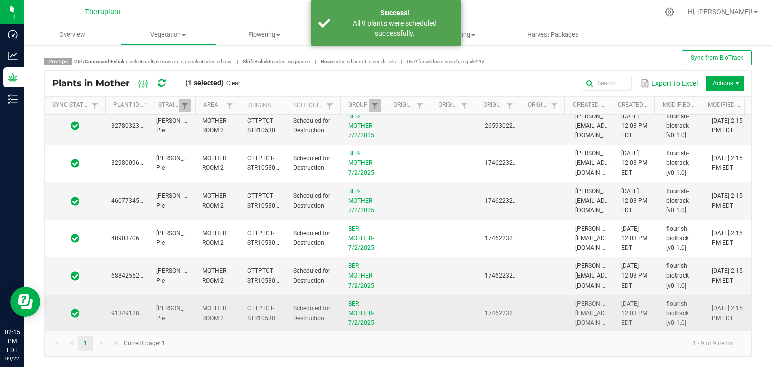
click at [433, 310] on td at bounding box center [455, 313] width 45 height 37
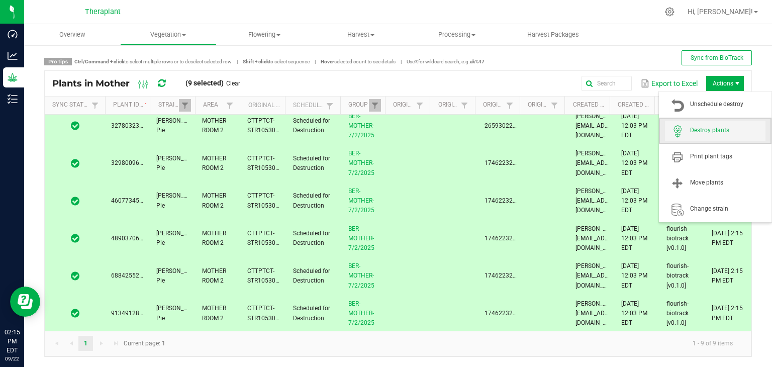
click at [715, 133] on span "Destroy plants" at bounding box center [727, 130] width 75 height 9
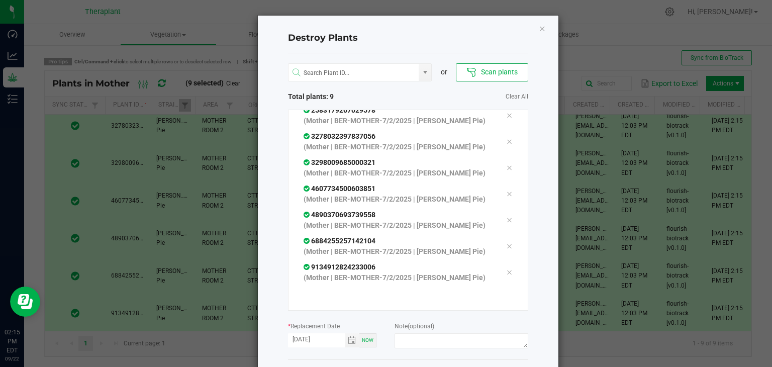
scroll to position [42, 0]
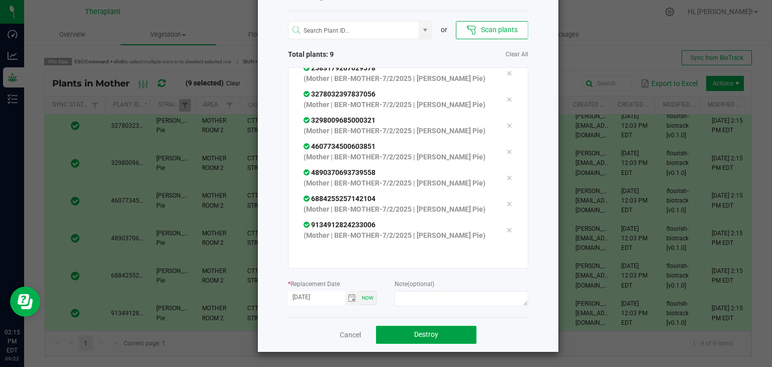
click at [450, 326] on button "Destroy" at bounding box center [426, 334] width 100 height 18
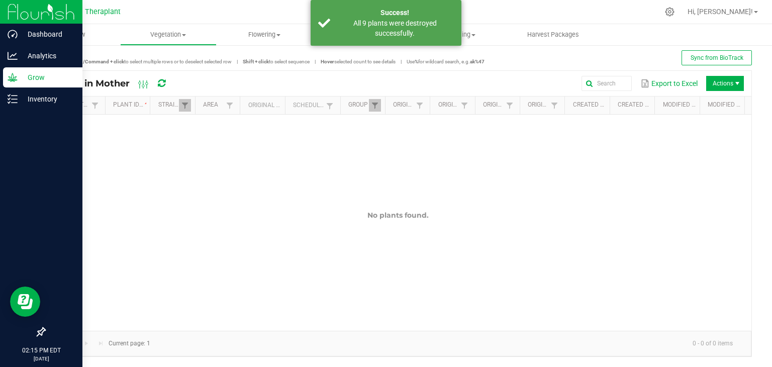
click at [17, 72] on icon at bounding box center [13, 77] width 10 height 10
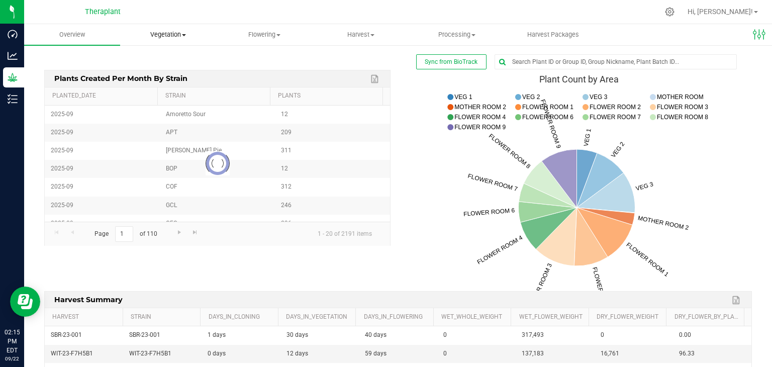
click at [167, 29] on uib-tab-heading "Vegetation Veg groups Veg plants Mother groups Mother plants Apply to plants Pl…" at bounding box center [168, 35] width 95 height 20
click at [173, 85] on span "Mother groups" at bounding box center [157, 84] width 75 height 9
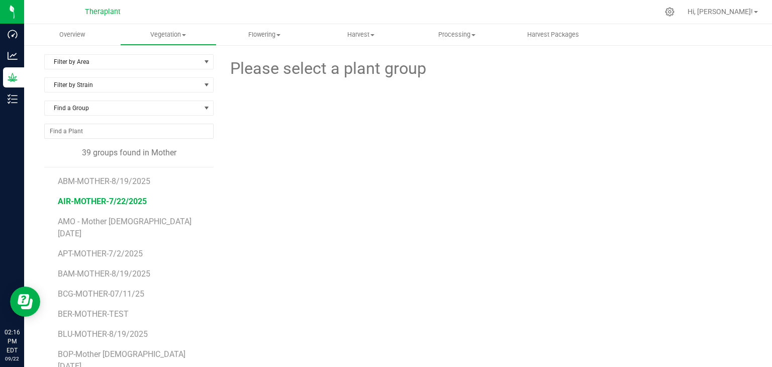
click at [101, 196] on span "AIR-MOTHER-7/22/2025" at bounding box center [102, 201] width 89 height 10
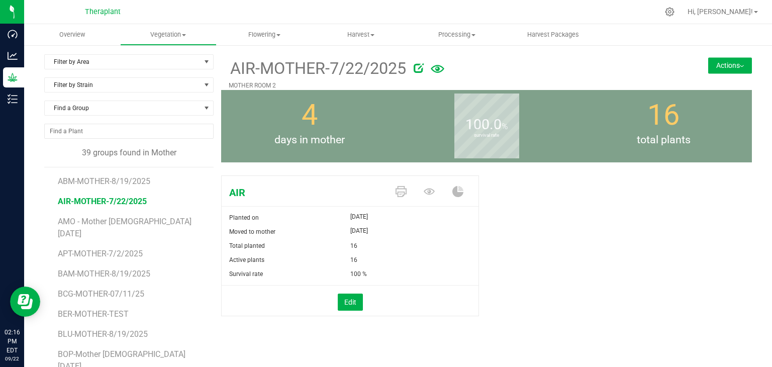
click at [737, 66] on button "Actions" at bounding box center [730, 65] width 44 height 16
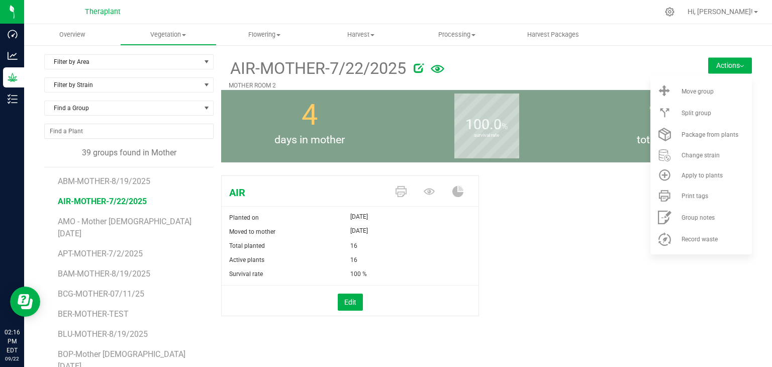
click at [598, 282] on div "AIR Planted on [DATE] Moved to mother [DATE] Total planted 16 Active plants 16" at bounding box center [486, 256] width 530 height 170
click at [428, 189] on icon at bounding box center [428, 191] width 11 height 7
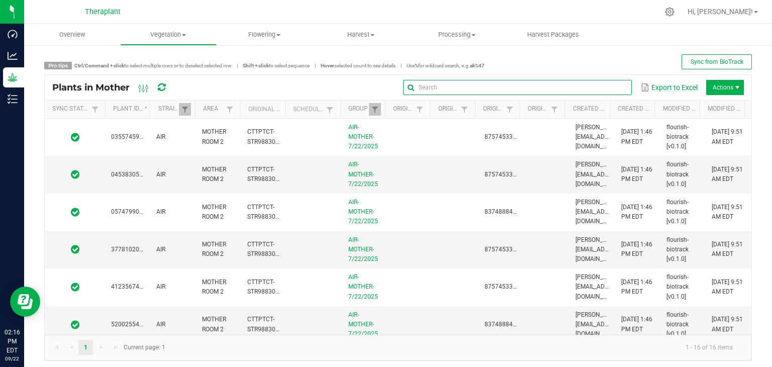
click at [599, 92] on input "text" at bounding box center [517, 87] width 229 height 15
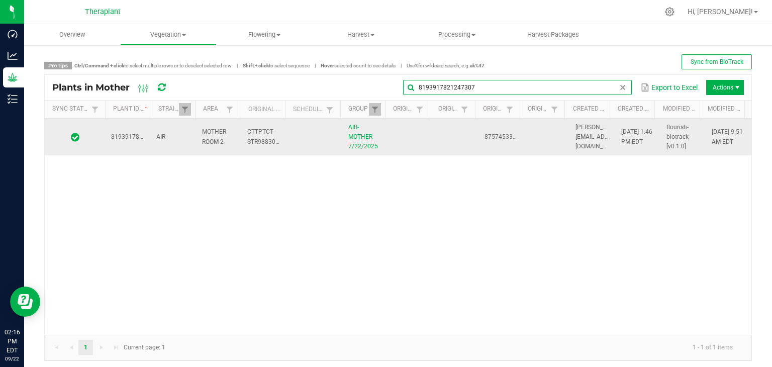
type input "8193917821247307"
click at [433, 137] on td at bounding box center [455, 137] width 45 height 37
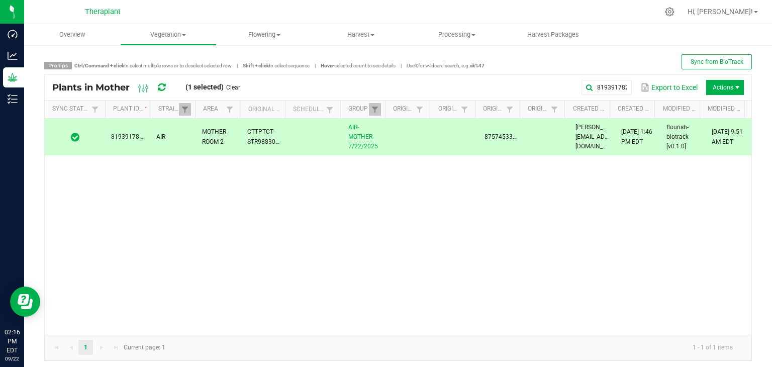
click at [733, 90] on span "Actions" at bounding box center [737, 87] width 8 height 8
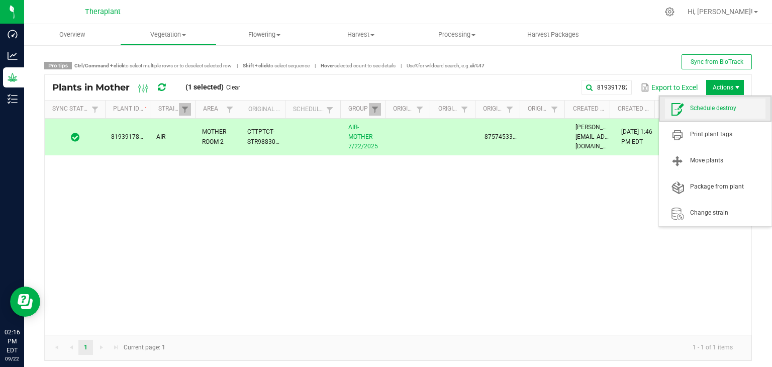
click at [713, 107] on span "Schedule destroy" at bounding box center [727, 108] width 75 height 9
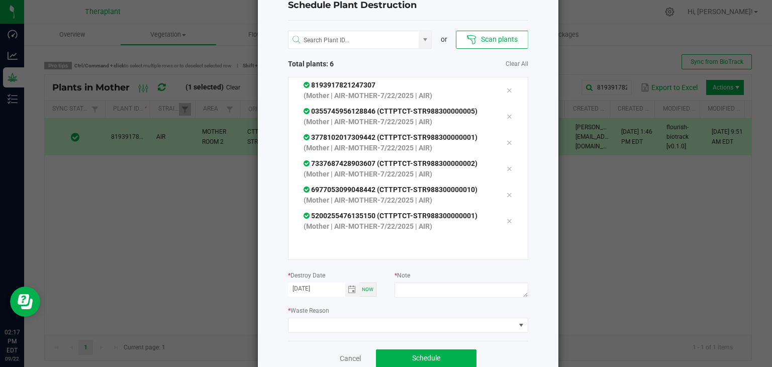
scroll to position [56, 0]
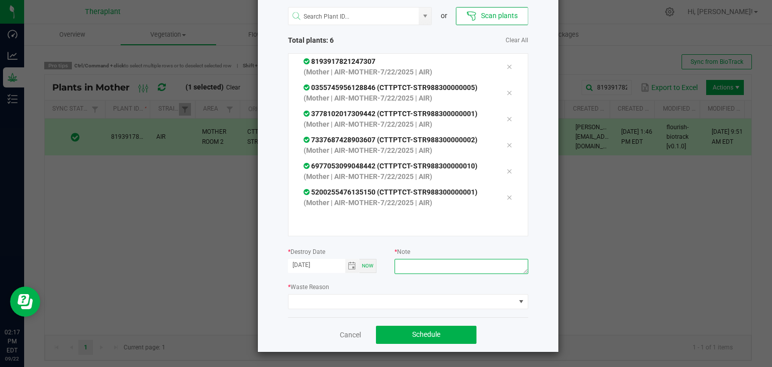
click at [460, 267] on textarea at bounding box center [460, 266] width 133 height 15
type textarea "end of mother plant run"
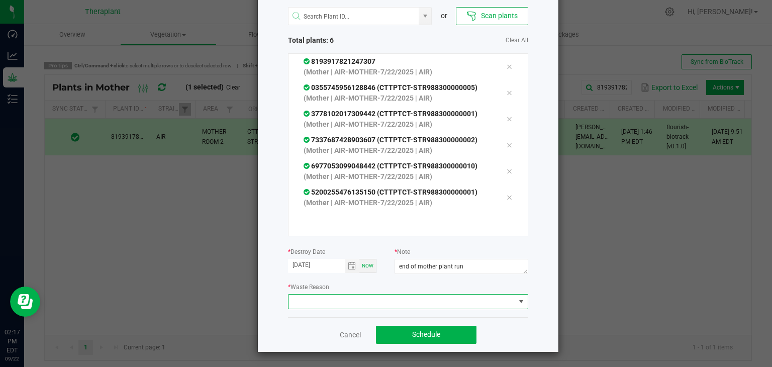
click at [320, 299] on span at bounding box center [401, 301] width 227 height 14
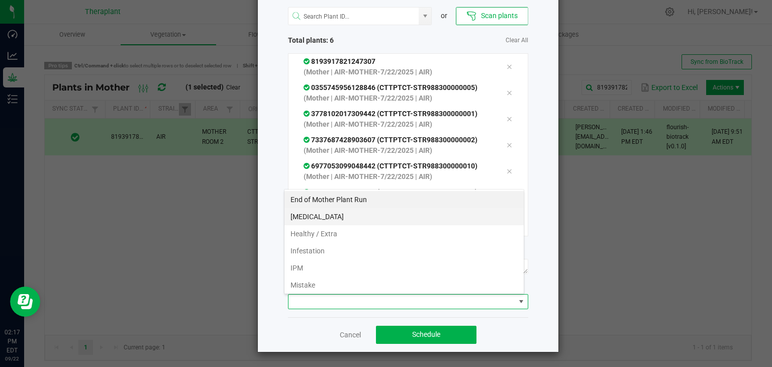
scroll to position [15, 240]
click at [314, 204] on li "End of Mother Plant Run" at bounding box center [403, 199] width 239 height 17
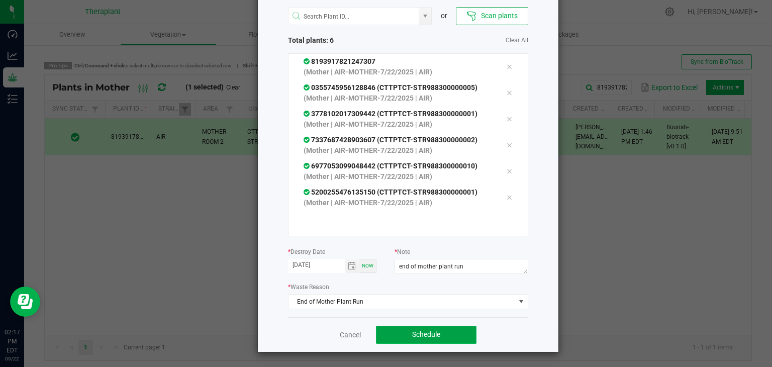
click at [420, 341] on button "Schedule" at bounding box center [426, 334] width 100 height 18
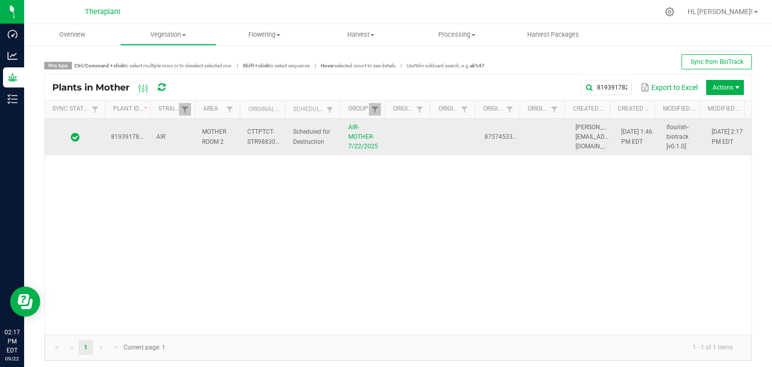
click at [433, 132] on td at bounding box center [455, 137] width 45 height 37
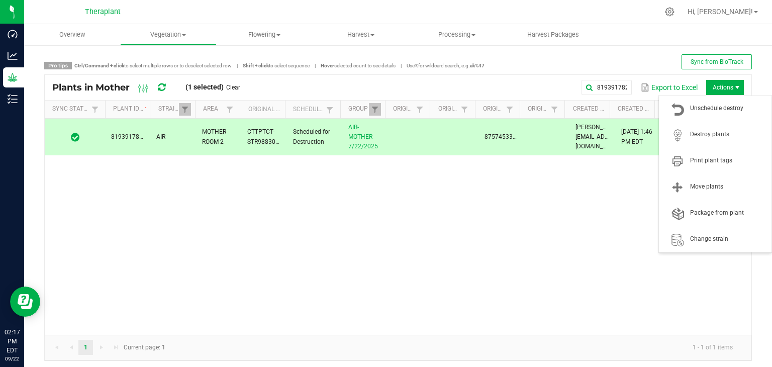
drag, startPoint x: 725, startPoint y: 85, endPoint x: 725, endPoint y: 92, distance: 7.5
click at [733, 85] on span "Actions" at bounding box center [737, 87] width 8 height 8
click at [710, 130] on span "Destroy plants" at bounding box center [727, 134] width 75 height 9
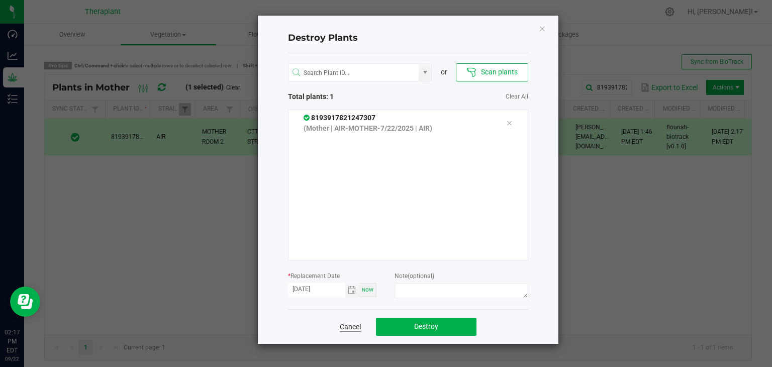
click at [351, 328] on link "Cancel" at bounding box center [350, 326] width 21 height 10
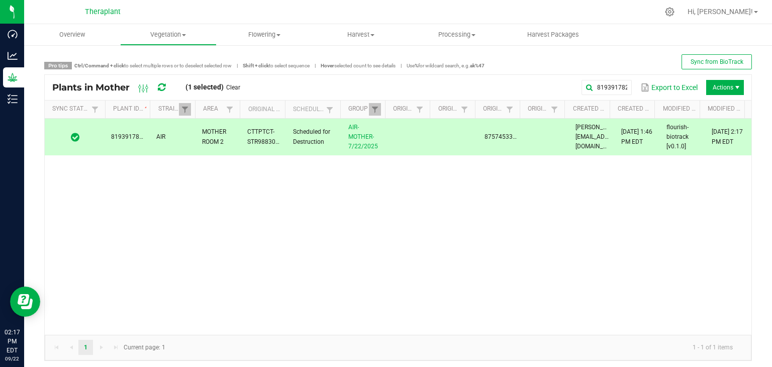
click at [300, 248] on div "8193917821247307 AIR MOTHER ROOM 2 CTTPTCT-STR988300000006 Scheduled for Destru…" at bounding box center [398, 227] width 706 height 216
click at [178, 38] on span "Vegetation" at bounding box center [168, 34] width 95 height 9
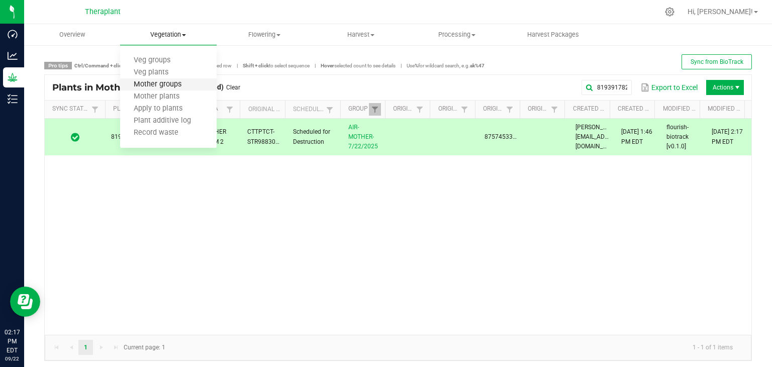
click at [158, 89] on span "Mother groups" at bounding box center [157, 84] width 75 height 9
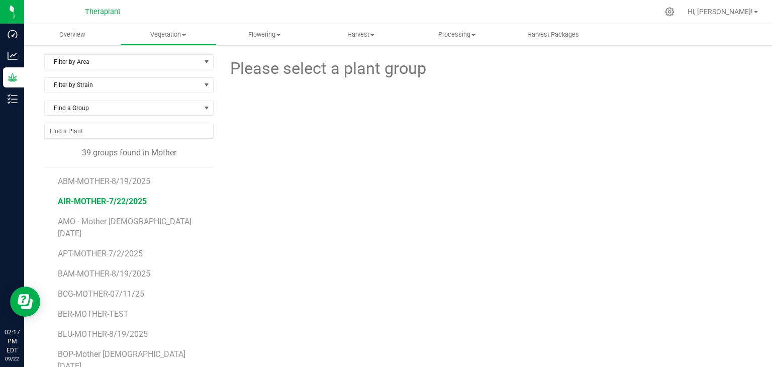
click at [109, 201] on span "AIR-MOTHER-7/22/2025" at bounding box center [102, 201] width 89 height 10
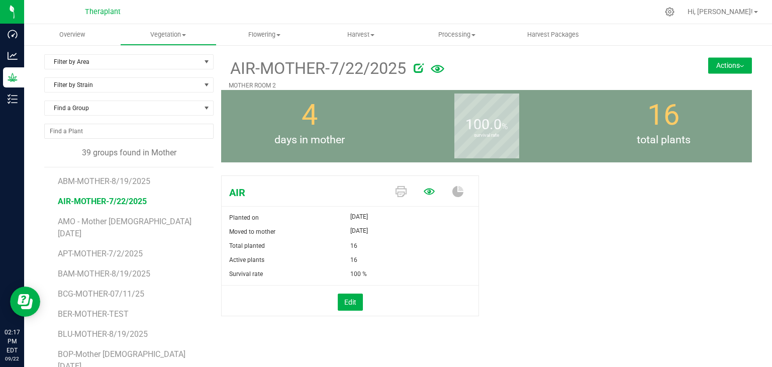
click at [430, 195] on icon at bounding box center [428, 191] width 11 height 11
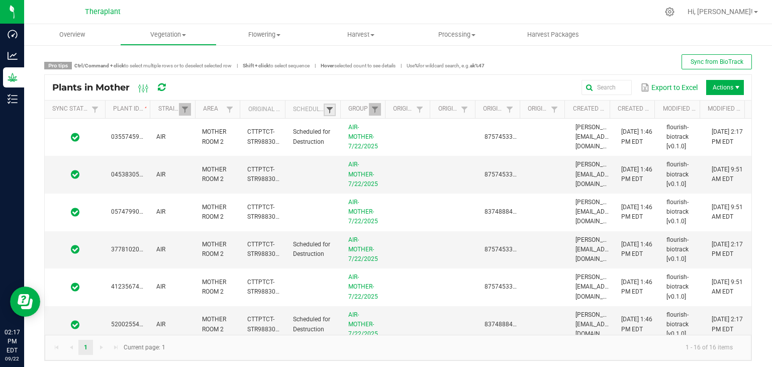
click at [330, 109] on span at bounding box center [329, 110] width 8 height 8
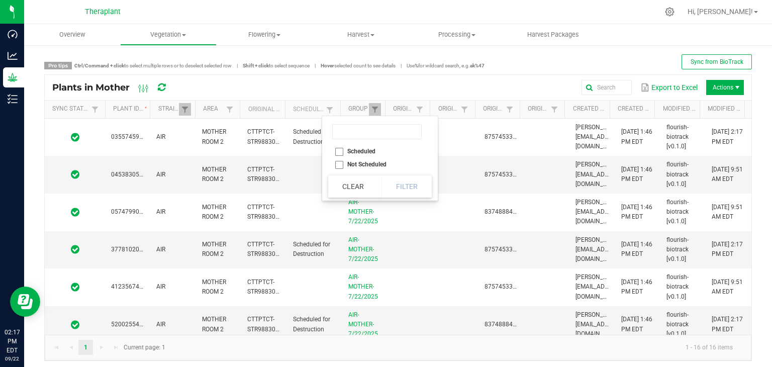
click at [338, 154] on li "Scheduled" at bounding box center [376, 151] width 97 height 13
checkbox input "true"
click at [396, 194] on button "Filter" at bounding box center [406, 186] width 50 height 22
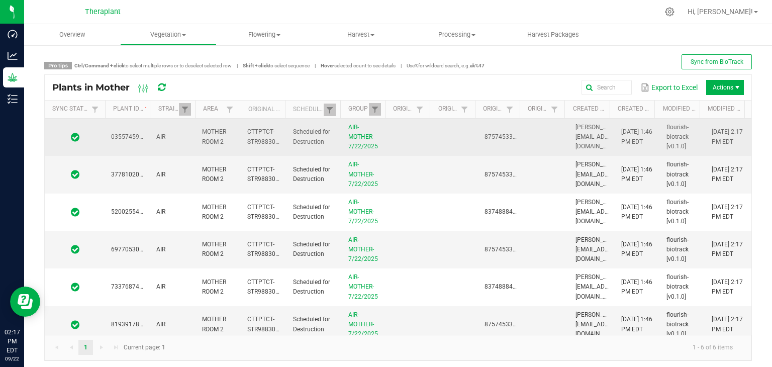
click at [437, 140] on td at bounding box center [455, 138] width 45 height 38
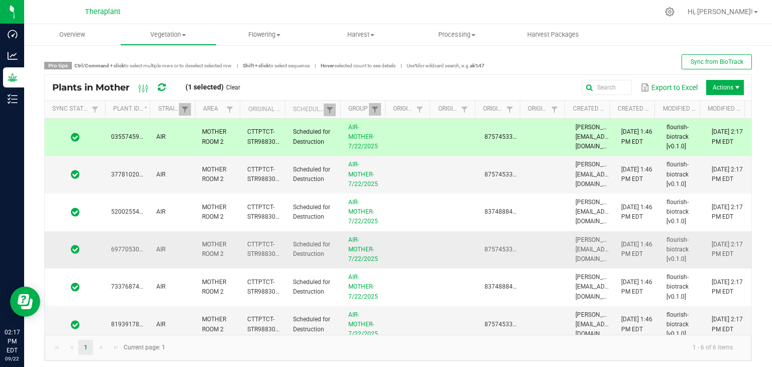
scroll to position [8, 0]
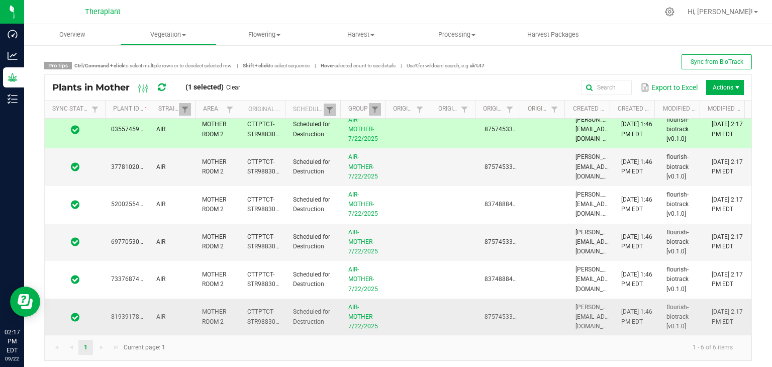
click at [434, 318] on td at bounding box center [455, 316] width 45 height 37
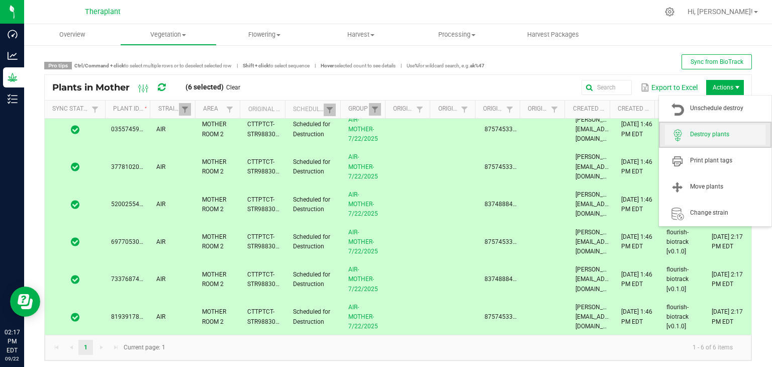
click at [707, 135] on span "Destroy plants" at bounding box center [727, 134] width 75 height 9
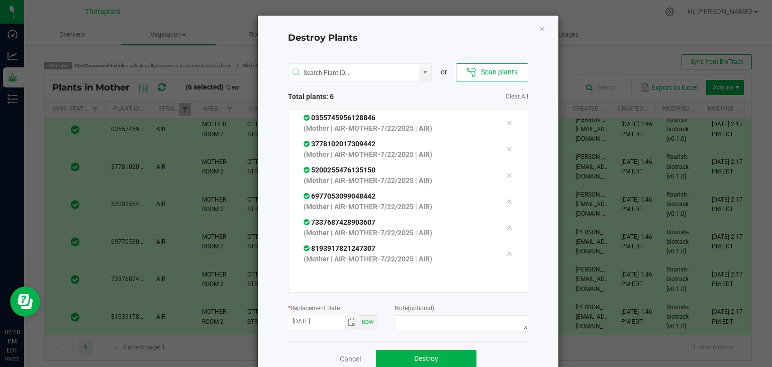
scroll to position [24, 0]
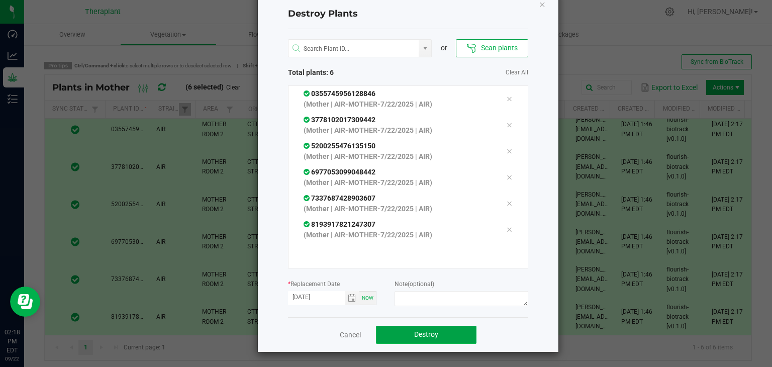
click at [418, 335] on span "Destroy" at bounding box center [426, 334] width 24 height 8
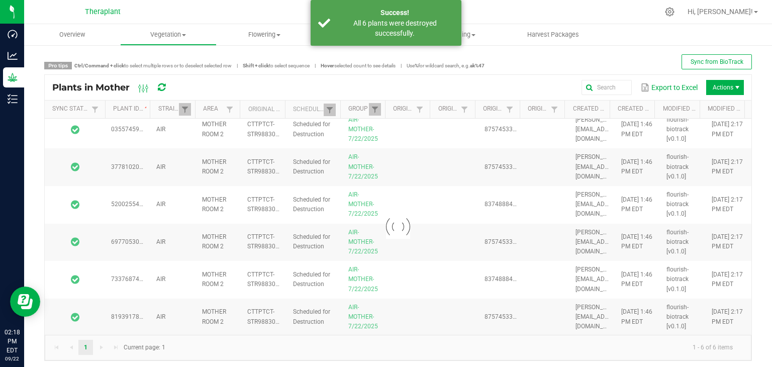
scroll to position [0, 0]
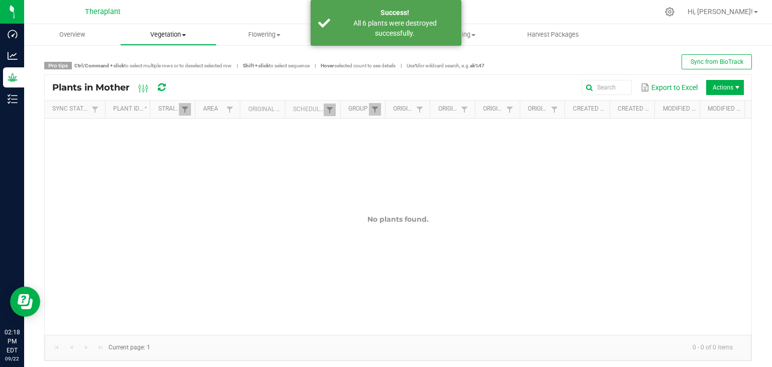
click at [175, 32] on span "Vegetation" at bounding box center [168, 34] width 95 height 9
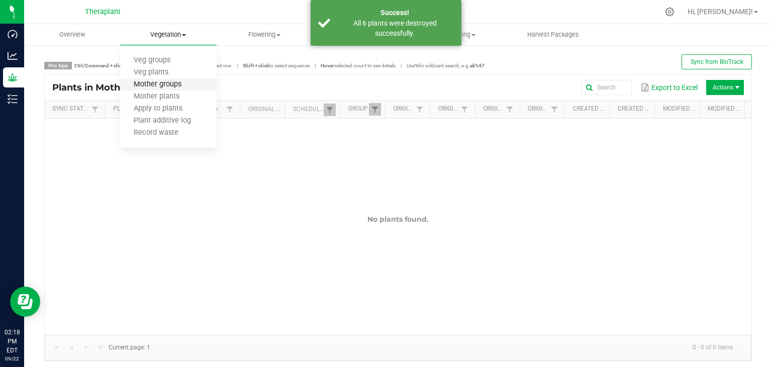
click at [173, 85] on span "Mother groups" at bounding box center [157, 84] width 75 height 9
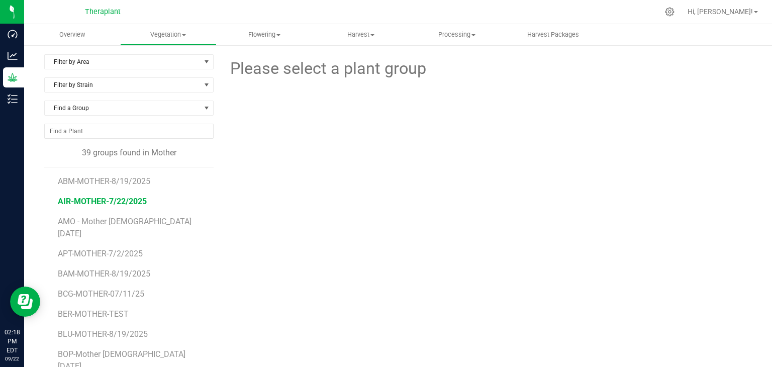
click at [121, 196] on span "AIR-MOTHER-7/22/2025" at bounding box center [102, 201] width 89 height 10
